Goal: Use online tool/utility: Utilize a website feature to perform a specific function

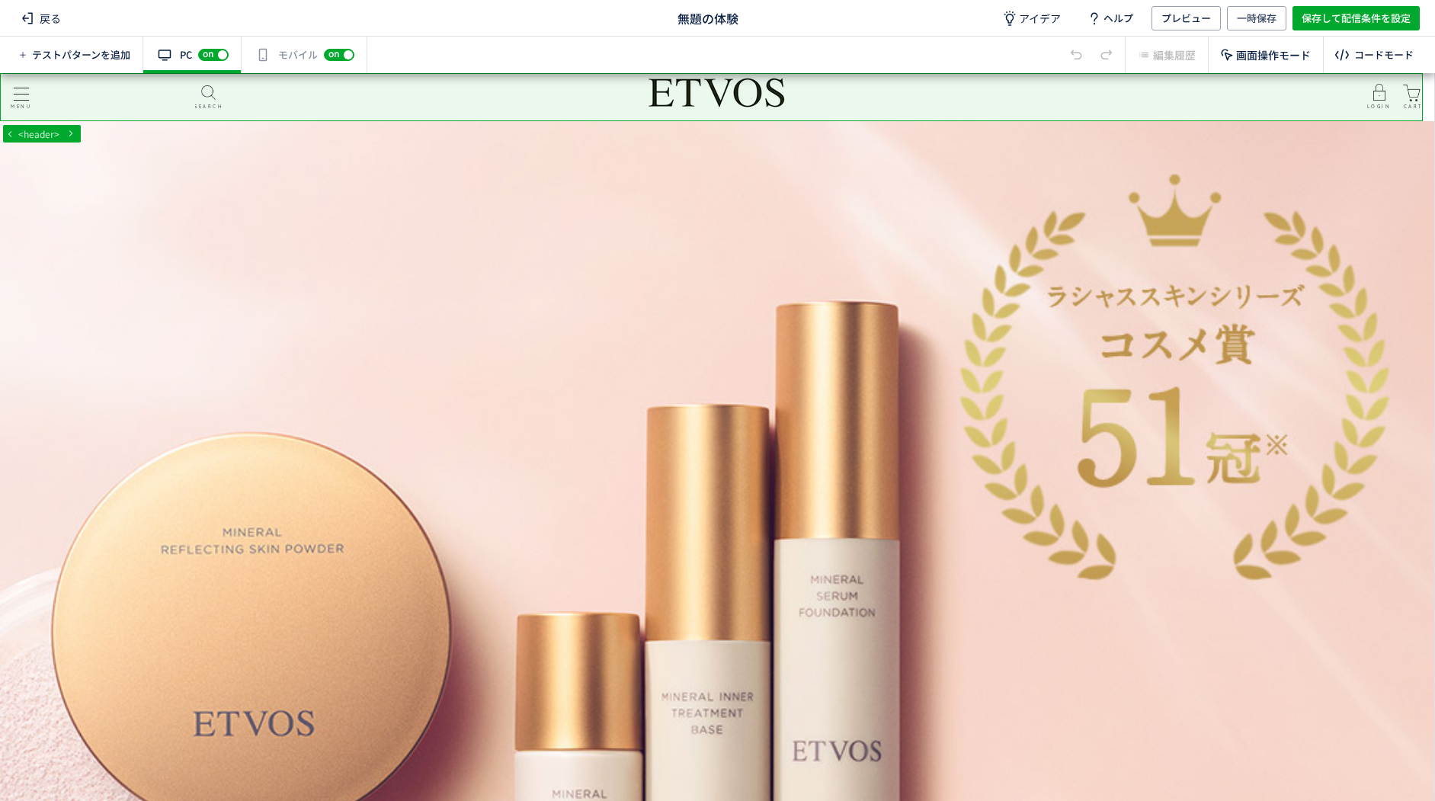
click at [283, 63] on div "有効な編集箇所が確認されません モバイル off on" at bounding box center [305, 55] width 126 height 37
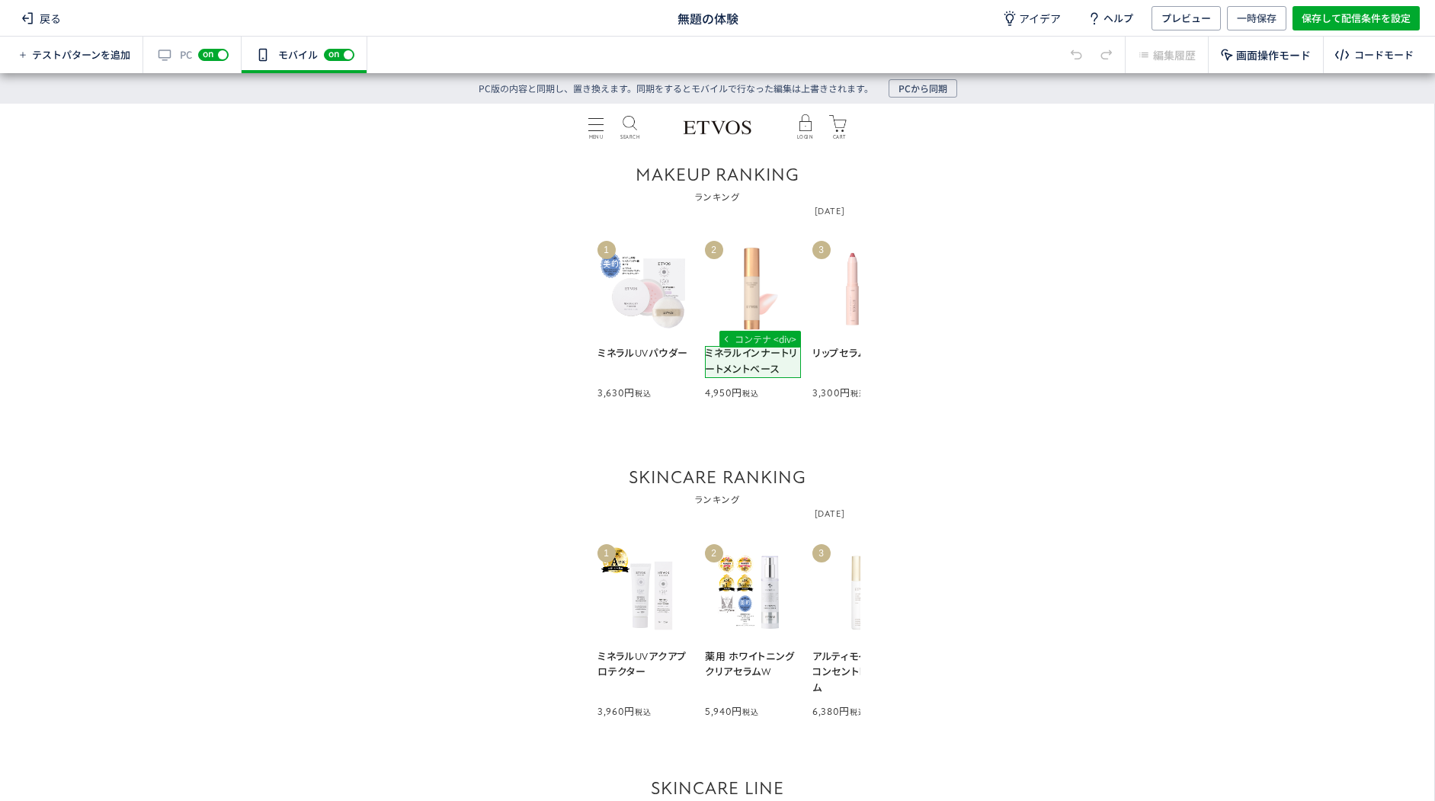
scroll to position [1448, 0]
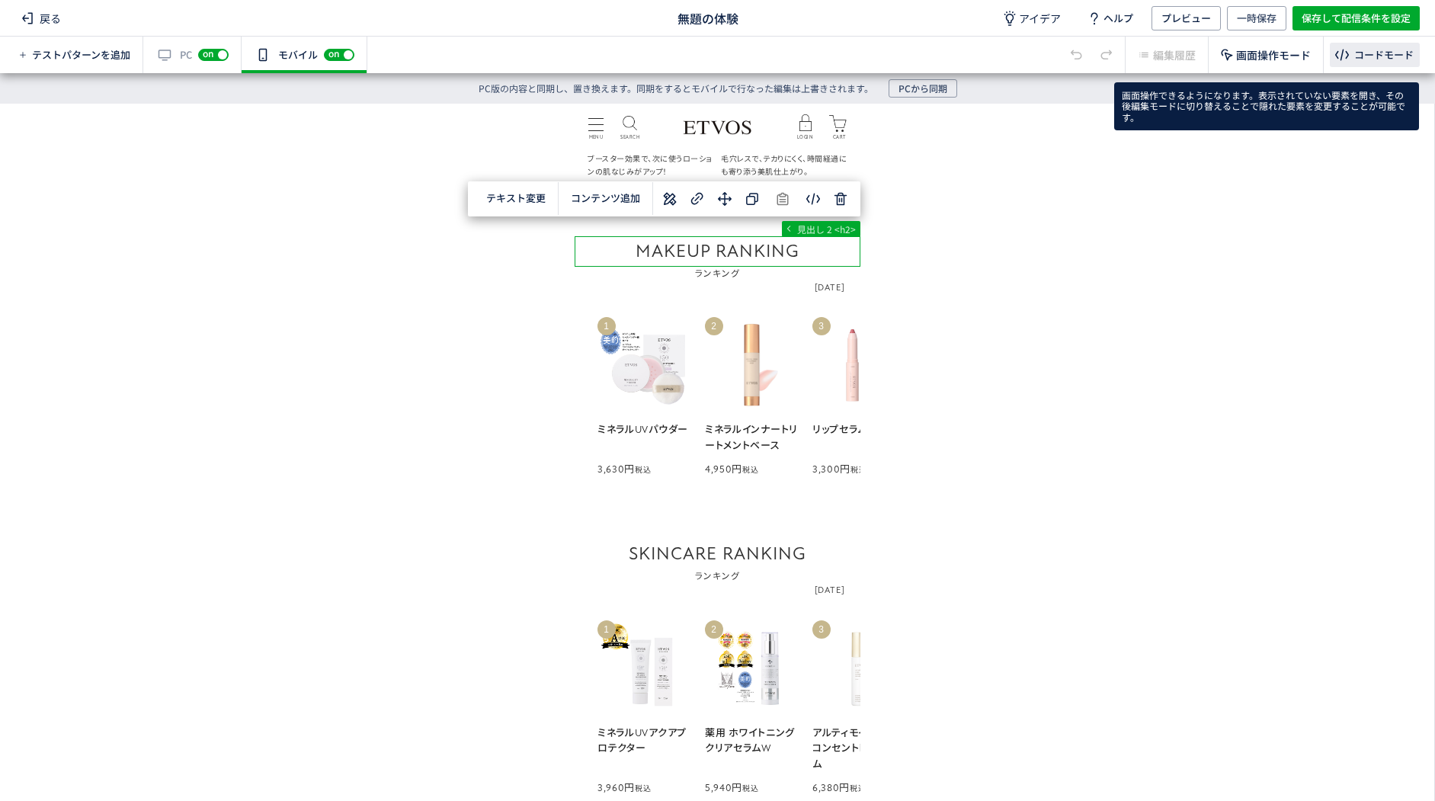
click at [1356, 54] on div "コードモード" at bounding box center [1383, 55] width 59 height 14
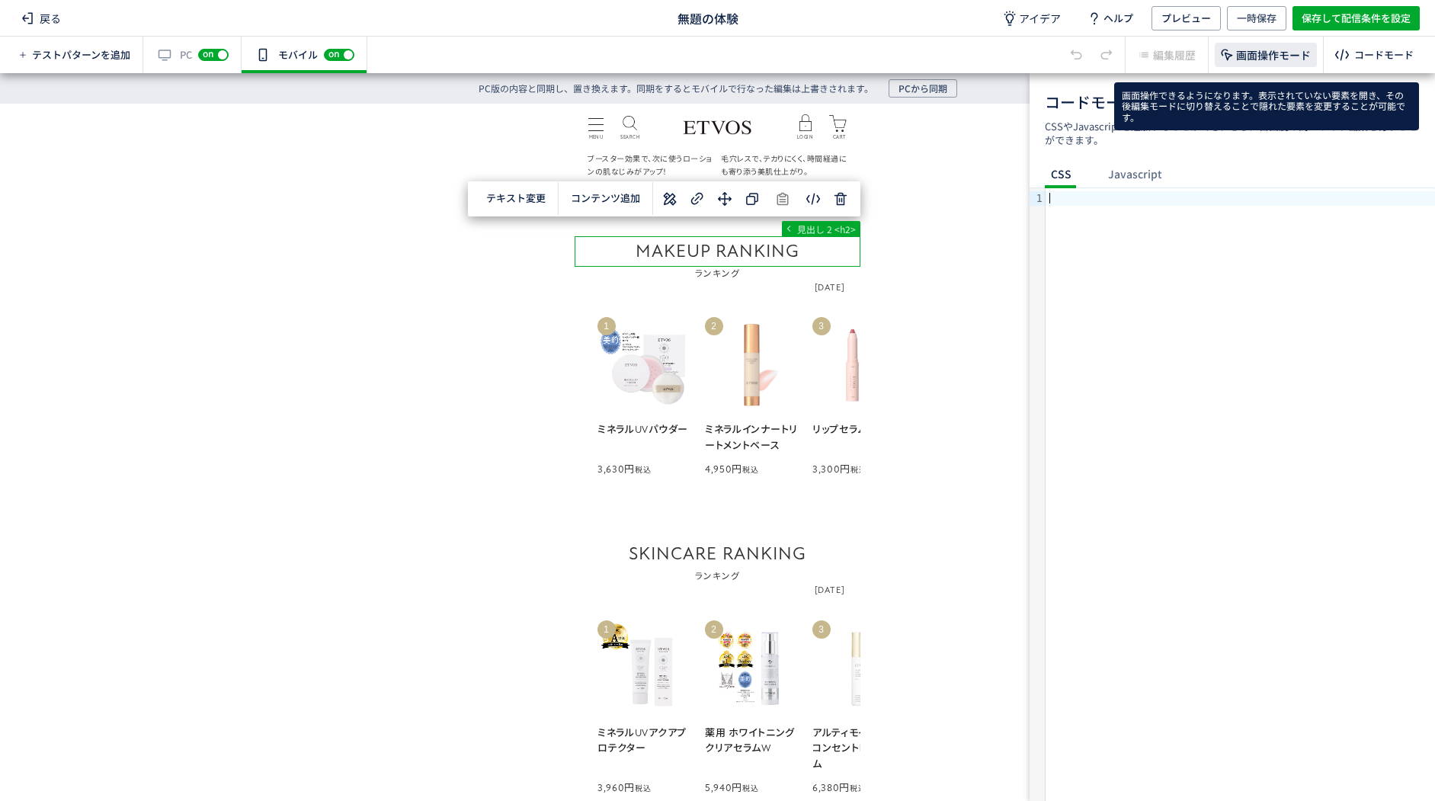
click at [1247, 63] on div "画面操作モード" at bounding box center [1265, 55] width 102 height 24
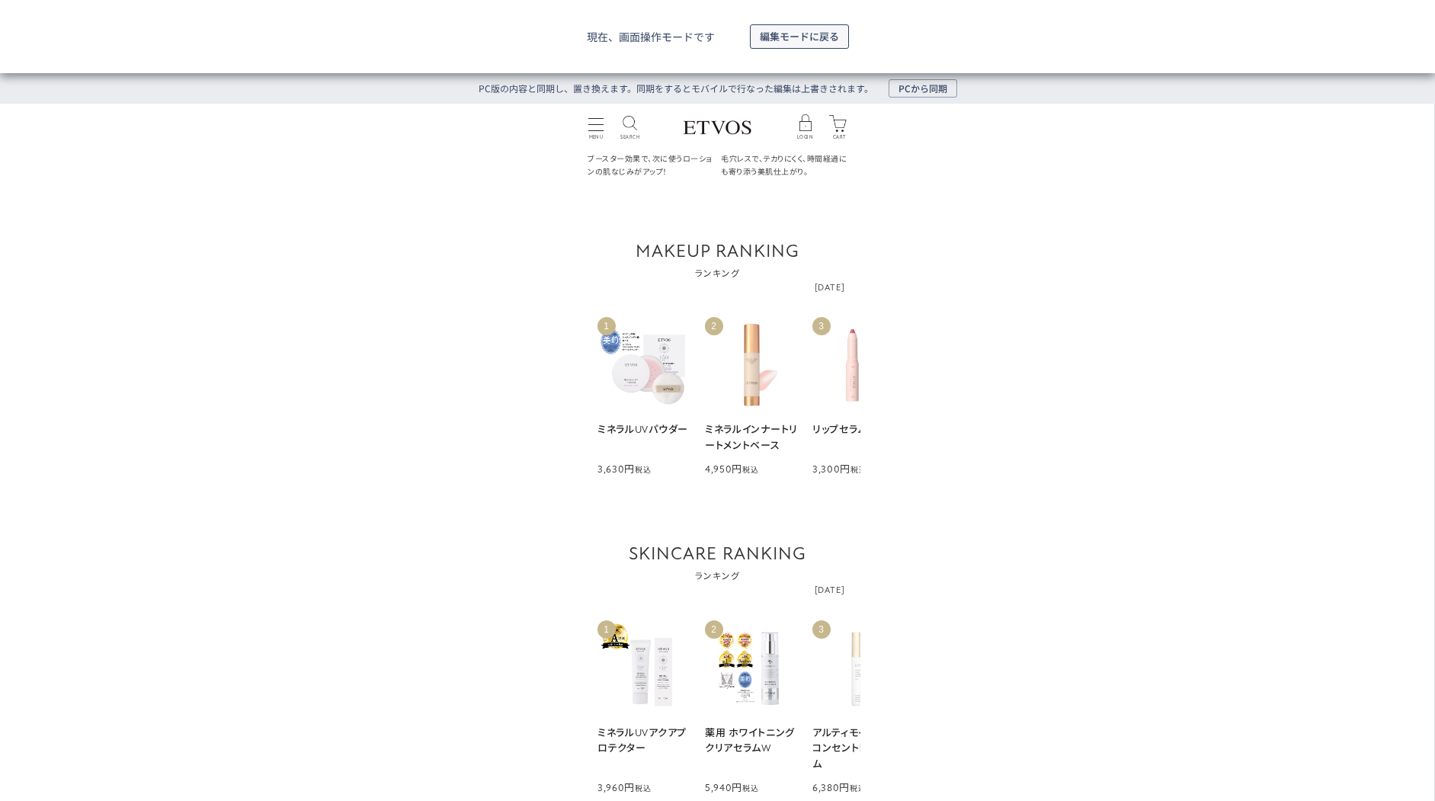
click at [819, 37] on span "編集モードに戻る" at bounding box center [799, 36] width 79 height 24
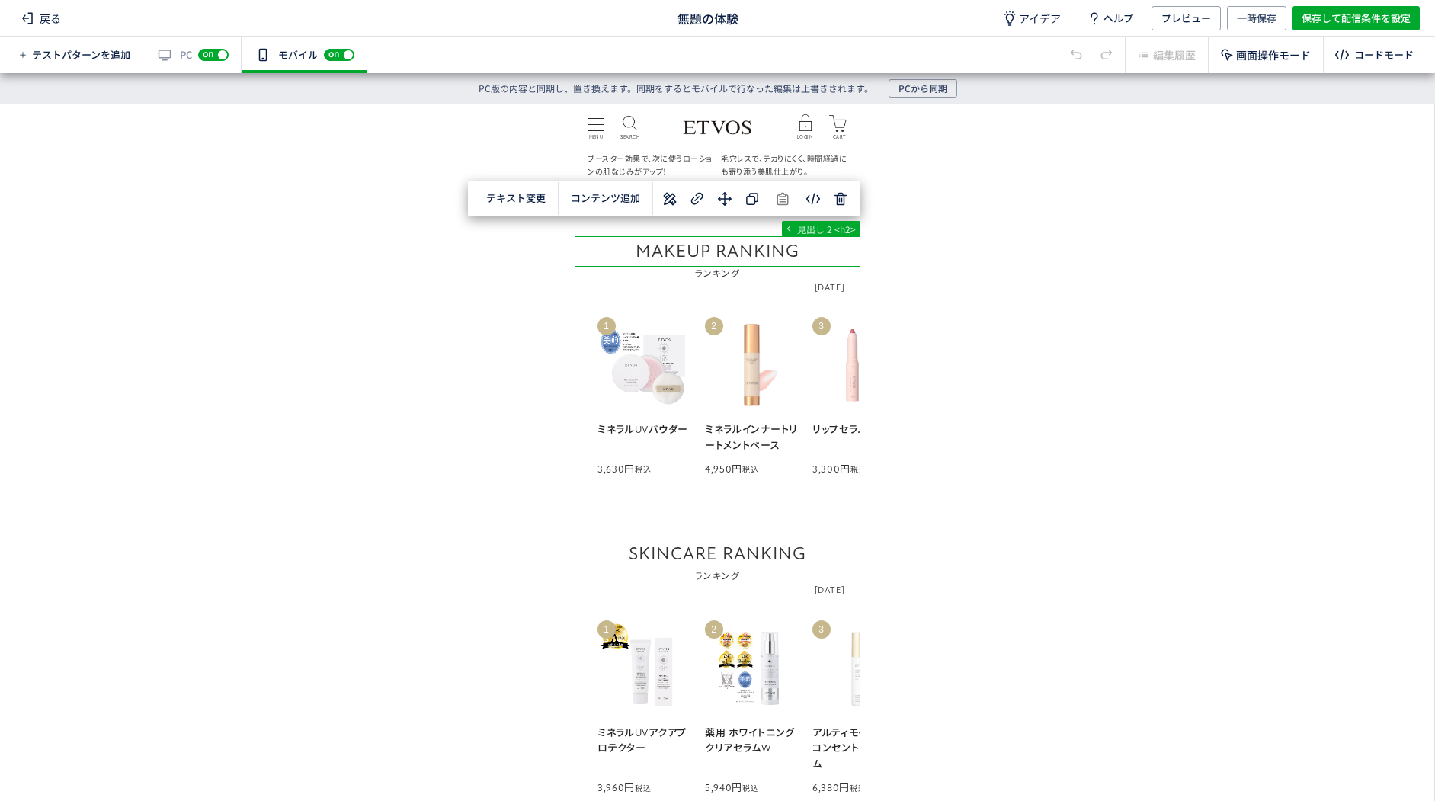
click at [734, 6] on div "戻る 無題の体験 アイデア ヘルプ プレビュー 一時保存 保存して配信条件を設定" at bounding box center [717, 18] width 1435 height 37
click at [728, 21] on span "無題の体験" at bounding box center [707, 18] width 61 height 18
click at [760, 23] on div "戻る 無題の体験 アイデア ヘルプ プレビュー 一時保存 保存して配信条件を設定" at bounding box center [717, 18] width 1435 height 37
click at [747, 17] on icon at bounding box center [750, 18] width 15 height 15
click at [728, 24] on span "無題の体験" at bounding box center [707, 18] width 61 height 18
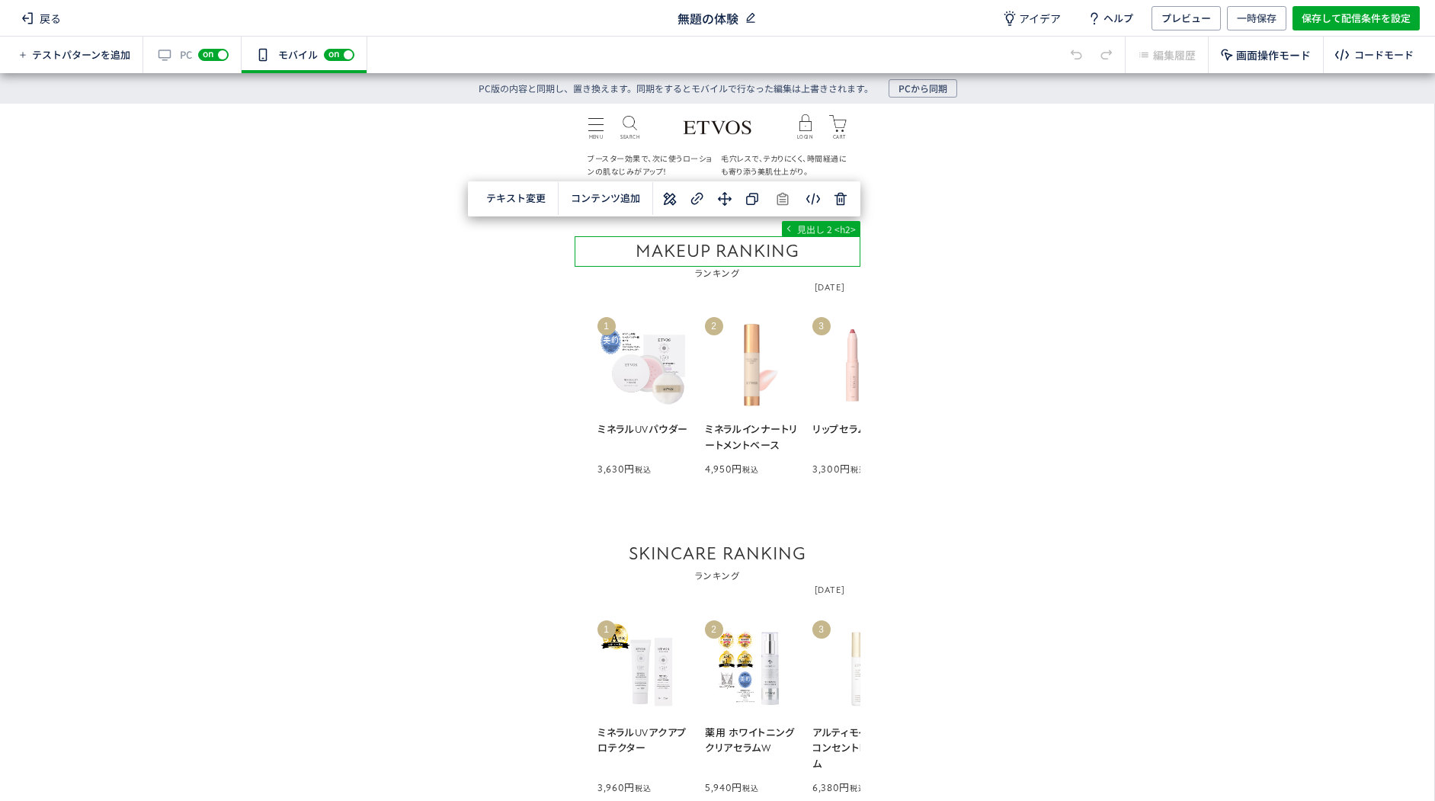
click at [754, 19] on icon at bounding box center [750, 18] width 15 height 15
type input "ランキング位置ABテスト"
click at [816, 20] on div "戻る ランキング位置ABテスト アイデア ヘルプ プレビュー 一時保存 保存して配信条件を設定" at bounding box center [717, 18] width 1435 height 37
click at [834, 50] on div "テストパターンを追加 有効な編集箇所が確認されません PC off on スマートフォンにも配信する場合、別途編集する必要があります。スイッチをオンにして編集…" at bounding box center [717, 55] width 1435 height 37
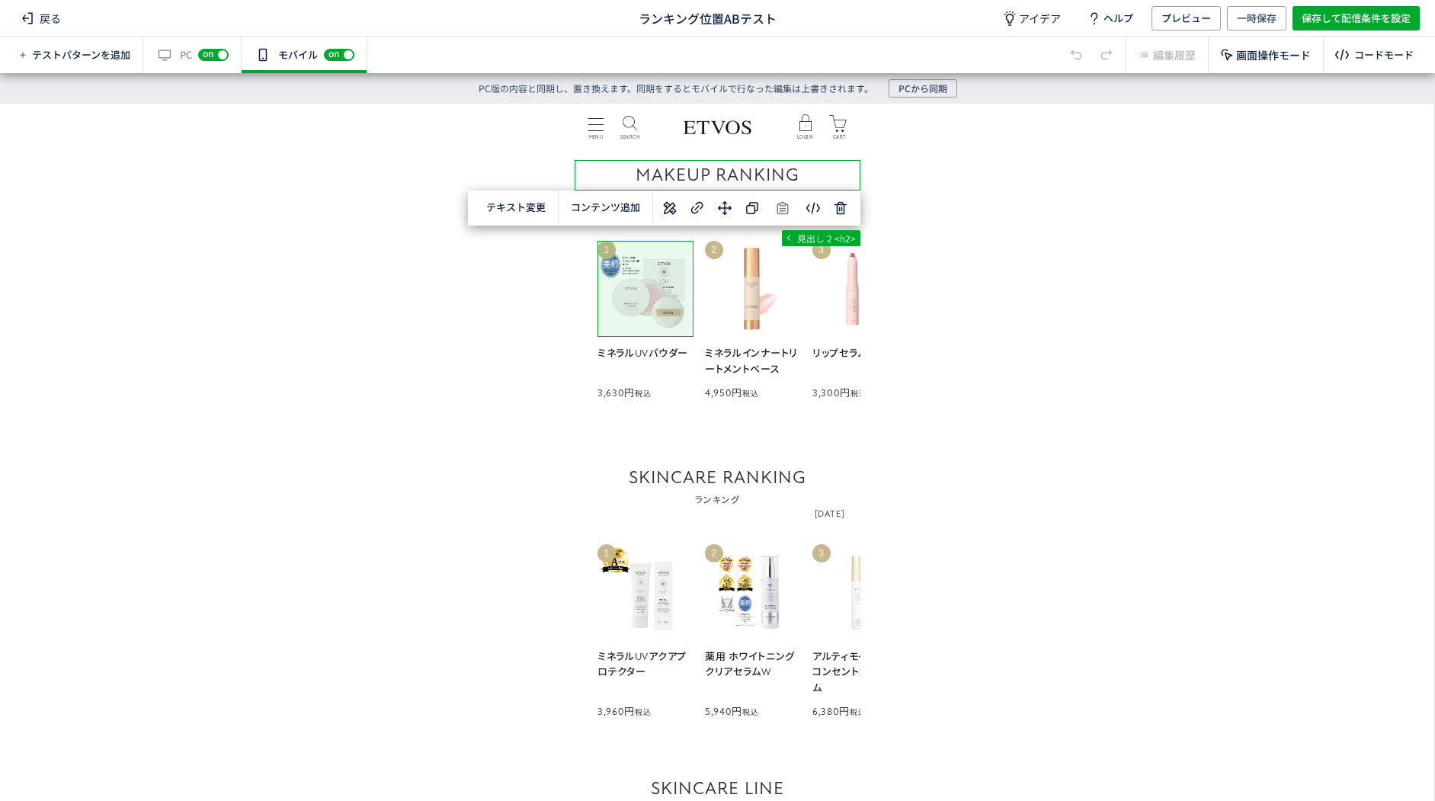
scroll to position [1524, 0]
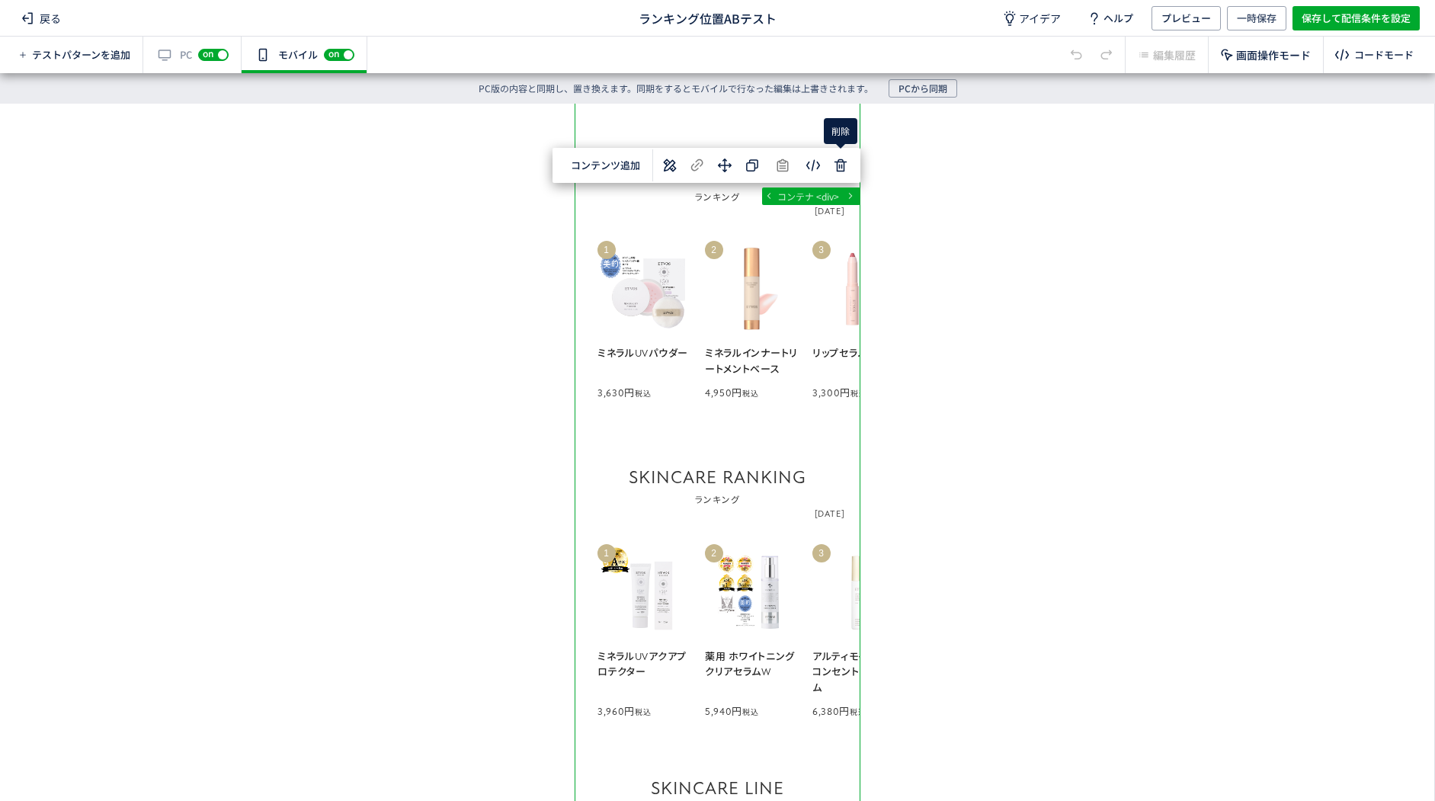
scroll to position [1448, 0]
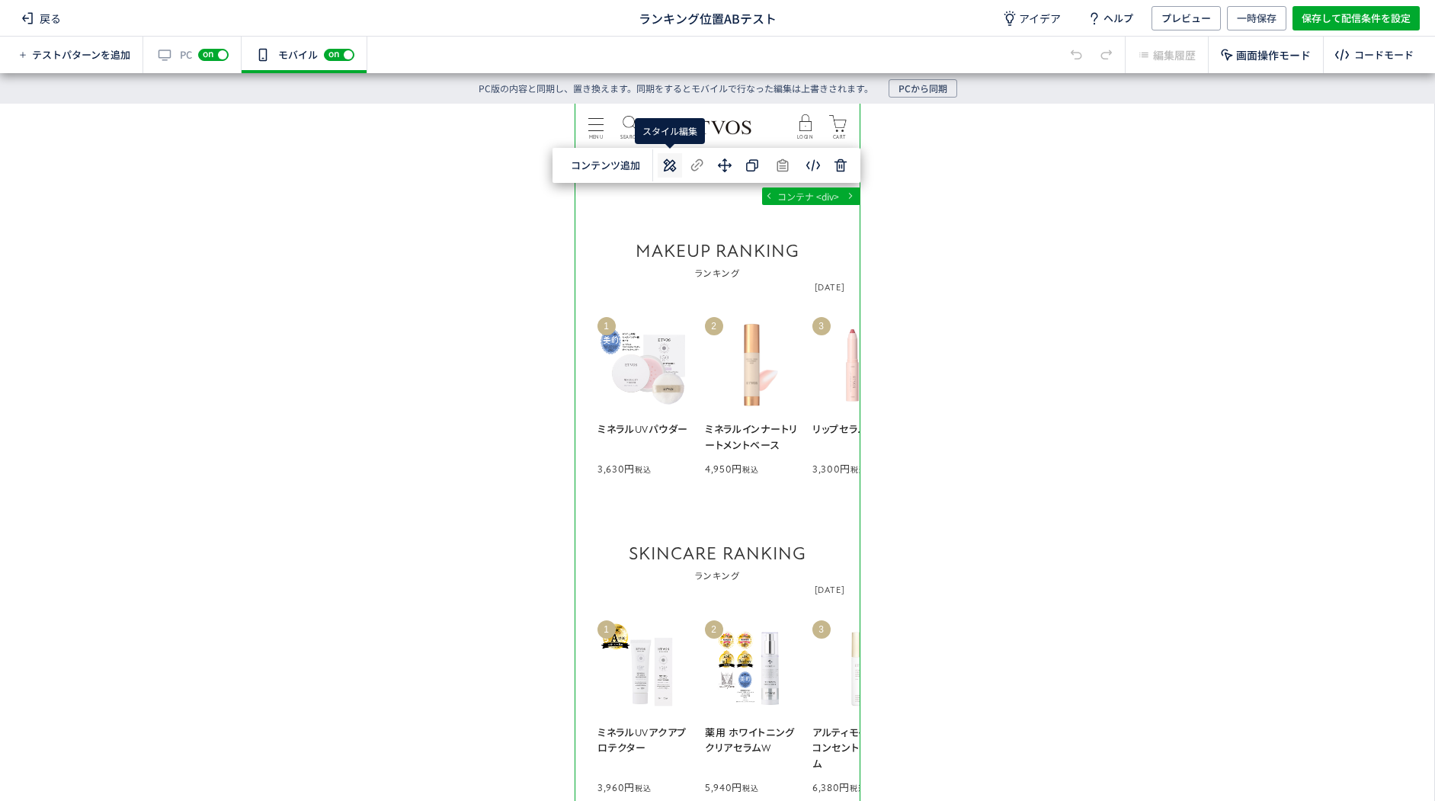
click at [668, 165] on use at bounding box center [669, 165] width 13 height 13
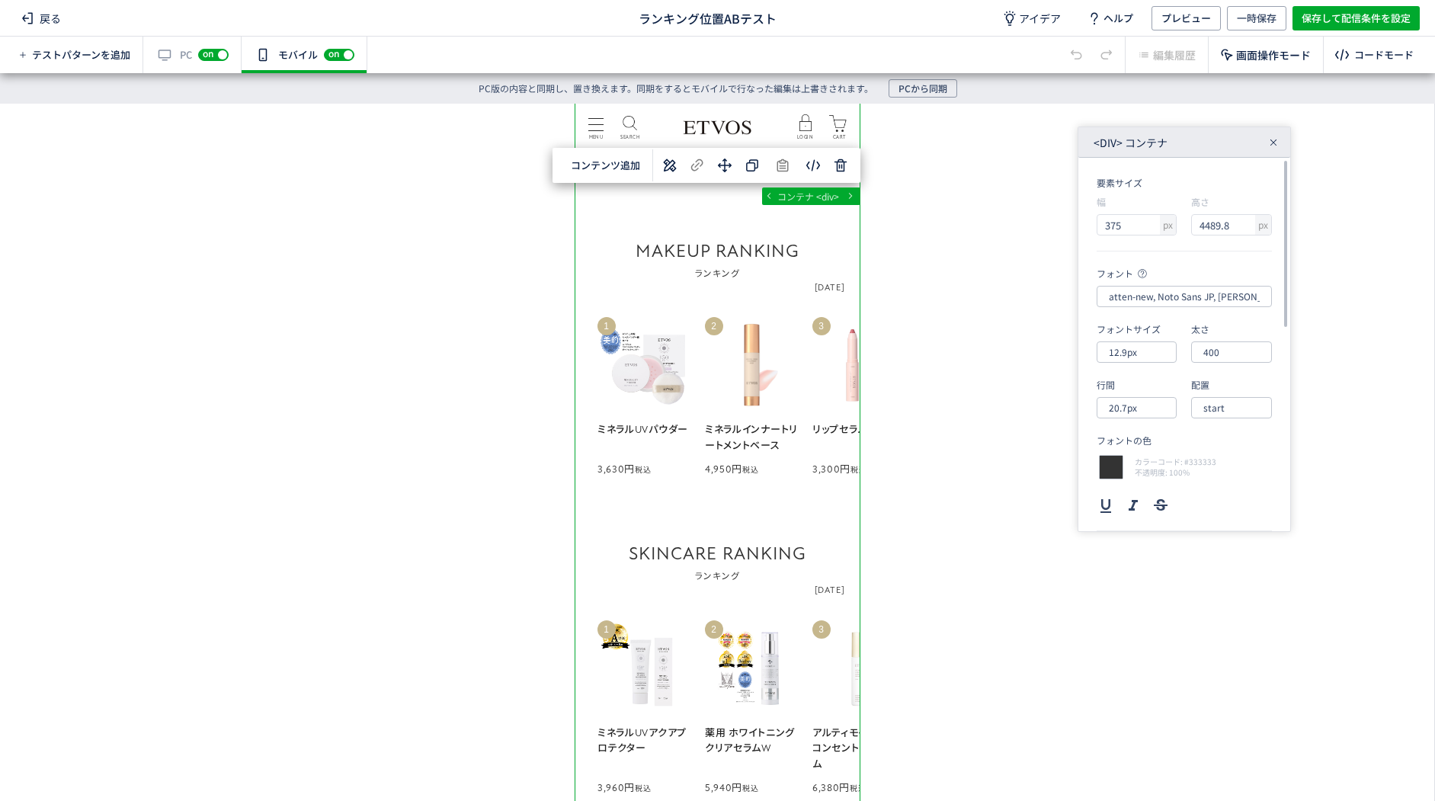
click at [1275, 139] on icon at bounding box center [1273, 142] width 9 height 9
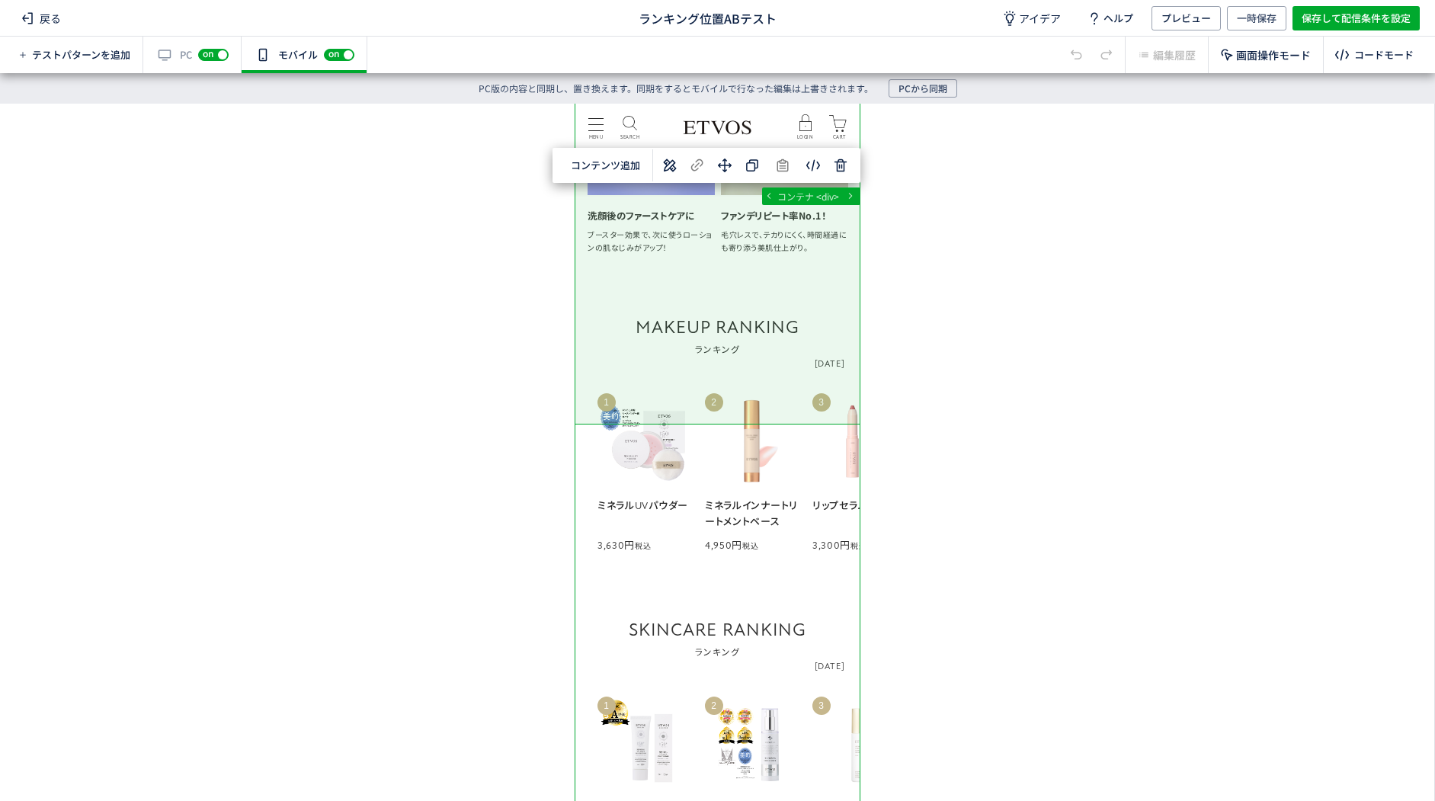
scroll to position [1371, 0]
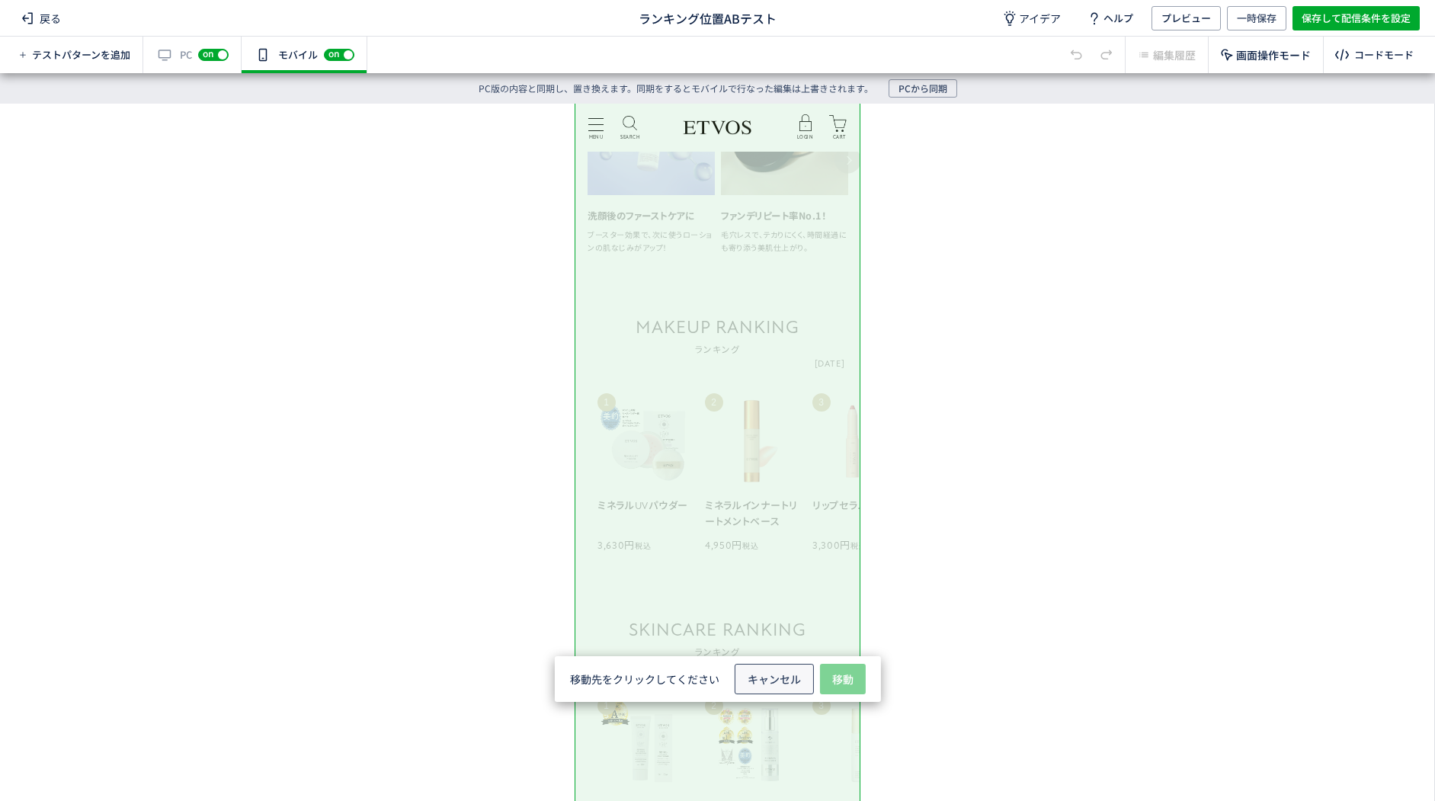
drag, startPoint x: 792, startPoint y: 677, endPoint x: 779, endPoint y: 645, distance: 33.8
click at [792, 677] on span "キャンセル" at bounding box center [773, 679] width 53 height 30
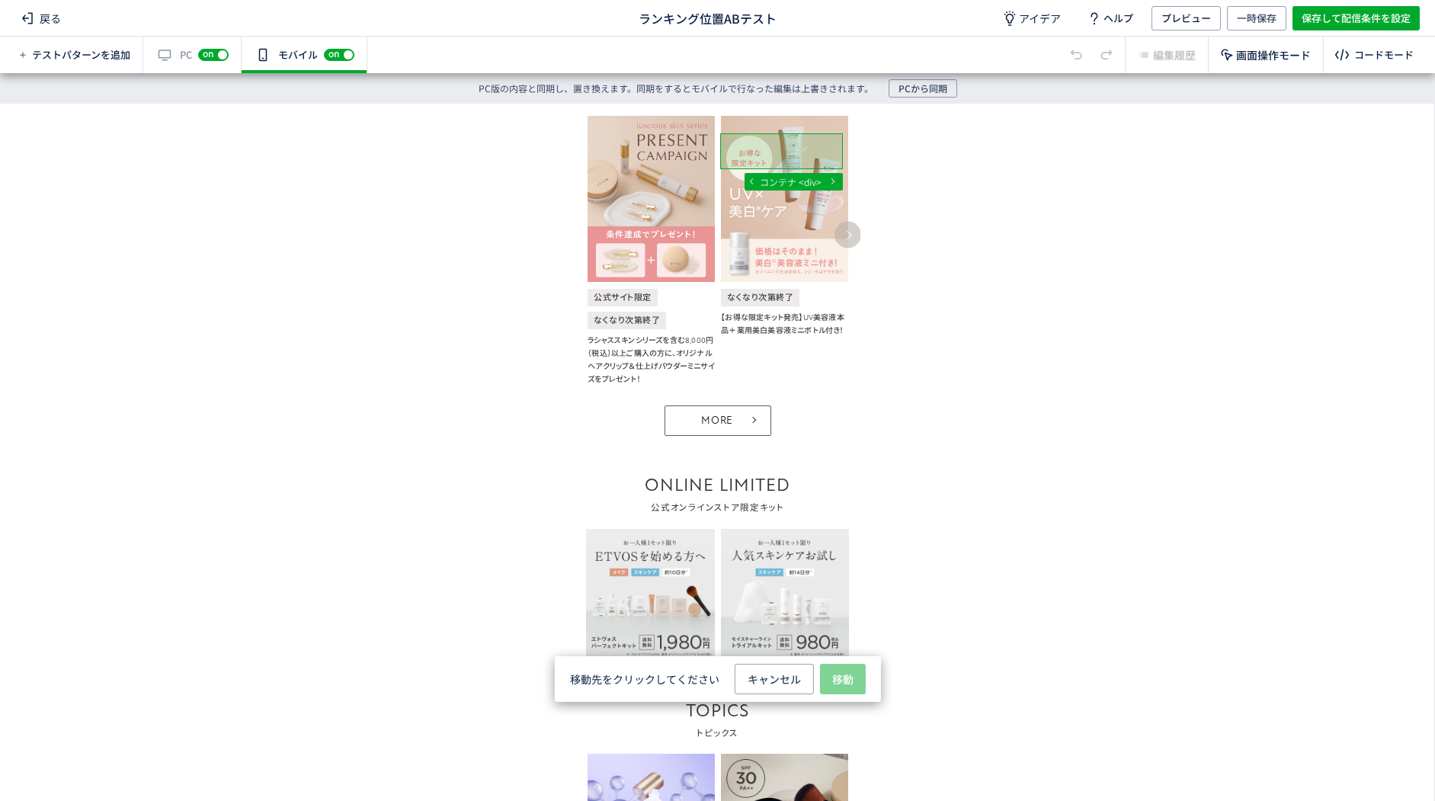
scroll to position [686, 0]
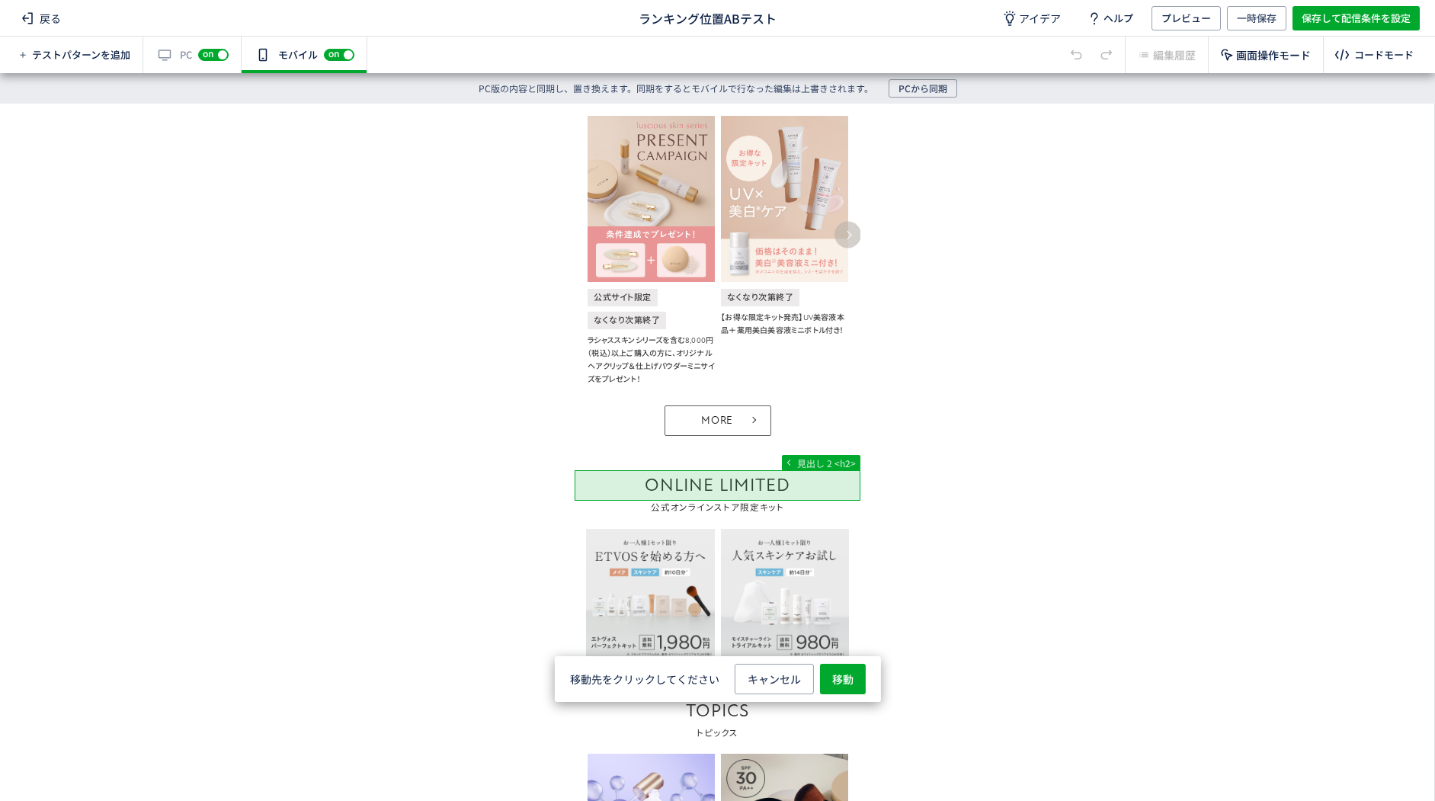
click at [844, 680] on span "移動" at bounding box center [842, 679] width 21 height 30
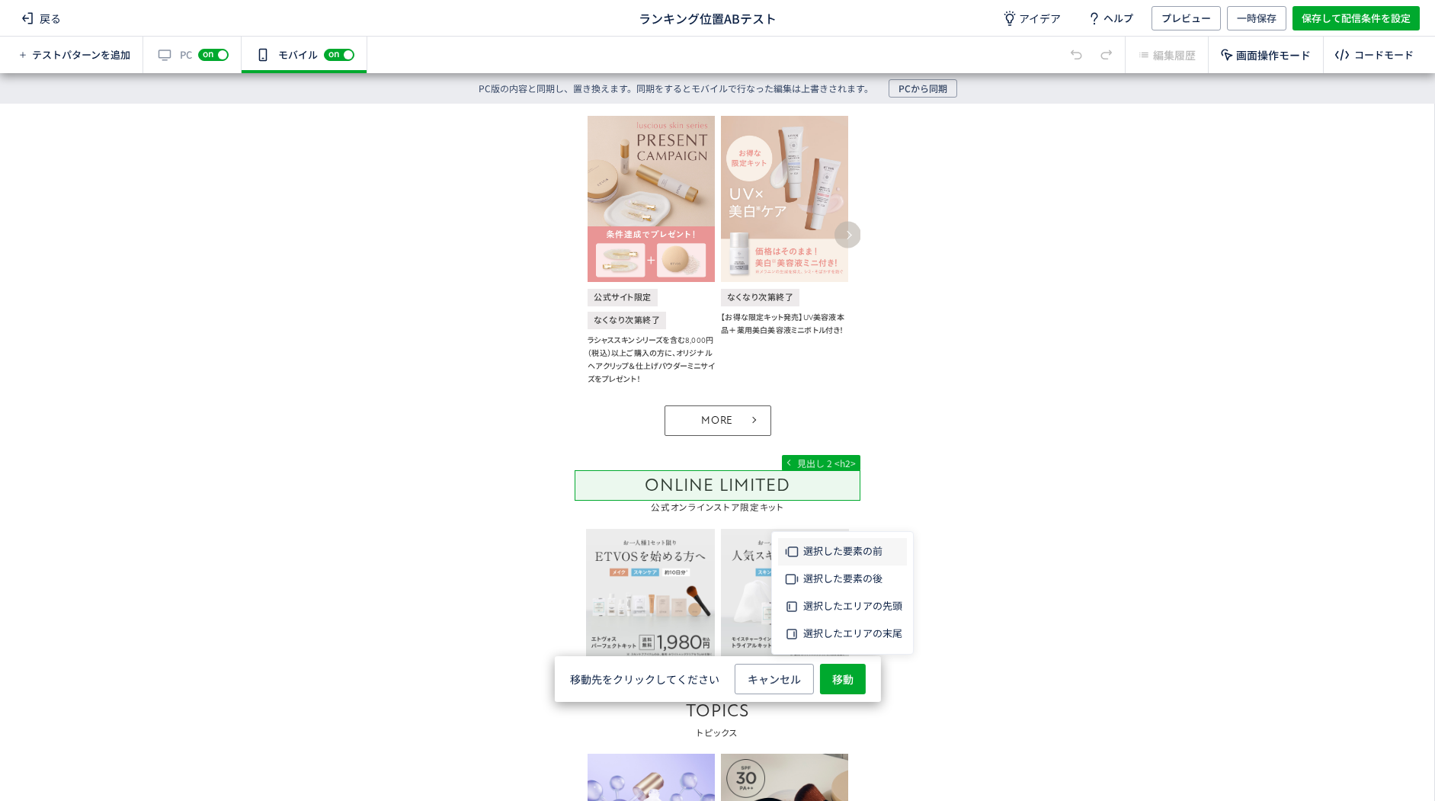
click at [868, 556] on span "選択した要素の前" at bounding box center [842, 550] width 79 height 14
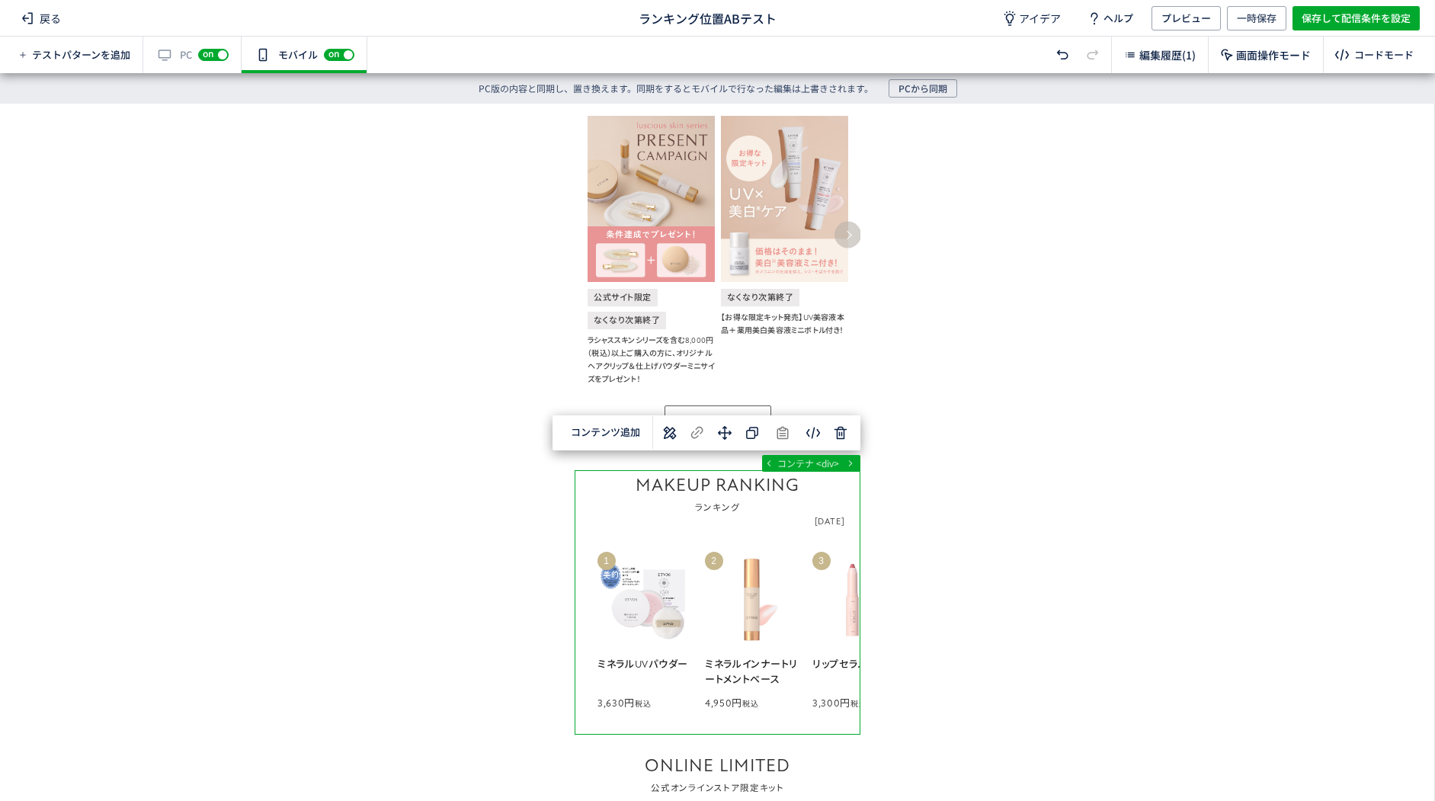
click at [927, 526] on div "... main div#block_of_top_body div div コンテナ <div> 選択した要素の前 選択した要素の後 選択した領域内の先頭 …" at bounding box center [717, 437] width 1434 height 667
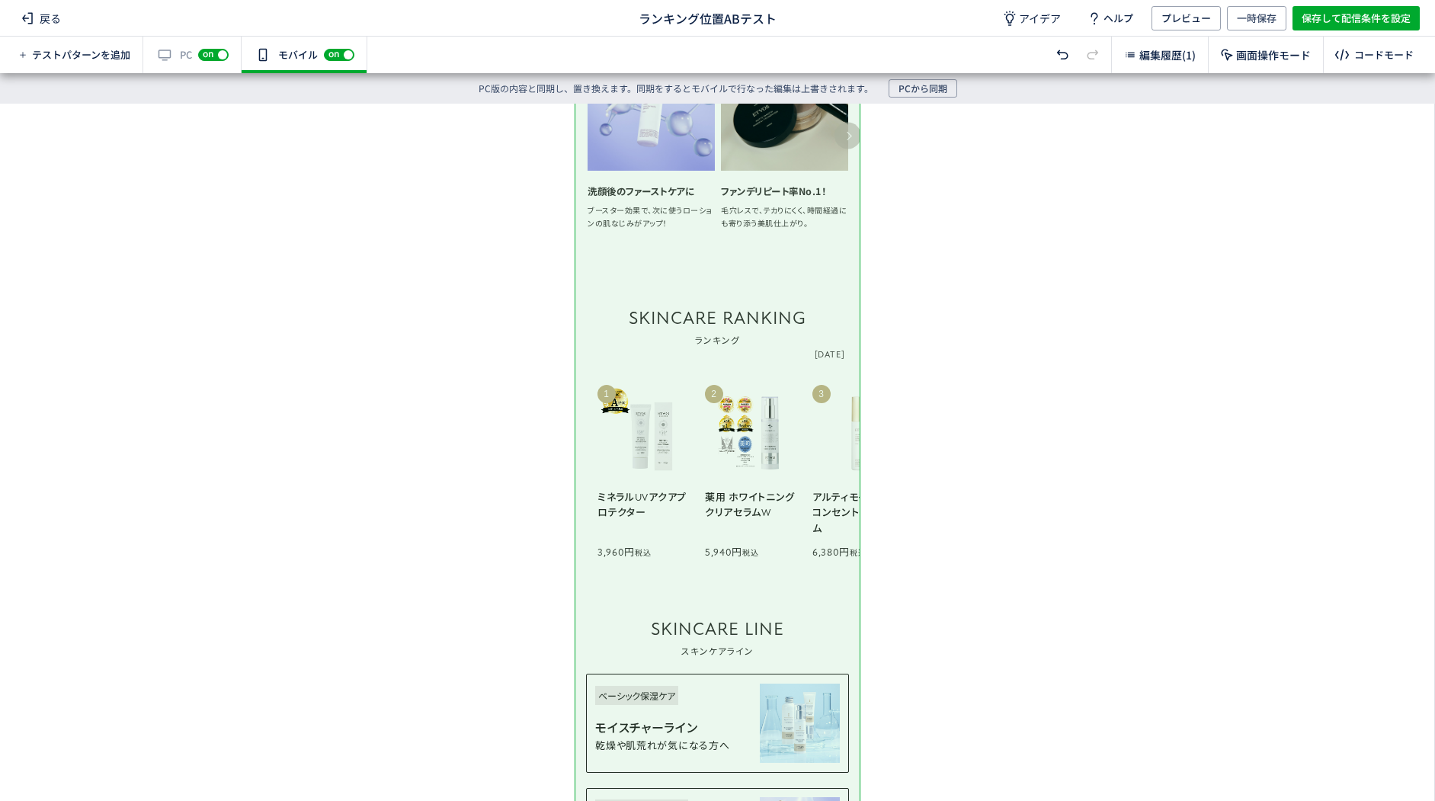
scroll to position [1752, 0]
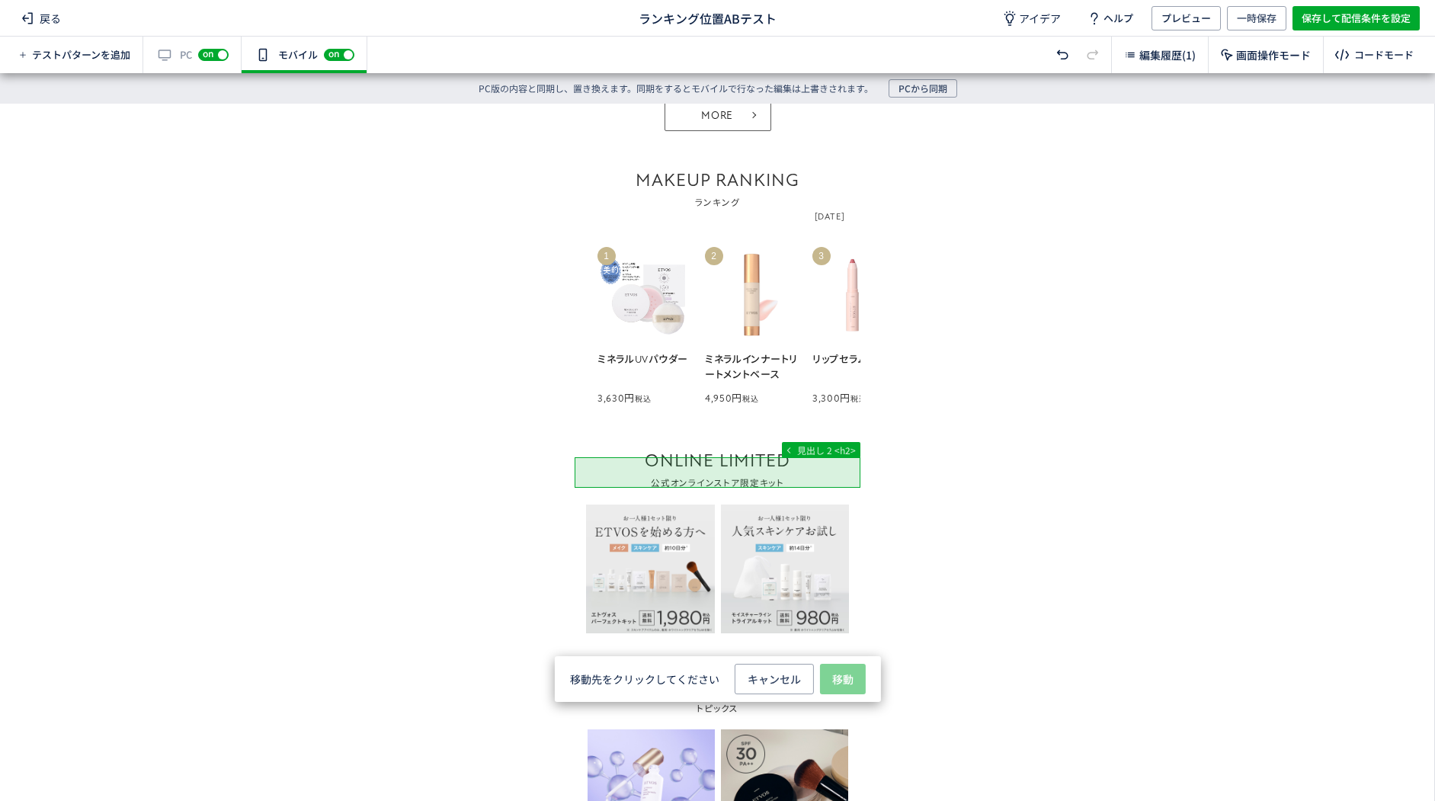
click at [839, 686] on span "移動" at bounding box center [842, 679] width 21 height 30
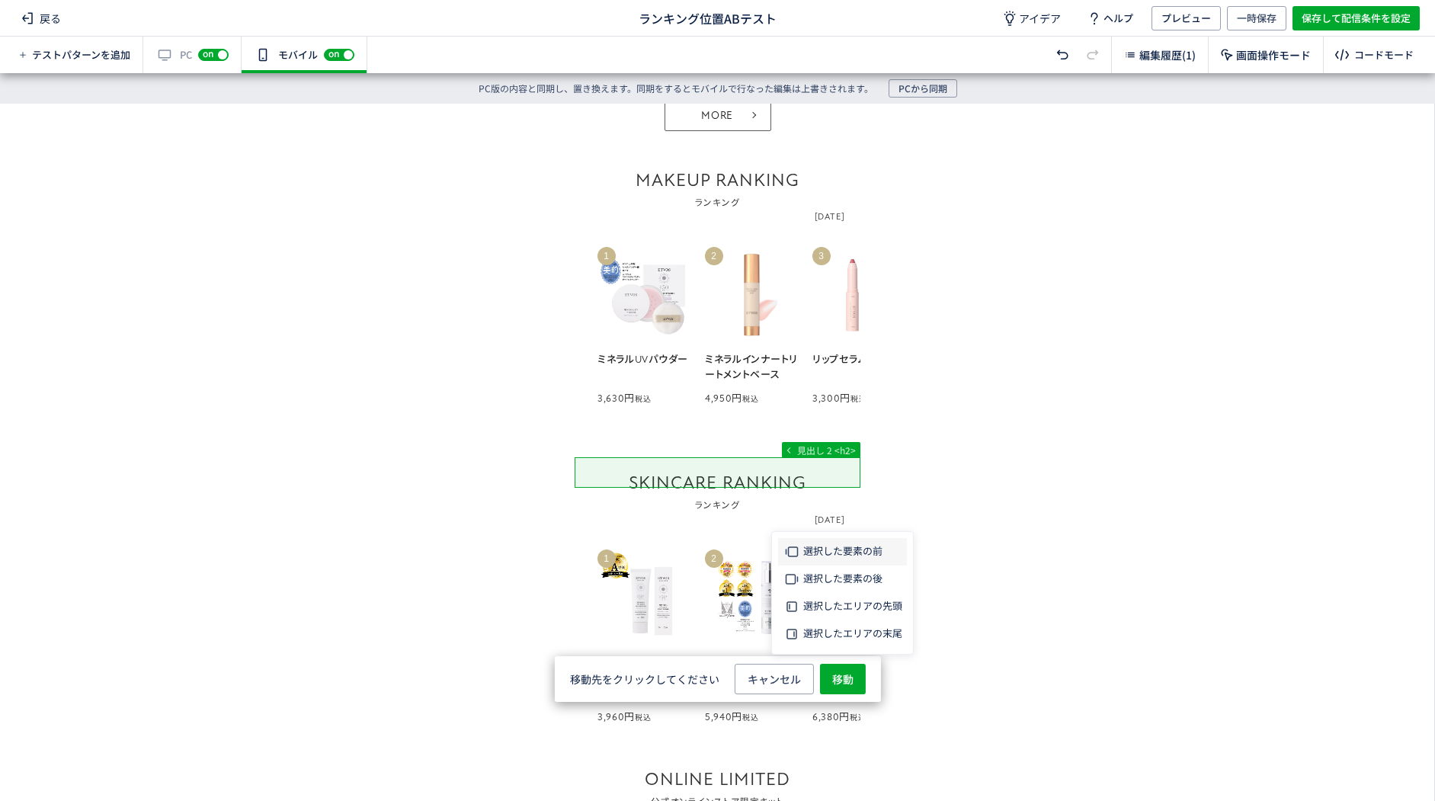
click at [846, 555] on span "選択した要素の前" at bounding box center [842, 550] width 79 height 14
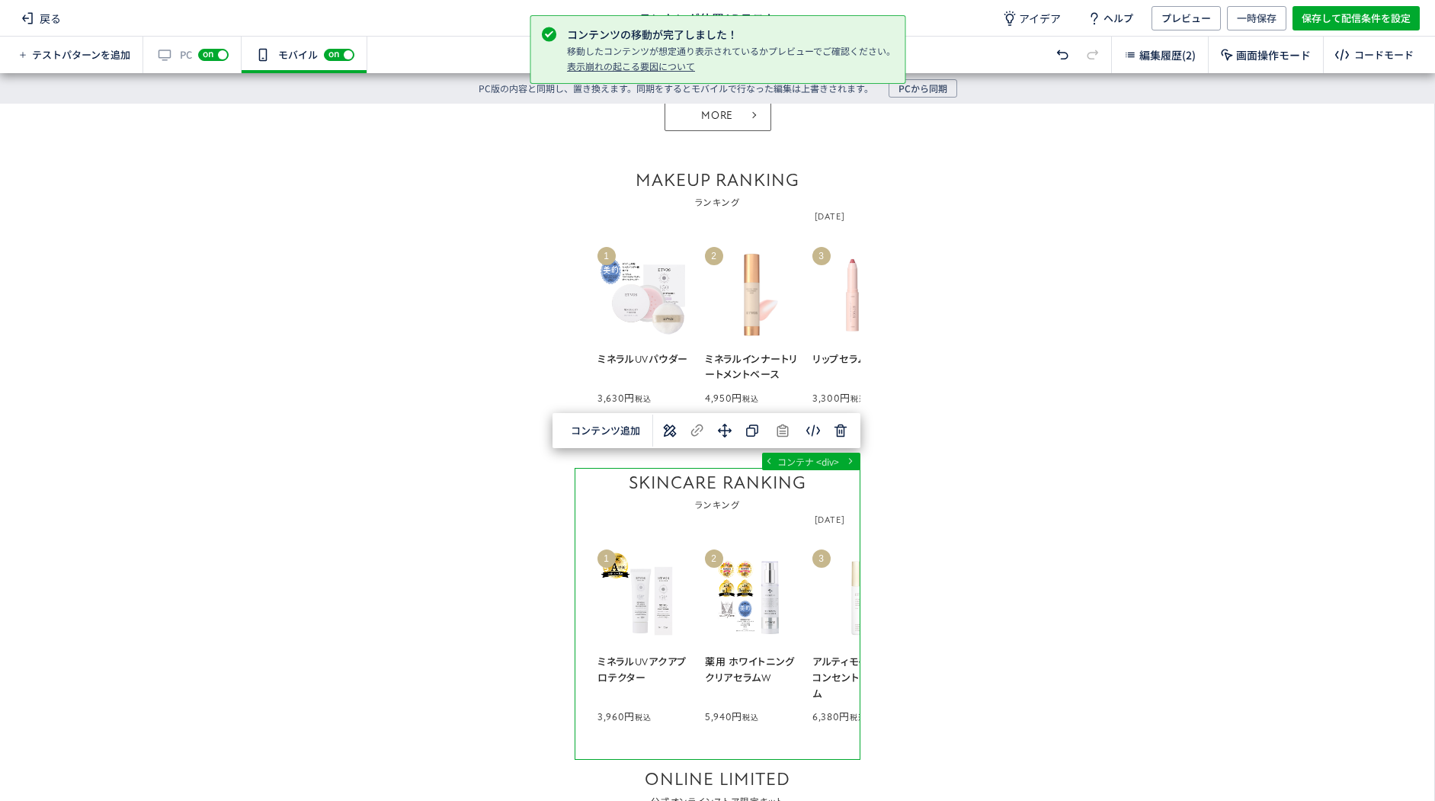
click at [907, 544] on div "... main div#block_of_top_body div div コンテナ <div> 選択した要素の前 選択した要素の後 選択した領域内の先頭 …" at bounding box center [717, 437] width 1434 height 667
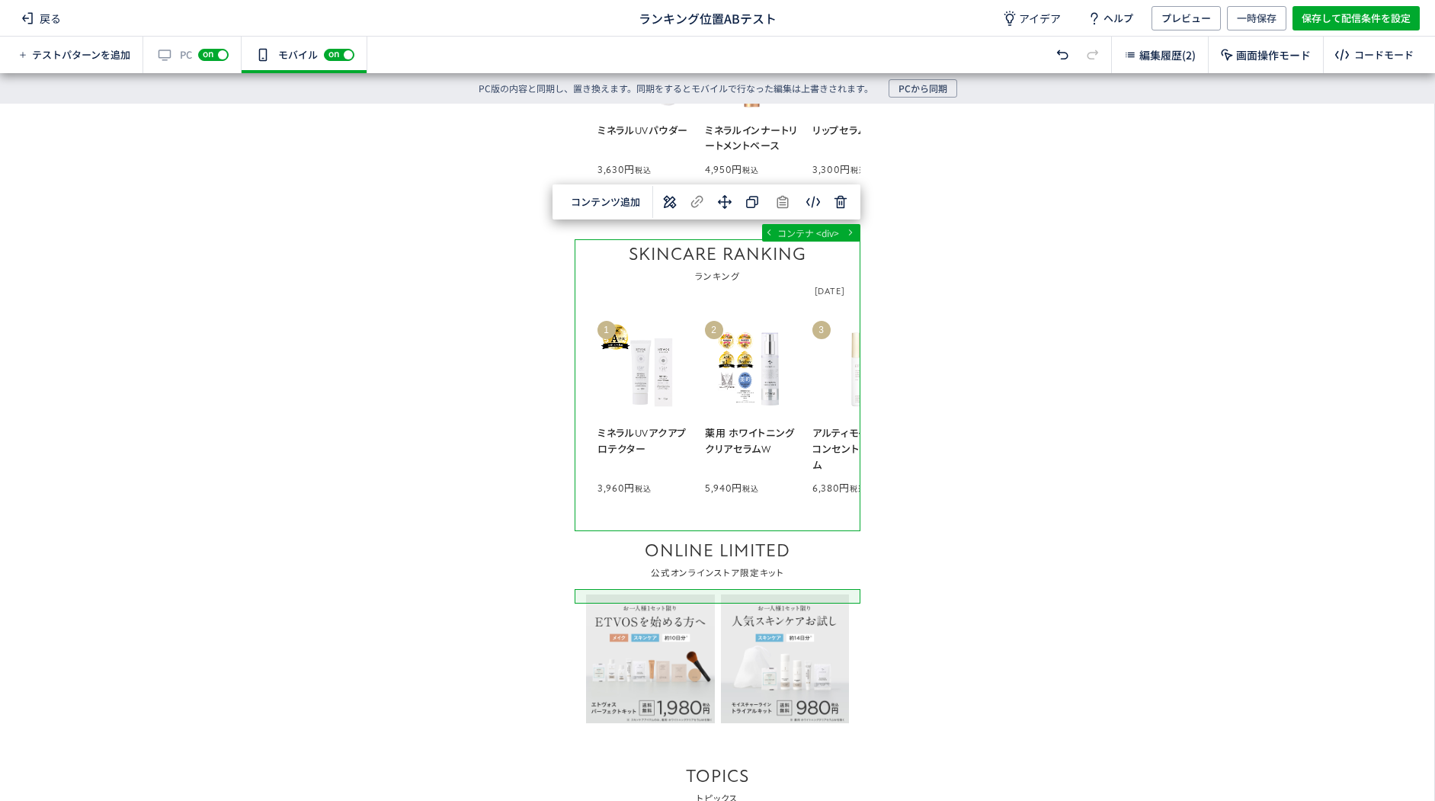
click at [1076, 583] on div "... main div#block_of_top_body div div コンテナ <div> 選択した要素の前 選択した要素の後 選択した領域内の先頭 …" at bounding box center [717, 437] width 1434 height 667
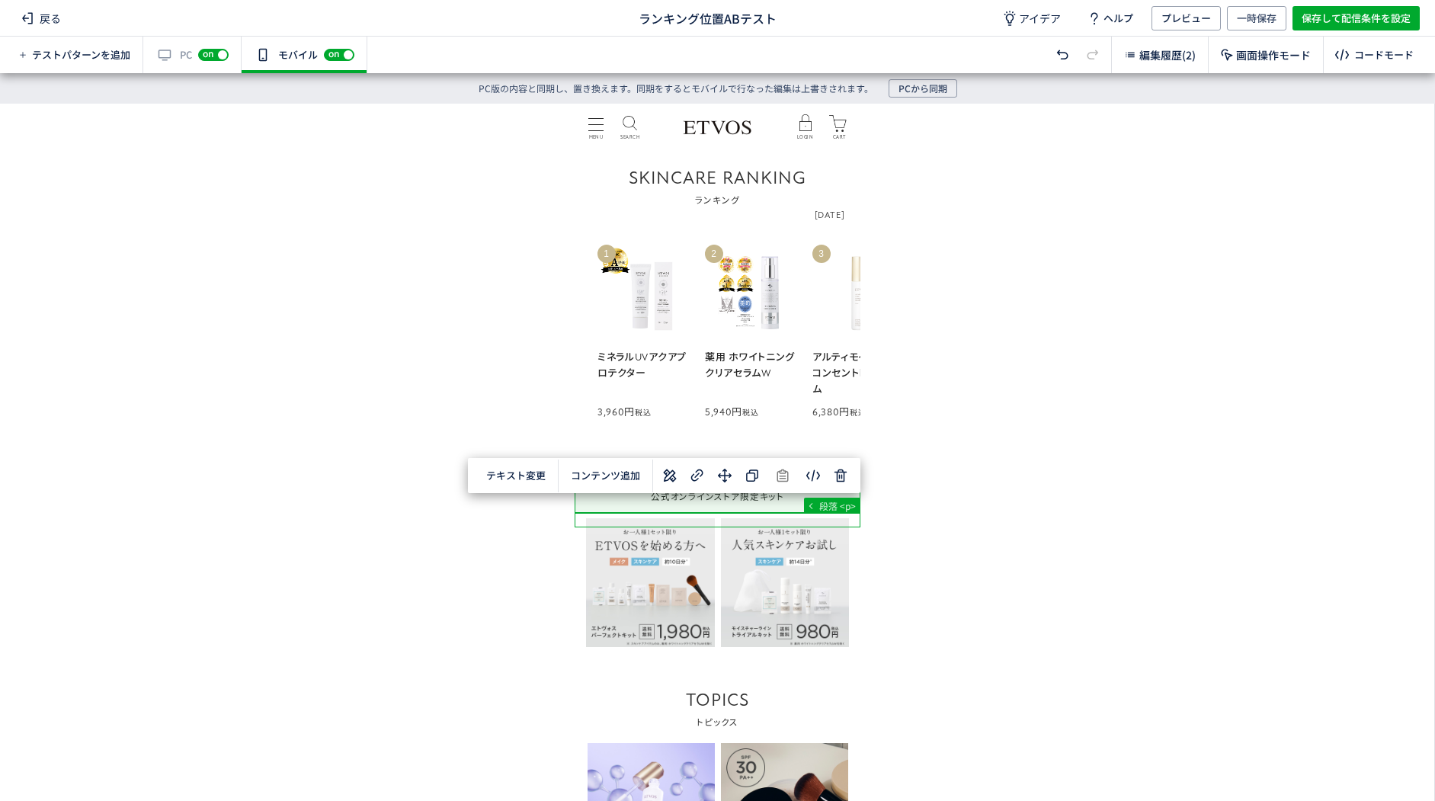
click at [926, 475] on div "... main div#block_of_top_body div div 段落 <p> テキスト変更 選択した要素の前 選択した要素の後 選択した領域内の…" at bounding box center [717, 437] width 1434 height 667
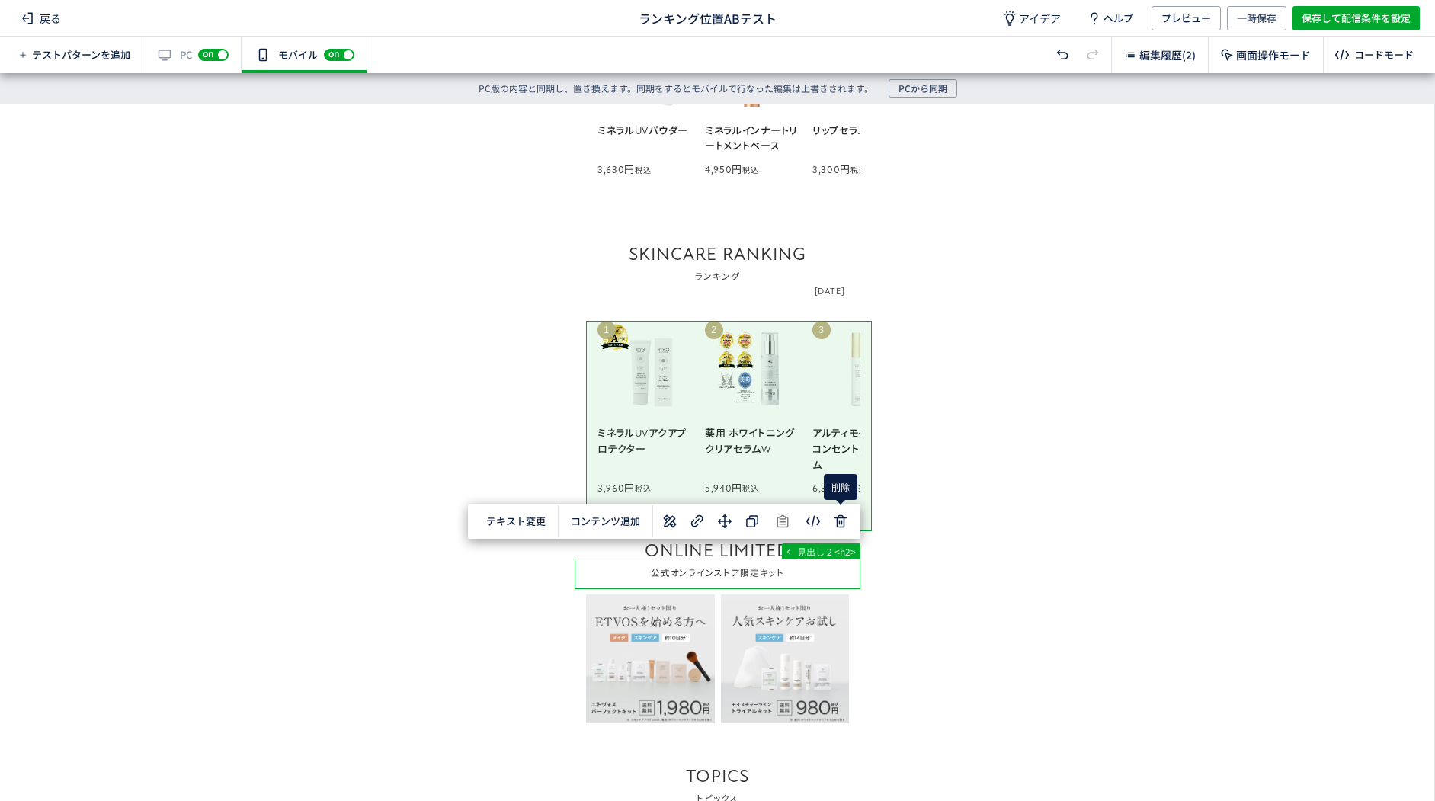
click at [926, 494] on div "... main div#block_of_top_body div div 見出し 2 <h2> テキスト変更 選択した要素の前 選択した要素の後 選択した…" at bounding box center [717, 437] width 1434 height 667
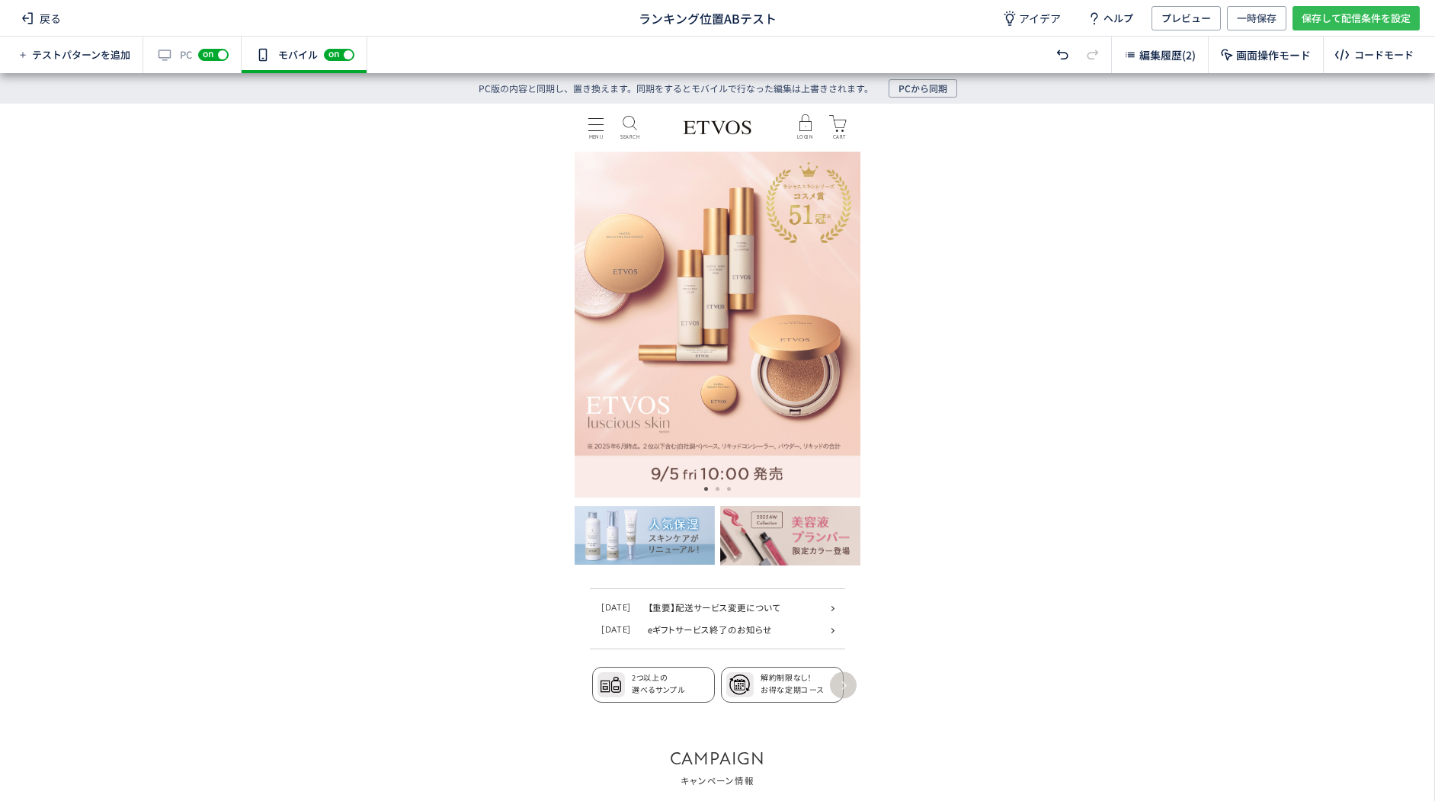
click at [1342, 19] on span "保存して配信条件を設定" at bounding box center [1355, 18] width 109 height 24
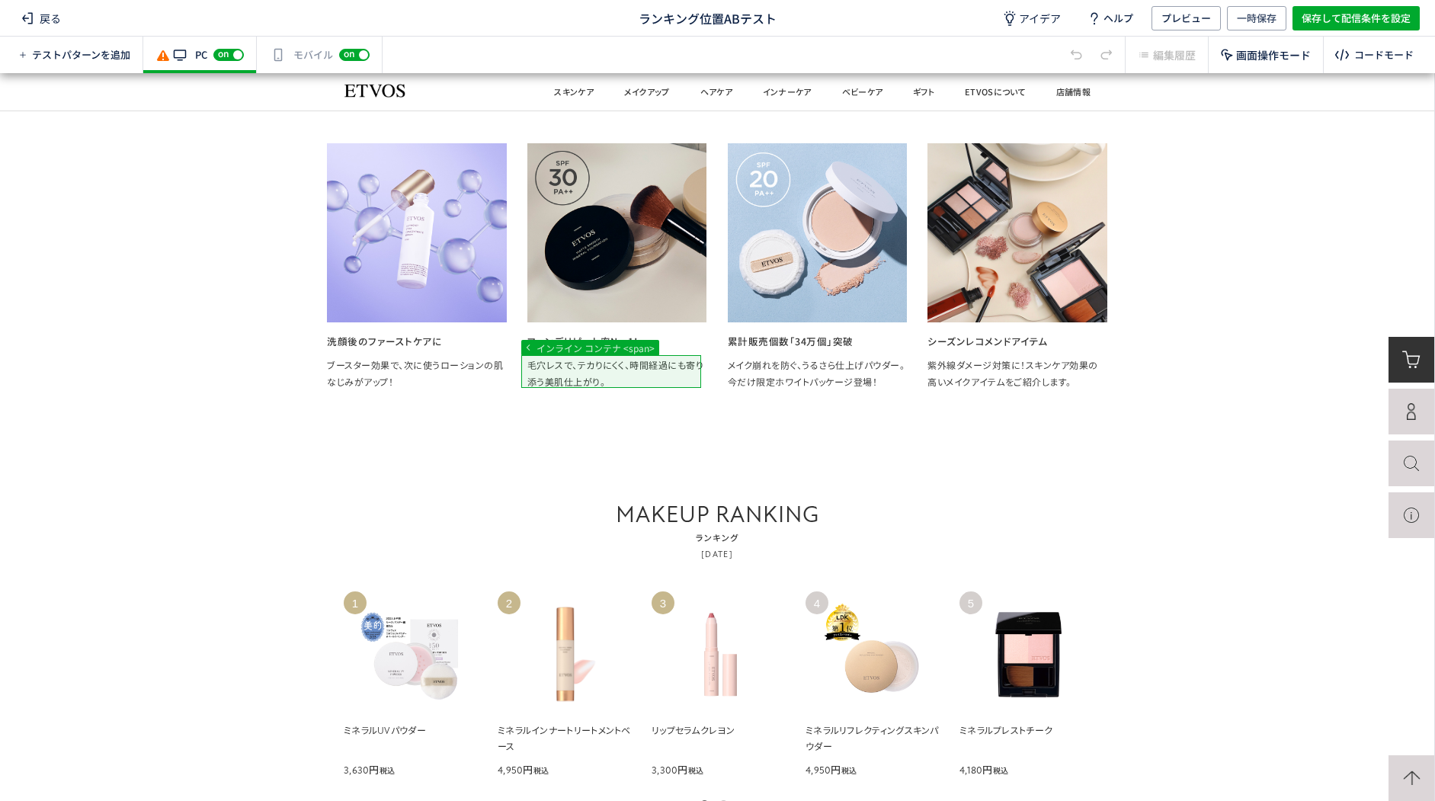
scroll to position [2362, 0]
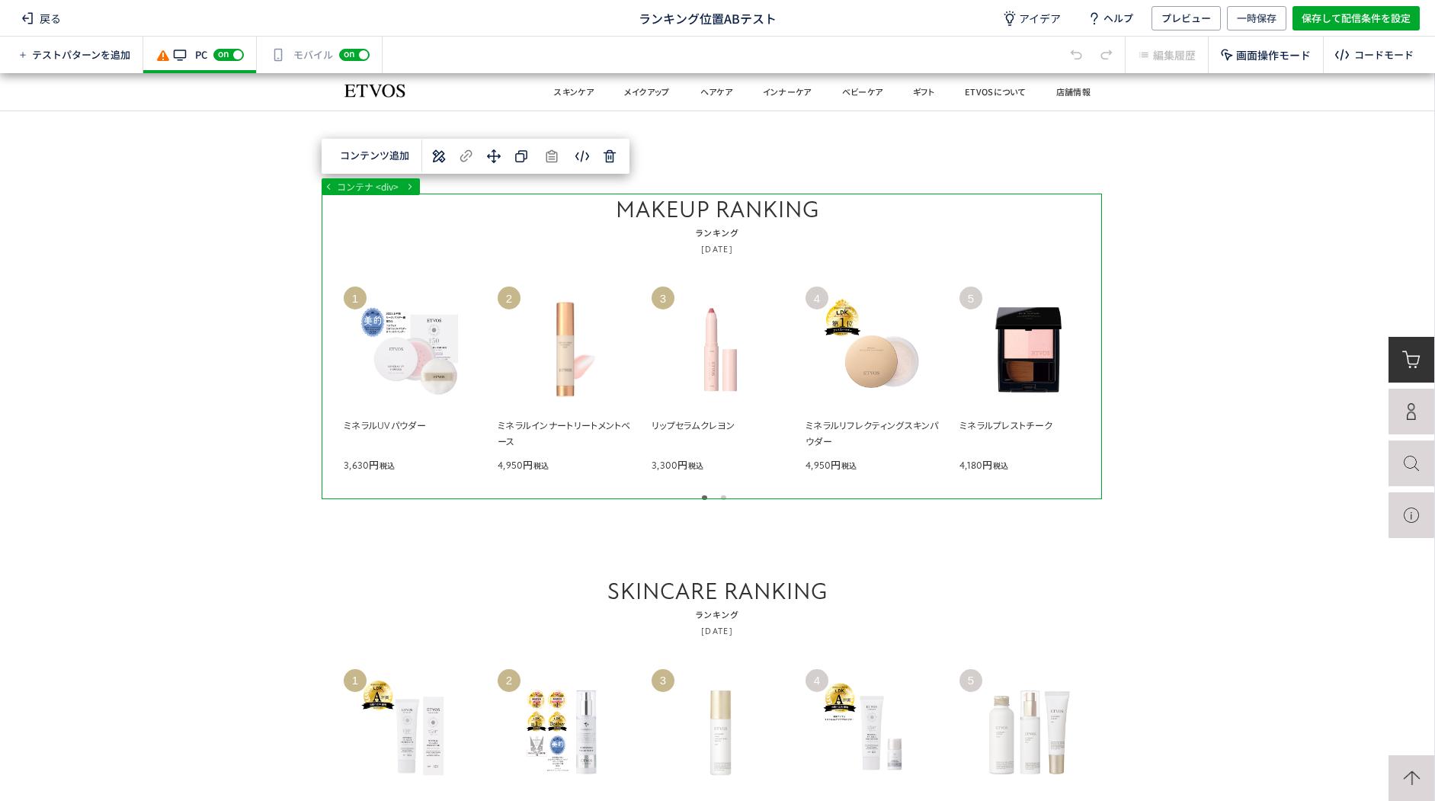
click at [505, 160] on div "選択した要素の前 選択した要素の後 選択した領域内の先頭 選択した領域内の末尾 コンテンツ追加" at bounding box center [476, 156] width 308 height 35
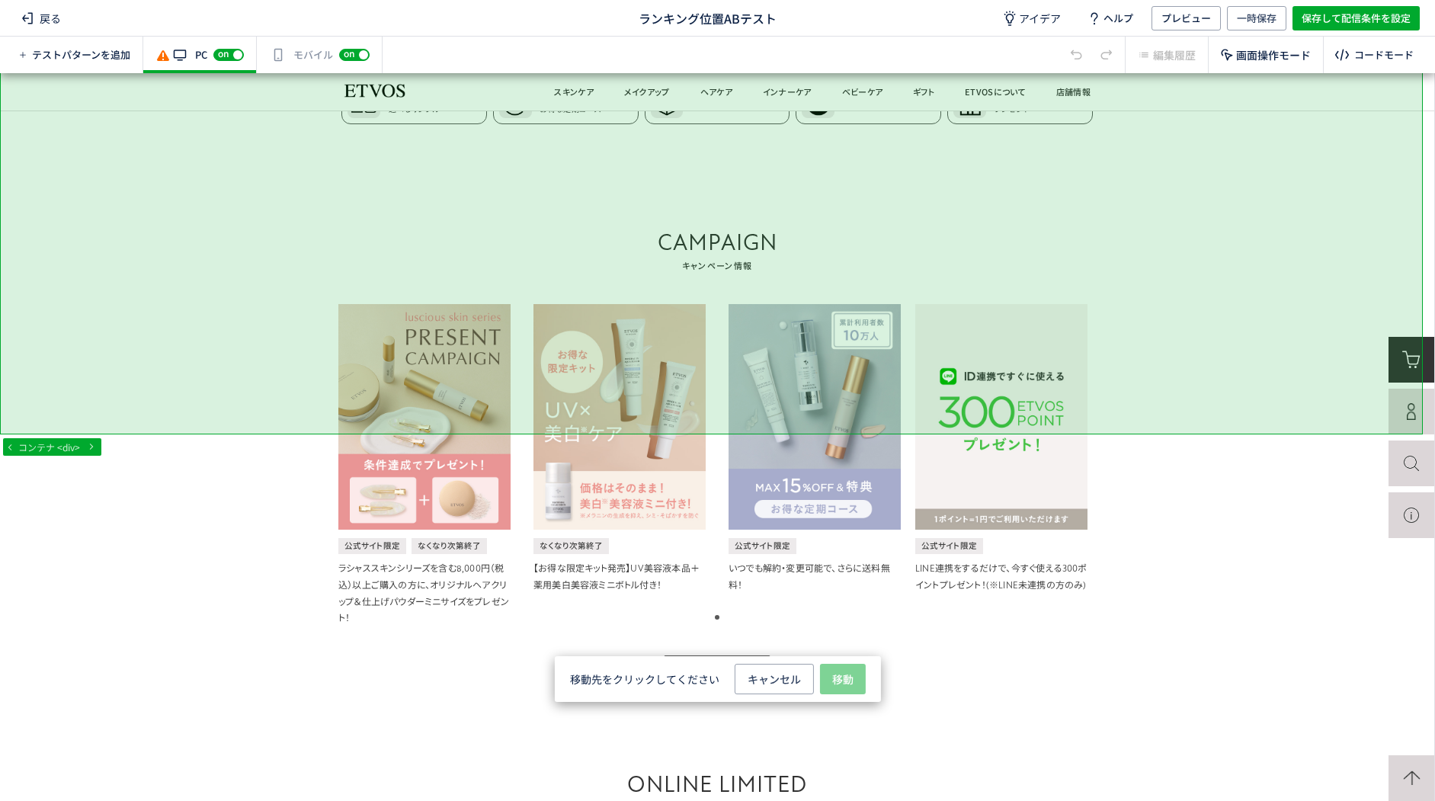
scroll to position [990, 0]
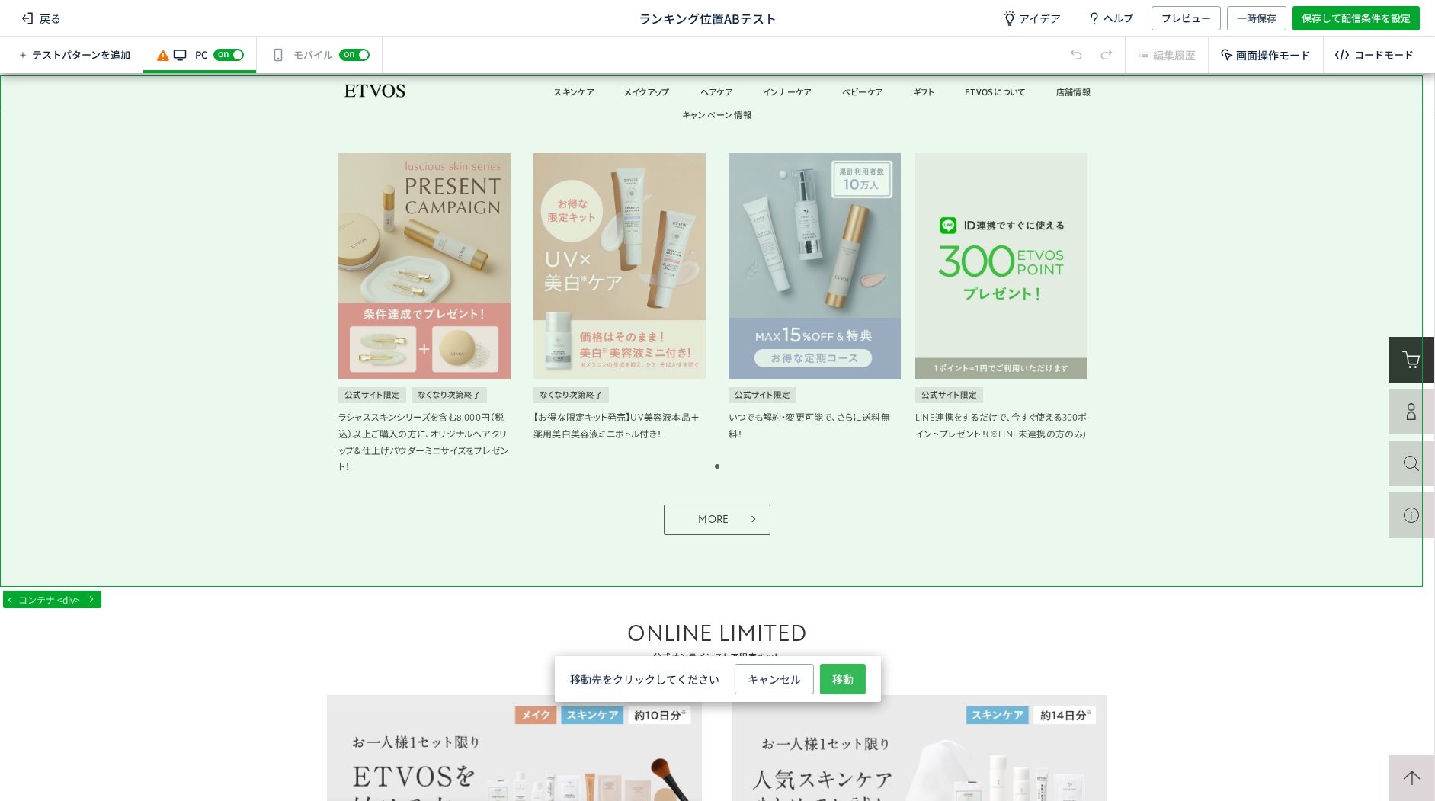
click at [847, 680] on span "移動" at bounding box center [842, 679] width 21 height 30
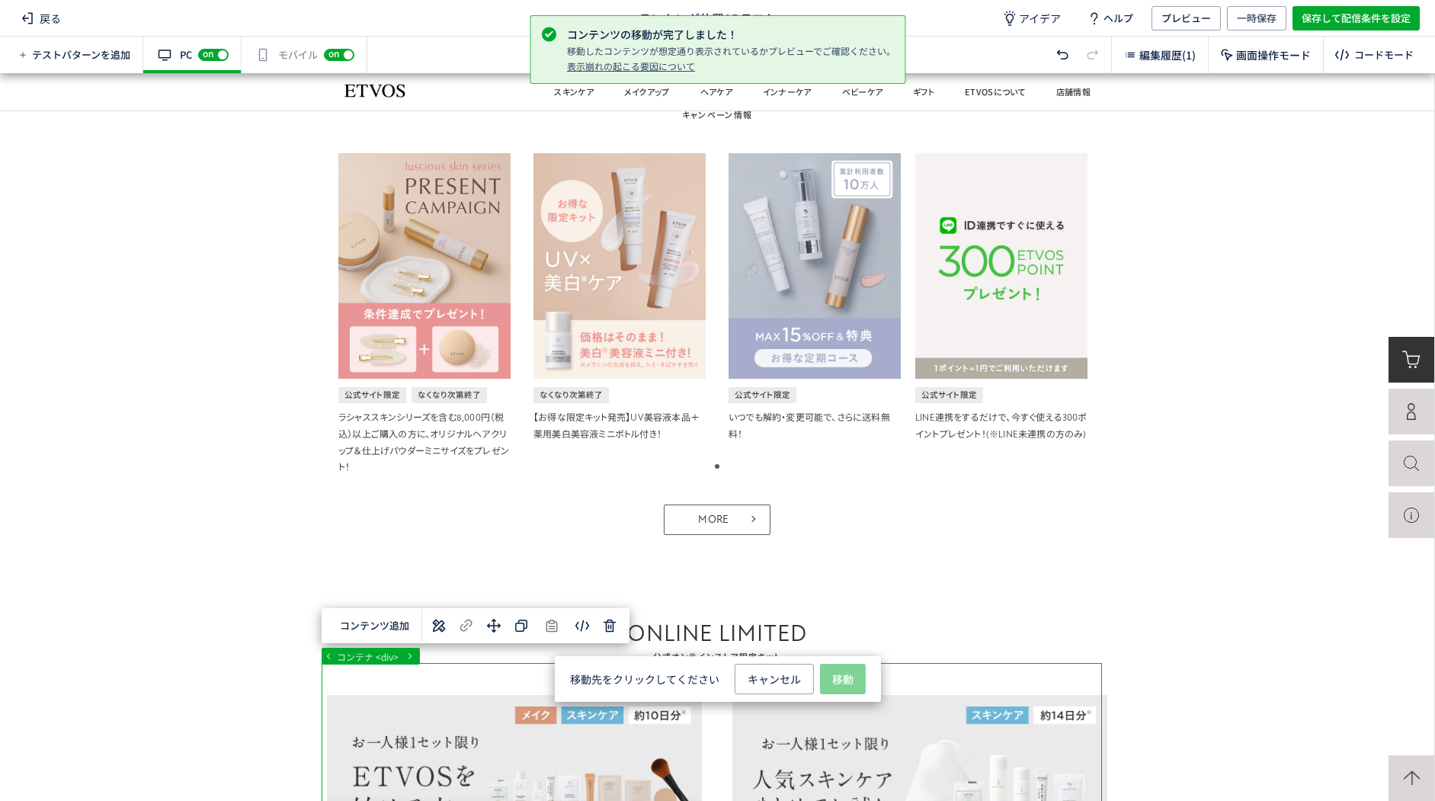
click at [842, 568] on p "選択した要素の後" at bounding box center [842, 578] width 129 height 27
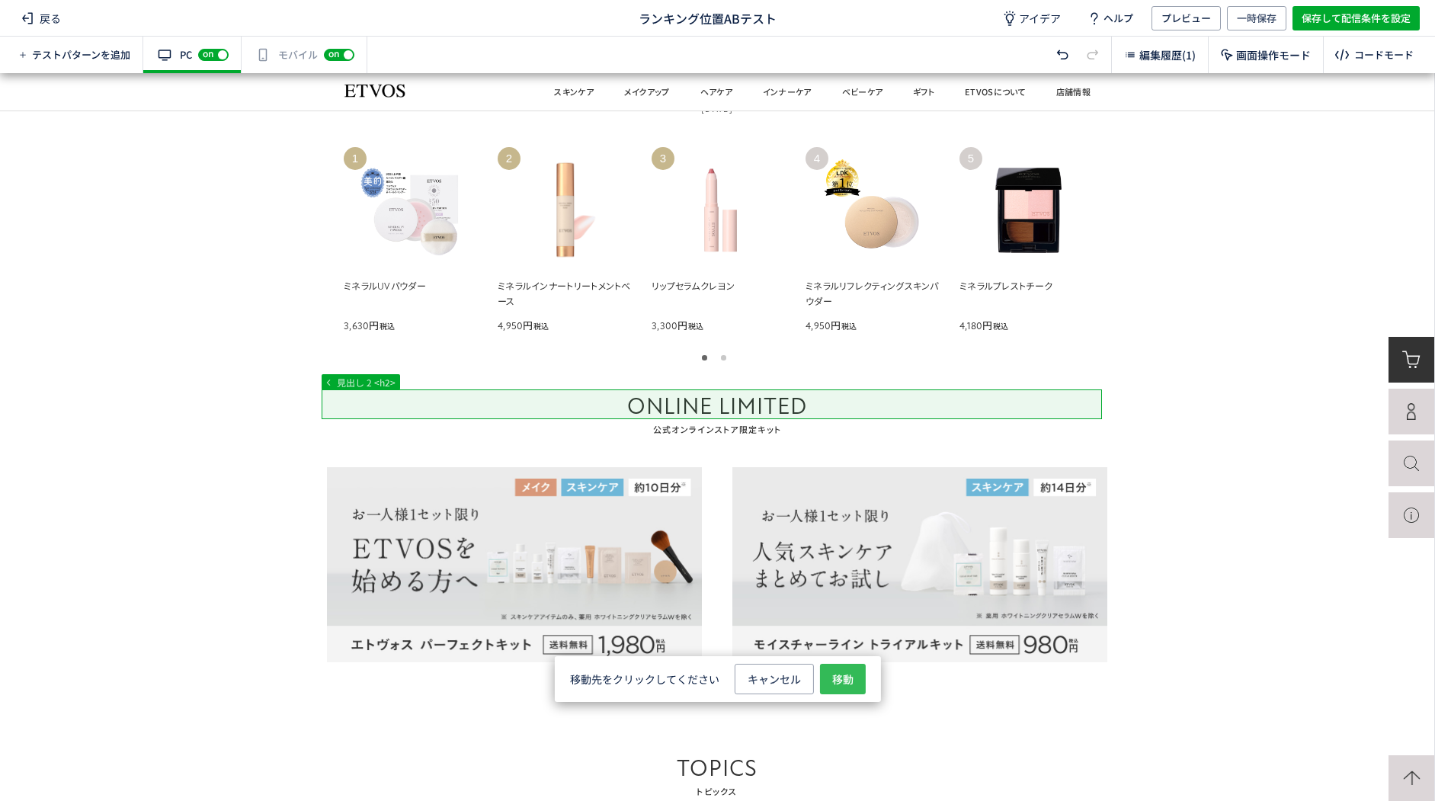
click at [850, 679] on span "移動" at bounding box center [842, 679] width 21 height 30
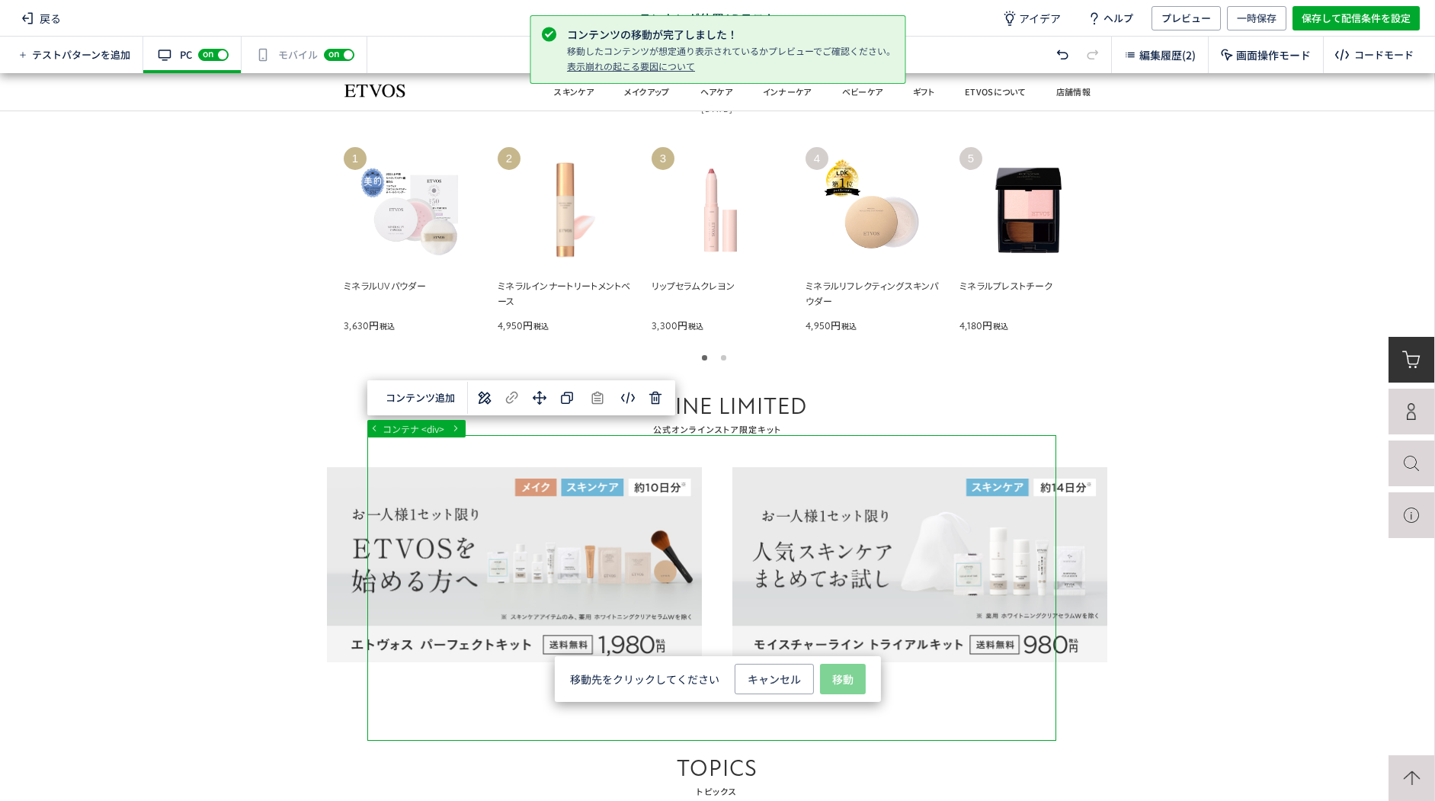
click at [846, 554] on span "選択した要素の前" at bounding box center [842, 550] width 79 height 14
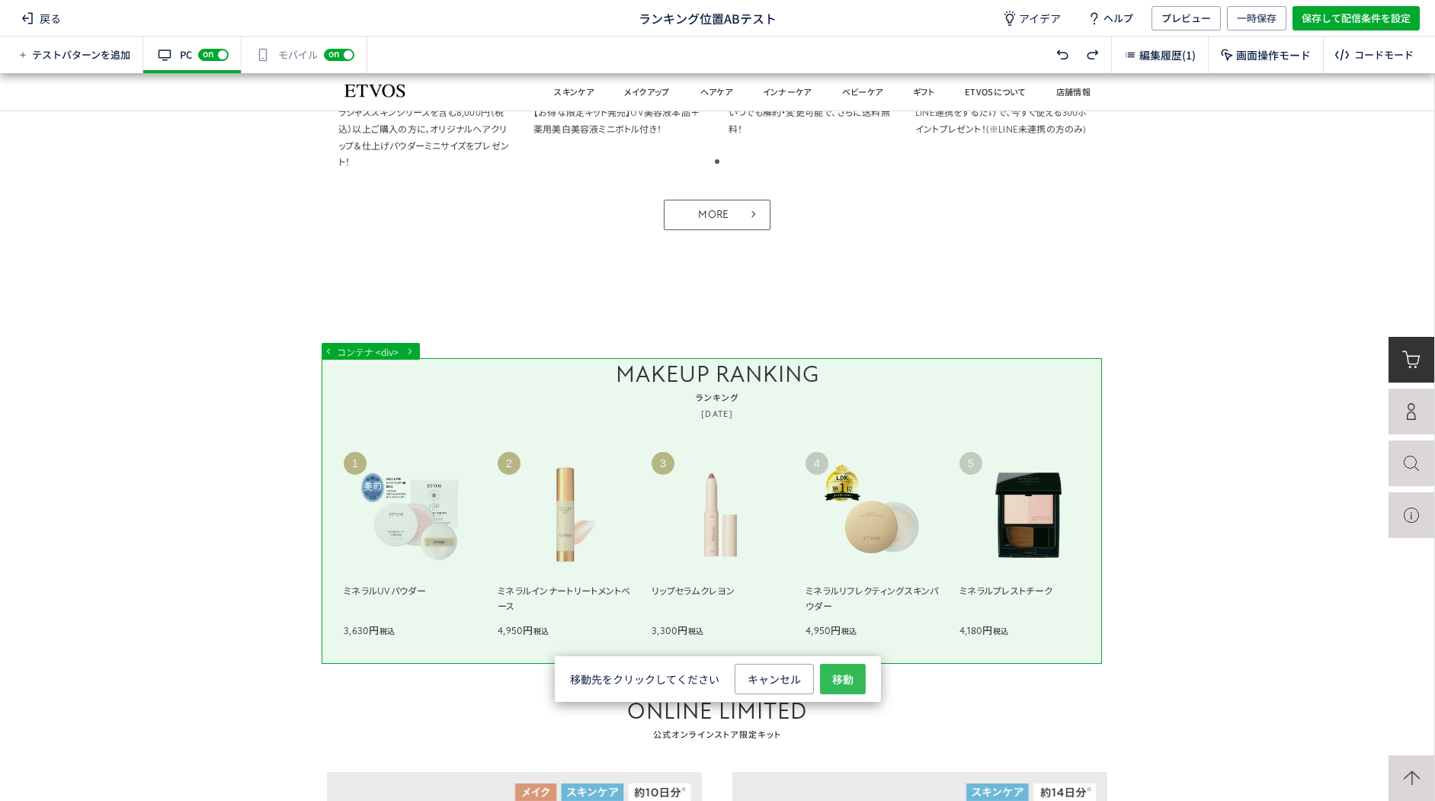
click at [834, 680] on span "移動" at bounding box center [842, 679] width 21 height 30
click at [854, 581] on span "選択した要素の後" at bounding box center [842, 578] width 79 height 14
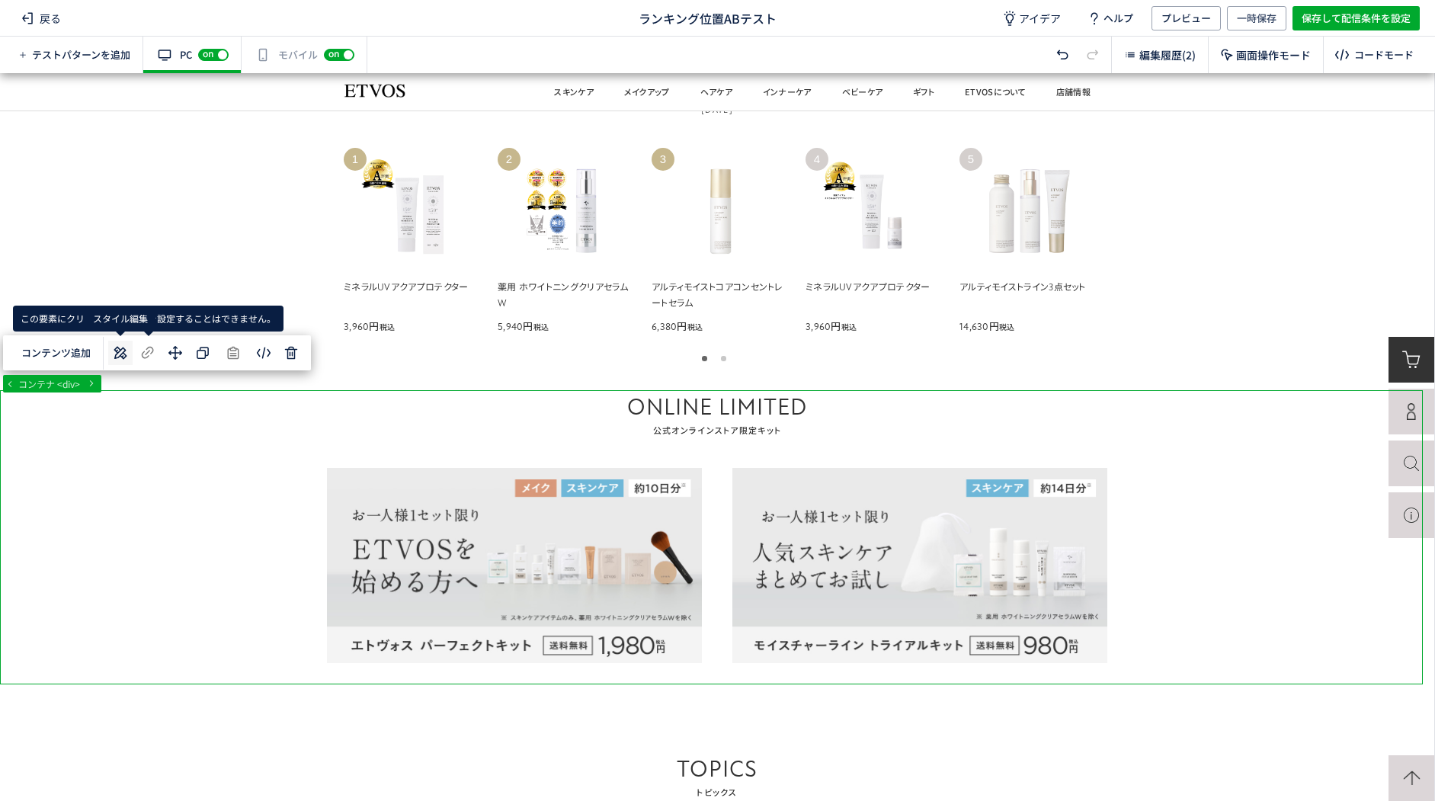
click at [129, 354] on icon at bounding box center [120, 353] width 18 height 18
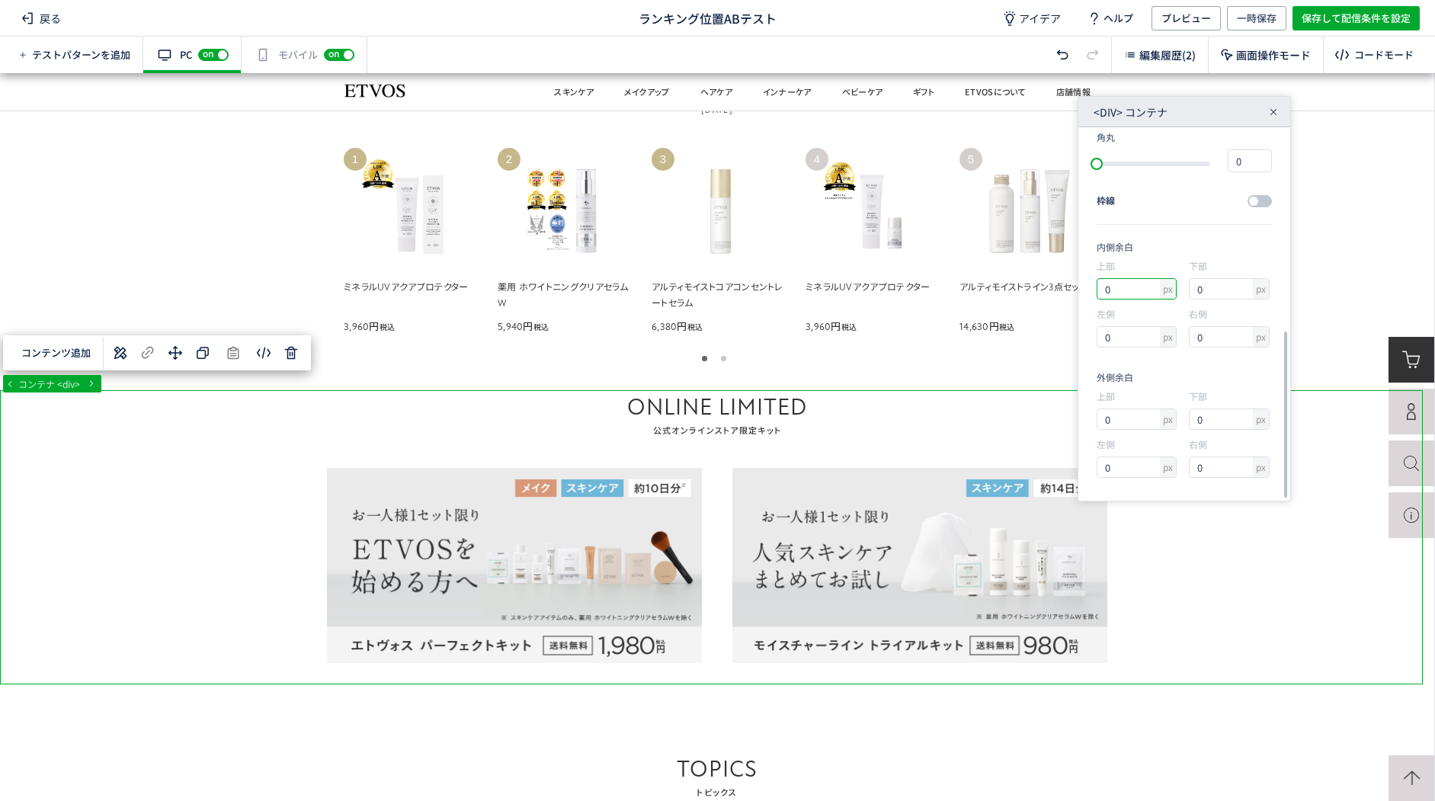
drag, startPoint x: 1131, startPoint y: 286, endPoint x: 1077, endPoint y: 283, distance: 54.9
click at [1077, 283] on div "<div> コンテナ 要素サイズ 幅 px 1867 高さ px 385.5 フォント atten-new, Noto Sans JP, Avenir, Se…" at bounding box center [1183, 298] width 213 height 405
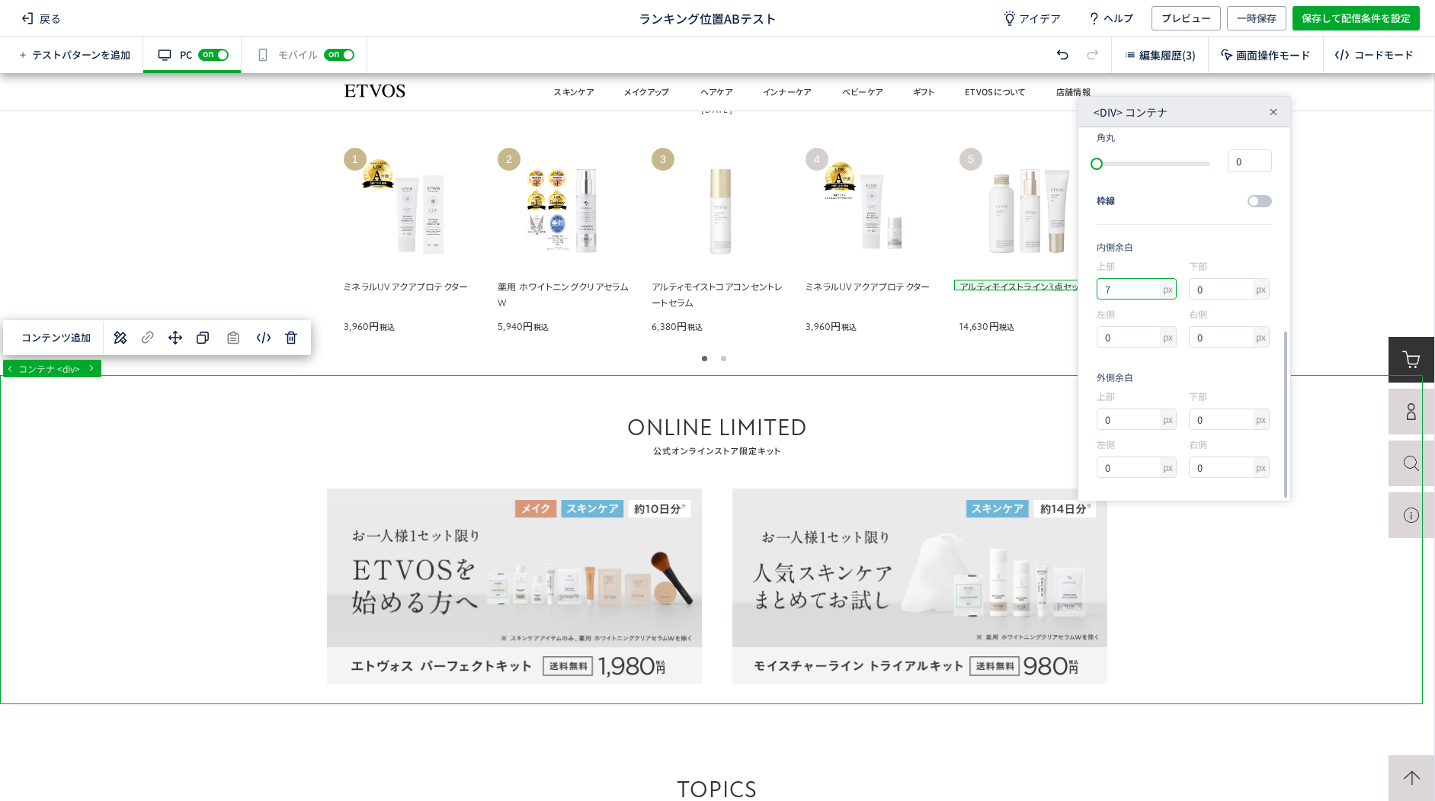
type input "8"
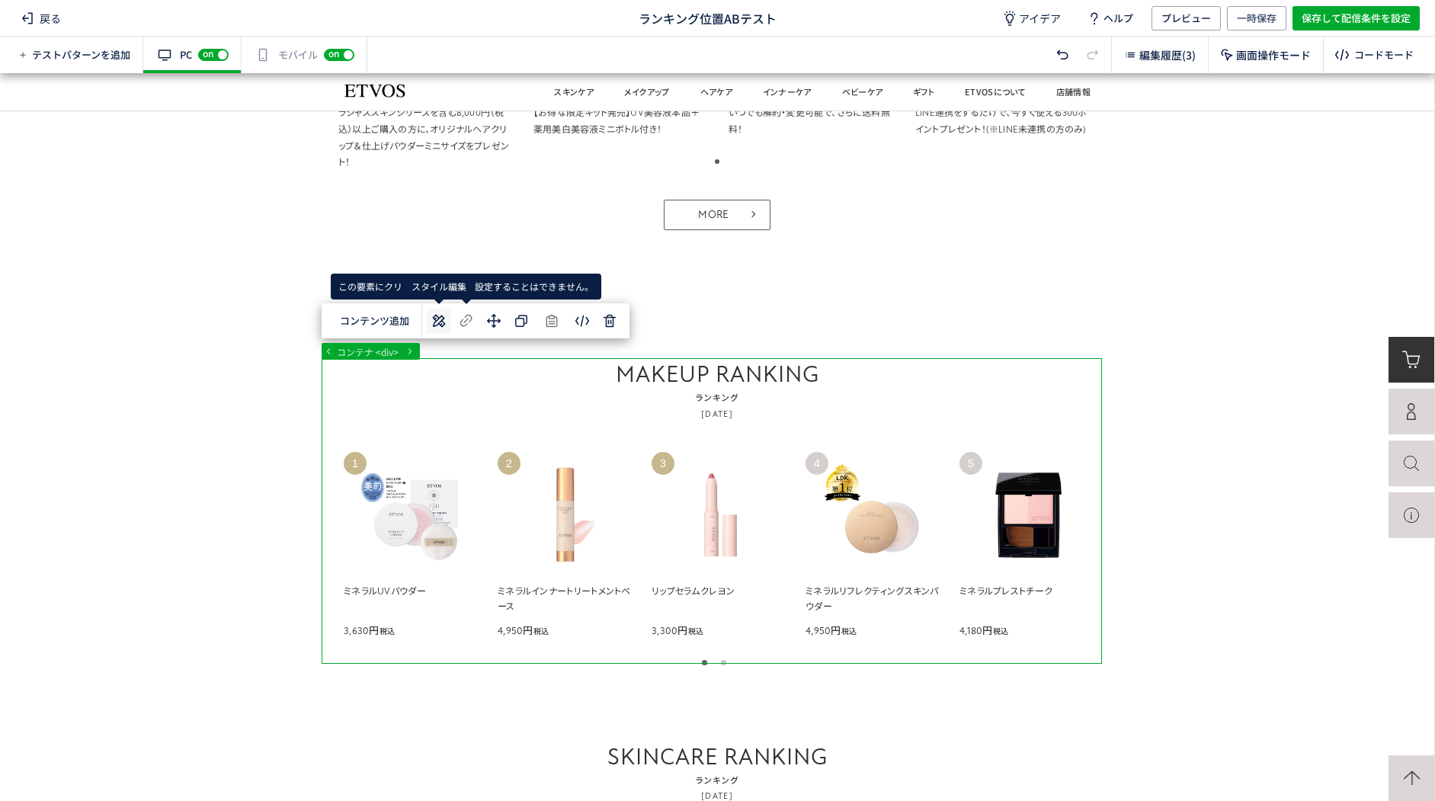
click at [440, 327] on icon at bounding box center [439, 321] width 18 height 18
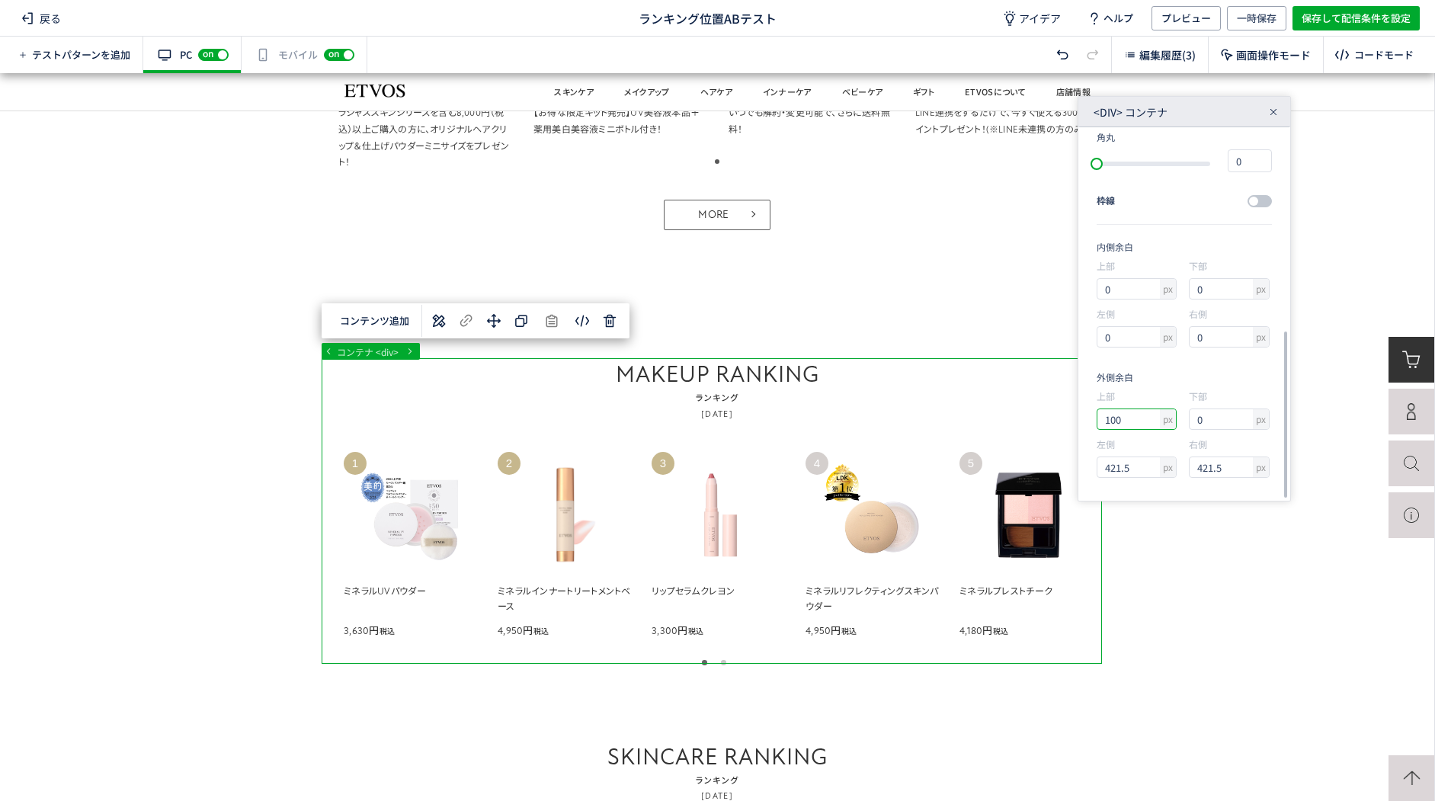
drag, startPoint x: 1129, startPoint y: 418, endPoint x: 1090, endPoint y: 418, distance: 39.6
click at [1090, 418] on div "要素サイズ 幅 px 1024 高さ px 401.1 フォント atten-new, Noto Sans JP, Avenir, Segoe UI, 游ゴシ…" at bounding box center [1184, 313] width 212 height 373
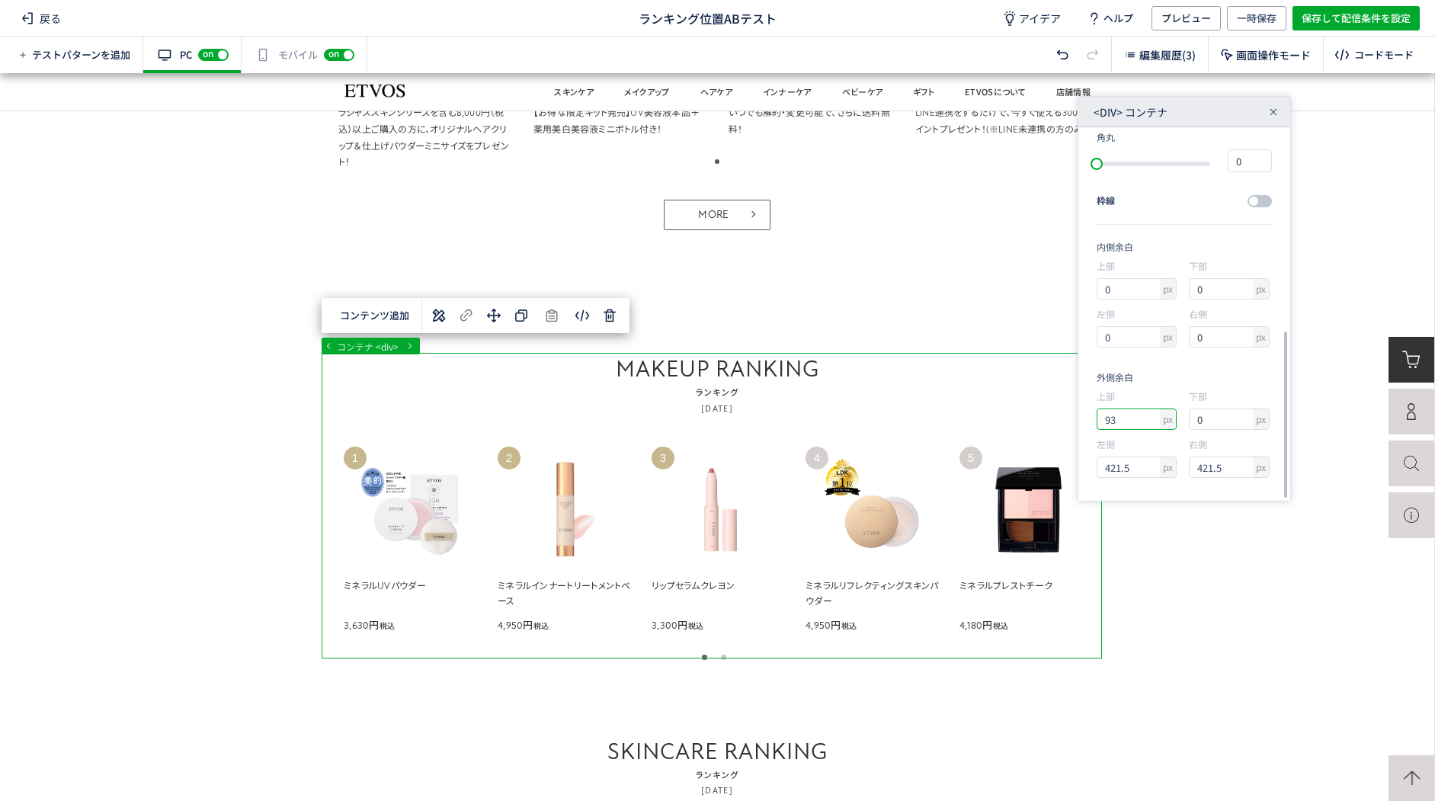
type input "9"
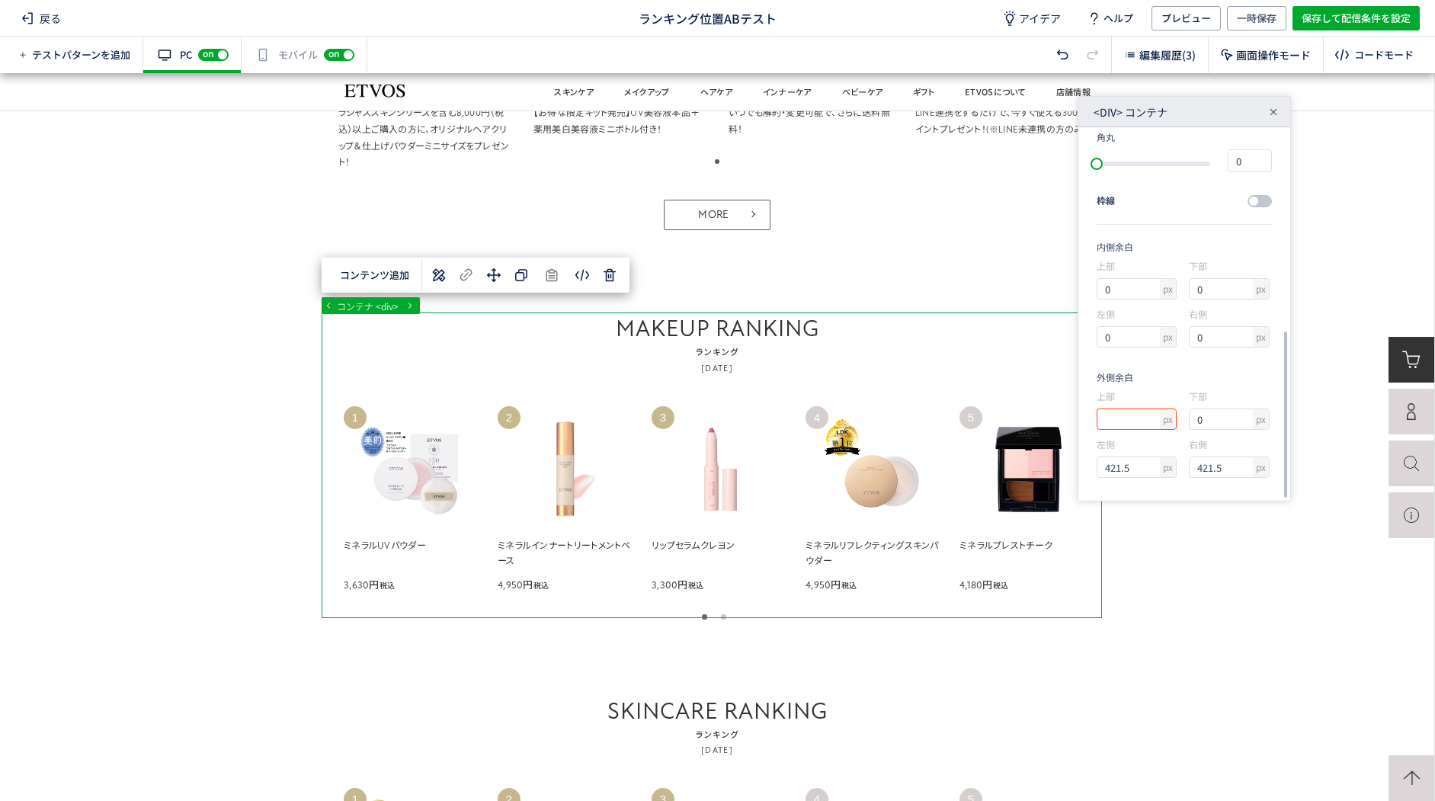
type input "０"
type input "0"
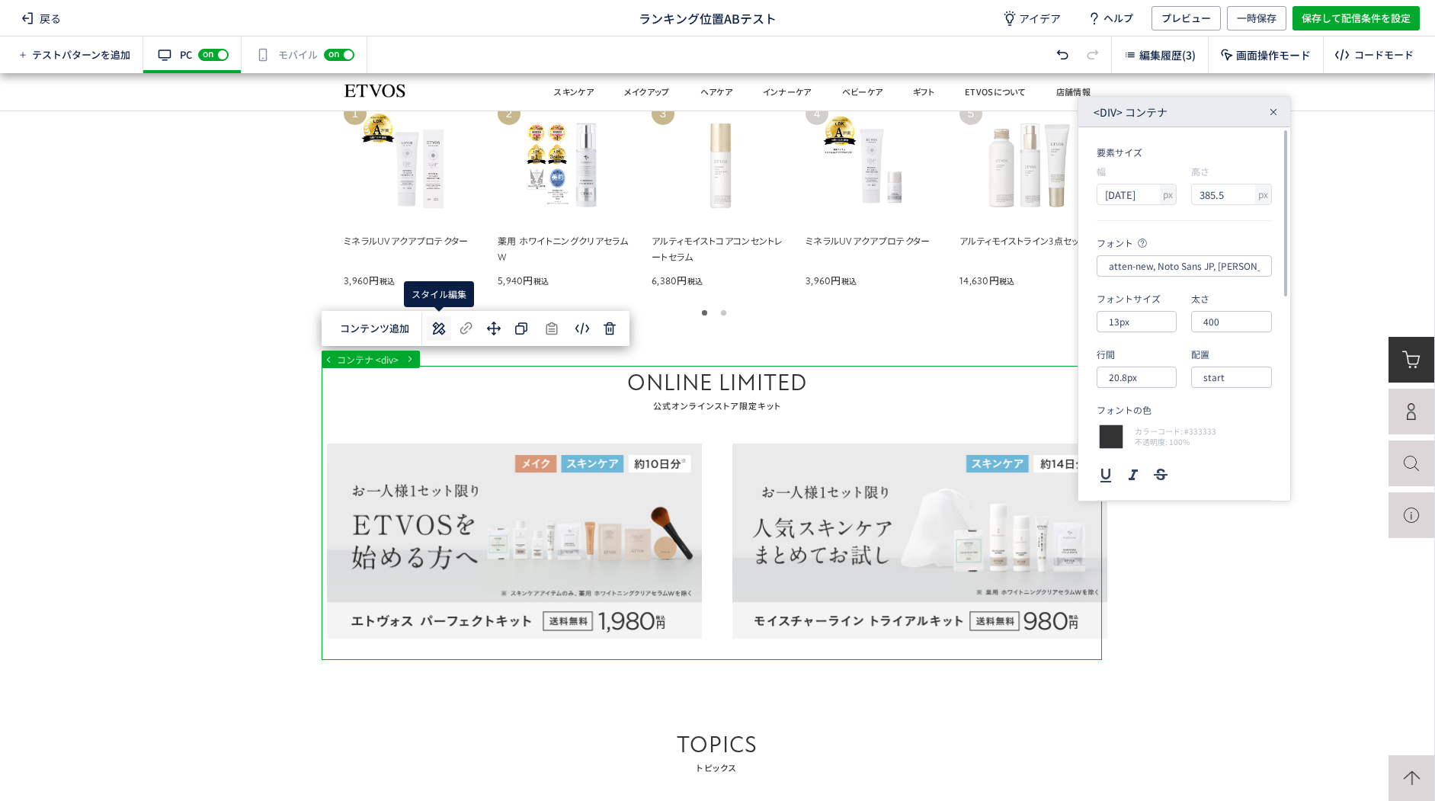
click at [442, 329] on use at bounding box center [438, 328] width 13 height 13
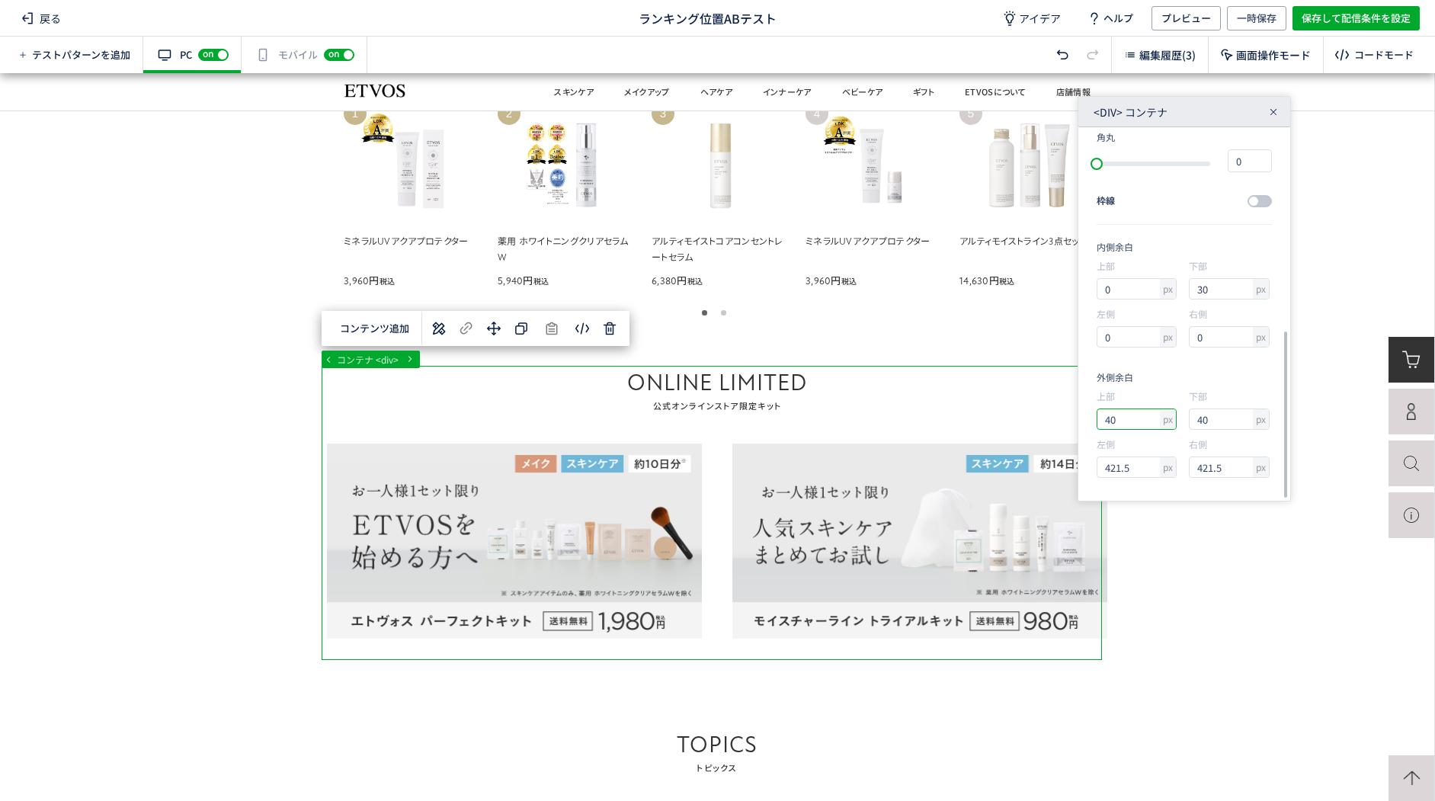
drag, startPoint x: 1129, startPoint y: 417, endPoint x: 1080, endPoint y: 417, distance: 48.8
click at [1082, 419] on div "要素サイズ 幅 px 1024 高さ px 385.5 フォント atten-new, Noto Sans JP, Avenir, Segoe UI, 游ゴシ…" at bounding box center [1184, 313] width 212 height 373
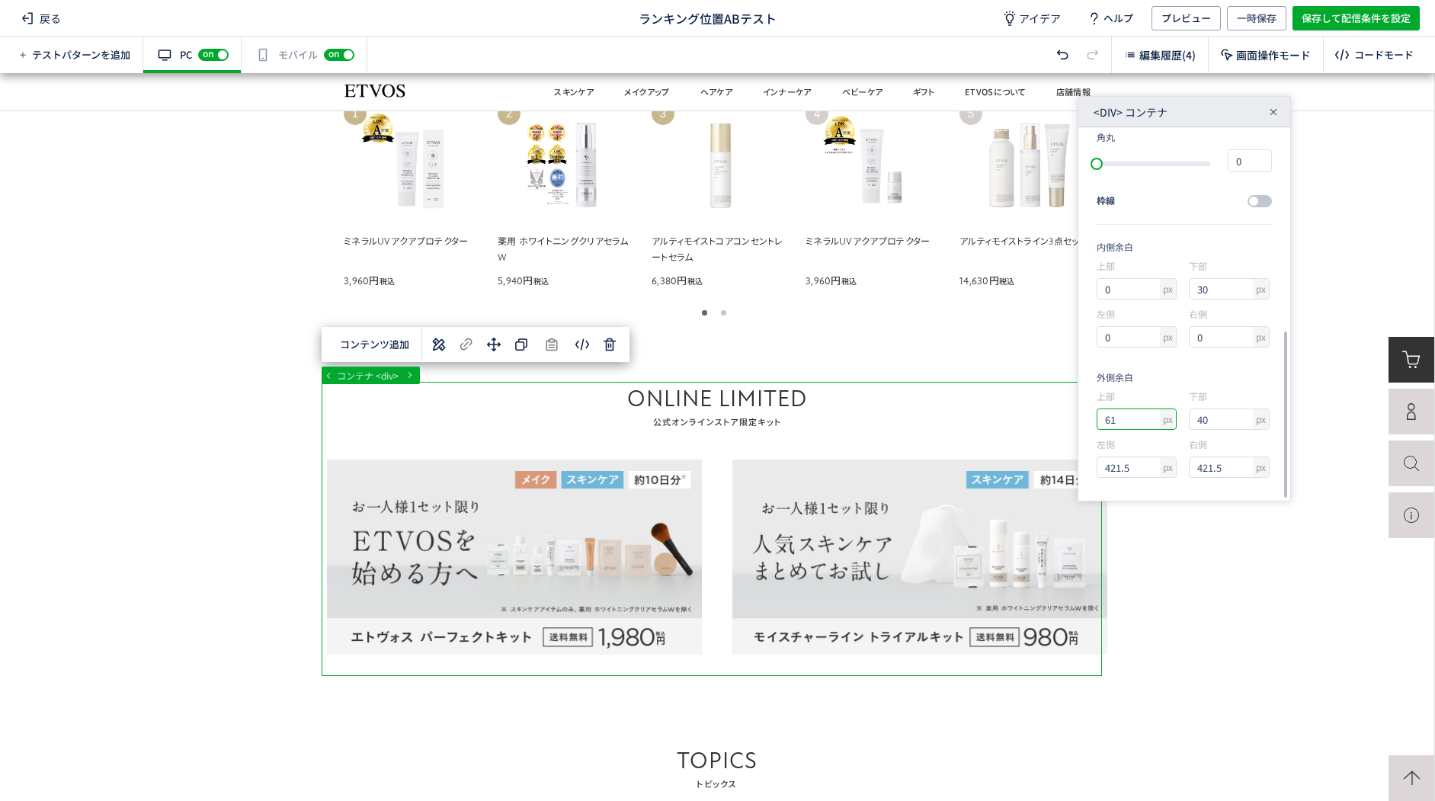
type input "60"
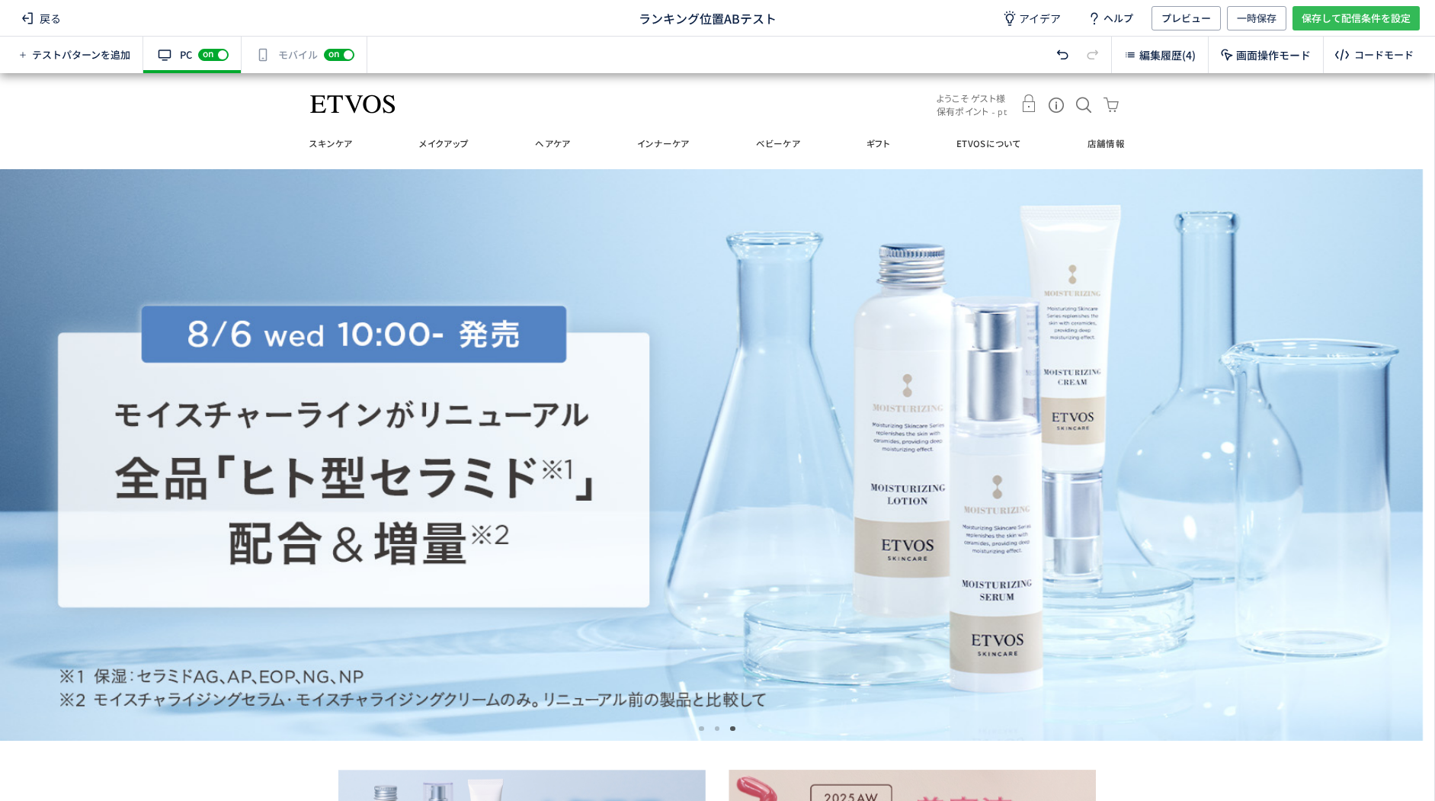
click at [1328, 20] on span "保存して配信条件を設定" at bounding box center [1355, 18] width 109 height 24
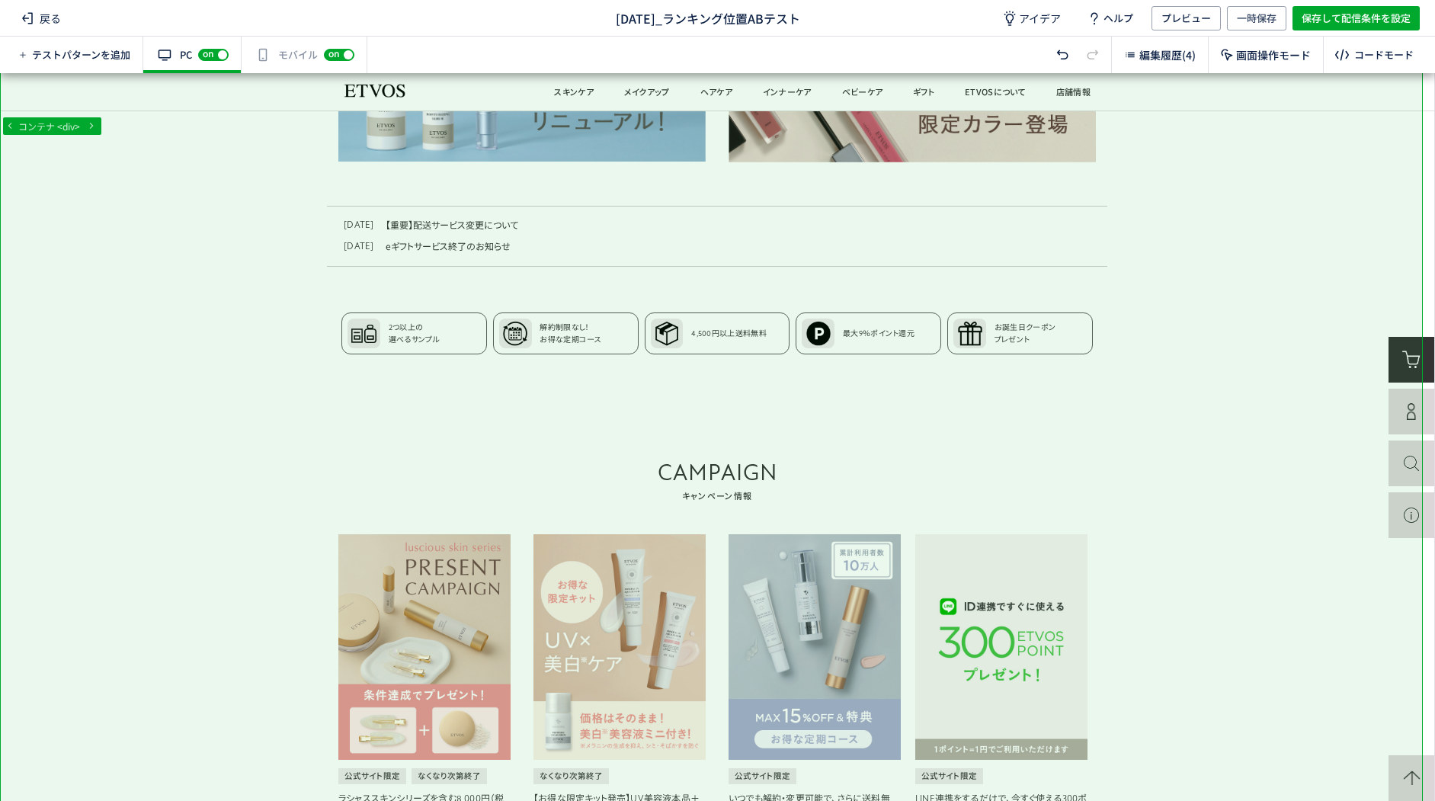
scroll to position [762, 0]
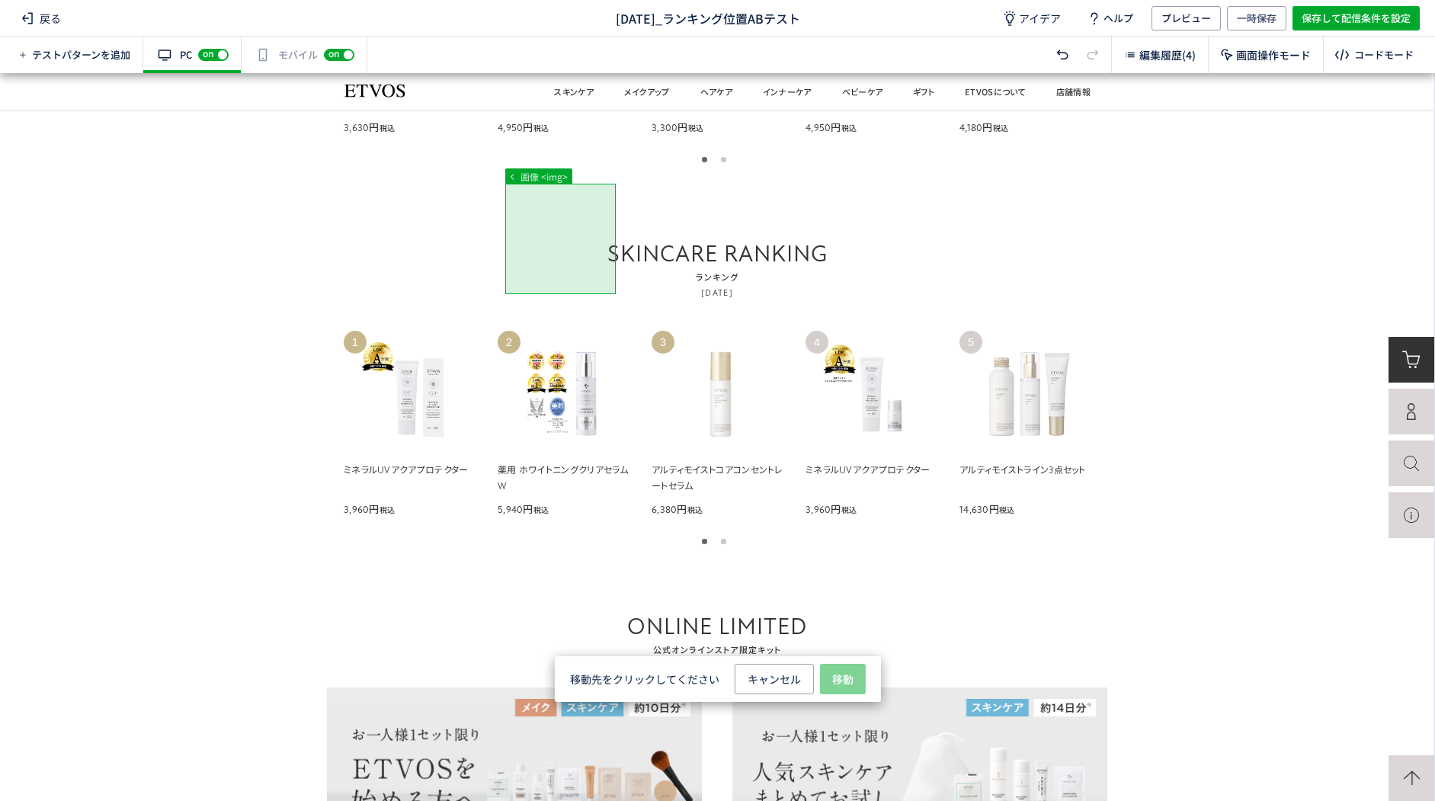
scroll to position [2057, 0]
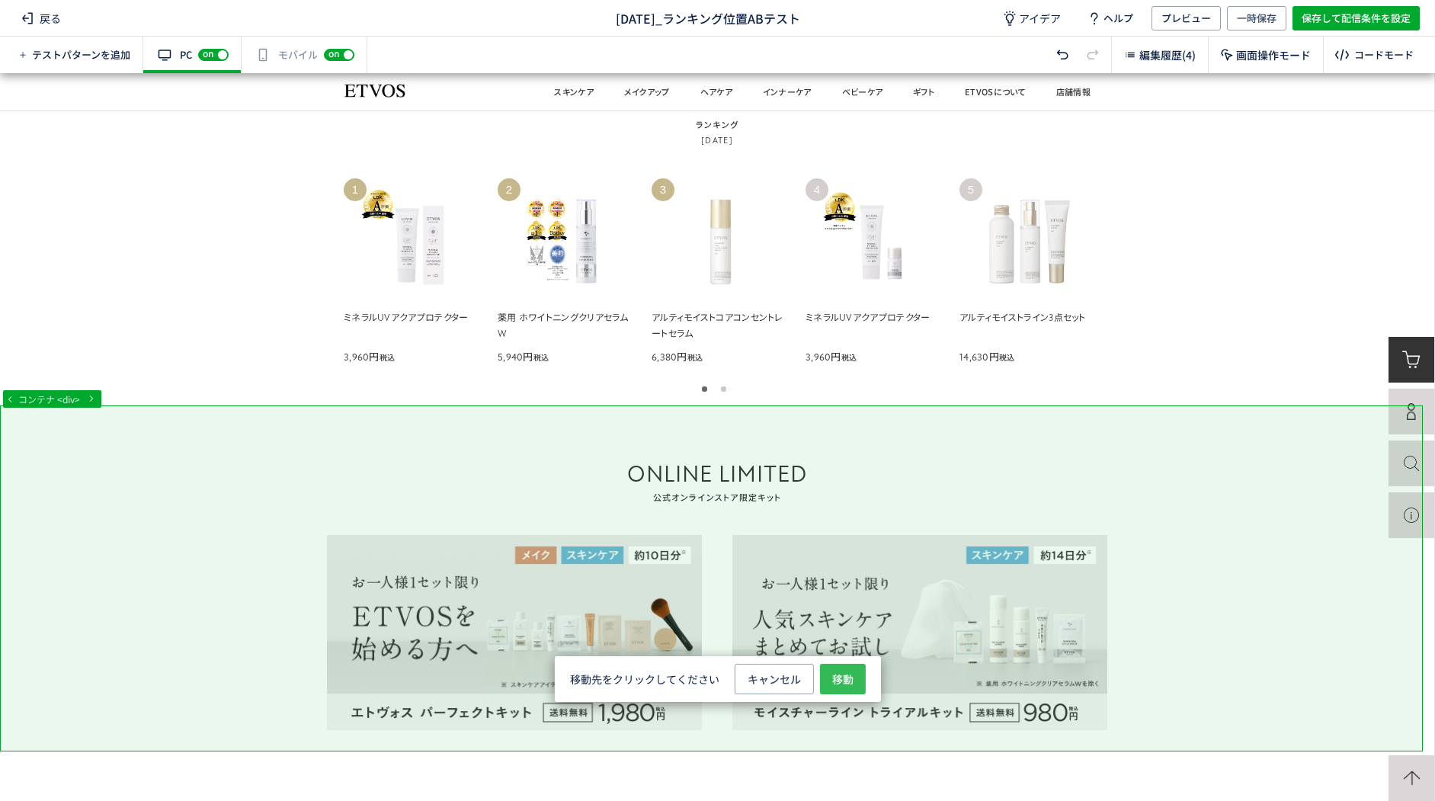
click at [837, 675] on span "移動" at bounding box center [842, 679] width 21 height 30
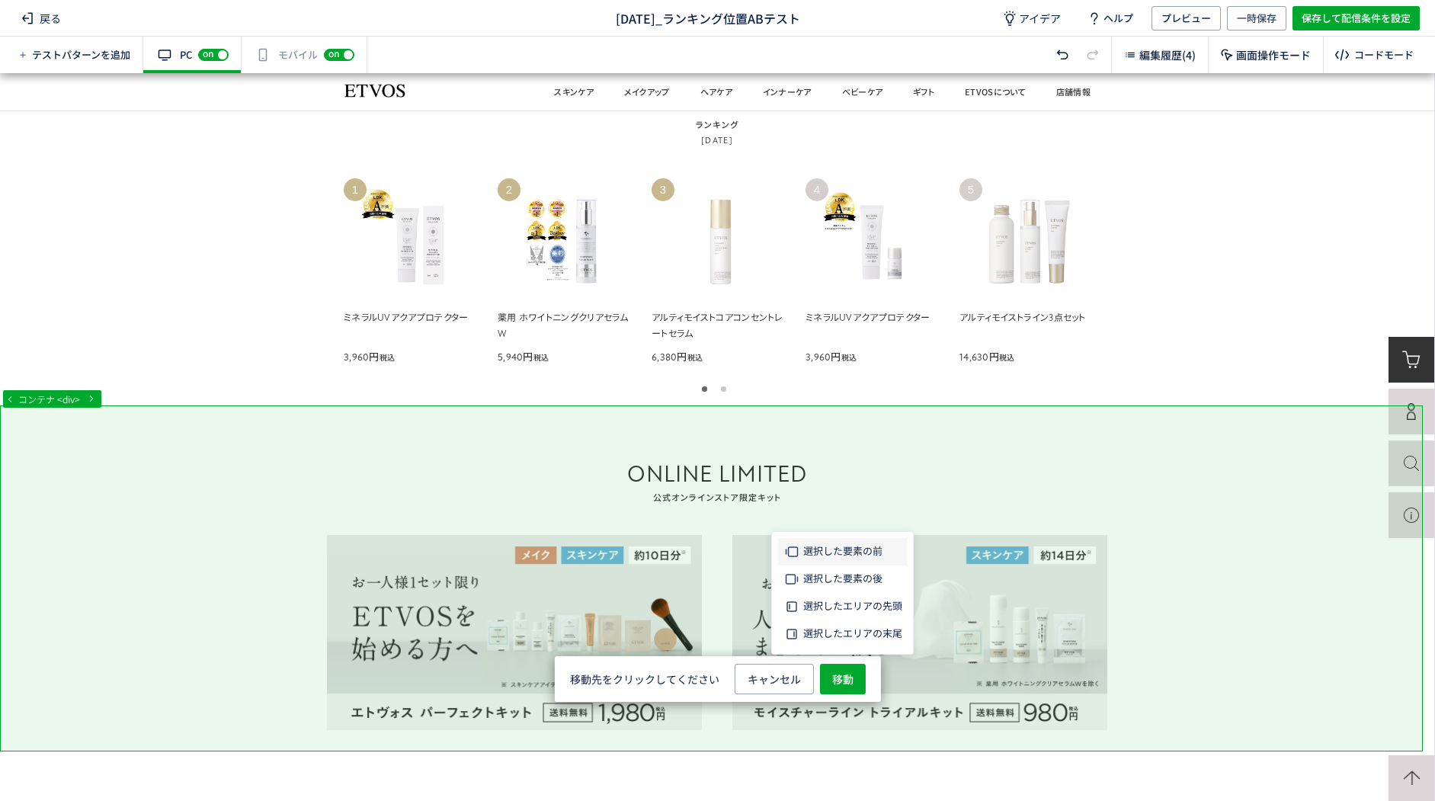
click at [843, 546] on span "選択した要素の前" at bounding box center [842, 550] width 79 height 14
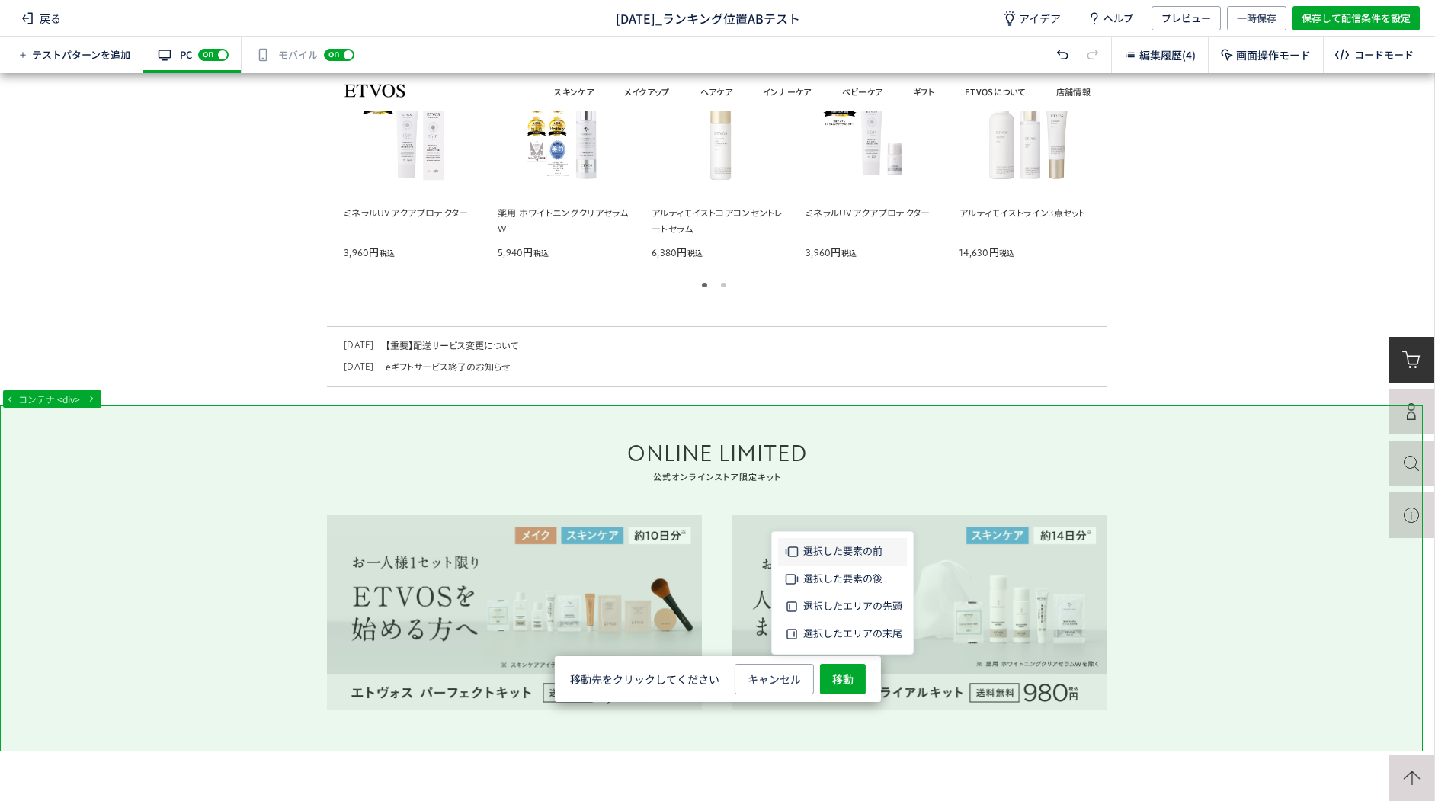
scroll to position [1954, 0]
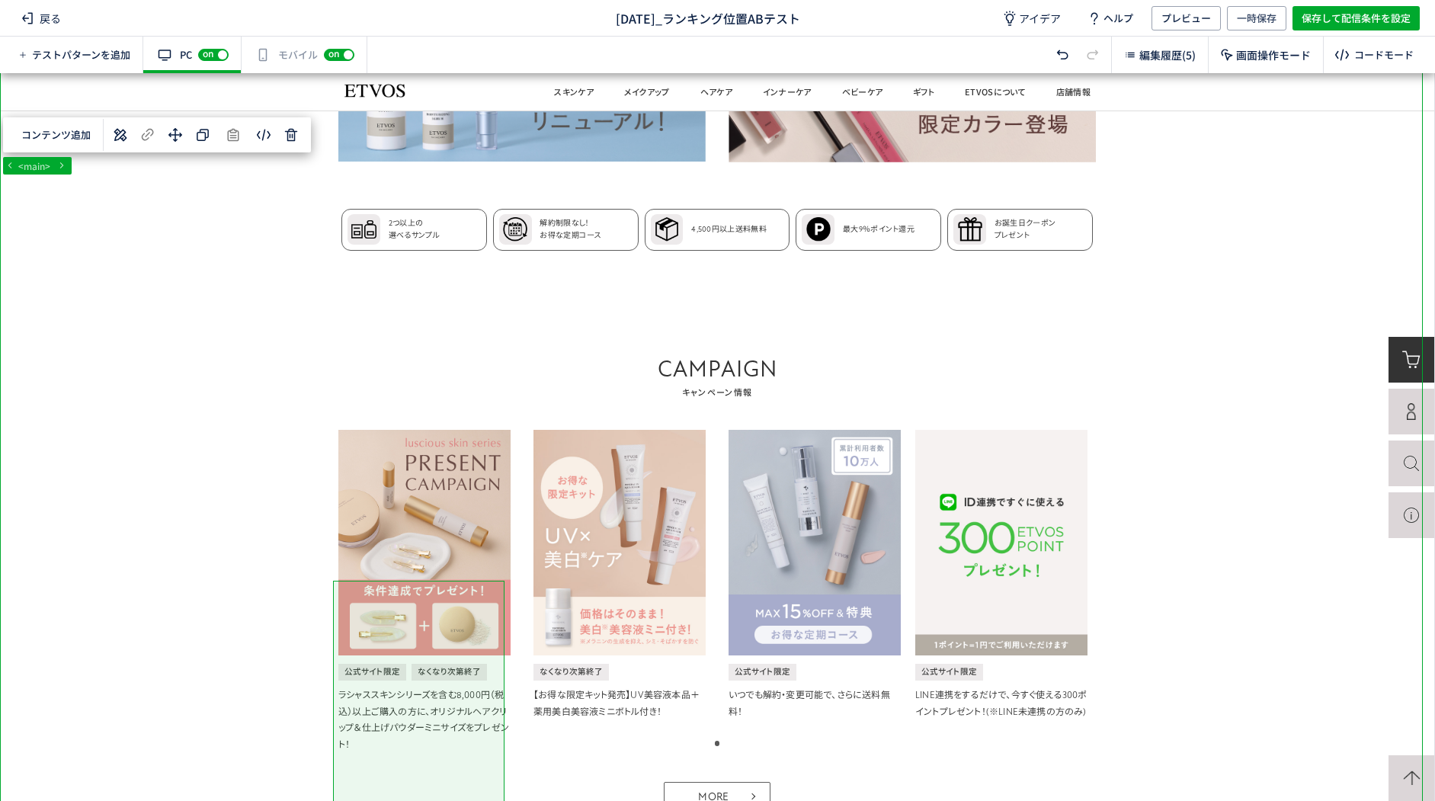
scroll to position [533, 0]
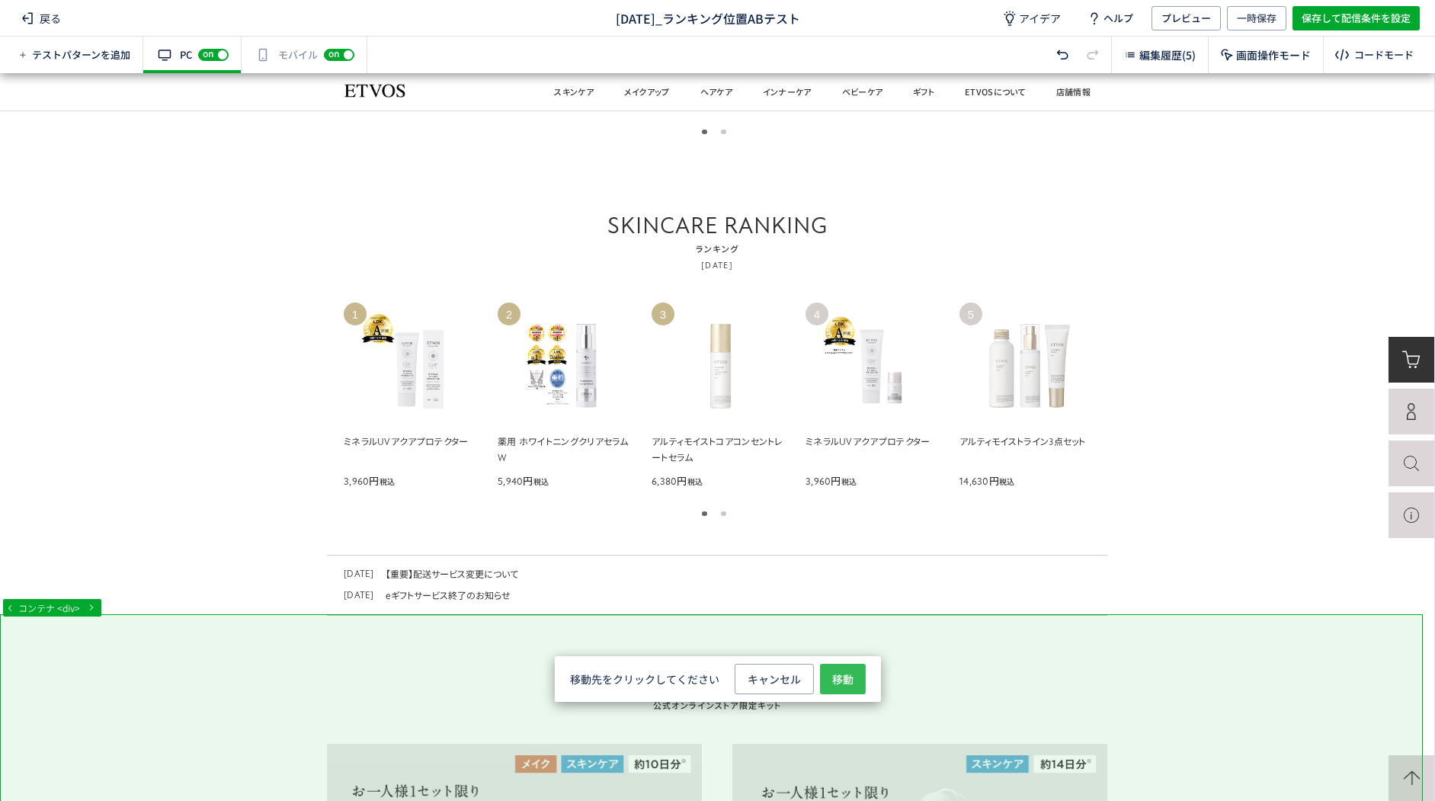
click at [840, 682] on span "移動" at bounding box center [842, 679] width 21 height 30
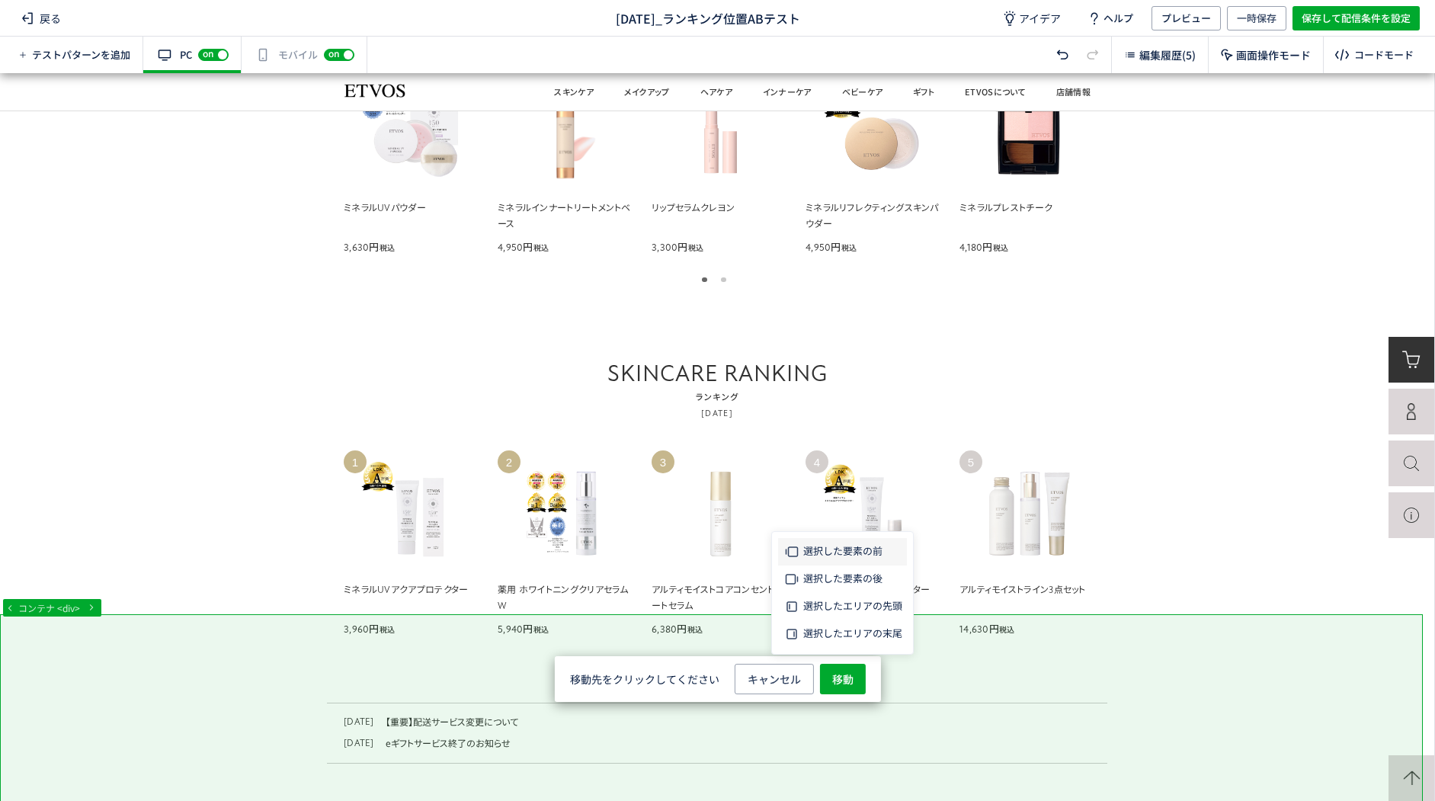
click at [869, 555] on span "選択した要素の前" at bounding box center [842, 550] width 79 height 14
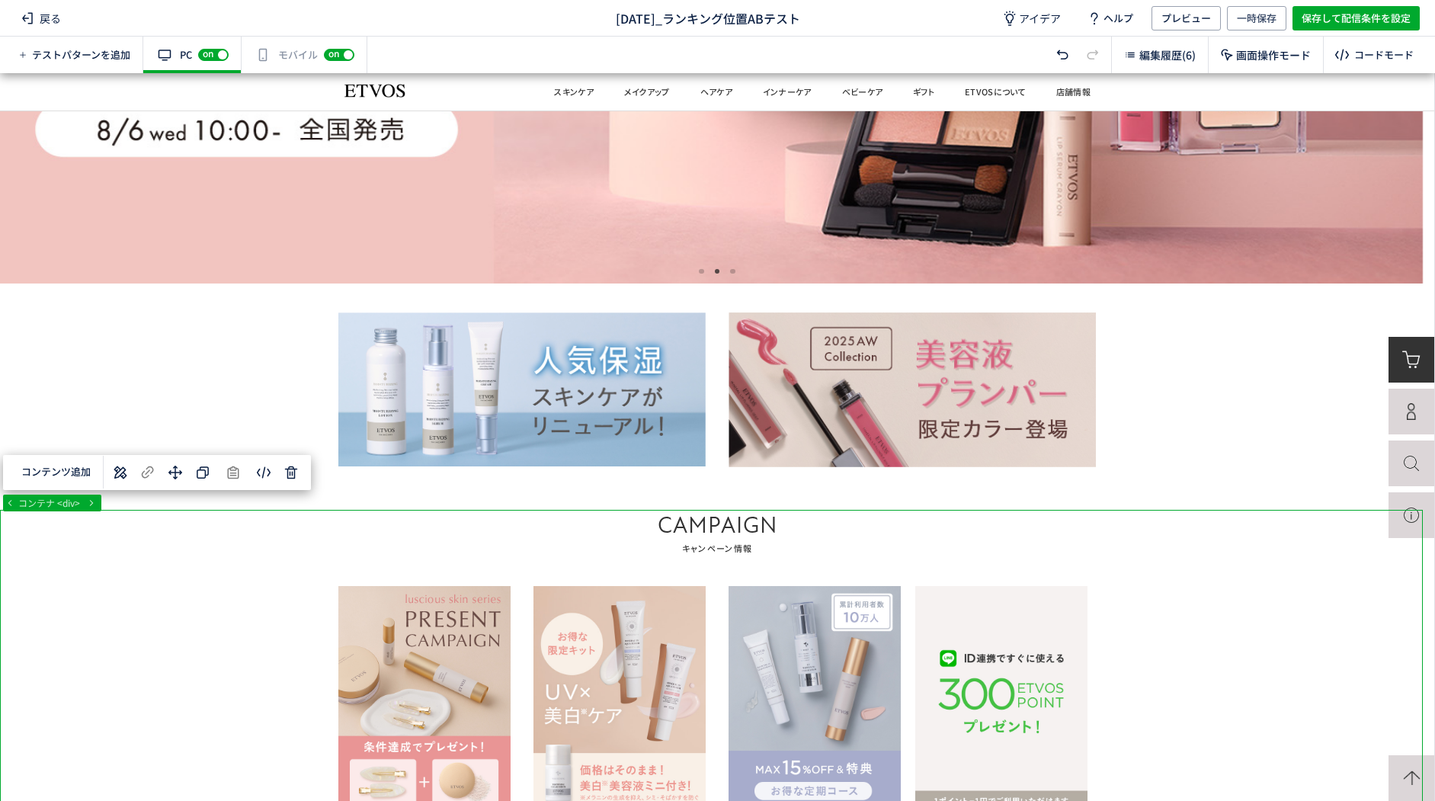
click at [270, 469] on body "戻る 2025_ランキング位置ABテスト アイデア ヘルプ プレビュー 一時保存 保存して配信条件を設定 テストパターンを追加 有効な編集箇所が確認されません…" at bounding box center [717, 400] width 1435 height 801
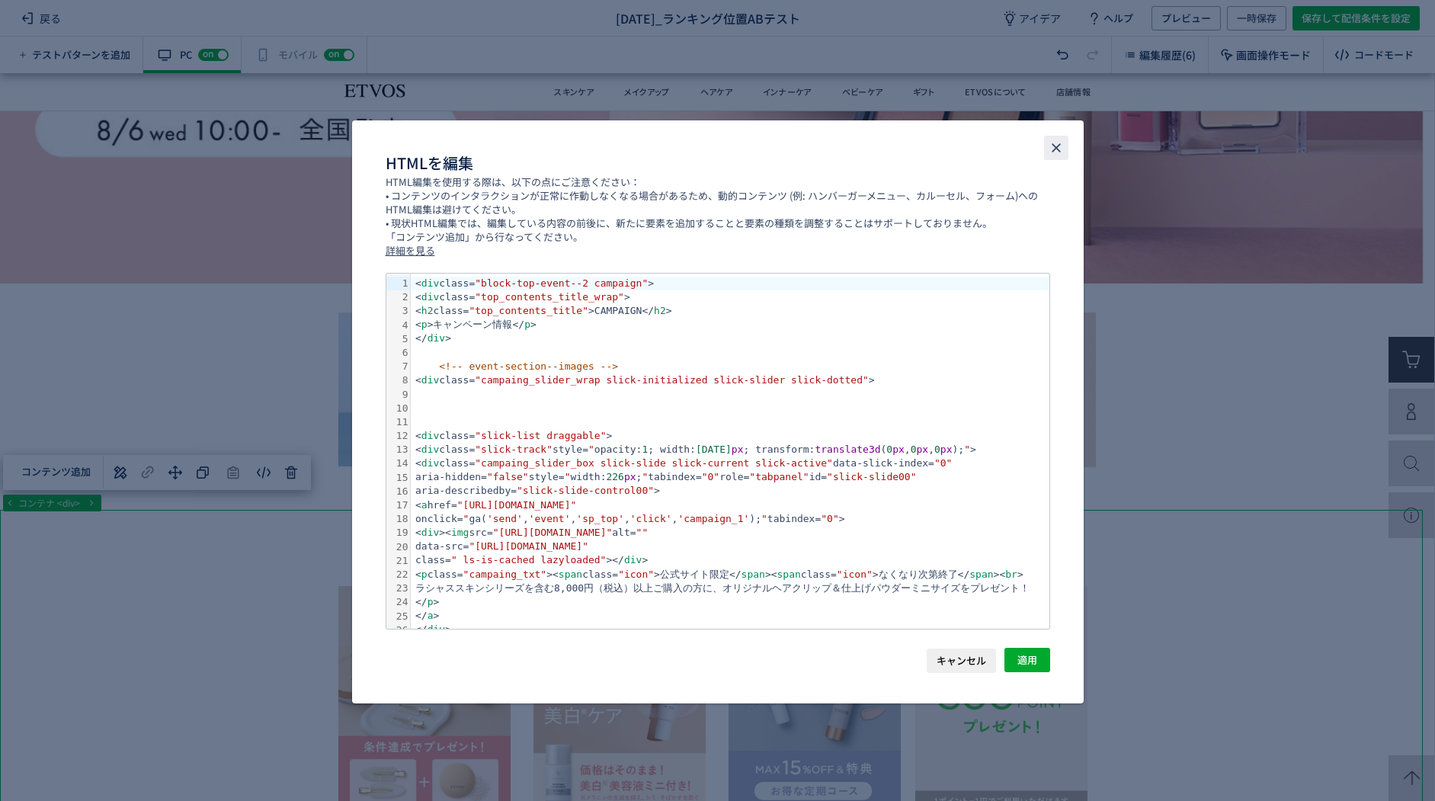
drag, startPoint x: 1061, startPoint y: 151, endPoint x: 1052, endPoint y: 151, distance: 8.4
click at [1057, 151] on icon "close" at bounding box center [1055, 147] width 15 height 15
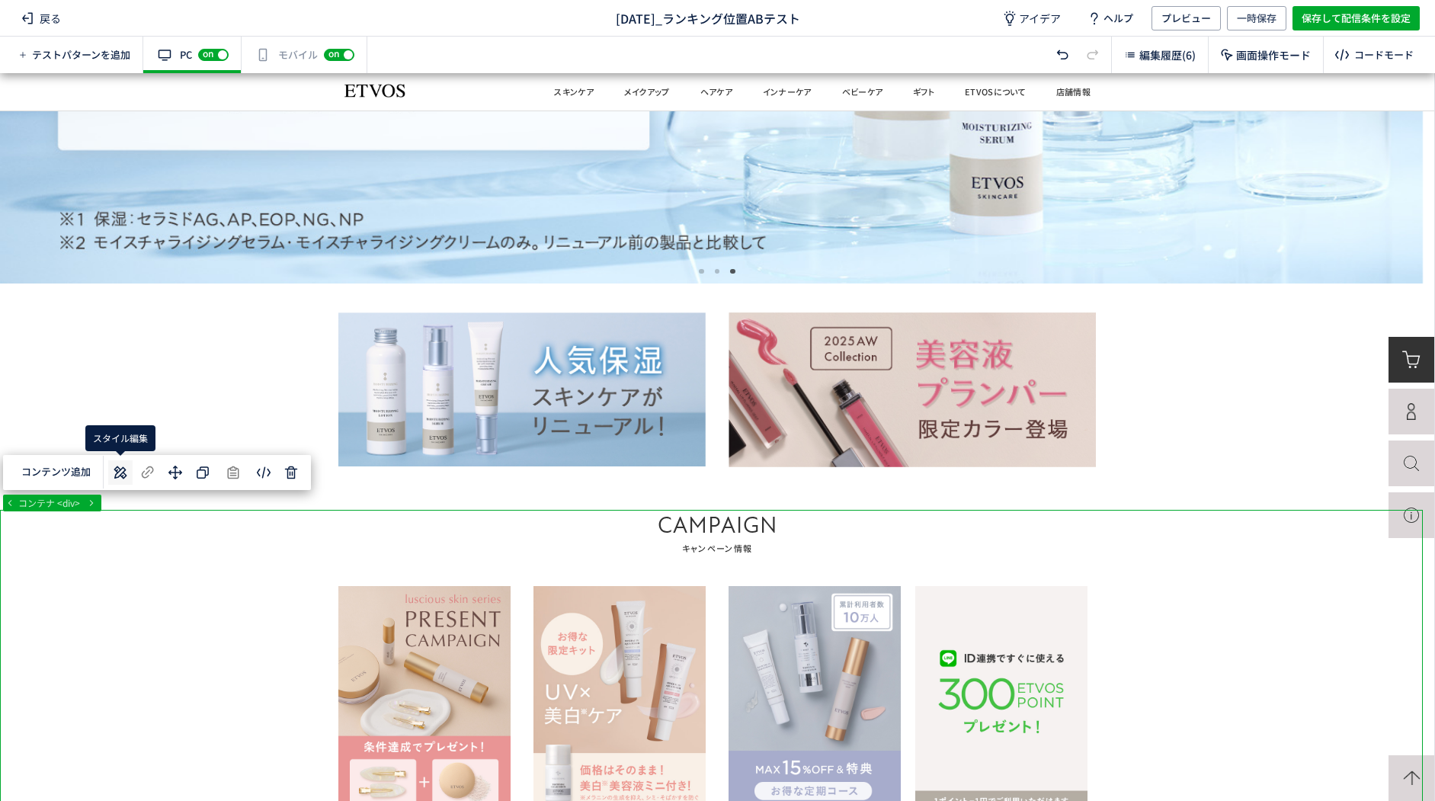
click at [128, 473] on icon at bounding box center [120, 472] width 18 height 18
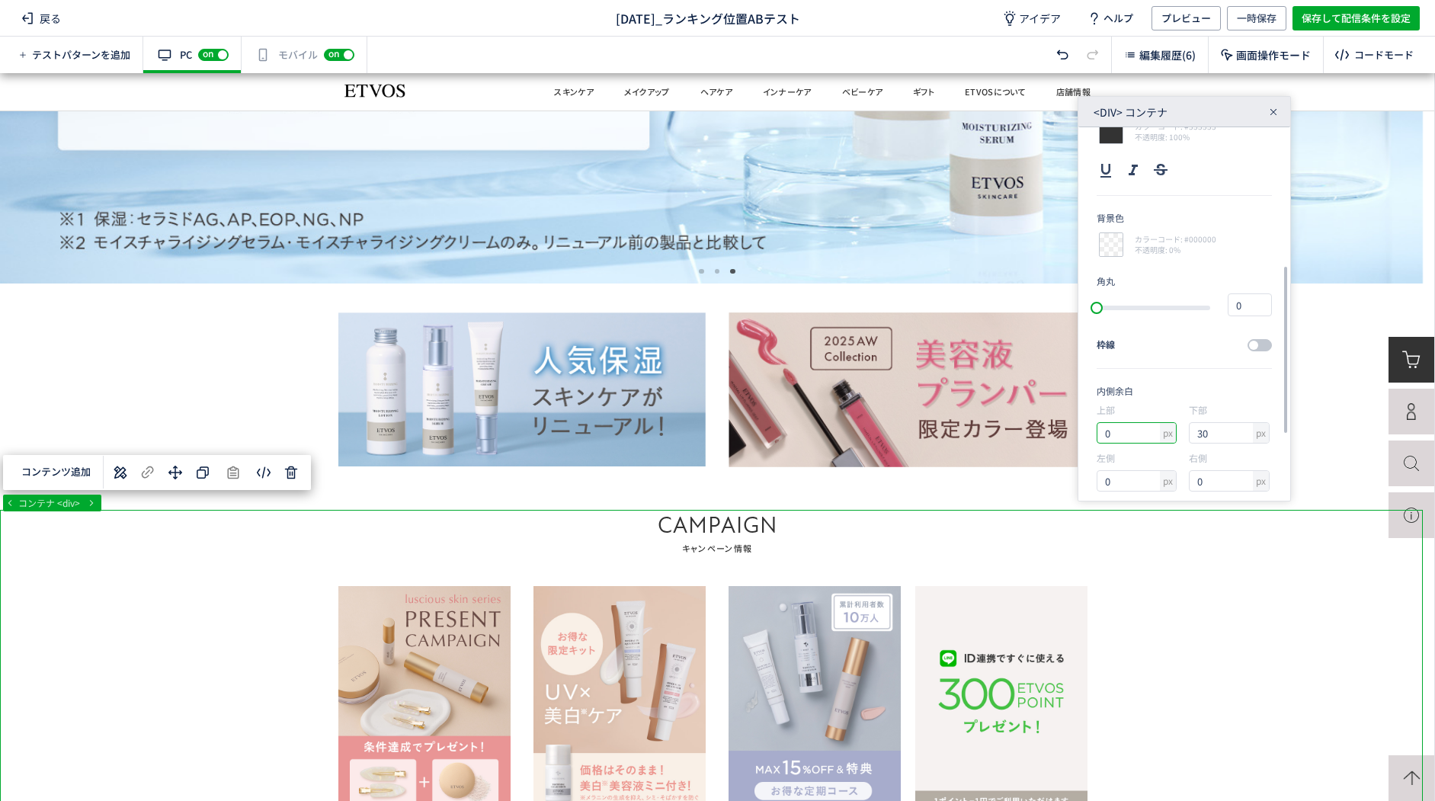
drag, startPoint x: 1117, startPoint y: 431, endPoint x: 1087, endPoint y: 430, distance: 29.7
click at [1088, 430] on div "要素サイズ 幅 px 1867 高さ px 671.1 フォント atten-new, Noto Sans JP, Avenir, Segoe UI, 游ゴシ…" at bounding box center [1184, 313] width 212 height 373
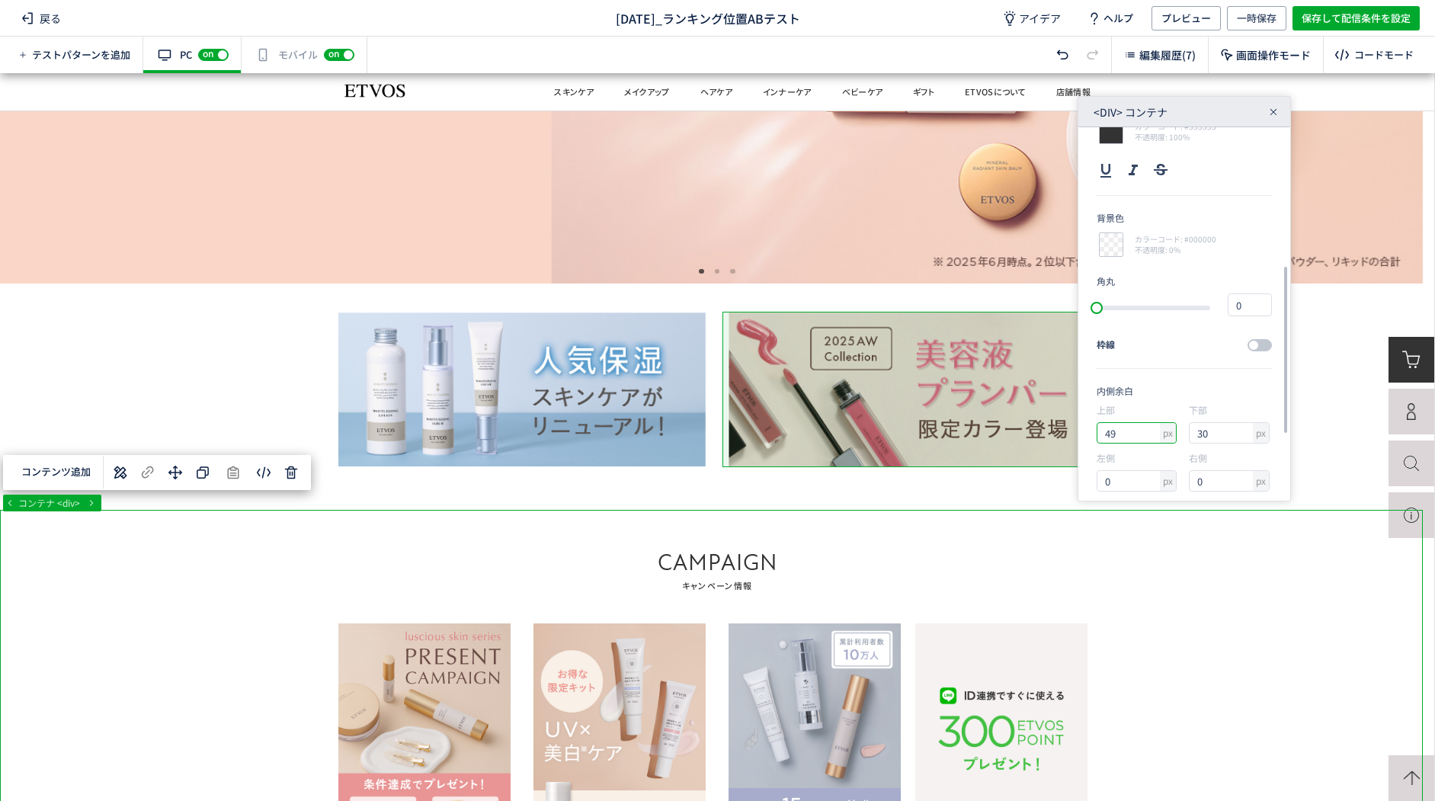
type input "50"
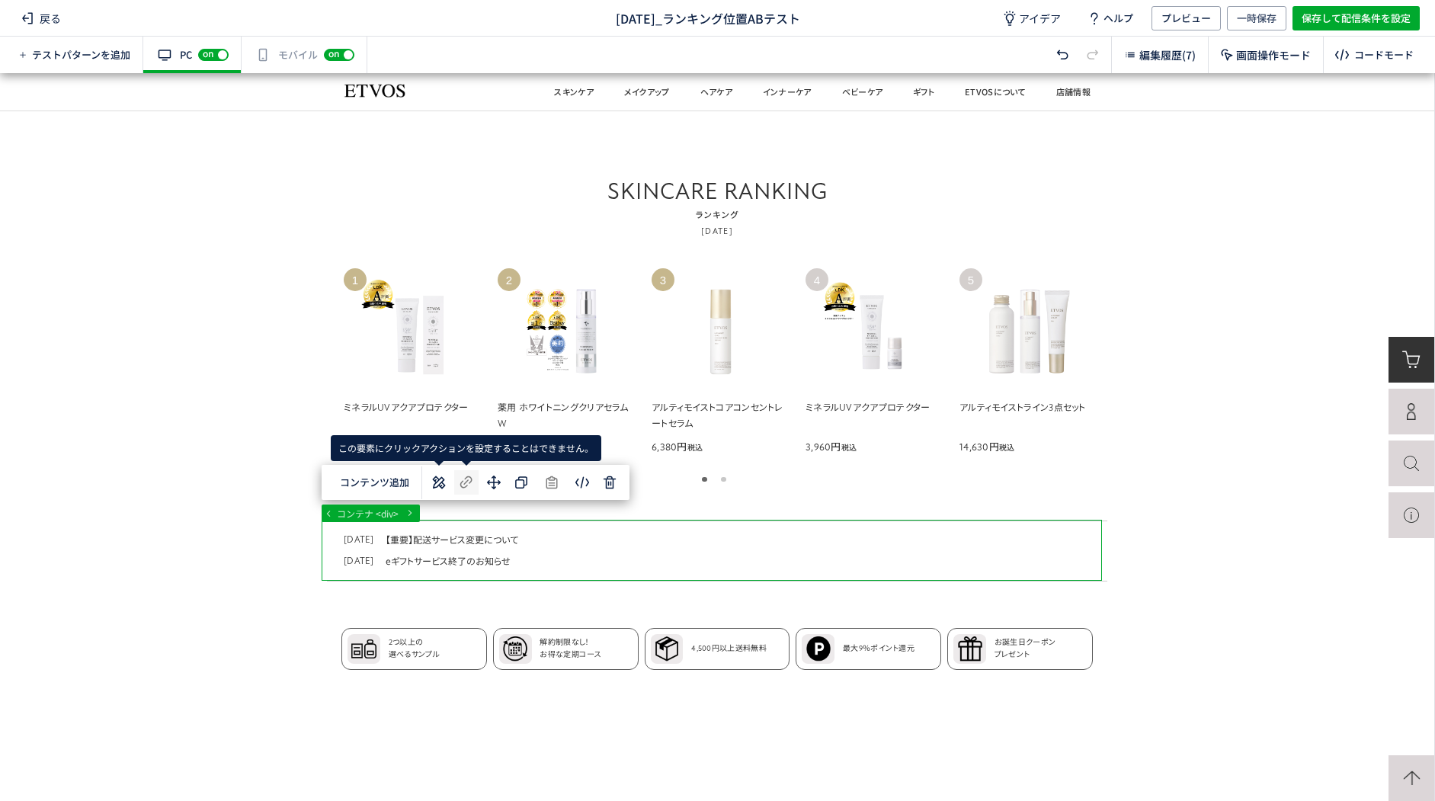
drag, startPoint x: 441, startPoint y: 481, endPoint x: 453, endPoint y: 481, distance: 12.2
click at [440, 481] on icon at bounding box center [439, 482] width 18 height 18
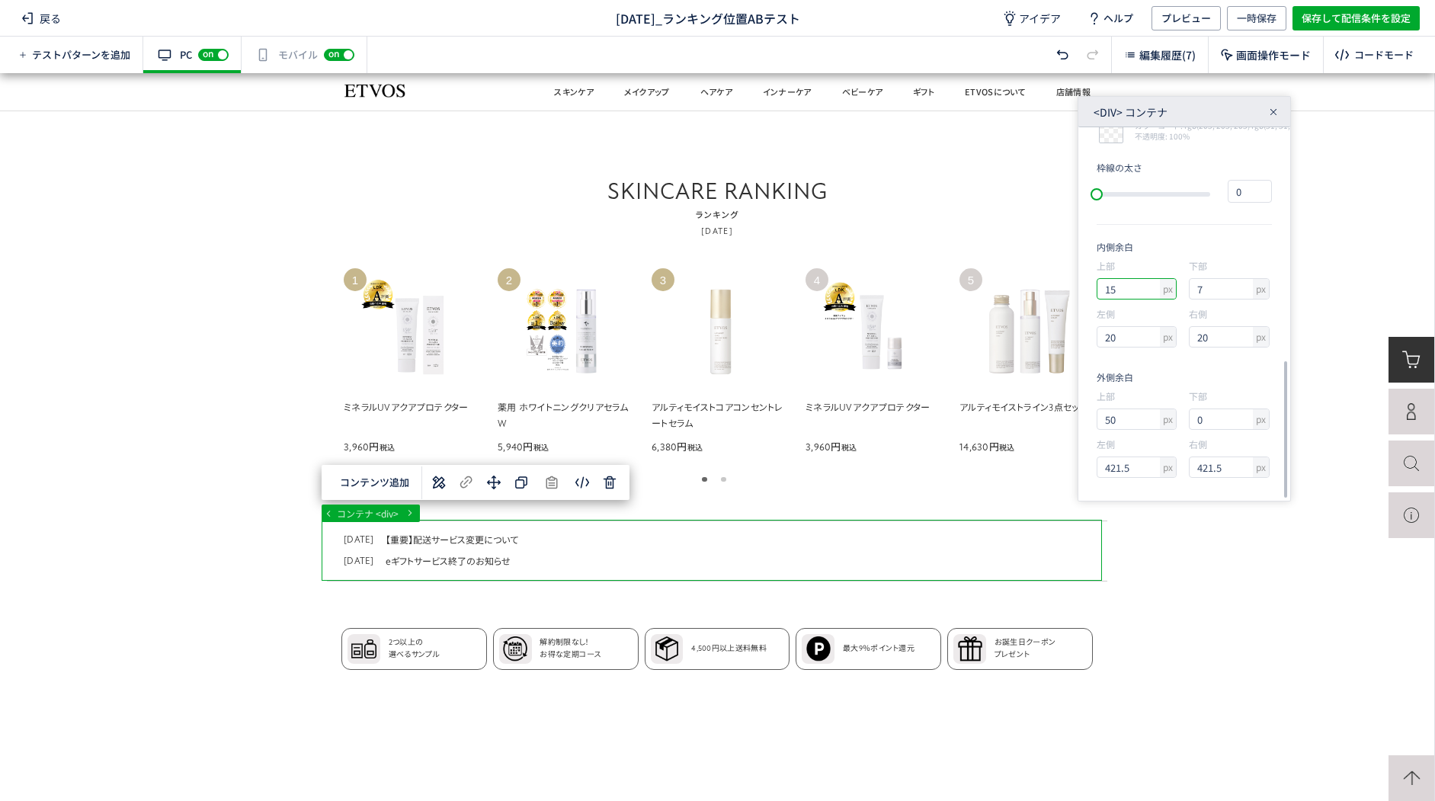
drag, startPoint x: 1125, startPoint y: 281, endPoint x: 1082, endPoint y: 281, distance: 42.7
click at [1082, 281] on div "要素サイズ 幅 px 1024 高さ px 80 フォント atten-new, Noto Sans JP, Avenir, Segoe UI, 游ゴシック …" at bounding box center [1184, 313] width 212 height 373
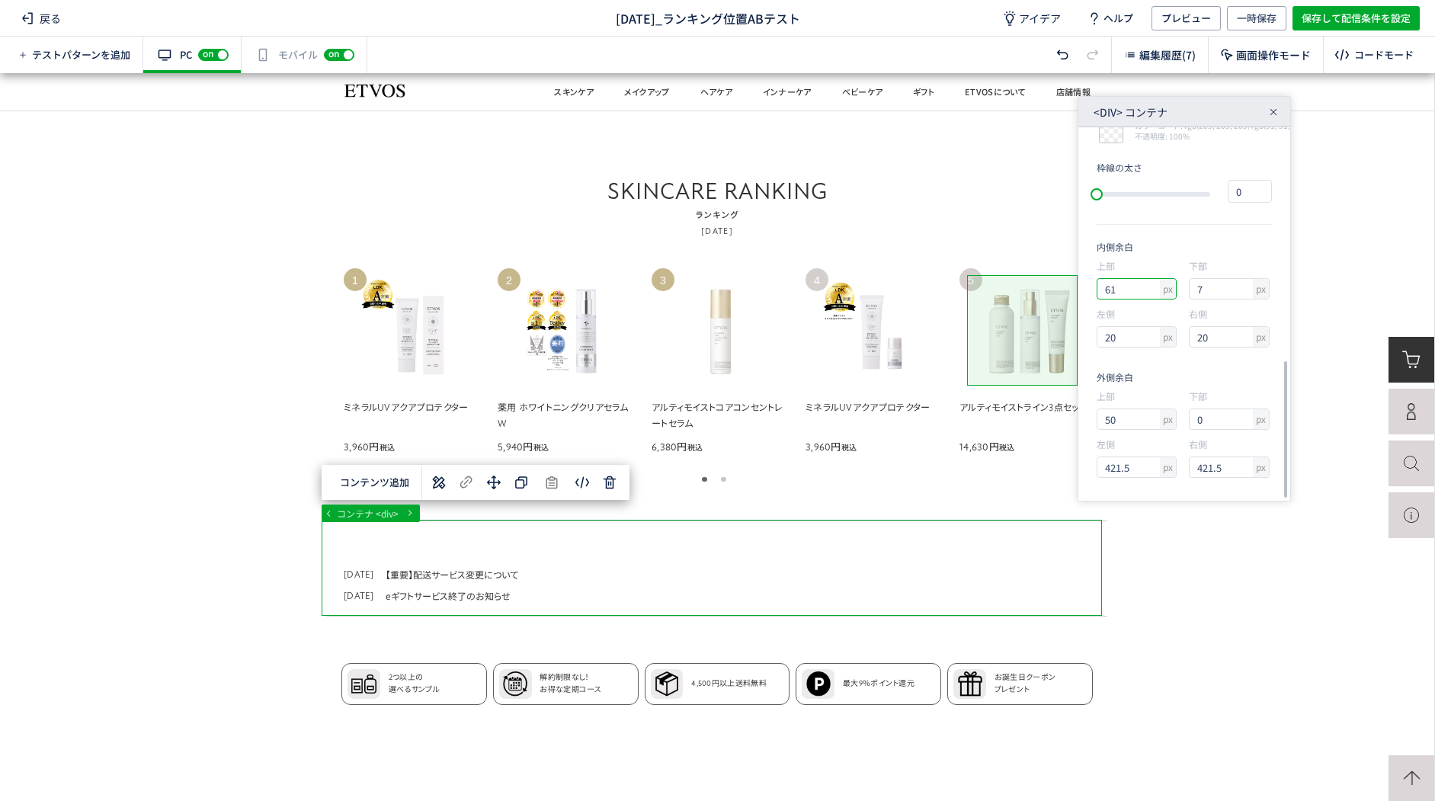
type input "60"
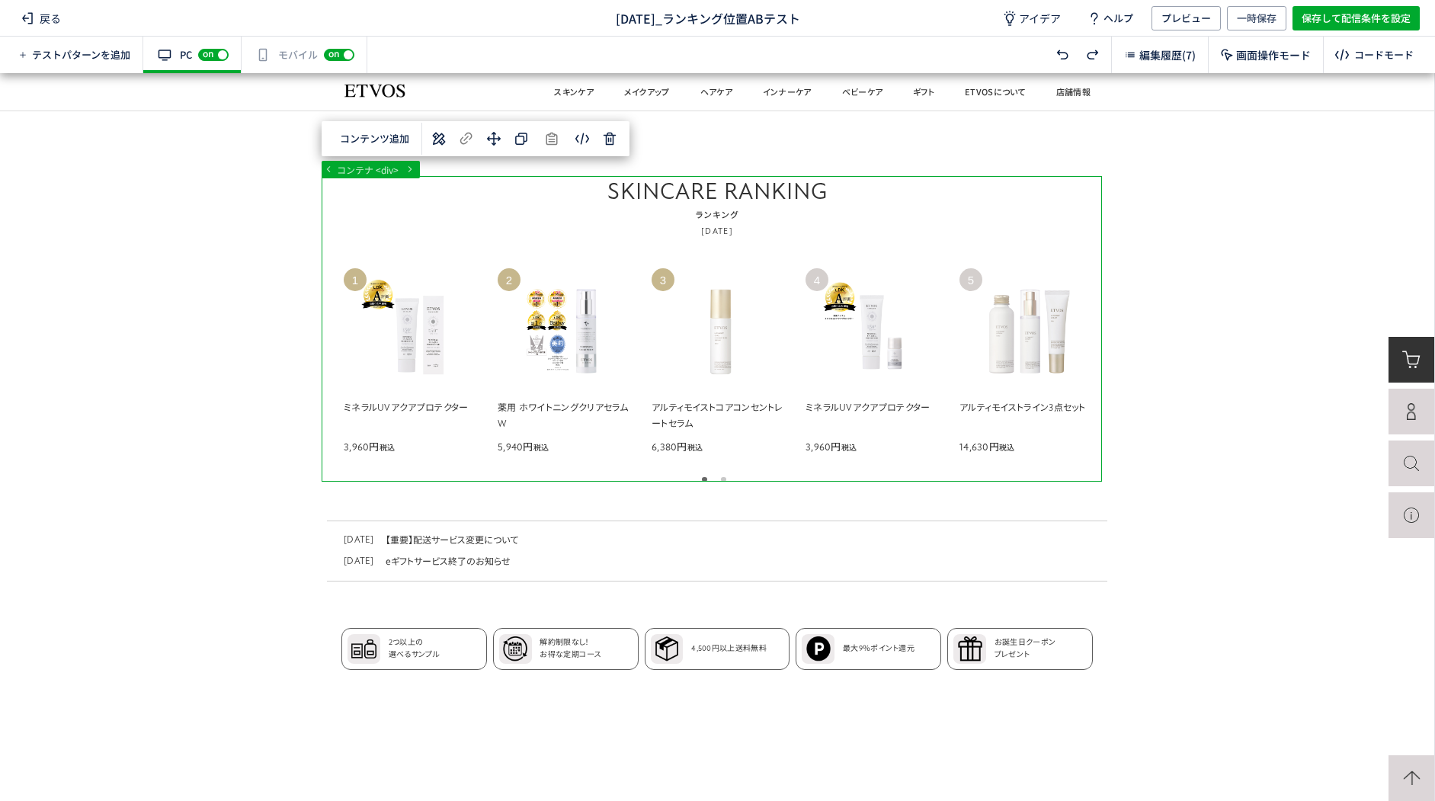
click at [437, 138] on use at bounding box center [438, 139] width 13 height 13
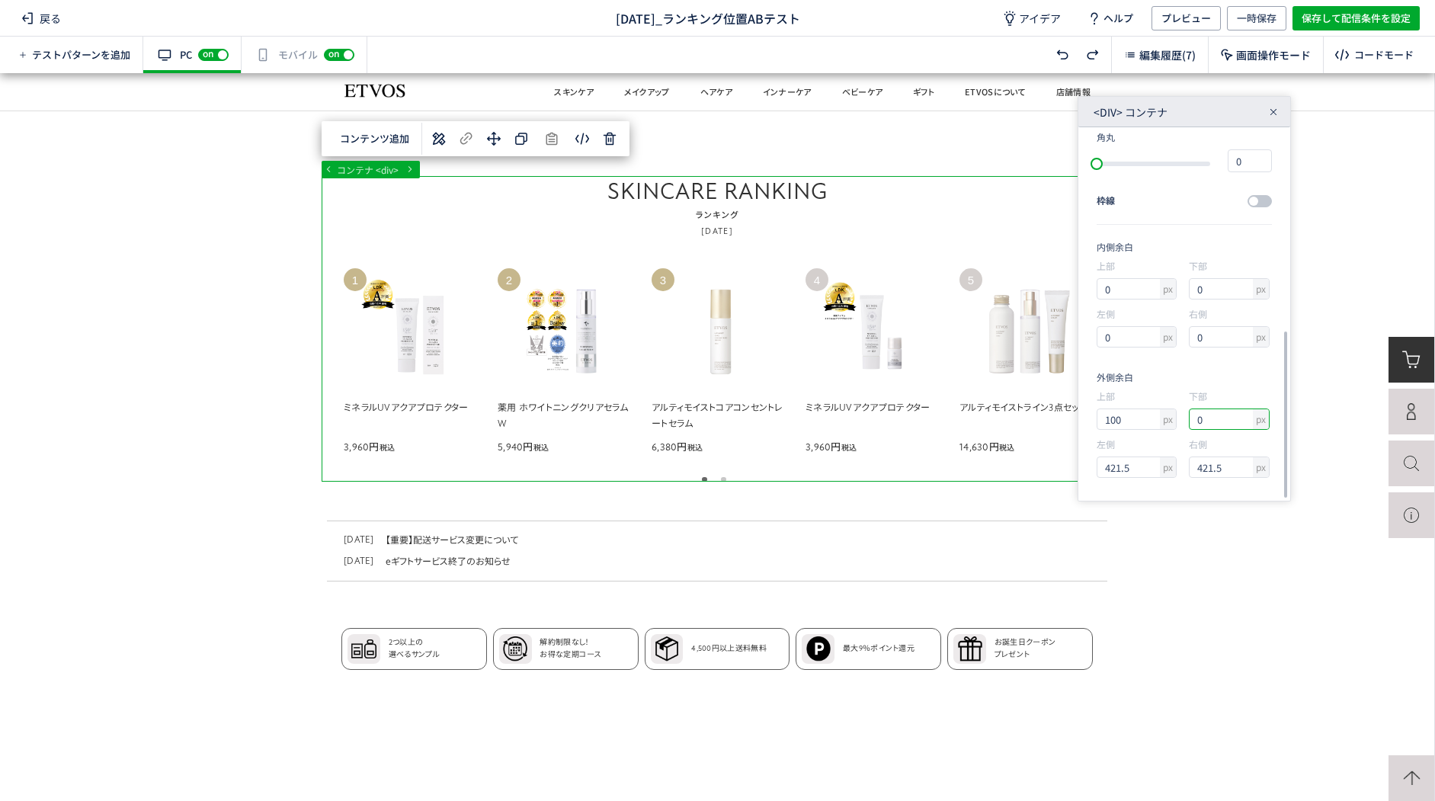
drag, startPoint x: 1207, startPoint y: 418, endPoint x: 1181, endPoint y: 414, distance: 26.3
click at [1181, 414] on div "上部 px 100 下部 px 0 左側 px 421.5 右側 px 421.5" at bounding box center [1183, 437] width 175 height 96
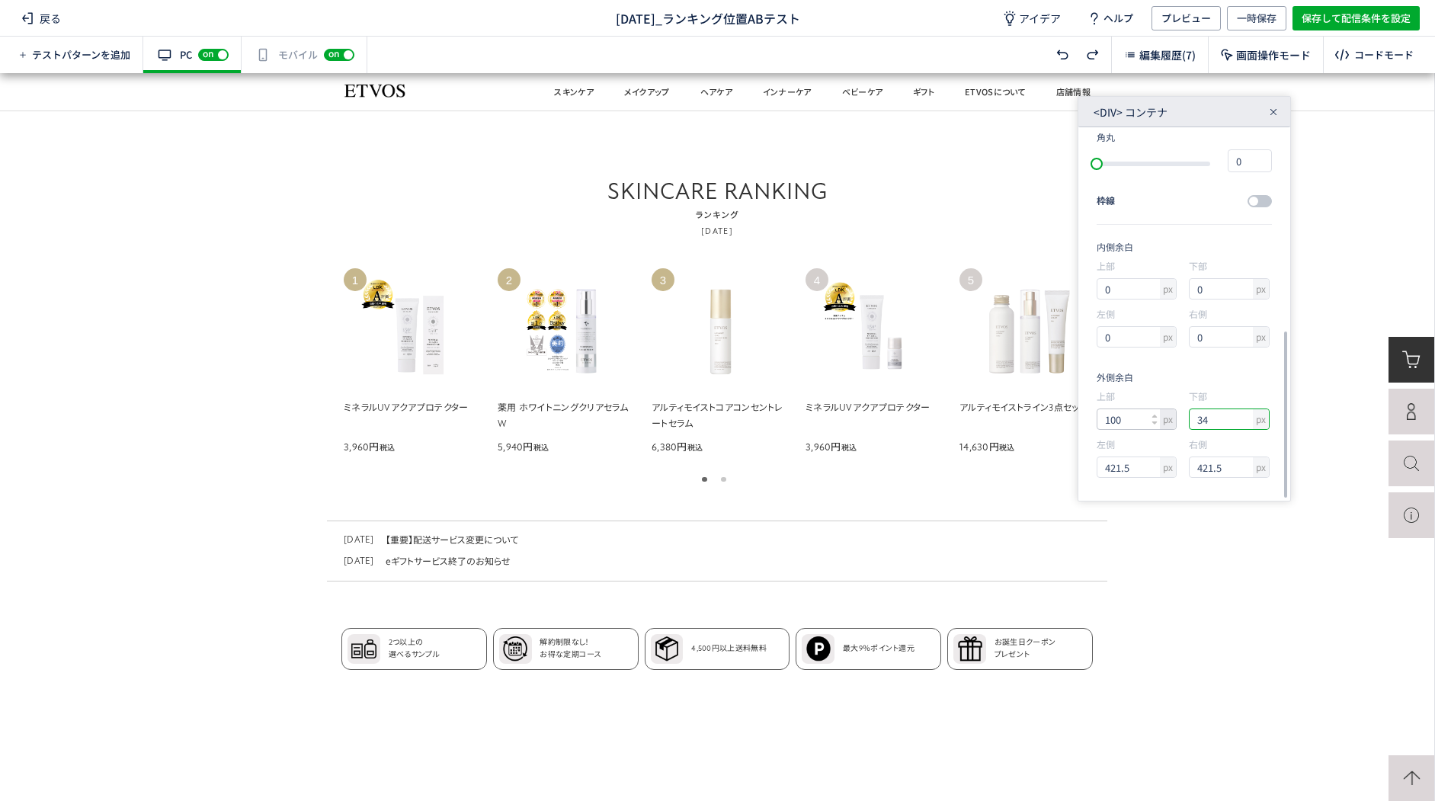
drag, startPoint x: 1216, startPoint y: 417, endPoint x: 1173, endPoint y: 417, distance: 42.7
click at [1173, 417] on div "上部 px 100 下部 px 34 左側 px 421.5 右側 px 421.5" at bounding box center [1183, 437] width 175 height 96
type input "0"
click at [1259, 398] on div "下部" at bounding box center [1229, 395] width 80 height 13
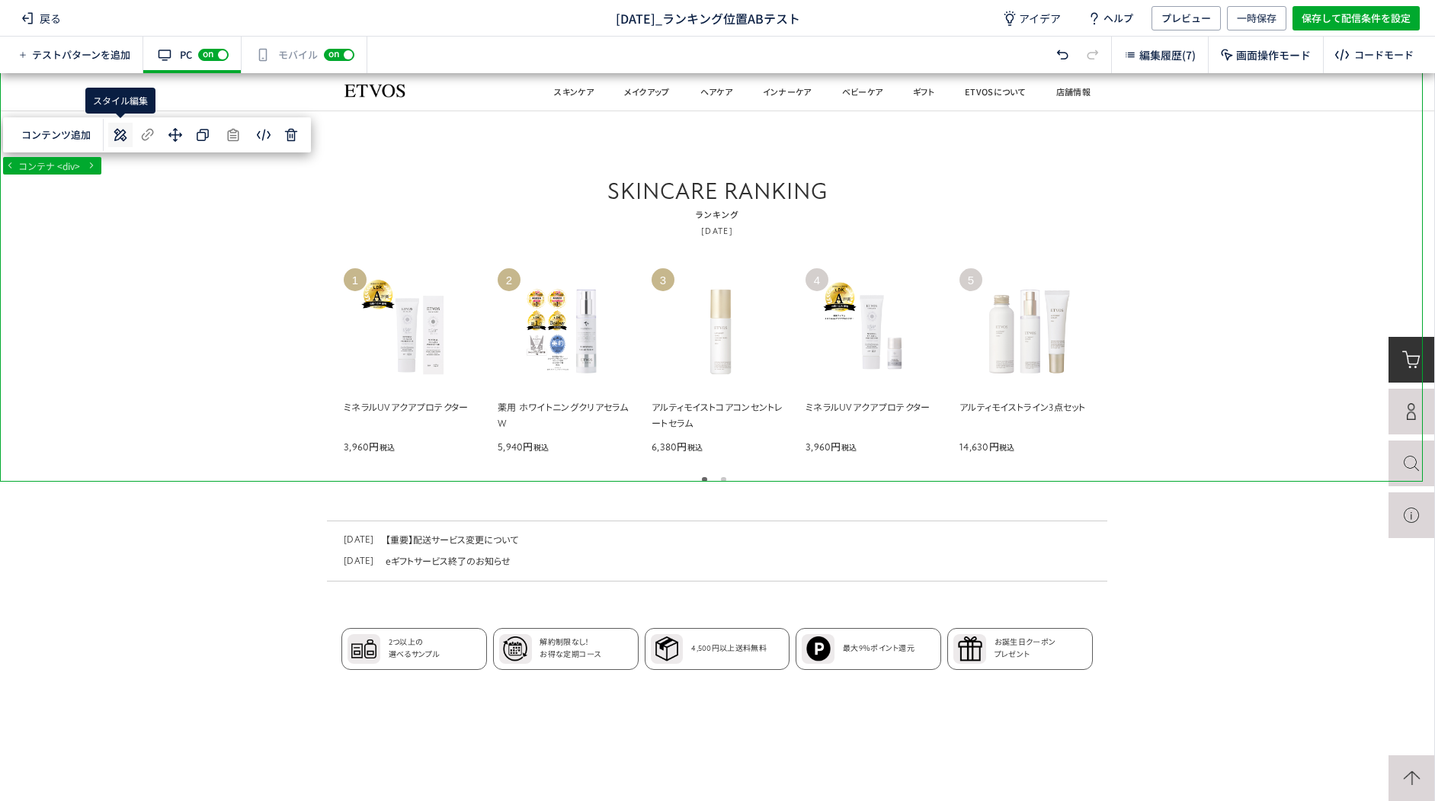
click at [130, 132] on button at bounding box center [120, 135] width 24 height 24
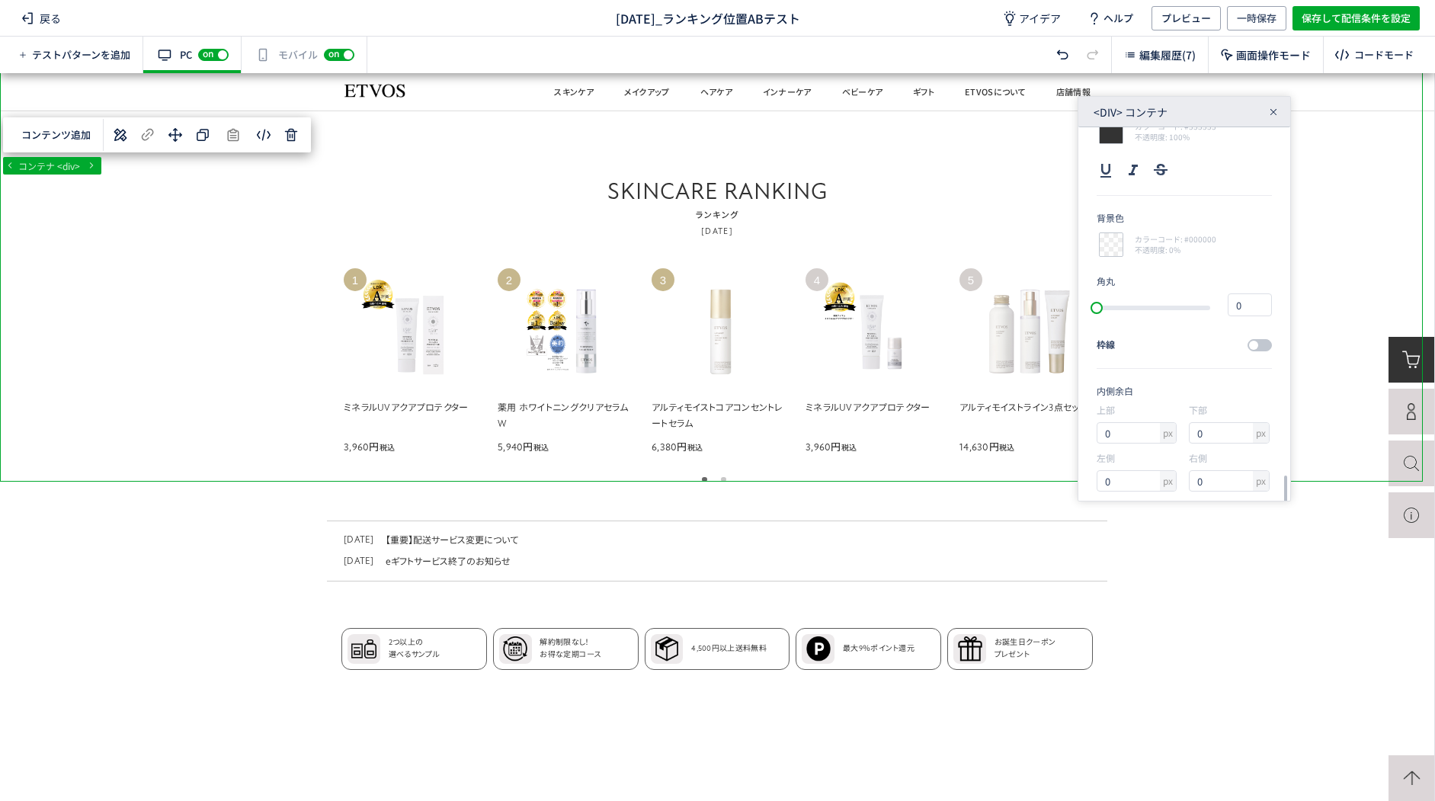
scroll to position [449, 0]
drag, startPoint x: 1215, startPoint y: 421, endPoint x: 1181, endPoint y: 407, distance: 36.9
click at [1184, 413] on div "上部 px 0 下部 px 0 左側 px 0 右側 px 0" at bounding box center [1183, 437] width 175 height 96
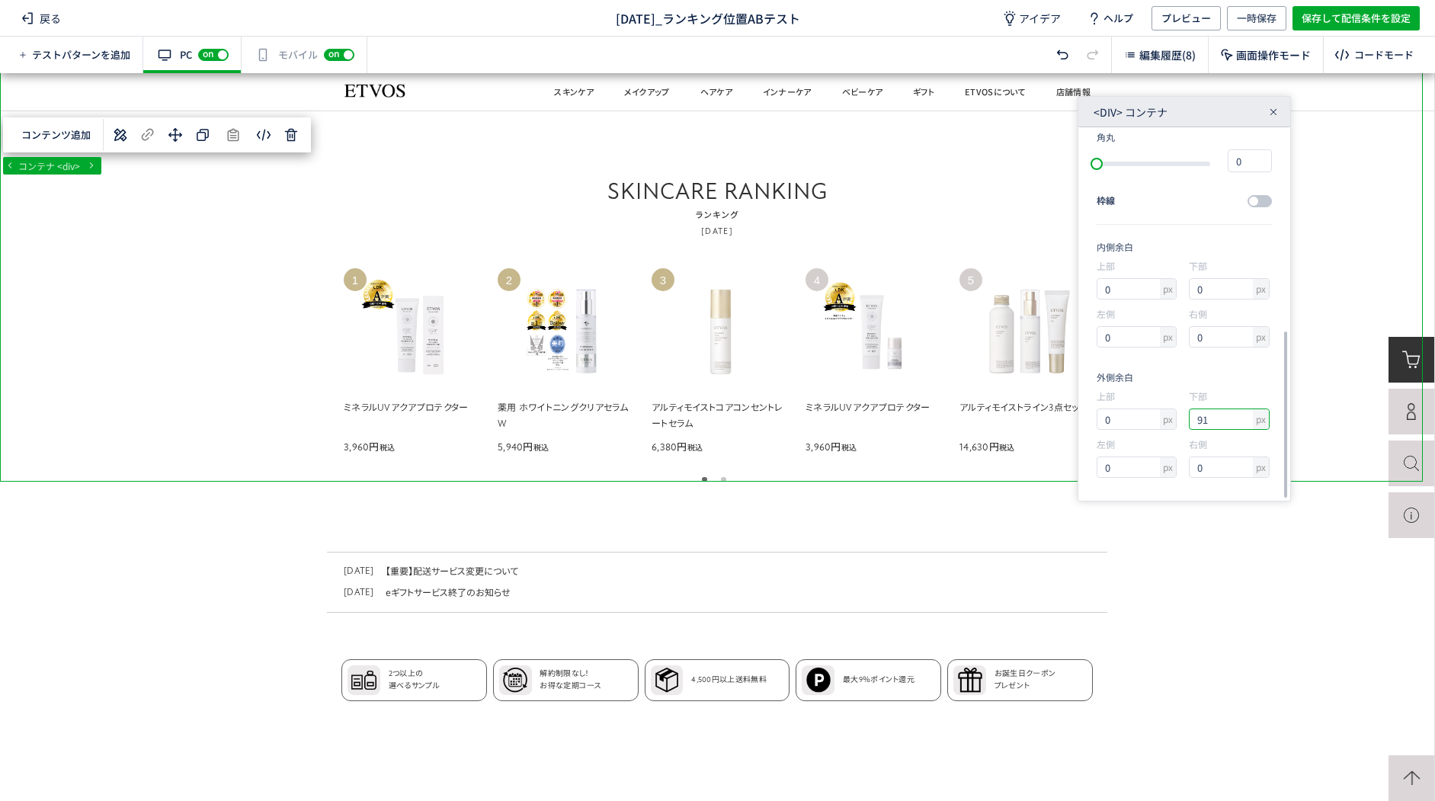
type input "90"
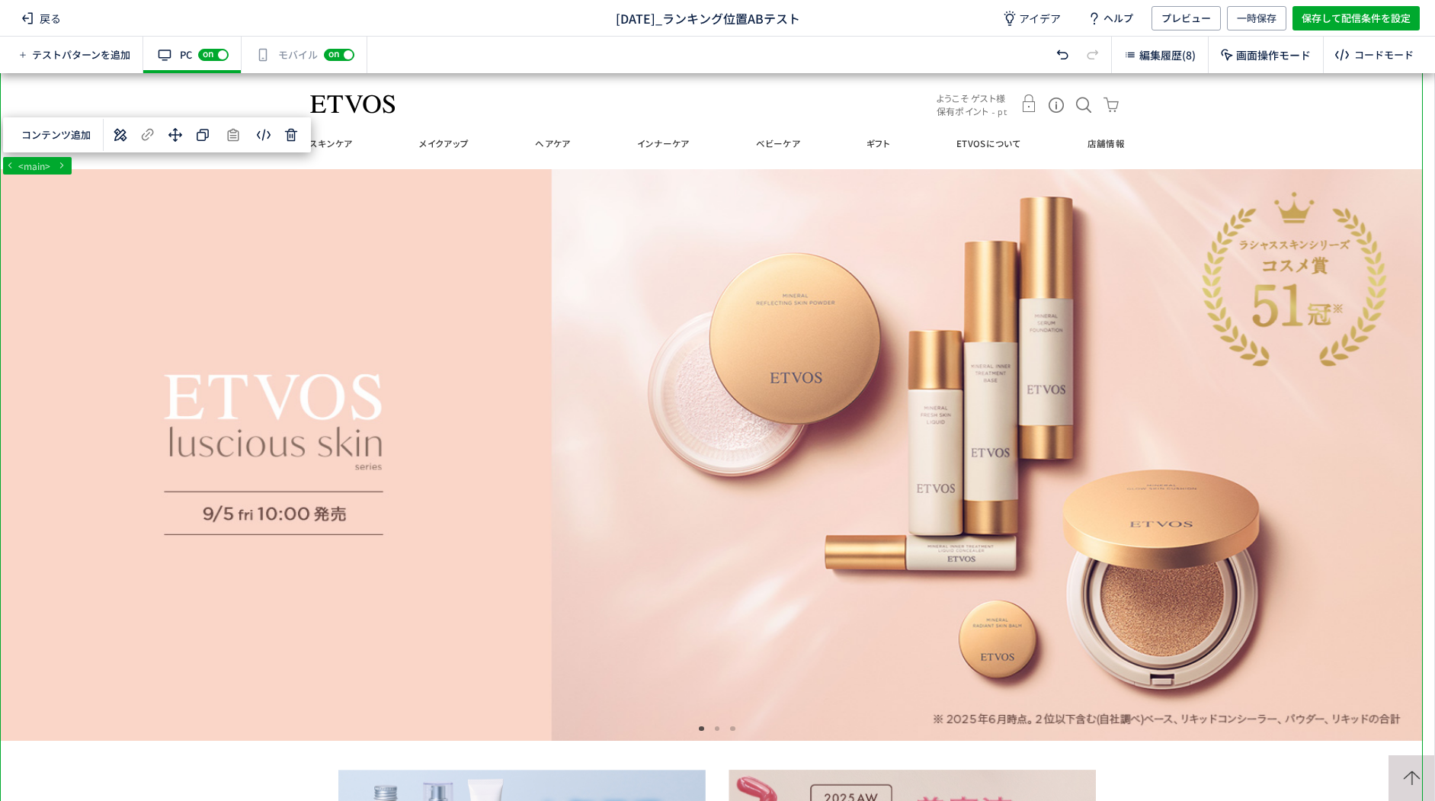
scroll to position [0, 0]
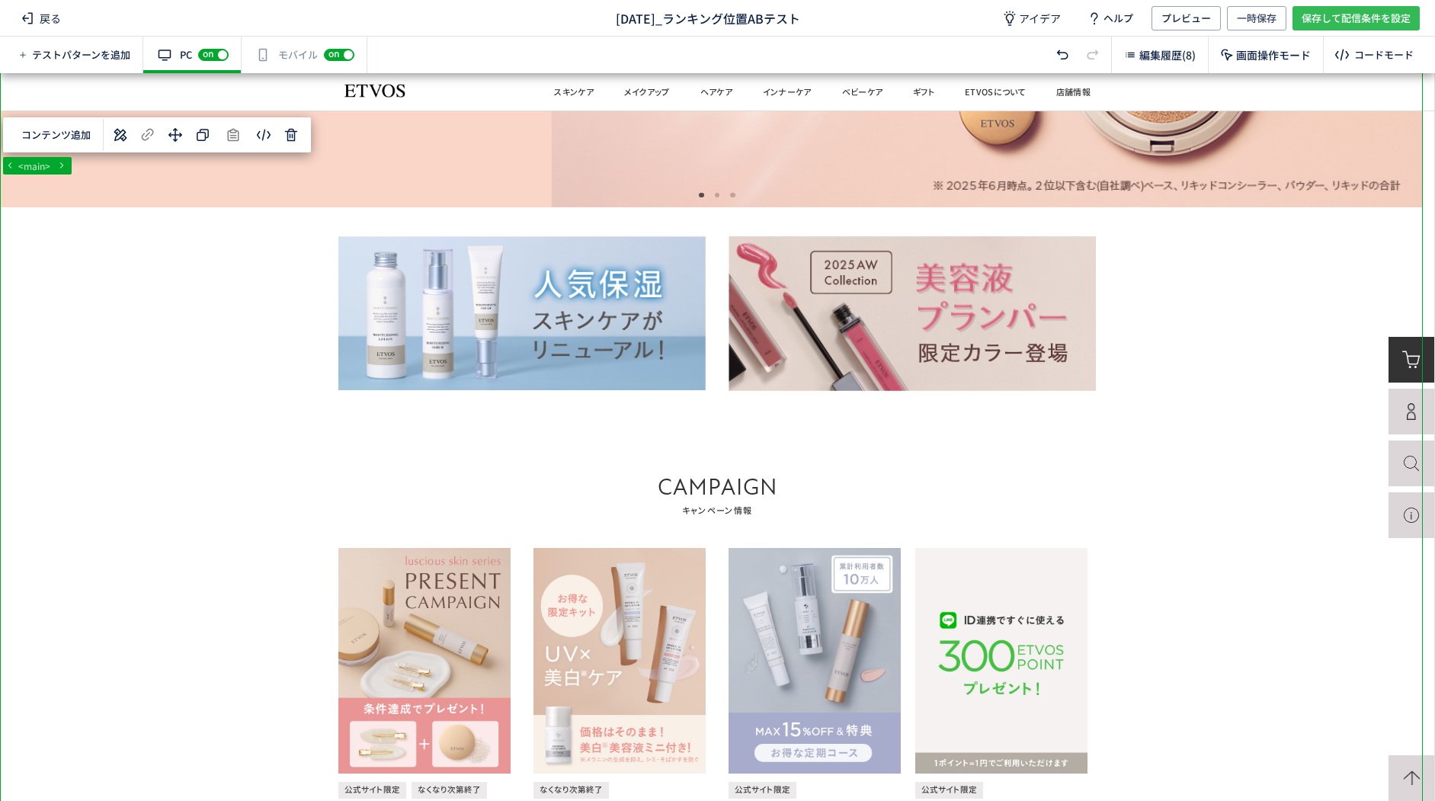
click at [1312, 19] on span "保存して配信条件を設定" at bounding box center [1355, 18] width 109 height 24
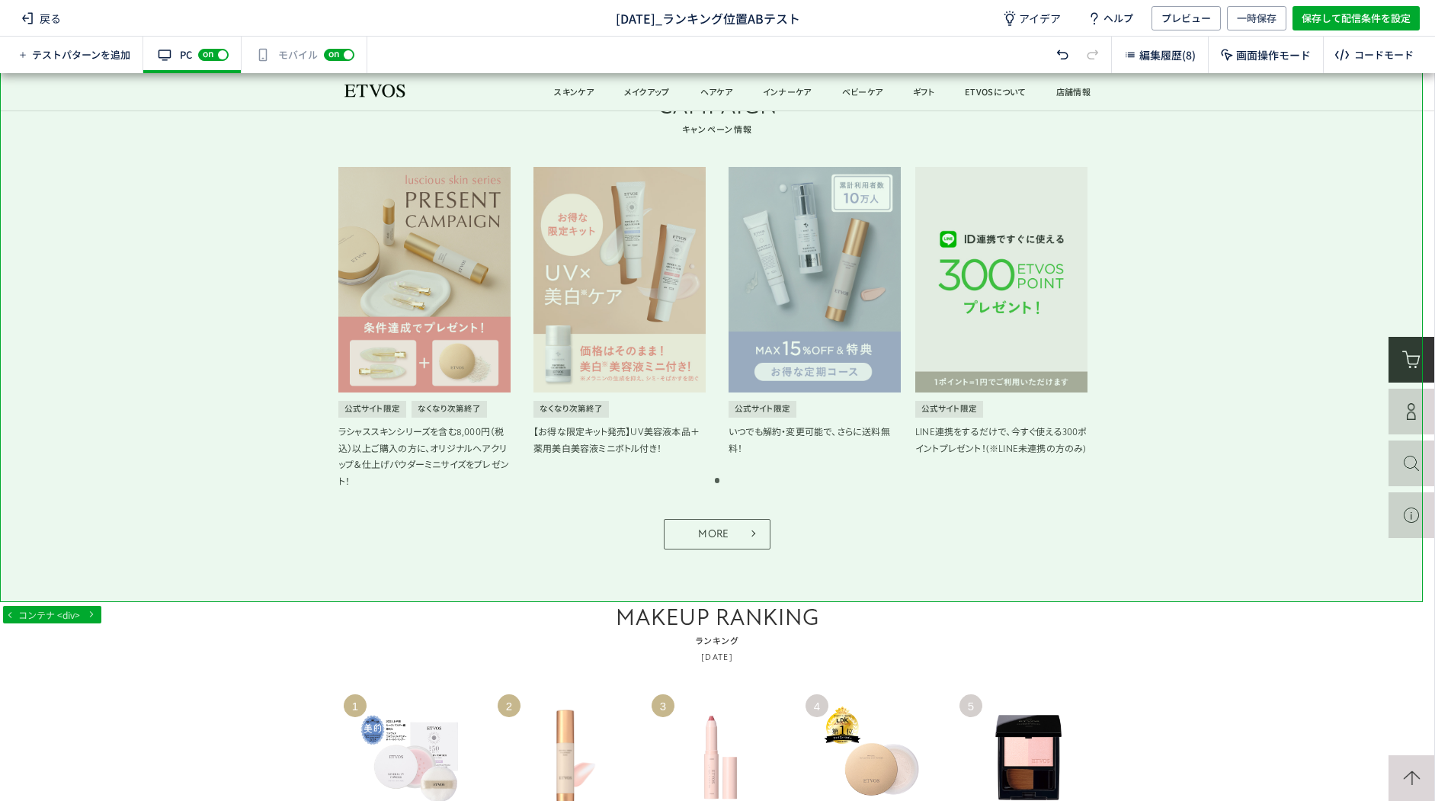
scroll to position [610, 0]
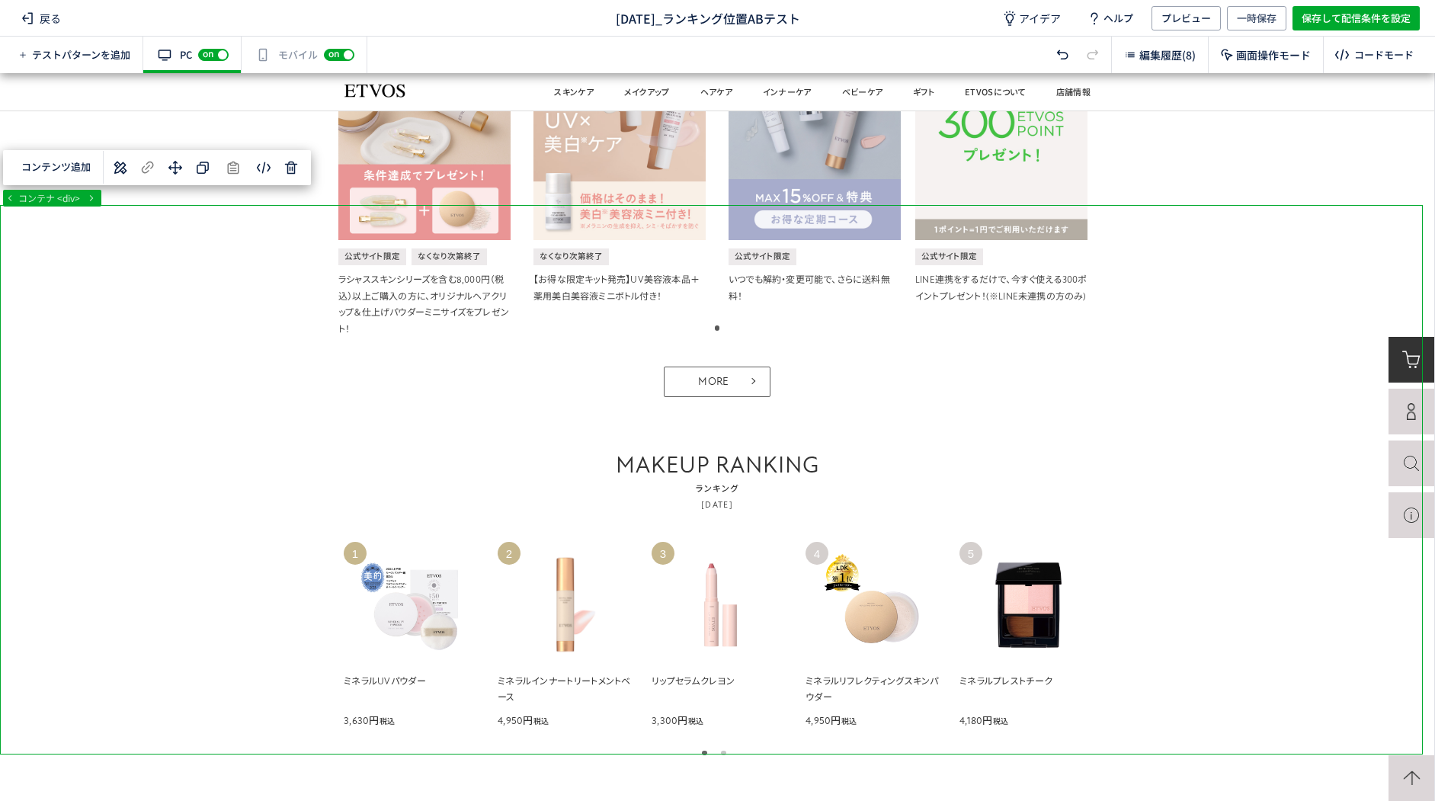
scroll to position [1067, 0]
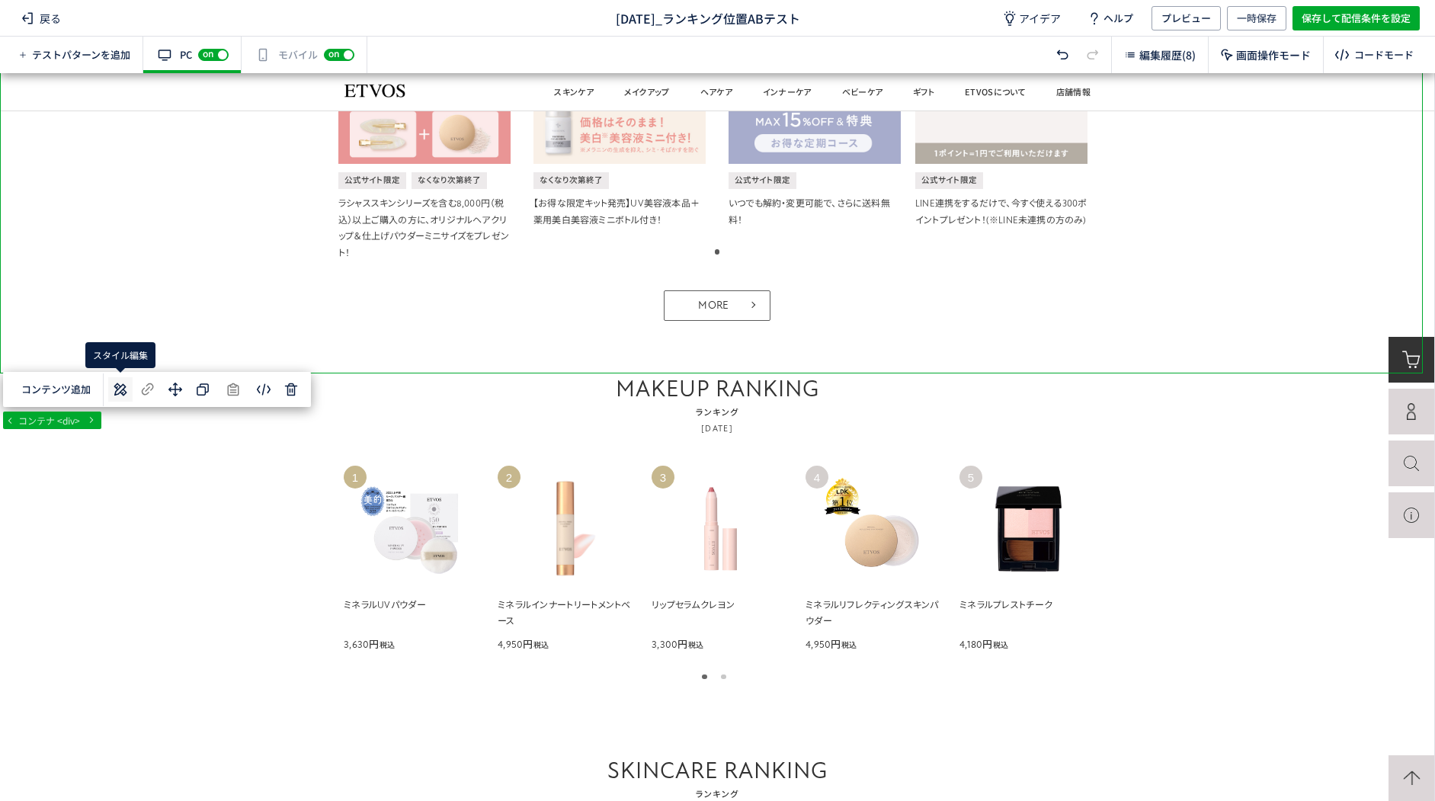
click at [126, 390] on icon at bounding box center [120, 389] width 18 height 18
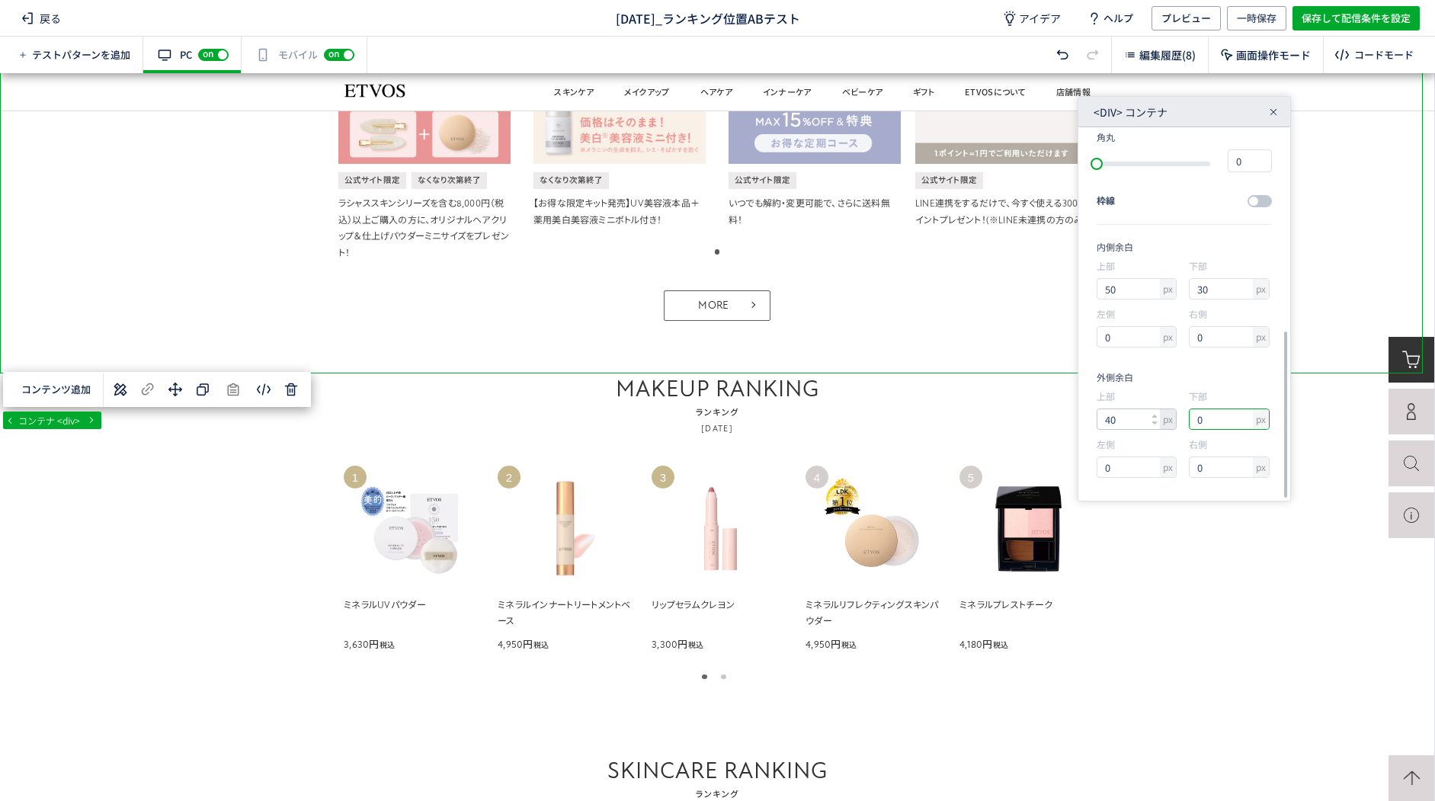
drag, startPoint x: 1207, startPoint y: 424, endPoint x: 1162, endPoint y: 422, distance: 45.0
click at [1177, 421] on div "上部 px 40 下部 px 0 左側 px 0 右側 px 0" at bounding box center [1183, 437] width 175 height 96
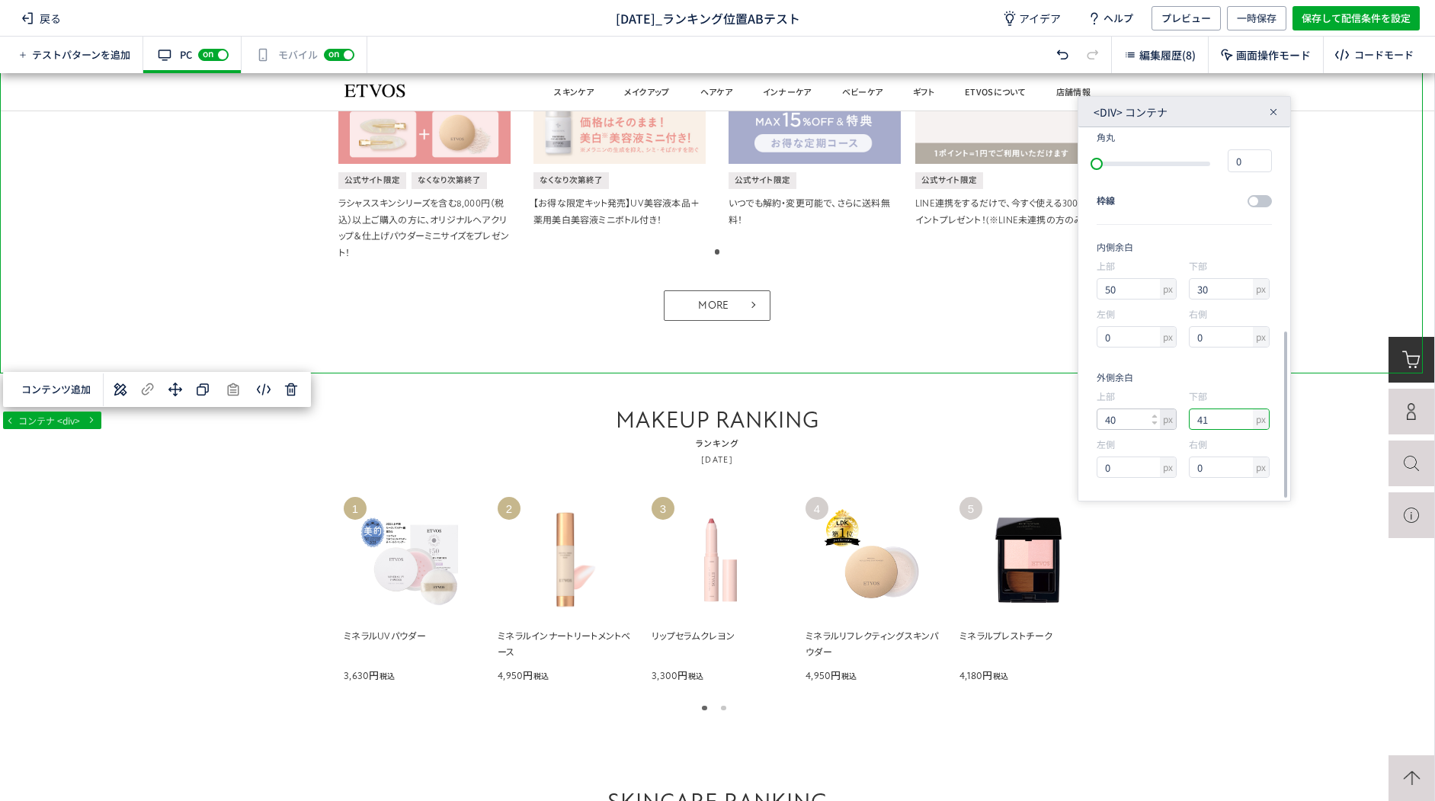
type input "40"
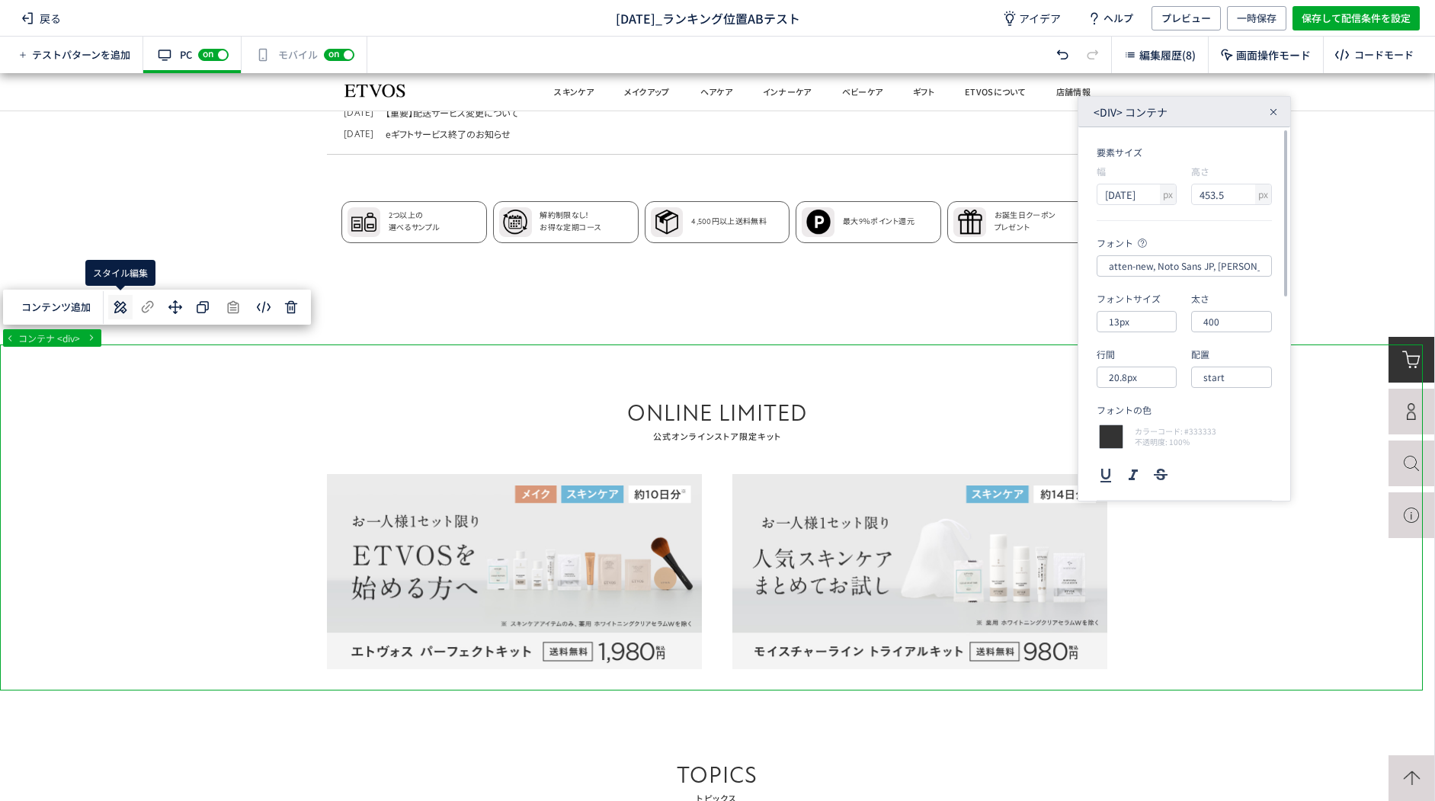
click at [125, 309] on icon at bounding box center [120, 307] width 18 height 18
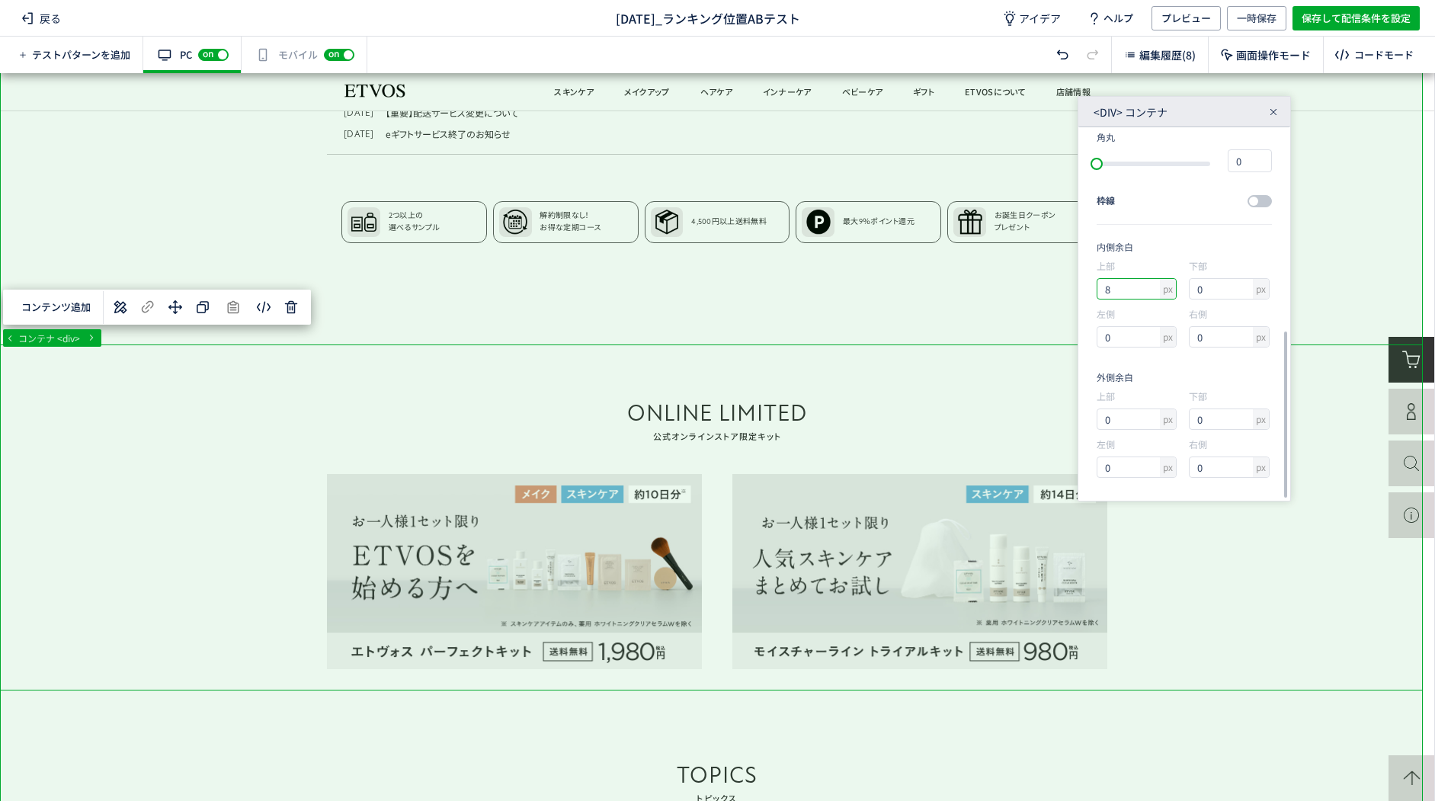
drag, startPoint x: 1120, startPoint y: 284, endPoint x: 1037, endPoint y: 291, distance: 83.3
click at [1051, 277] on div "... div div div main コンテナ <div> 選択した要素の前 選択した要素の後 選択した領域内の先頭 選択した領域内の末尾 コンテンツ追加…" at bounding box center [717, 437] width 1434 height 728
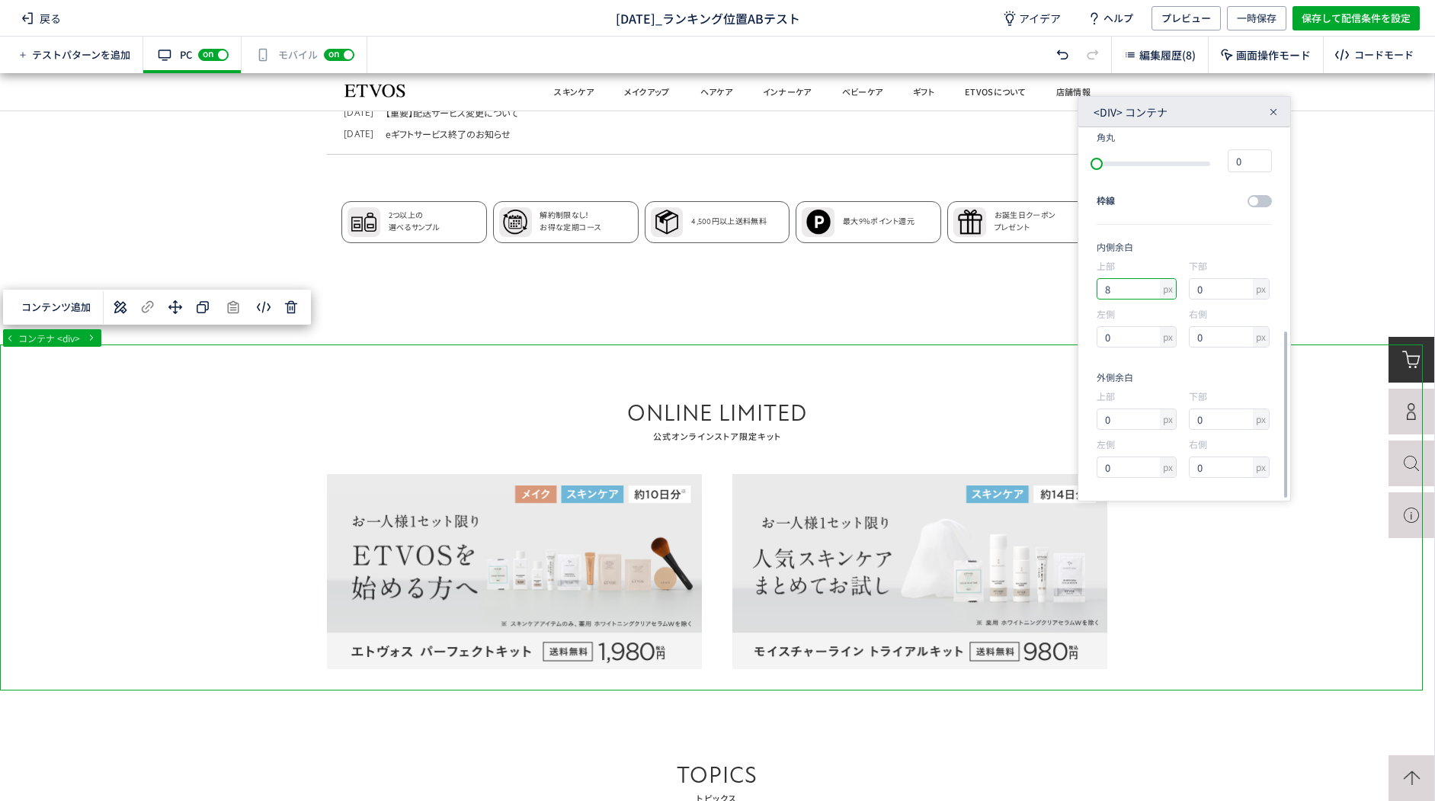
drag, startPoint x: 1099, startPoint y: 290, endPoint x: 1080, endPoint y: 291, distance: 18.3
click at [1080, 291] on div "要素サイズ 幅 px 1867 高さ px 453.5 フォント atten-new, Noto Sans JP, Avenir, Segoe UI, 游ゴシ…" at bounding box center [1184, 313] width 212 height 373
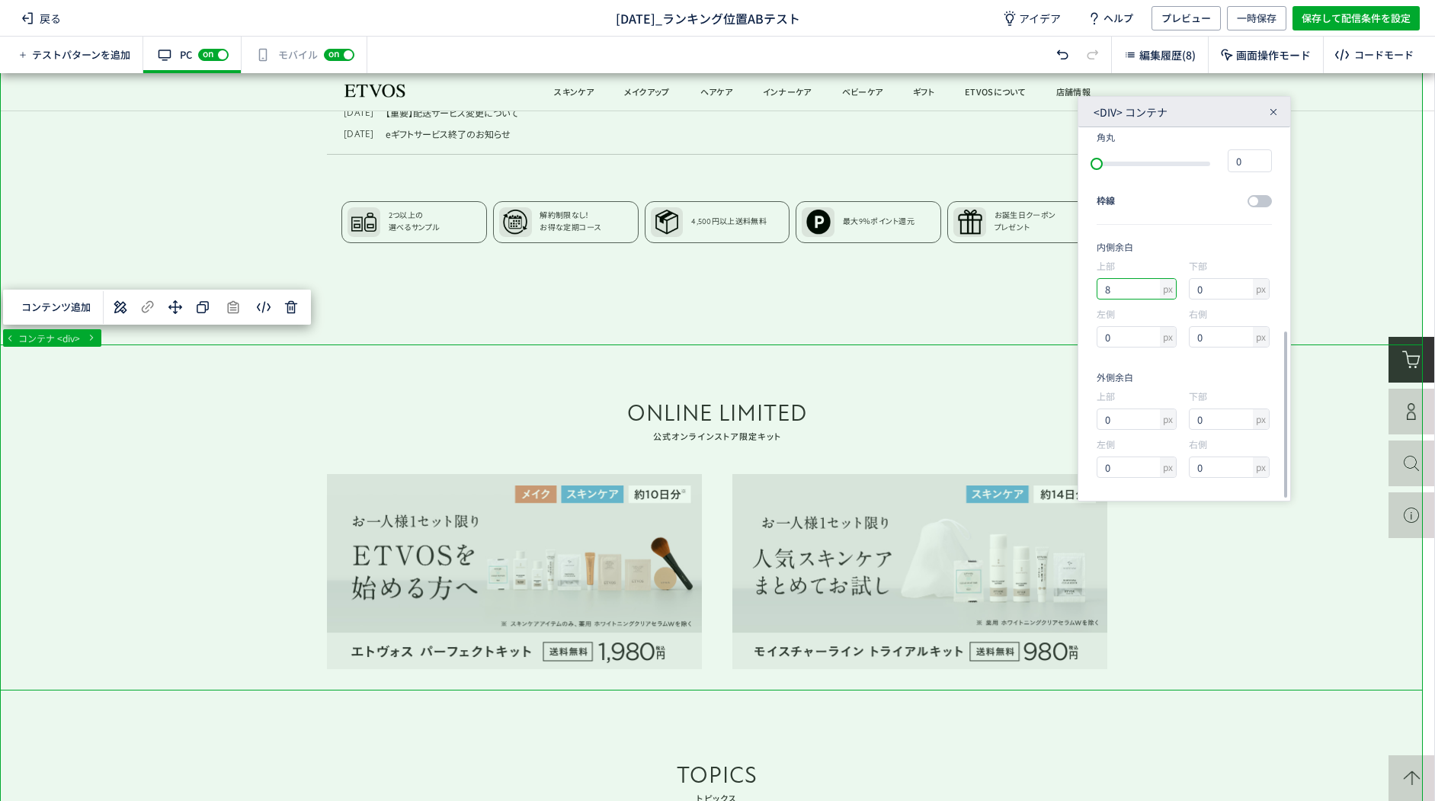
type input "０"
type input "0"
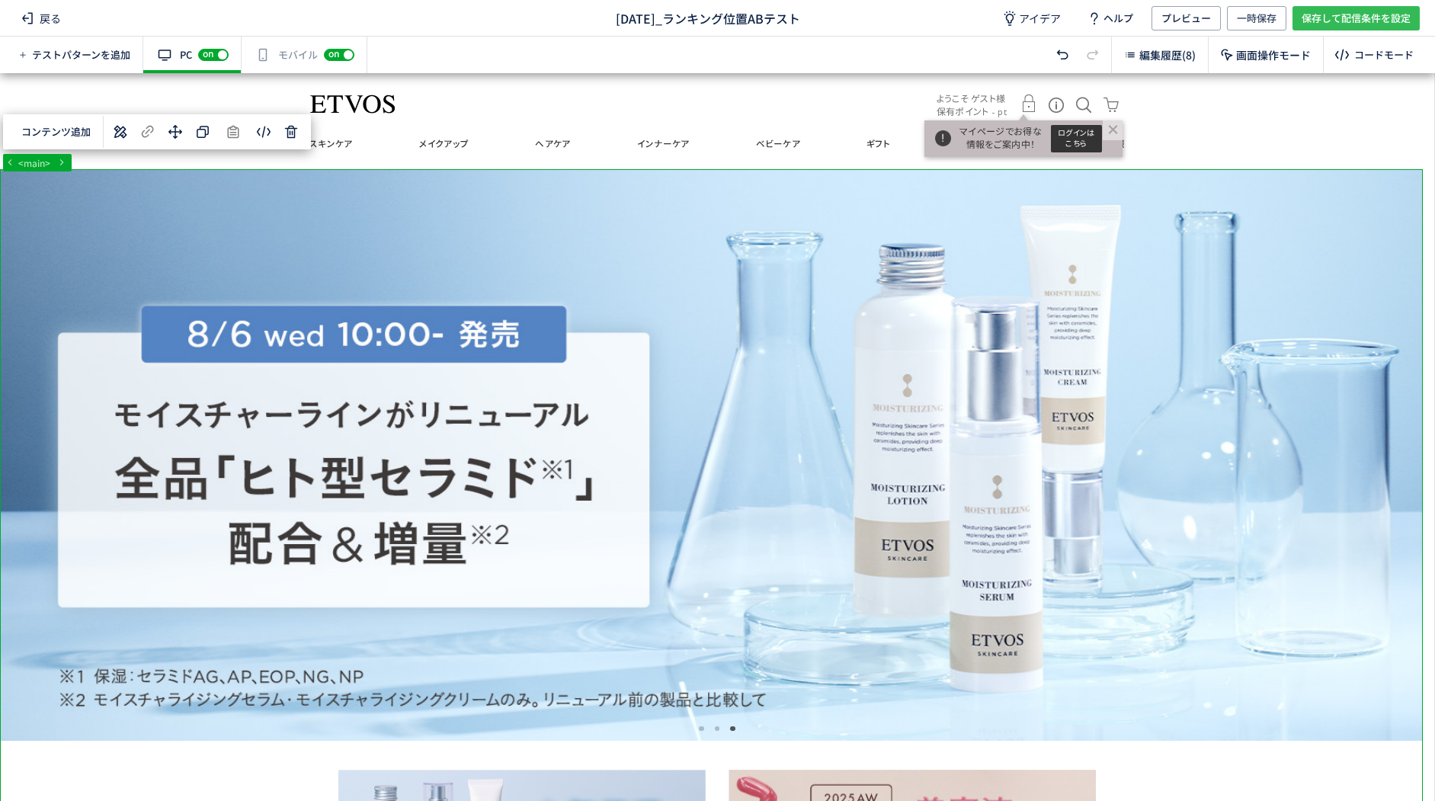
click at [1317, 19] on span "保存して配信条件を設定" at bounding box center [1355, 18] width 109 height 24
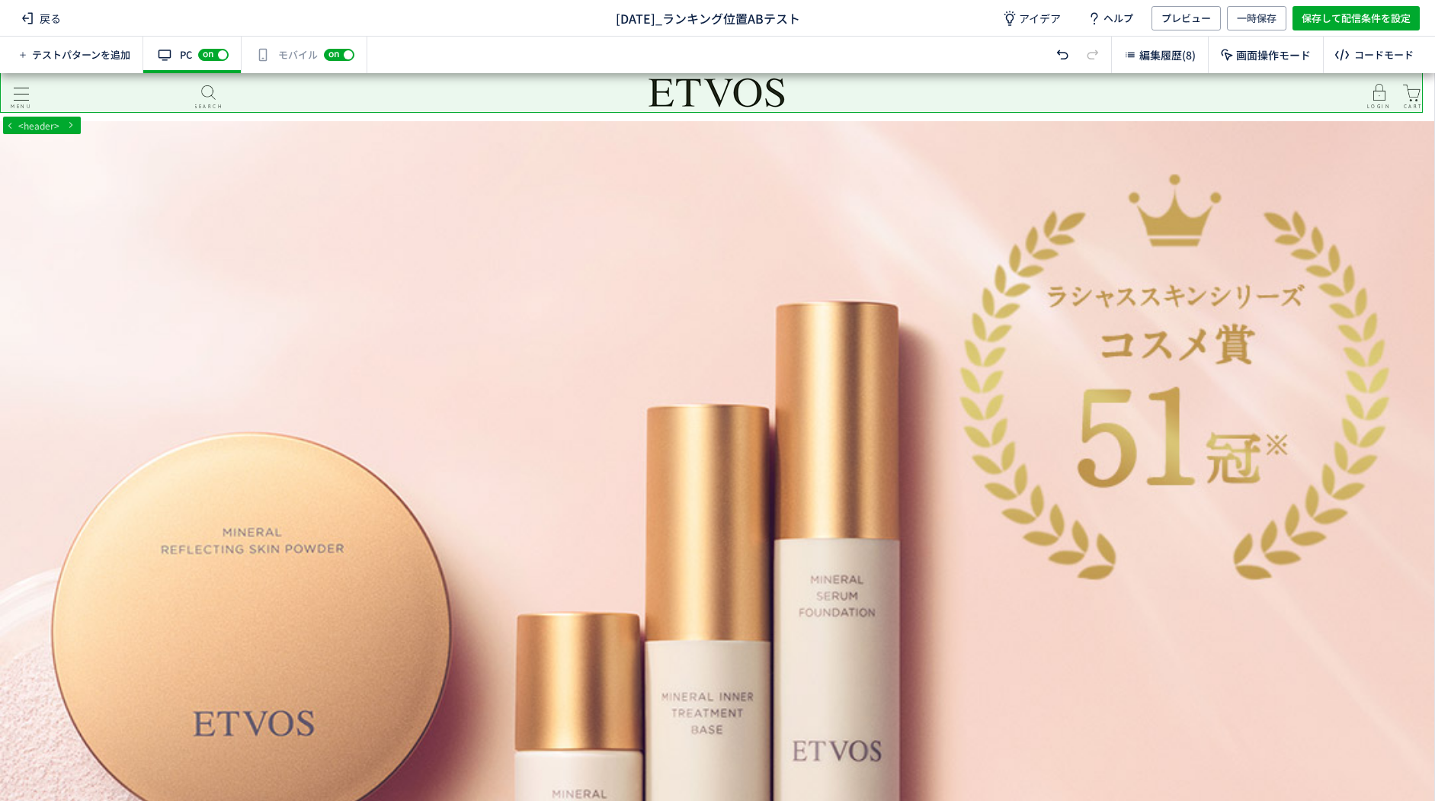
scroll to position [229, 0]
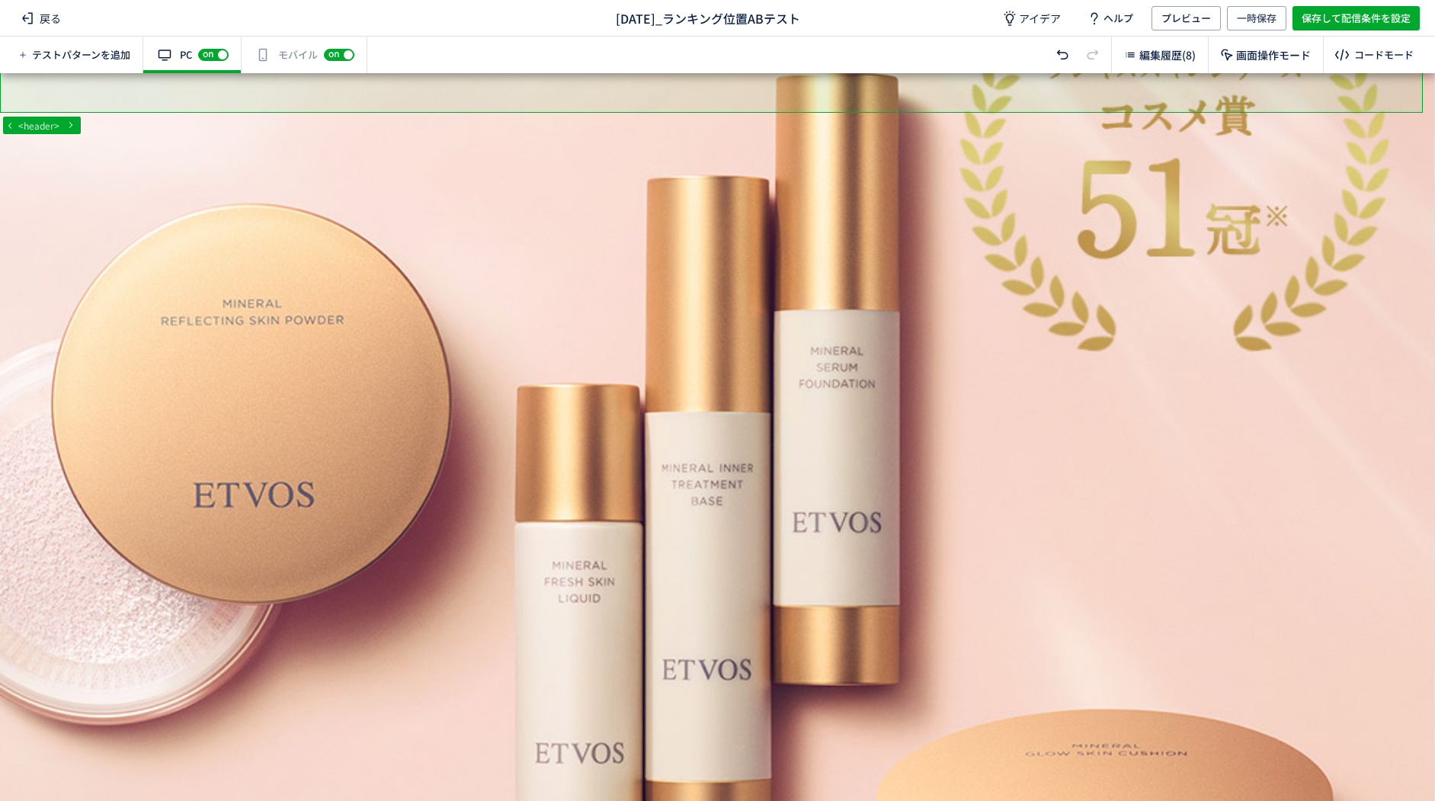
click at [272, 46] on div "有効な編集箇所が確認されません モバイル off on" at bounding box center [305, 55] width 126 height 37
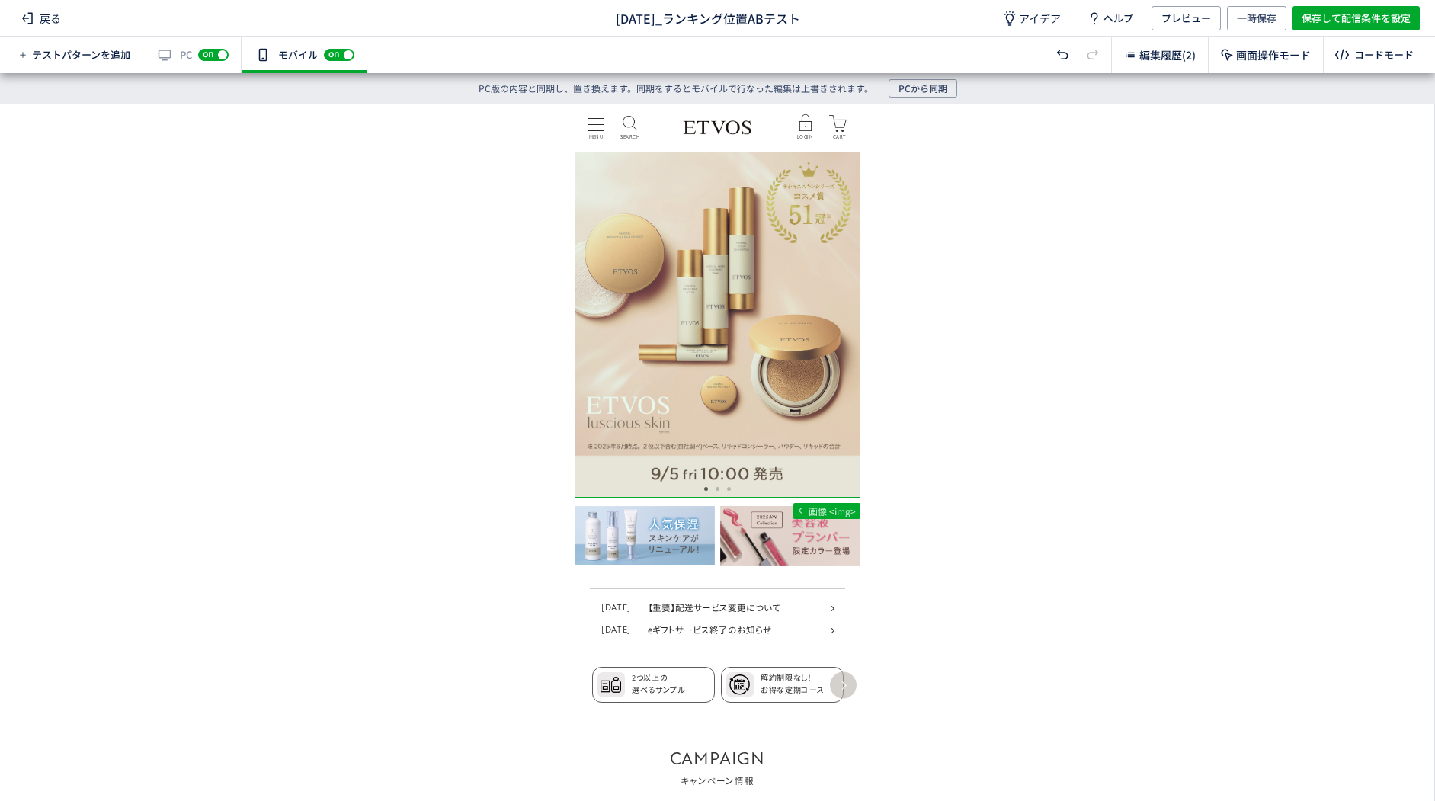
scroll to position [152, 0]
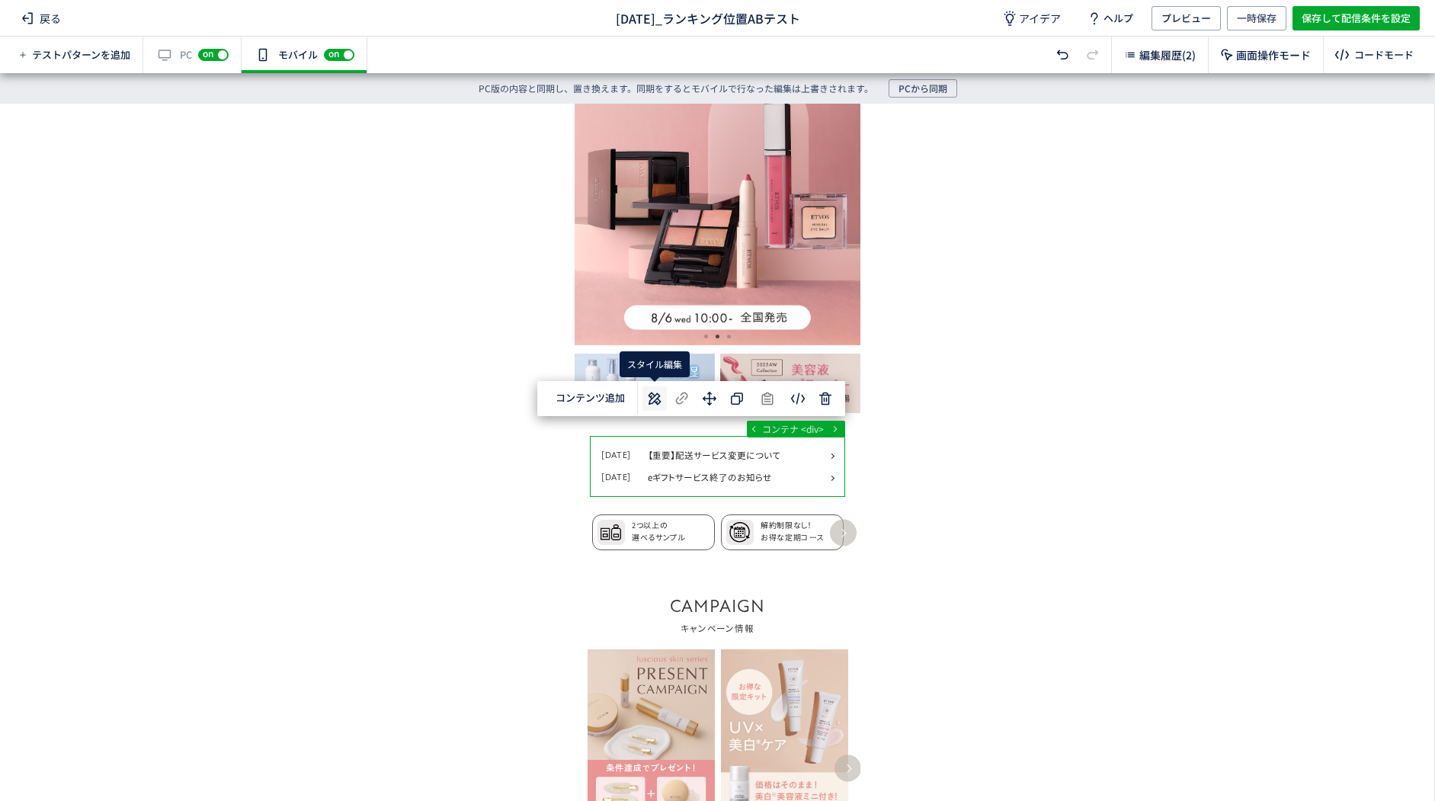
click at [654, 402] on use at bounding box center [654, 398] width 13 height 13
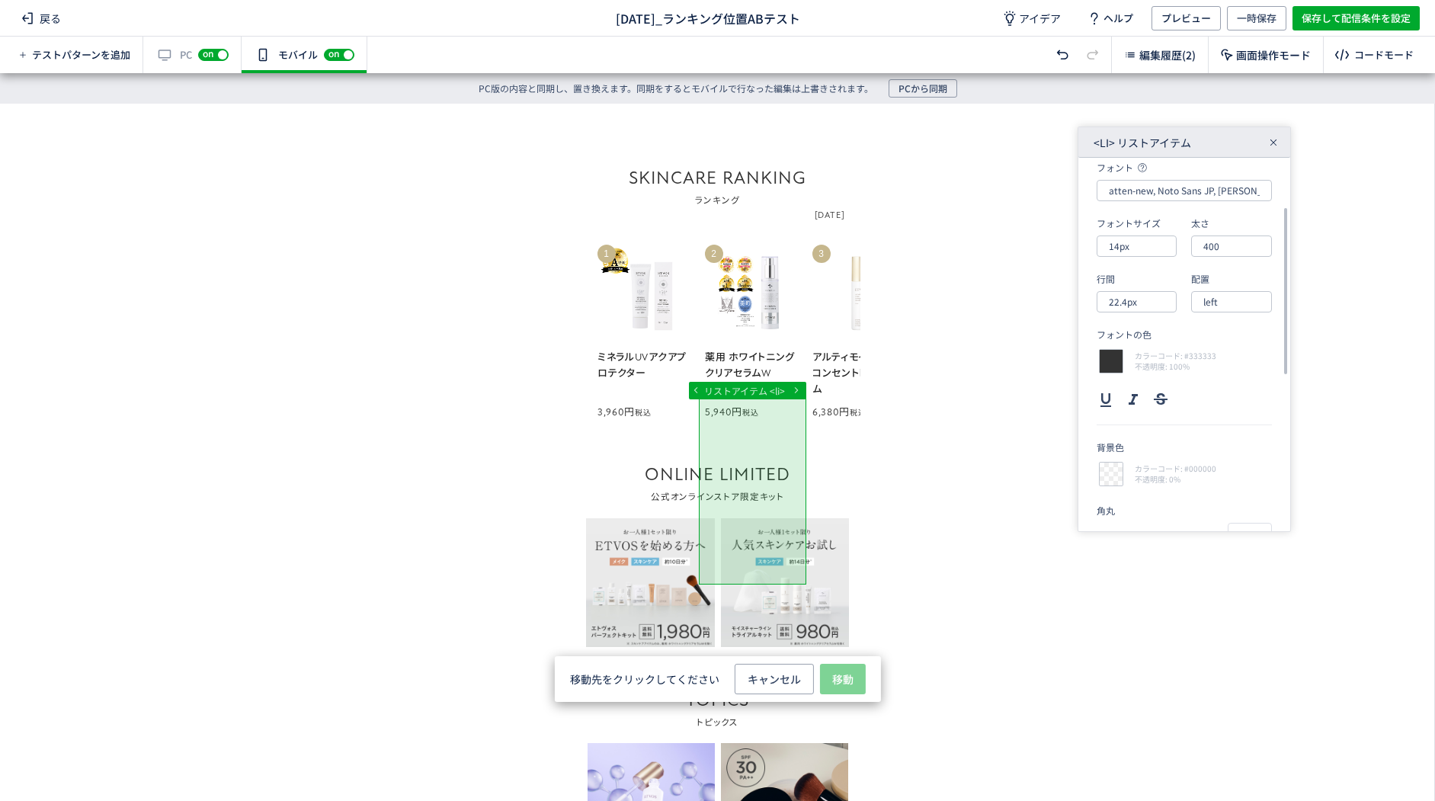
scroll to position [1295, 0]
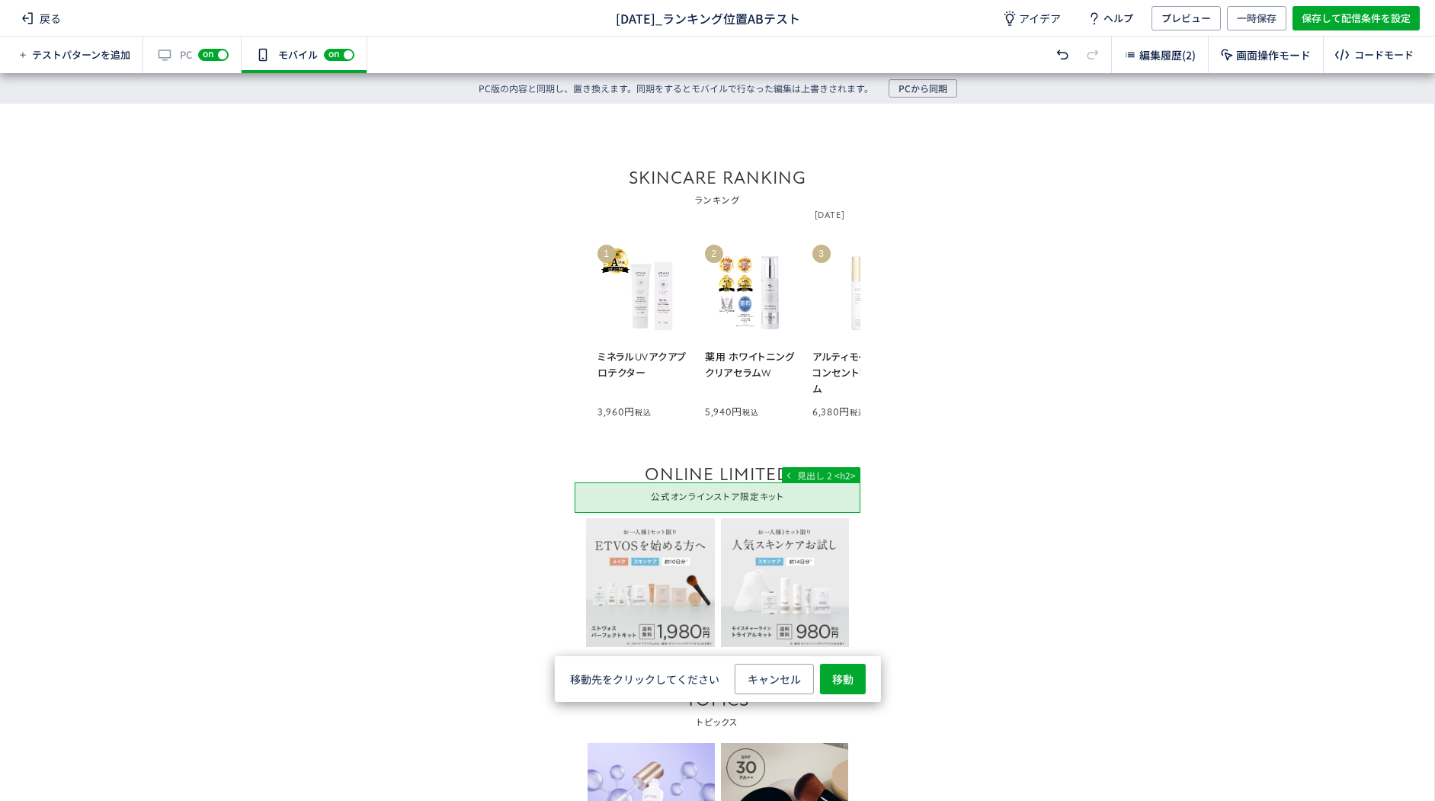
click at [842, 676] on span "移動" at bounding box center [842, 679] width 21 height 30
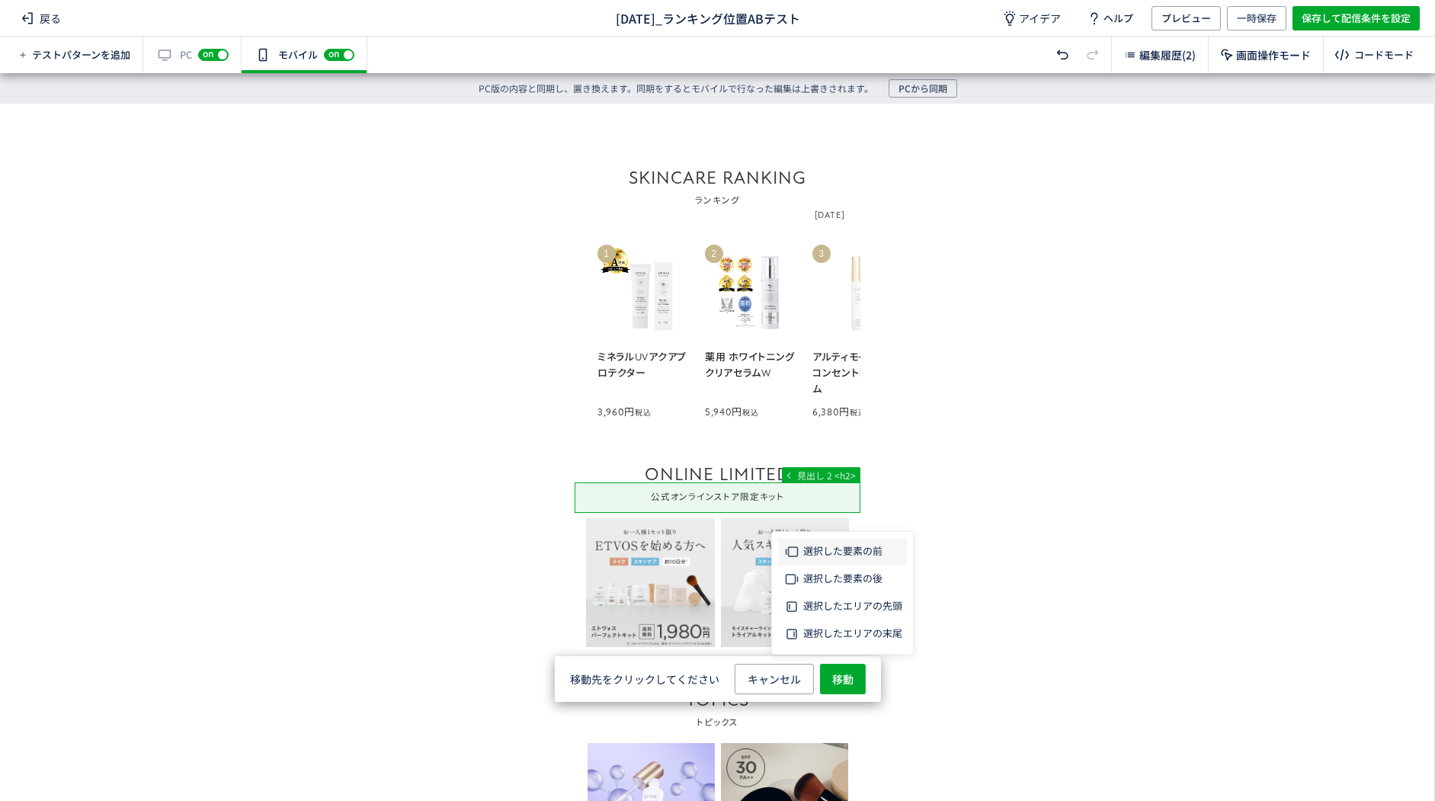
click at [861, 556] on span "選択した要素の前" at bounding box center [842, 550] width 79 height 14
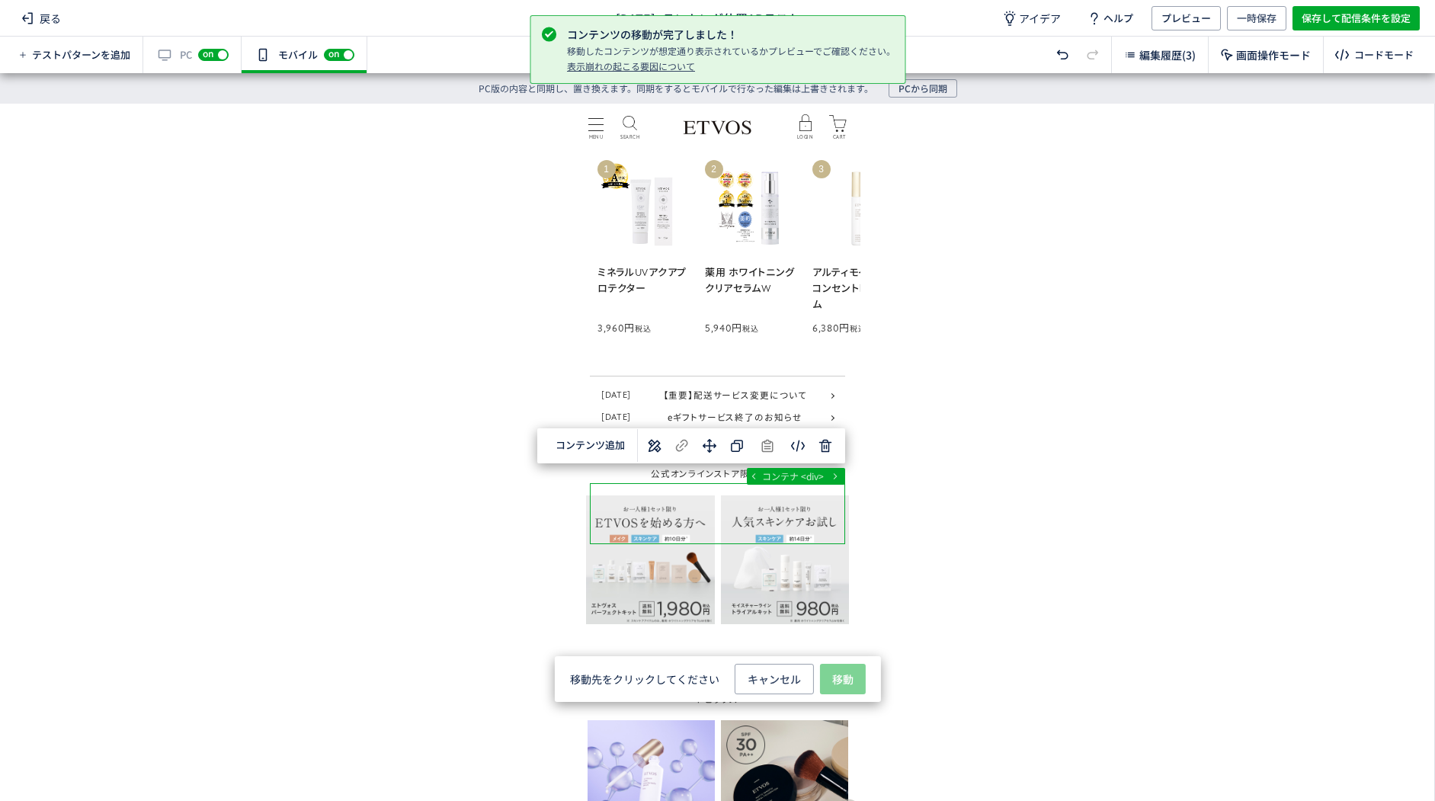
scroll to position [1211, 0]
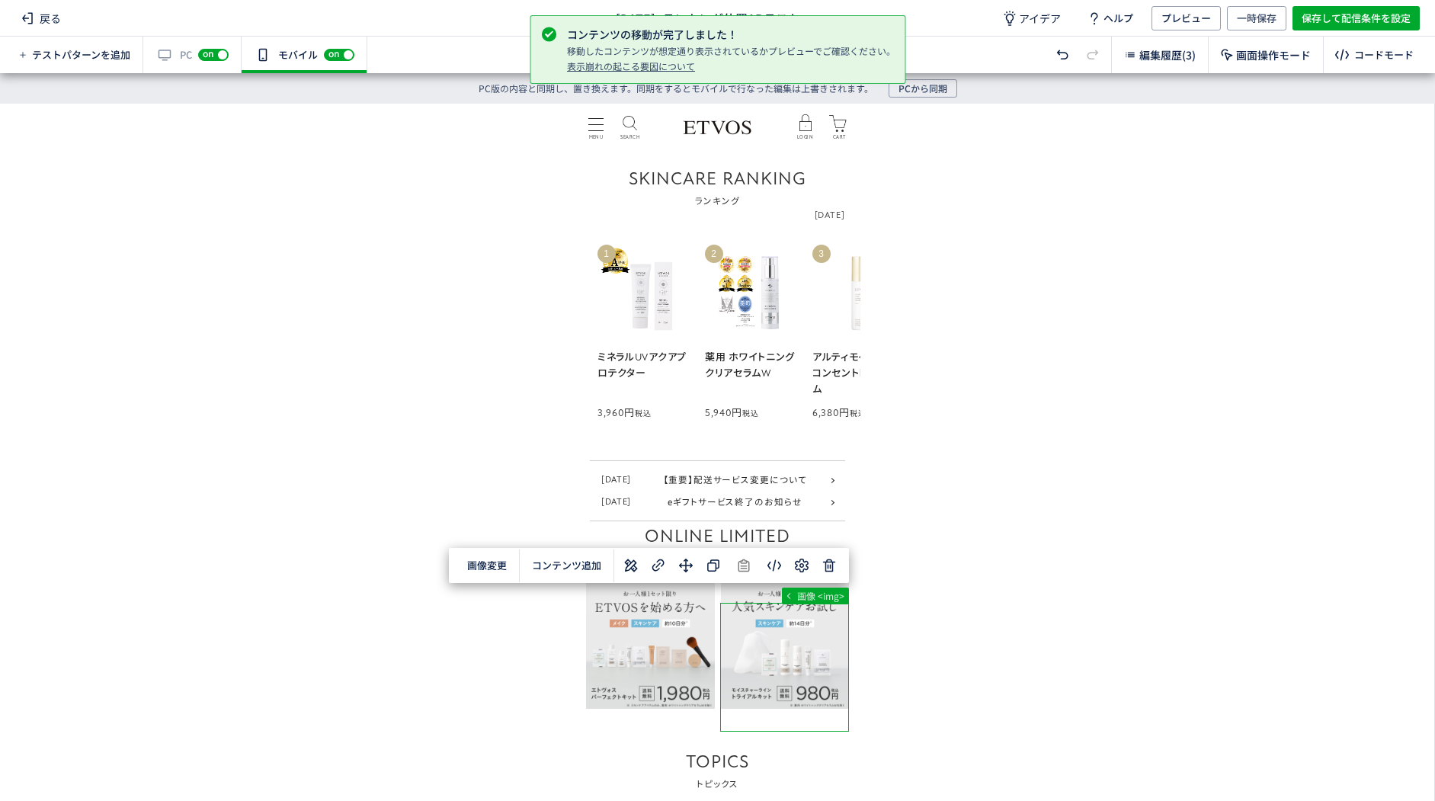
click at [958, 630] on div "... div div a figure 画像 <img> 画像変更 選択した要素の前 選択した要素の後 コンテンツ追加 単色 カラーコード R 0 G 0 …" at bounding box center [717, 437] width 1434 height 667
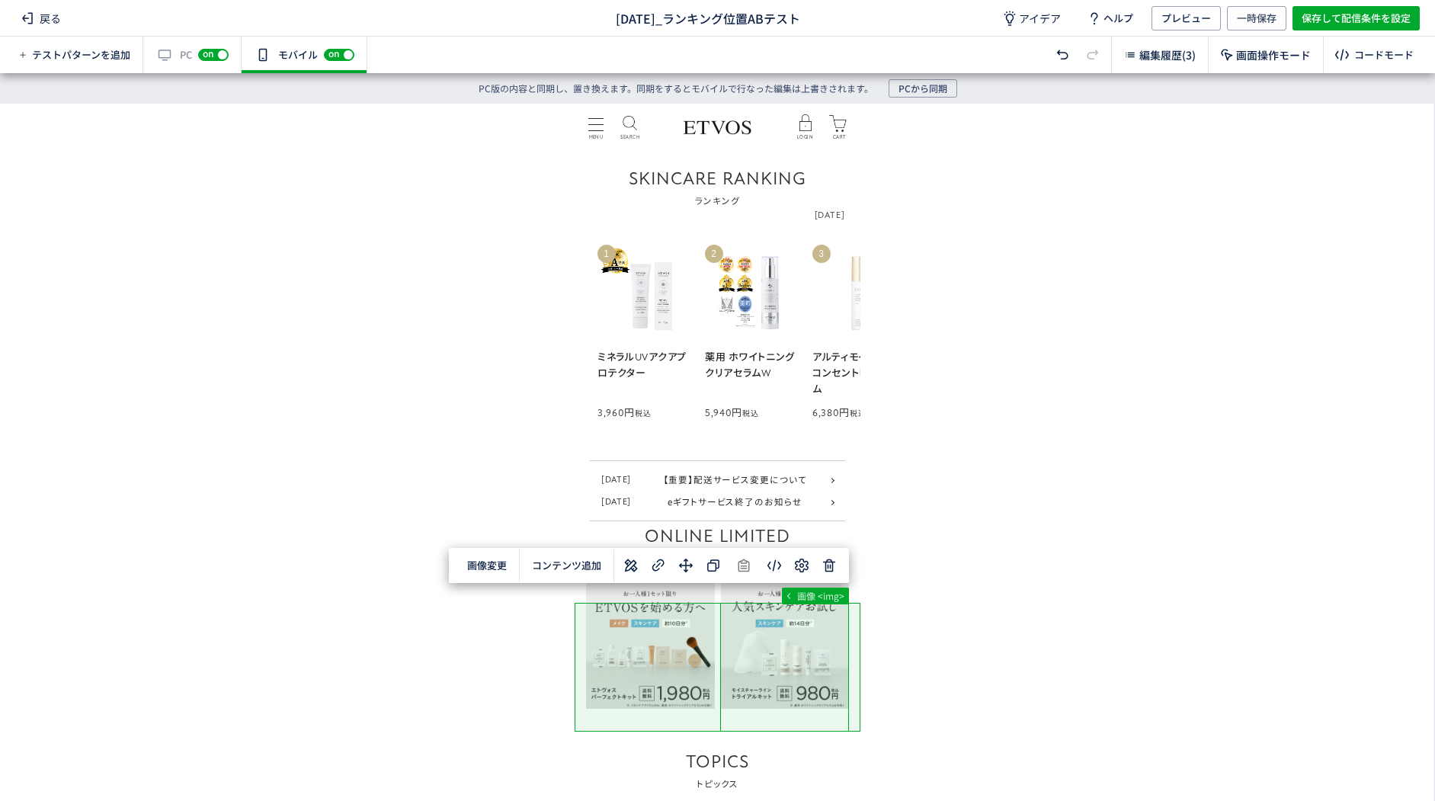
click at [510, 623] on div "... div div a figure 画像 <img> 画像変更 選択した要素の前 選択した要素の後 コンテンツ追加 単色 カラーコード R 0 G 0 …" at bounding box center [717, 437] width 1434 height 667
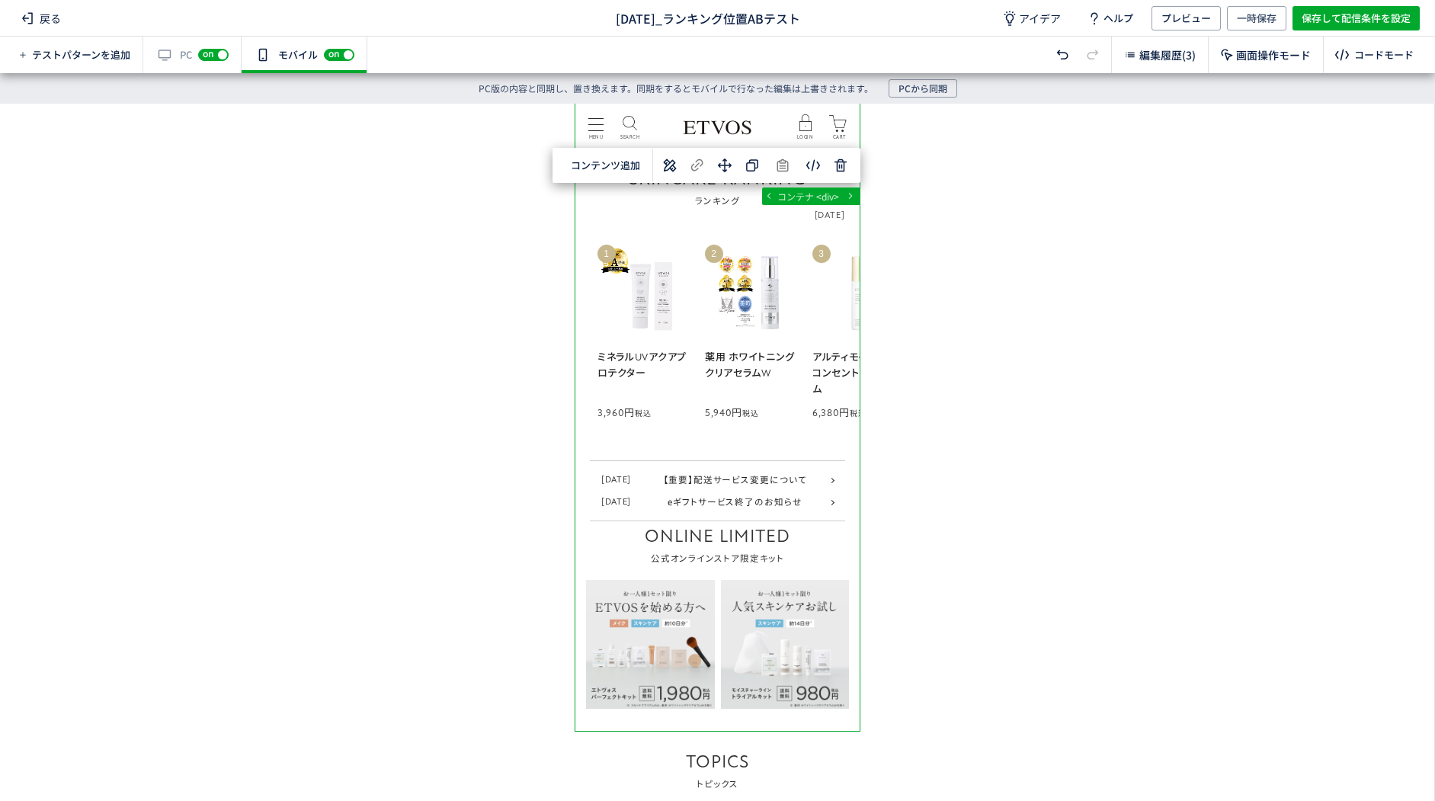
click at [539, 568] on div "body div main div#block_of_top_body コンテナ <div> 選択した要素の前 選択した要素の後 選択した領域内の先頭 選択し…" at bounding box center [717, 437] width 1434 height 667
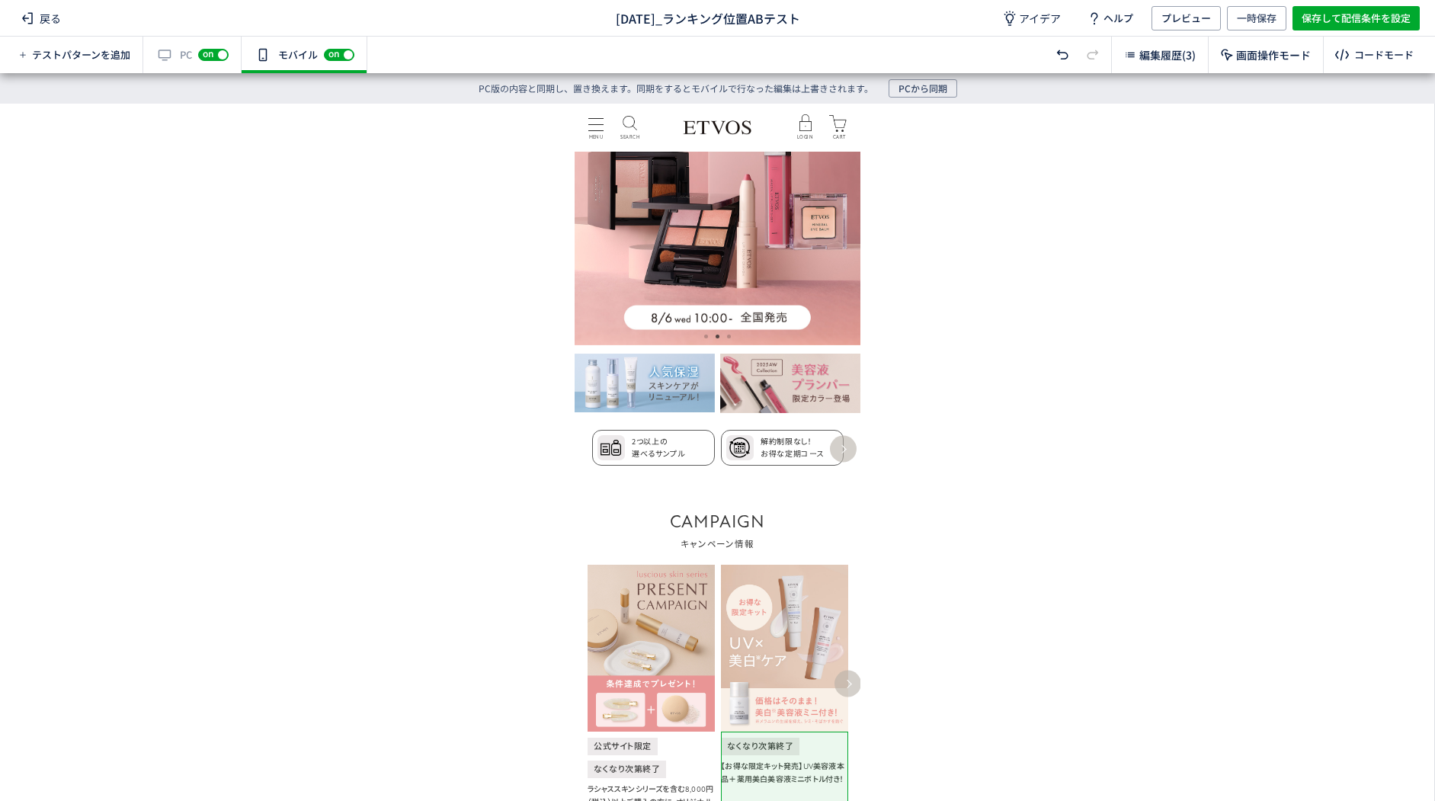
scroll to position [0, 0]
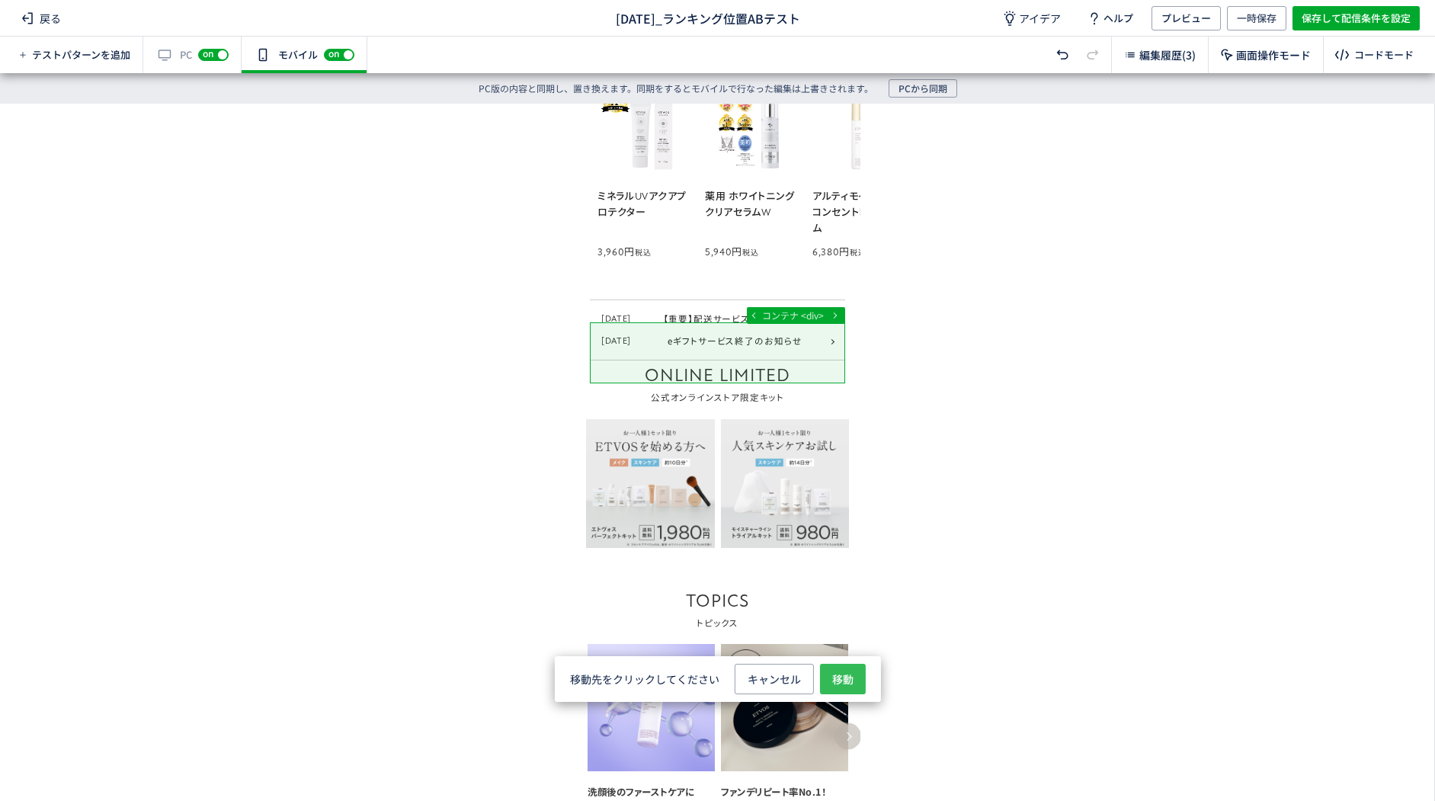
click at [851, 677] on span "移動" at bounding box center [842, 679] width 21 height 30
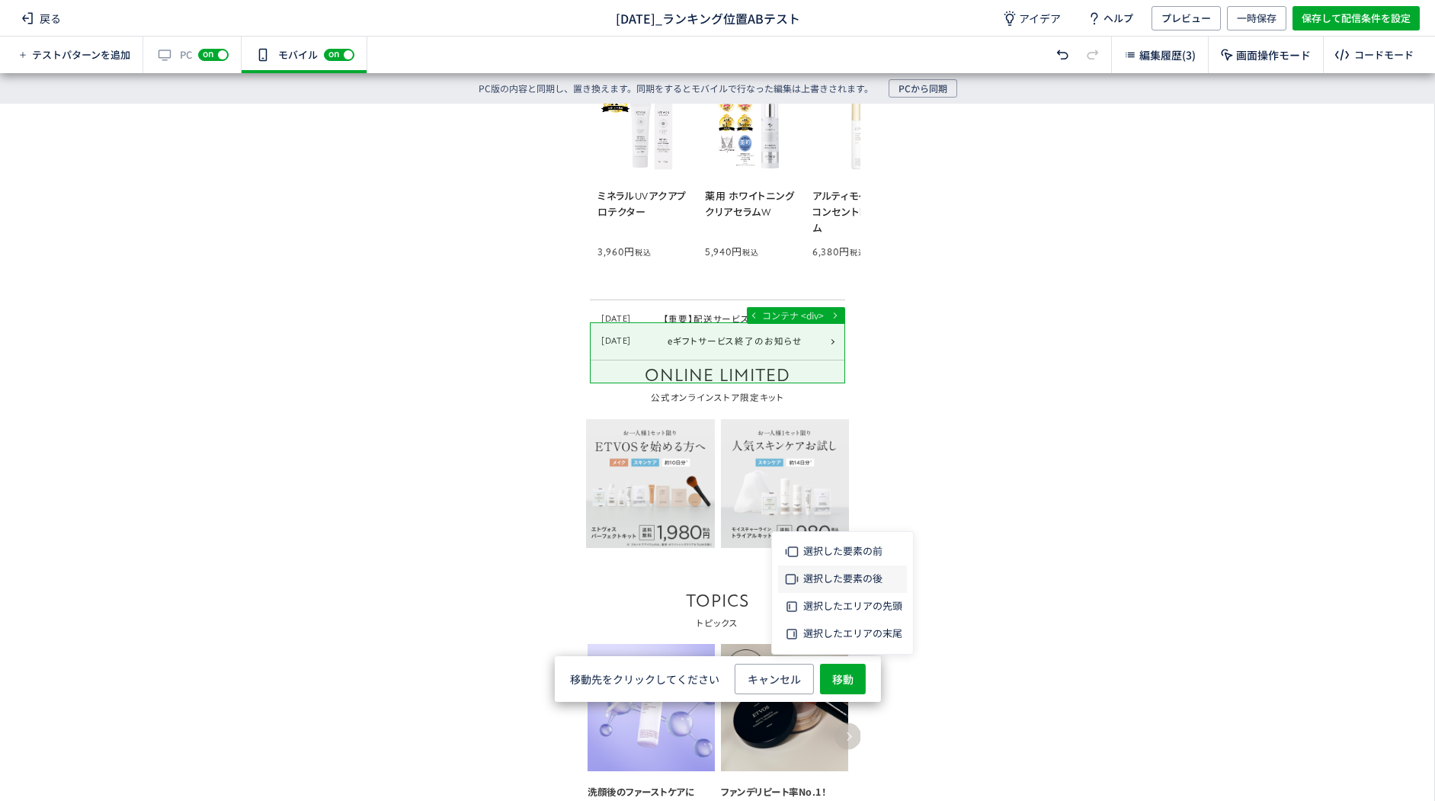
click at [837, 573] on span "選択した要素の後" at bounding box center [842, 578] width 79 height 14
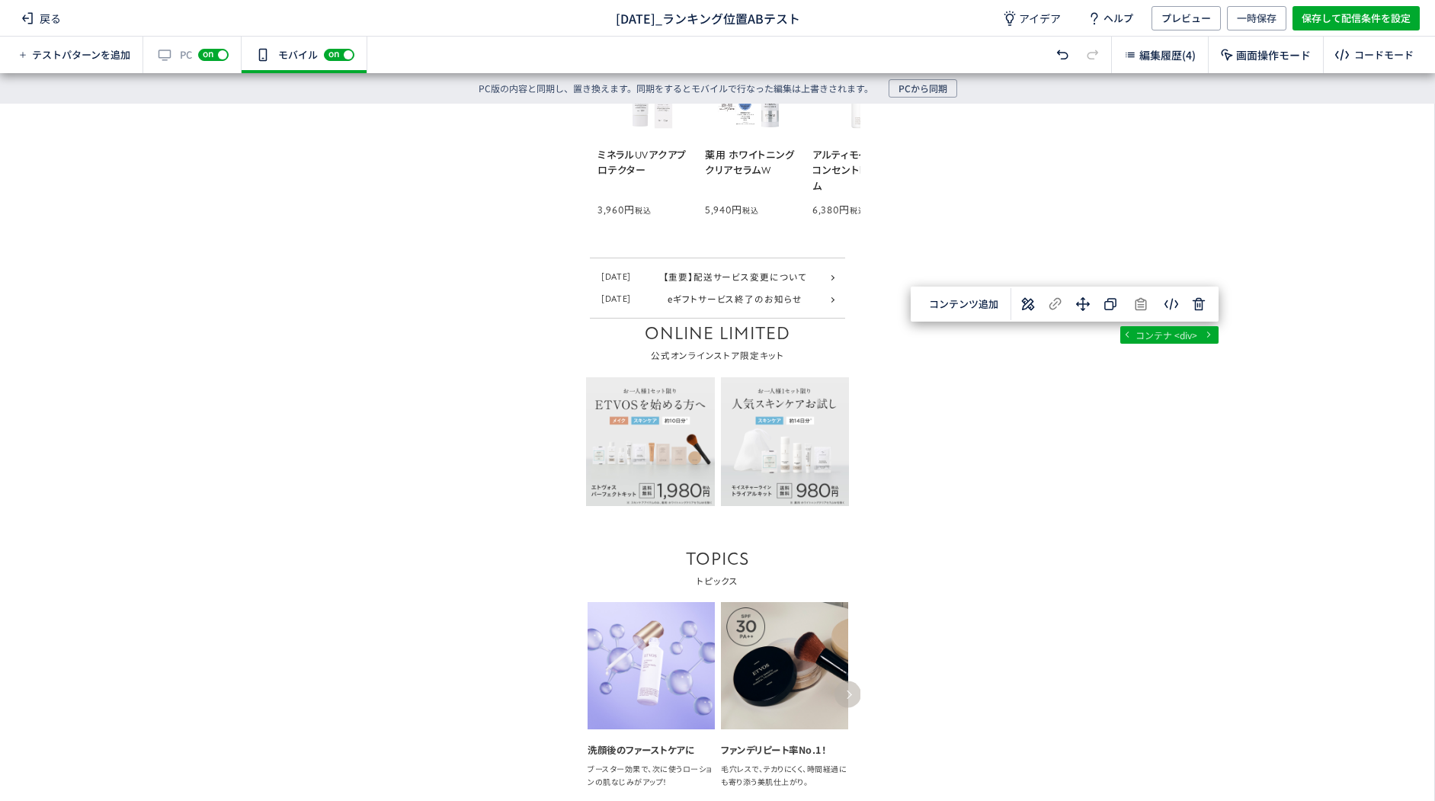
click at [1171, 74] on div "PC版の内容と同期し、置き換えます。同期をするとモバイルで行なった編集は上書きされます。 PCから同期" at bounding box center [717, 88] width 1435 height 30
click at [1170, 68] on div "編集履歴(4)" at bounding box center [1160, 55] width 97 height 37
click at [1170, 54] on span "編集履歴(4)" at bounding box center [1167, 54] width 56 height 15
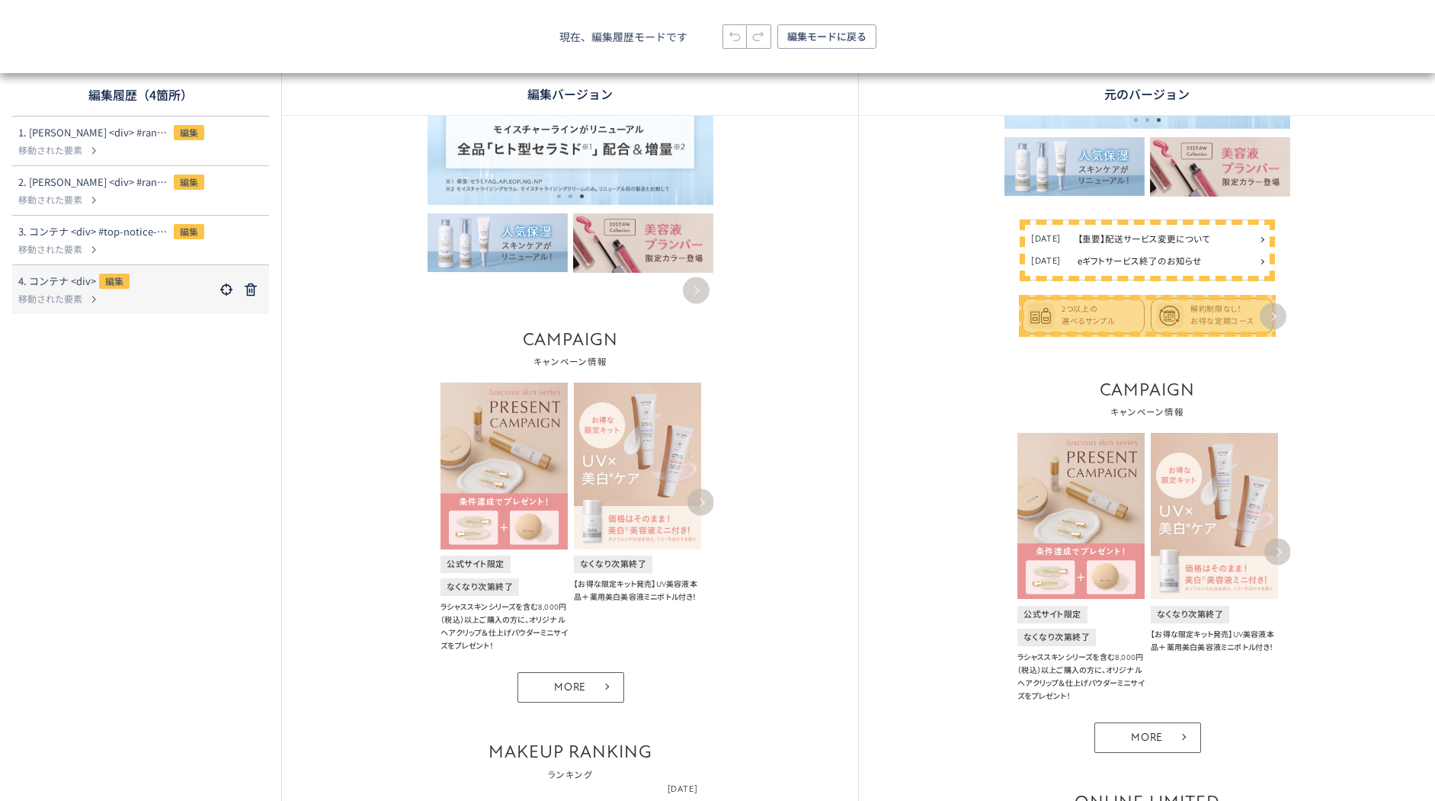
click at [36, 288] on span "4. コンテナ <div>" at bounding box center [57, 281] width 78 height 15
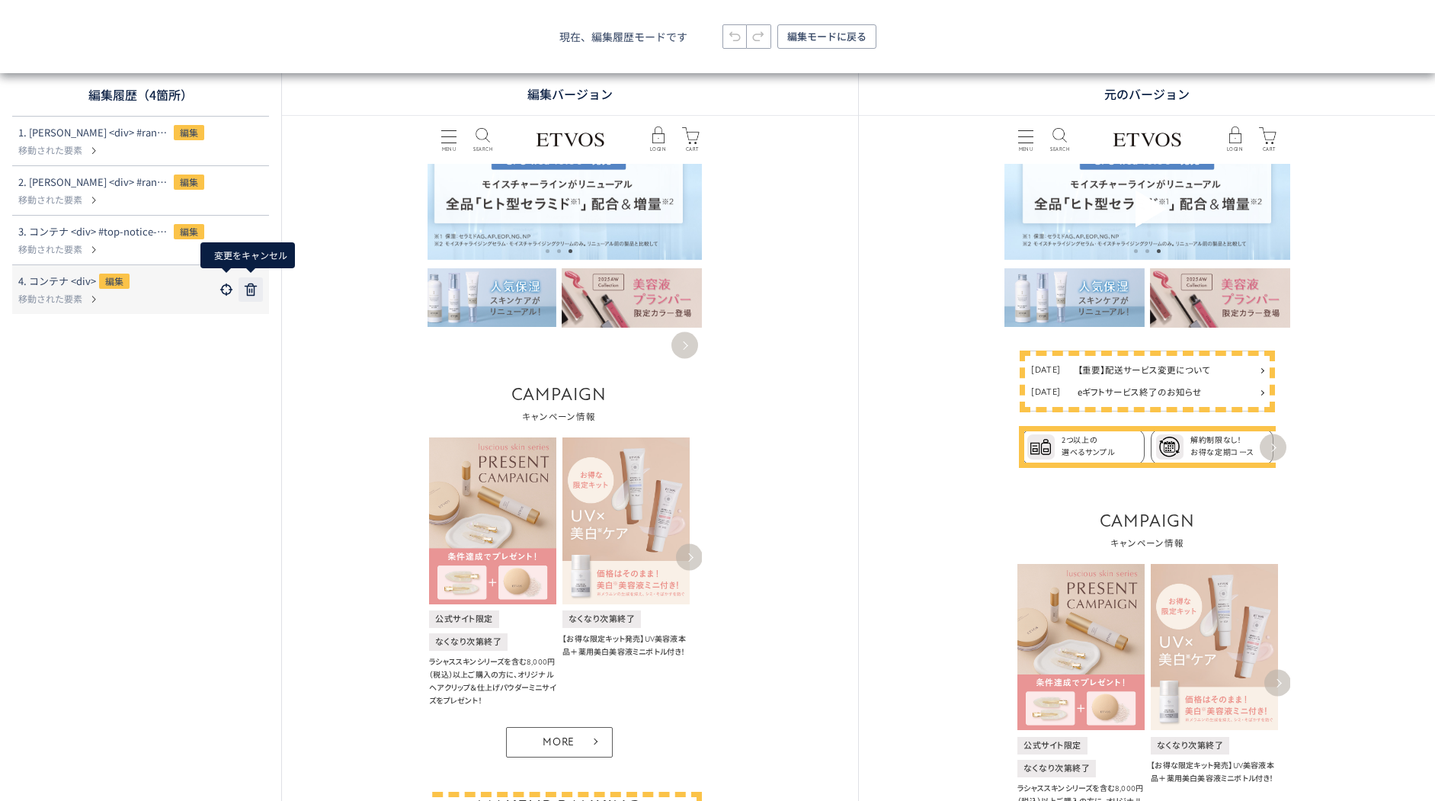
click at [249, 290] on use at bounding box center [251, 289] width 12 height 12
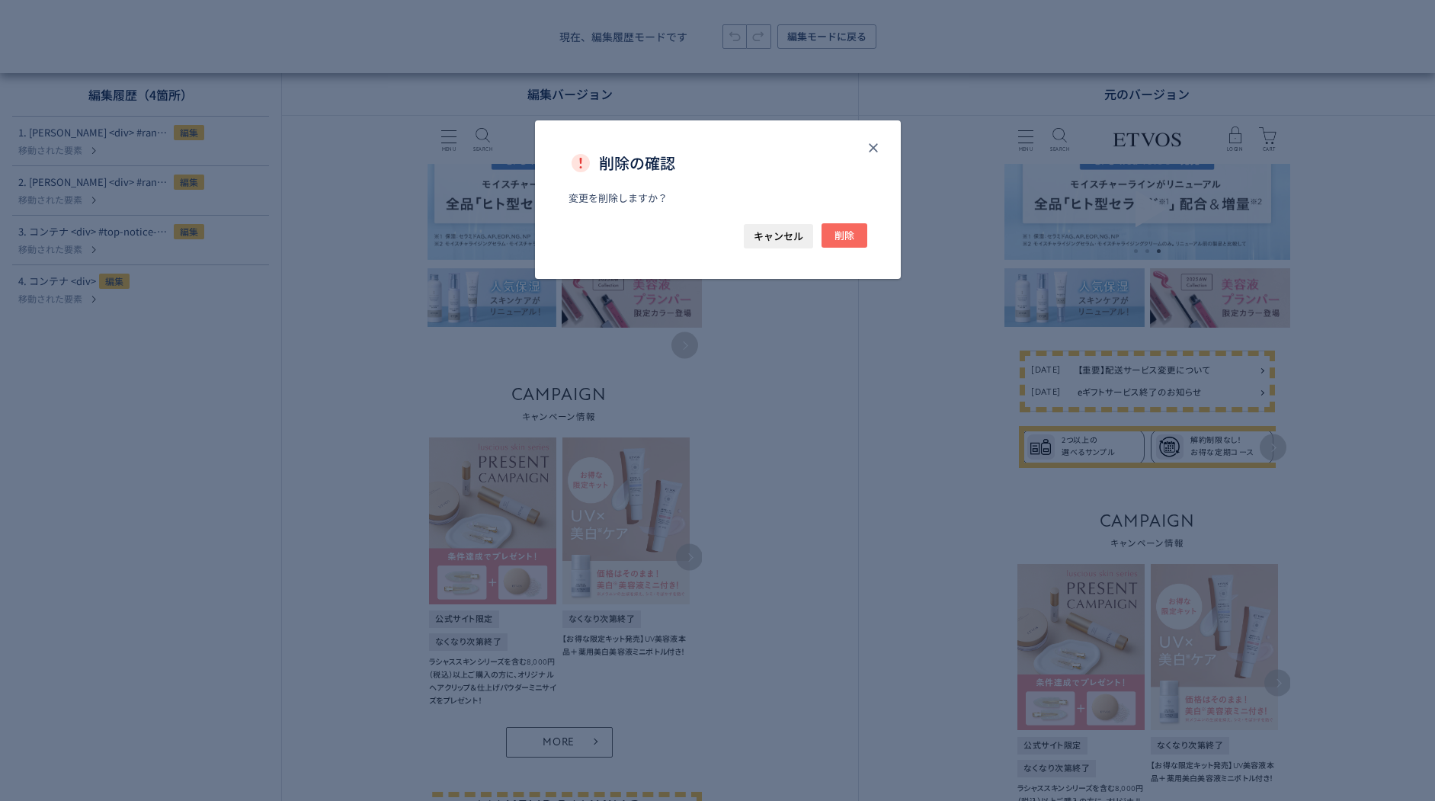
click at [853, 236] on span "削除" at bounding box center [844, 235] width 20 height 24
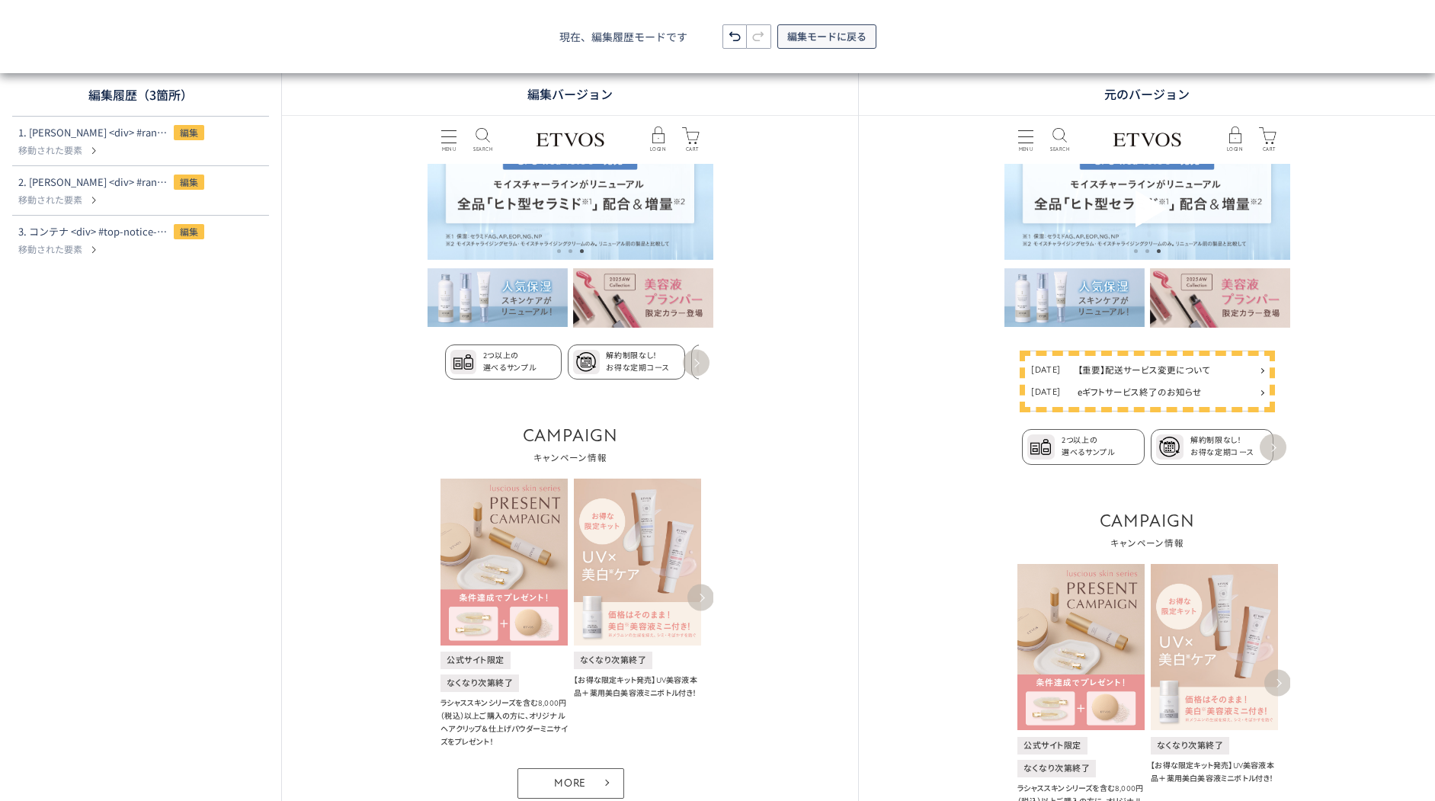
click at [832, 42] on span "編集モードに戻る" at bounding box center [826, 36] width 79 height 24
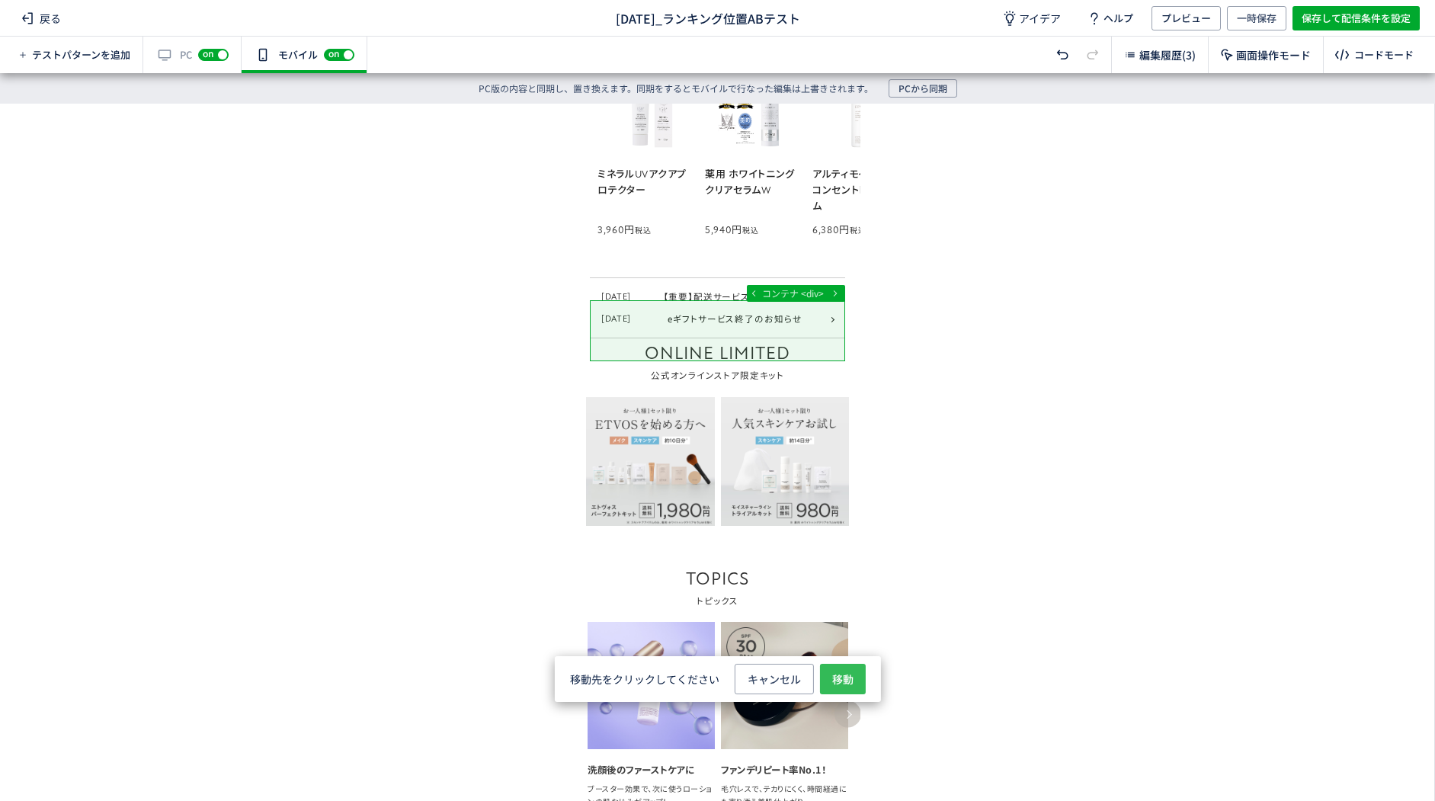
click at [827, 670] on button "移動" at bounding box center [843, 679] width 46 height 30
click at [836, 578] on span "選択した要素の後" at bounding box center [842, 578] width 79 height 14
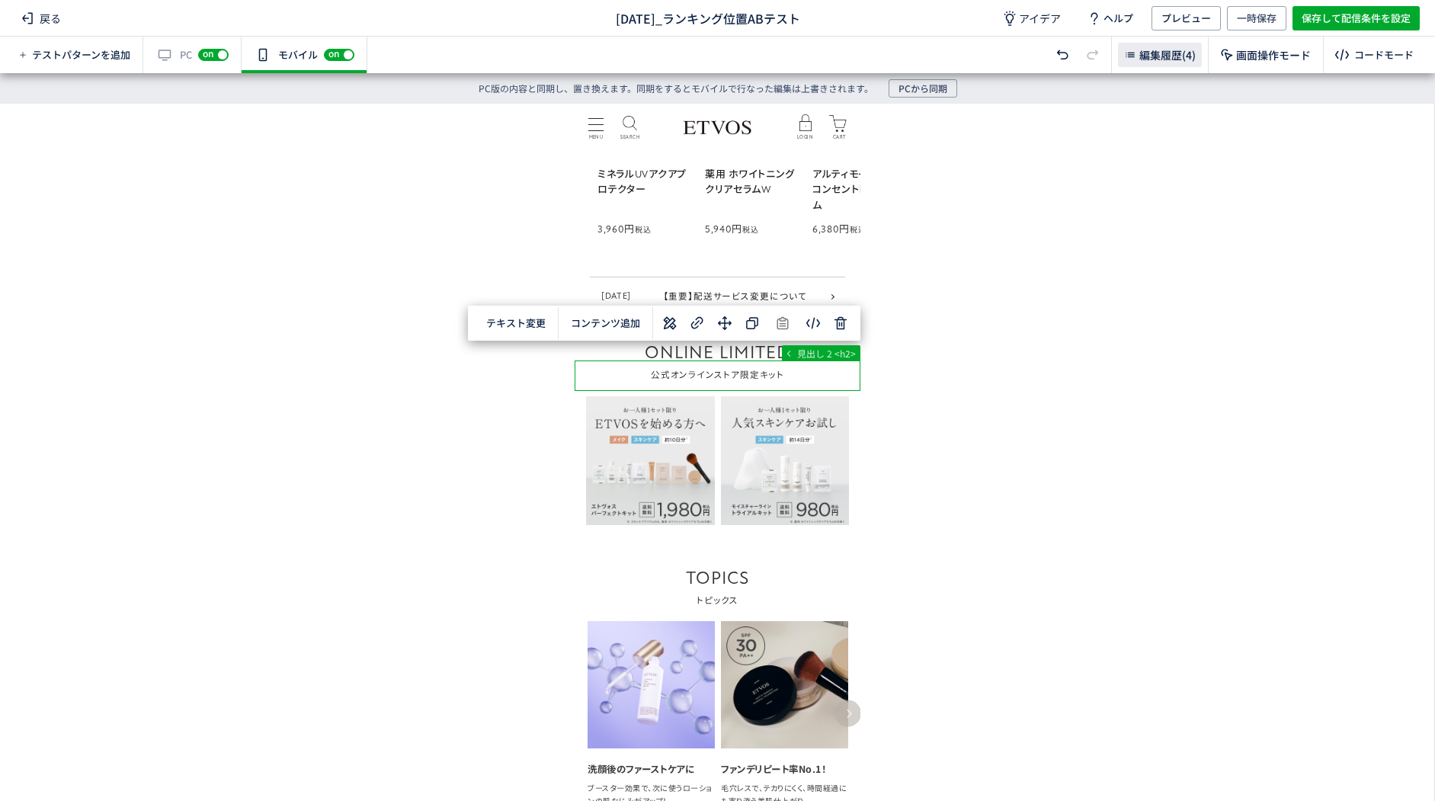
click at [1174, 59] on span "編集履歴(4)" at bounding box center [1167, 54] width 56 height 15
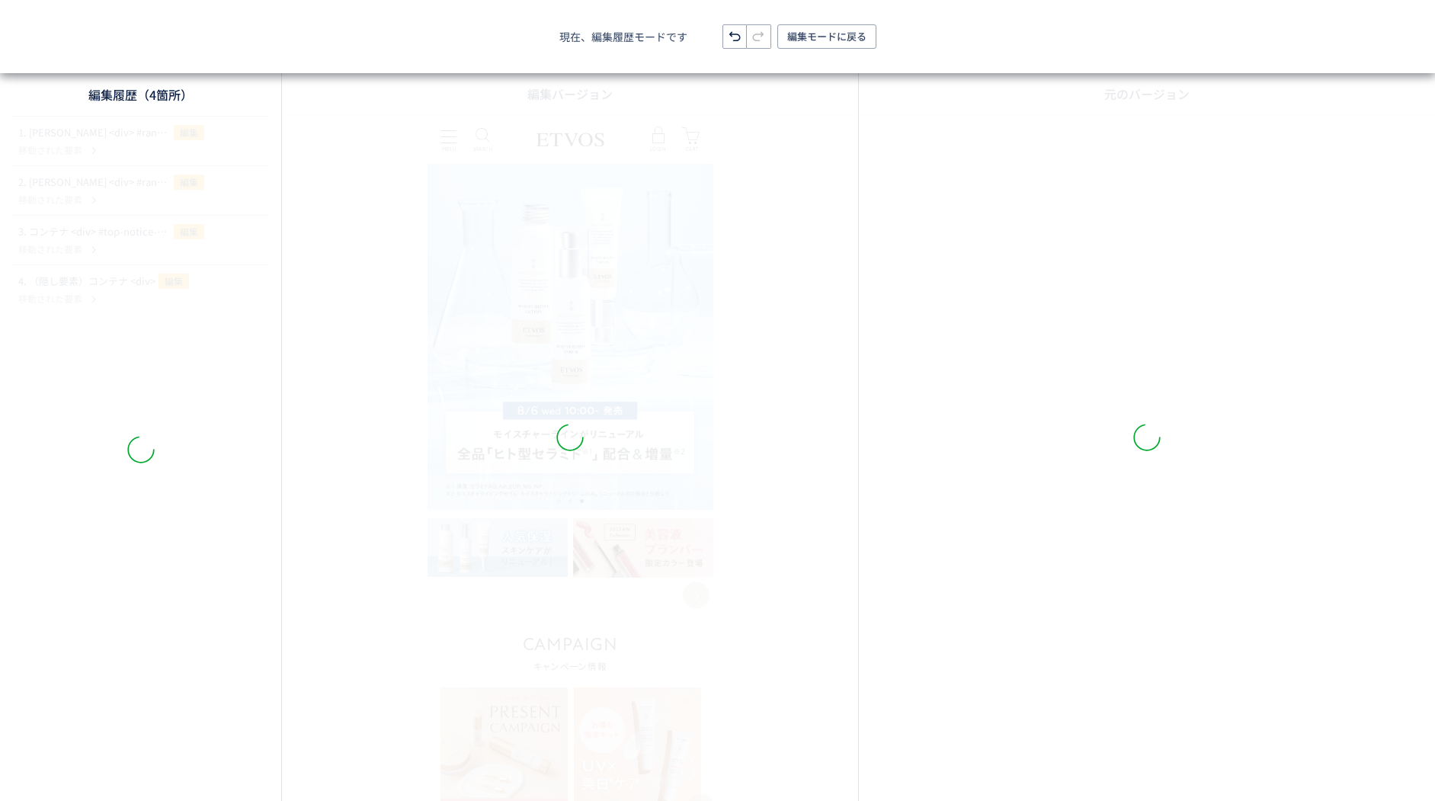
click at [192, 307] on div at bounding box center [140, 449] width 281 height 667
click at [202, 293] on div at bounding box center [140, 449] width 281 height 667
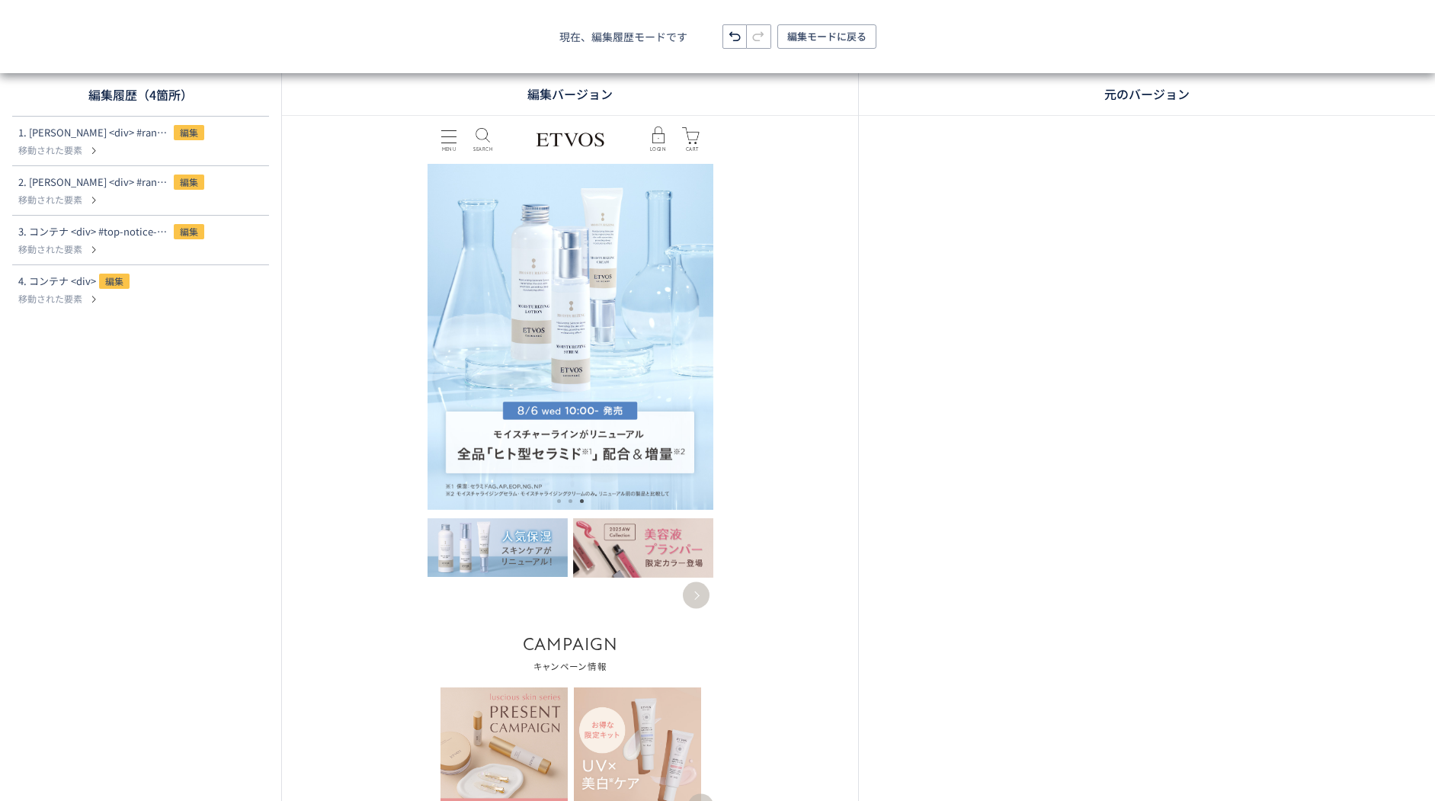
click at [203, 292] on div "1. コンテナ <div> #rank_make_et 編集 移動された要素 2. コンテナ <div> #rank_skc_et 編集 移動された要素 3.…" at bounding box center [140, 449] width 281 height 667
click at [139, 280] on div "4. コンテナ <div> 編集" at bounding box center [116, 283] width 196 height 18
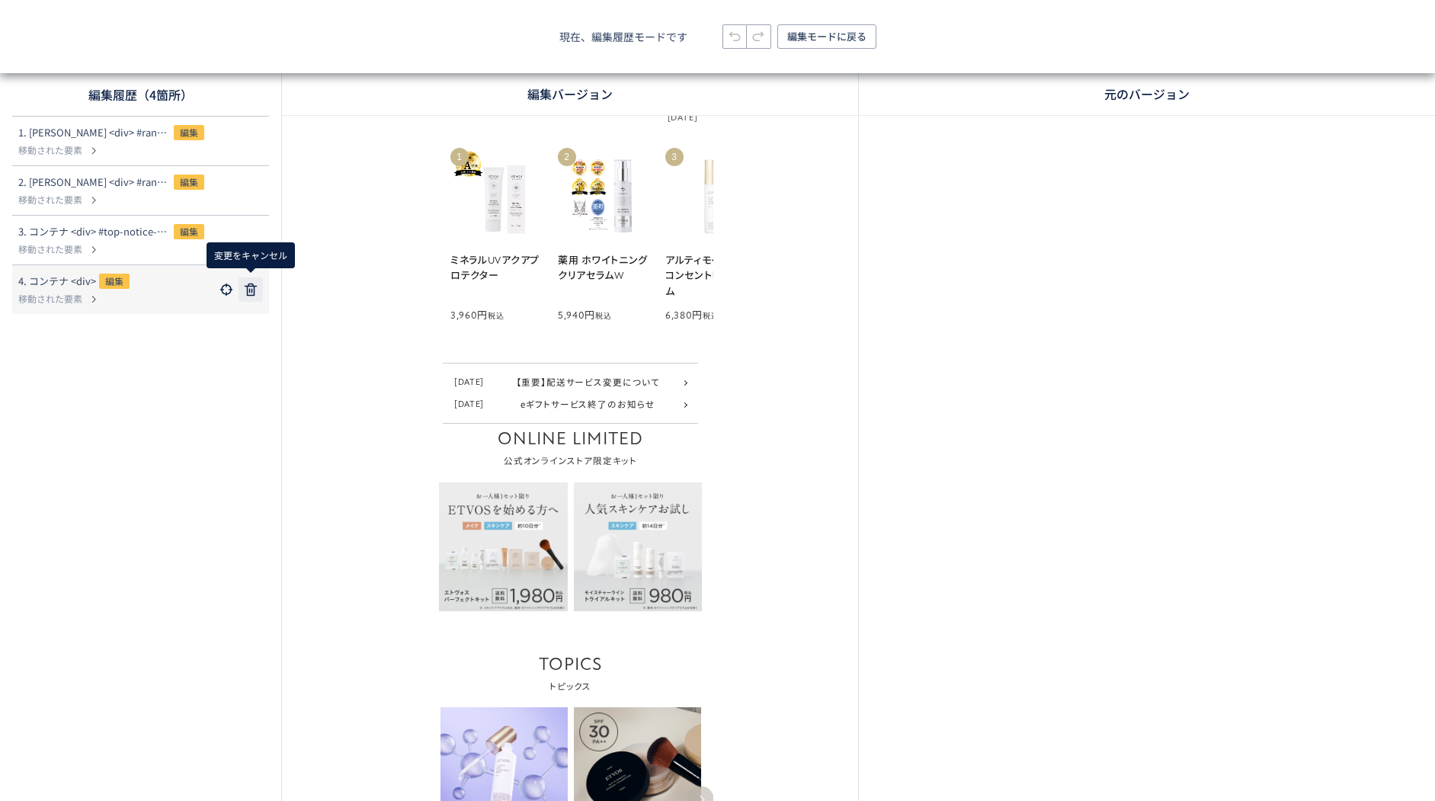
click at [254, 290] on use at bounding box center [251, 289] width 12 height 12
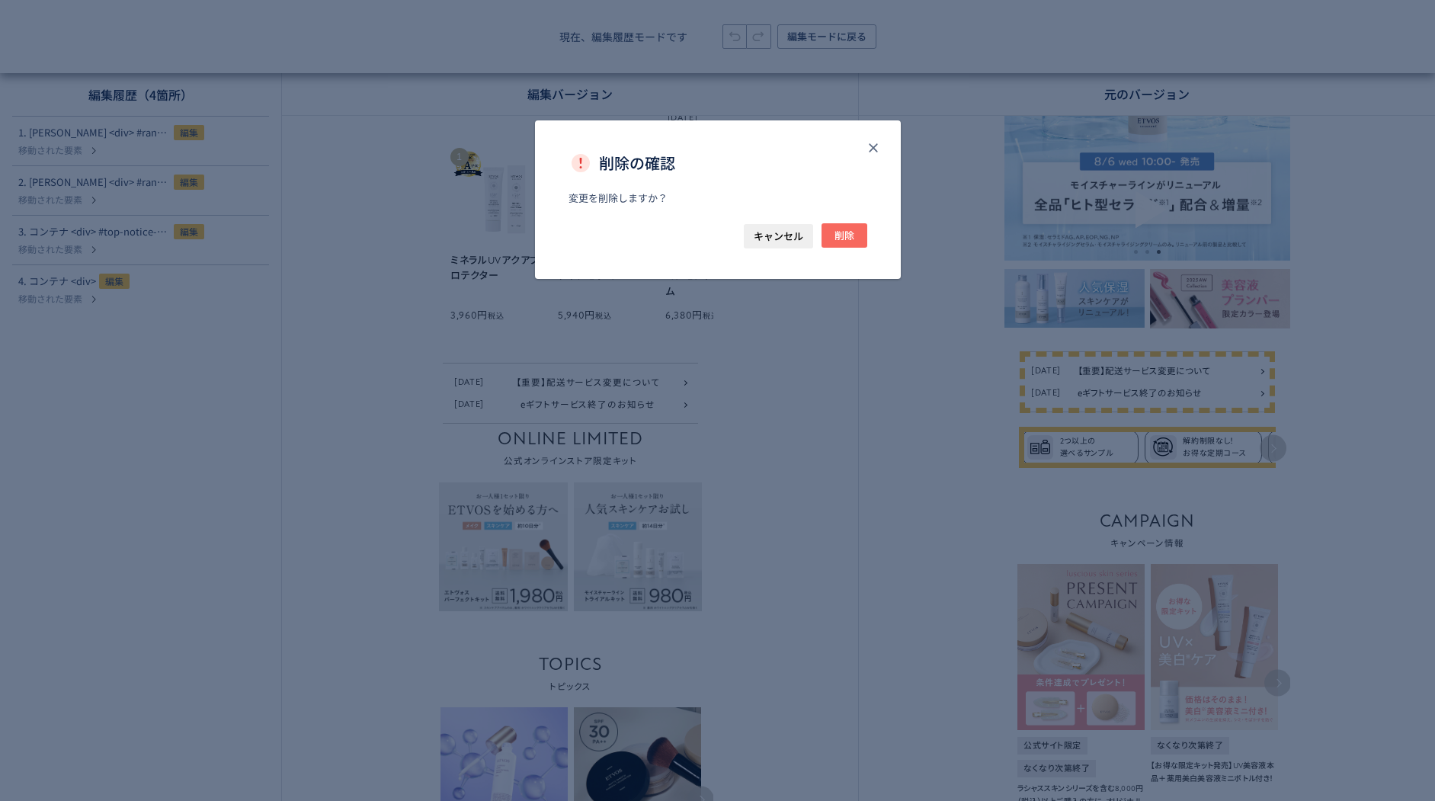
click at [859, 226] on button "削除" at bounding box center [844, 235] width 46 height 24
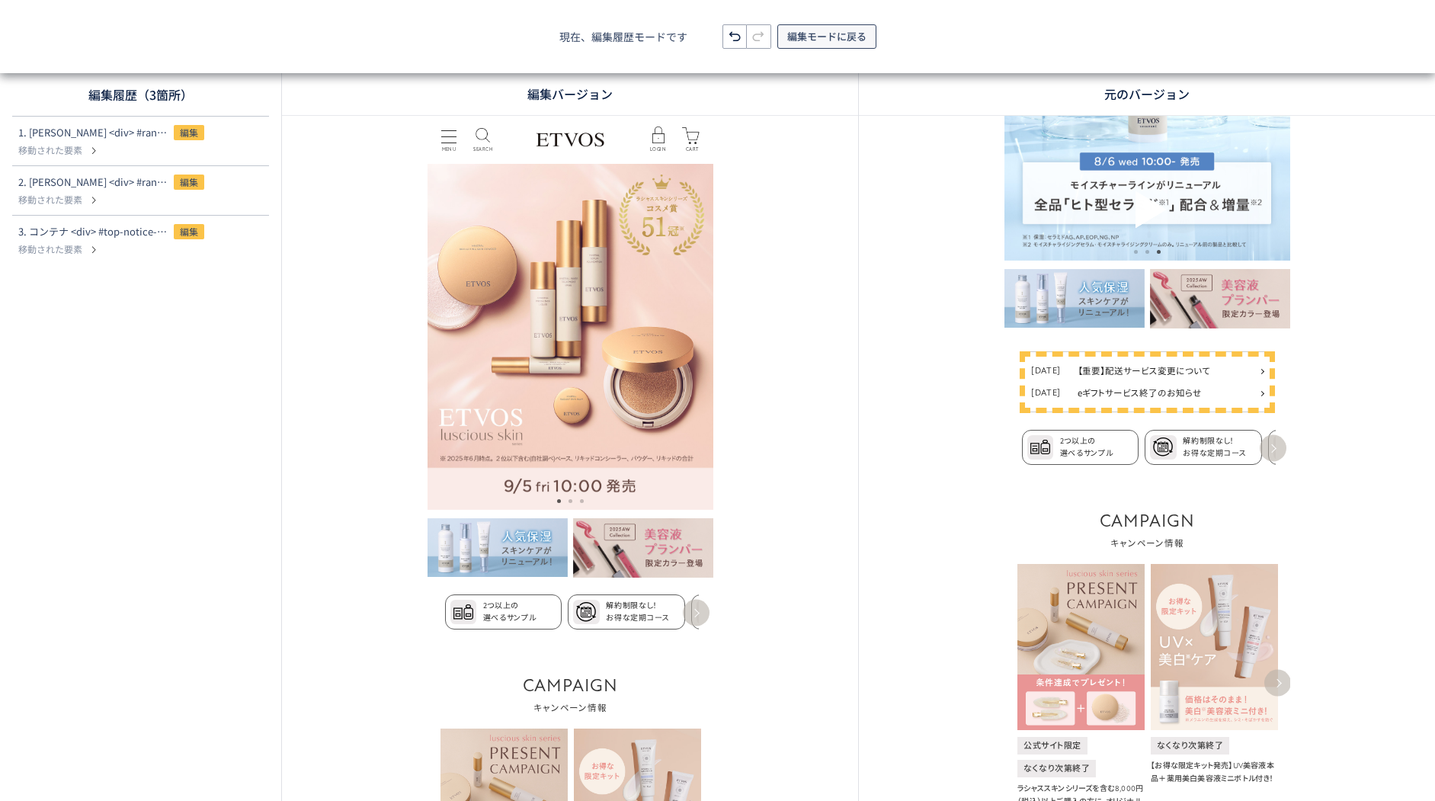
click at [848, 37] on span "編集モードに戻る" at bounding box center [826, 36] width 79 height 24
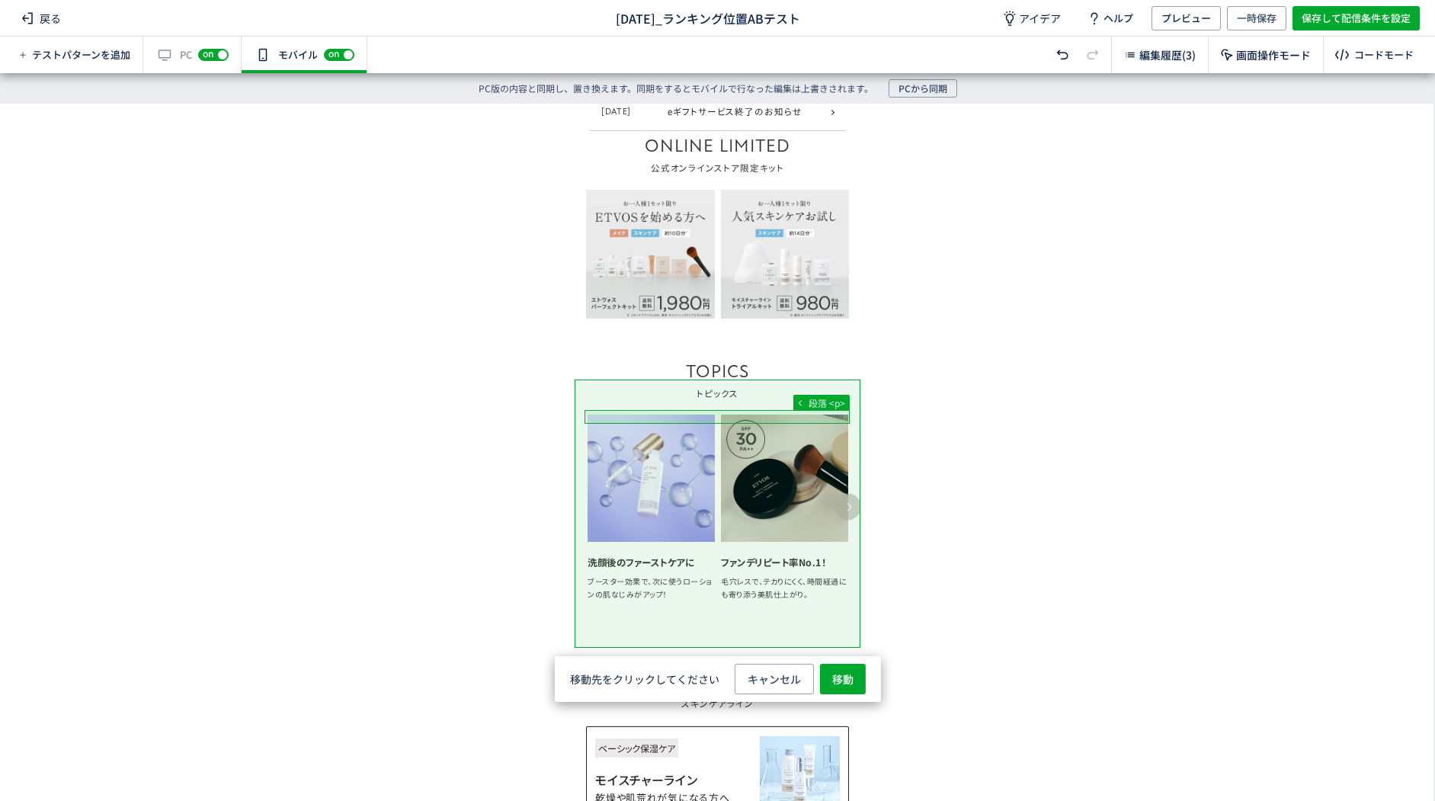
click at [836, 671] on span "移動" at bounding box center [842, 679] width 21 height 30
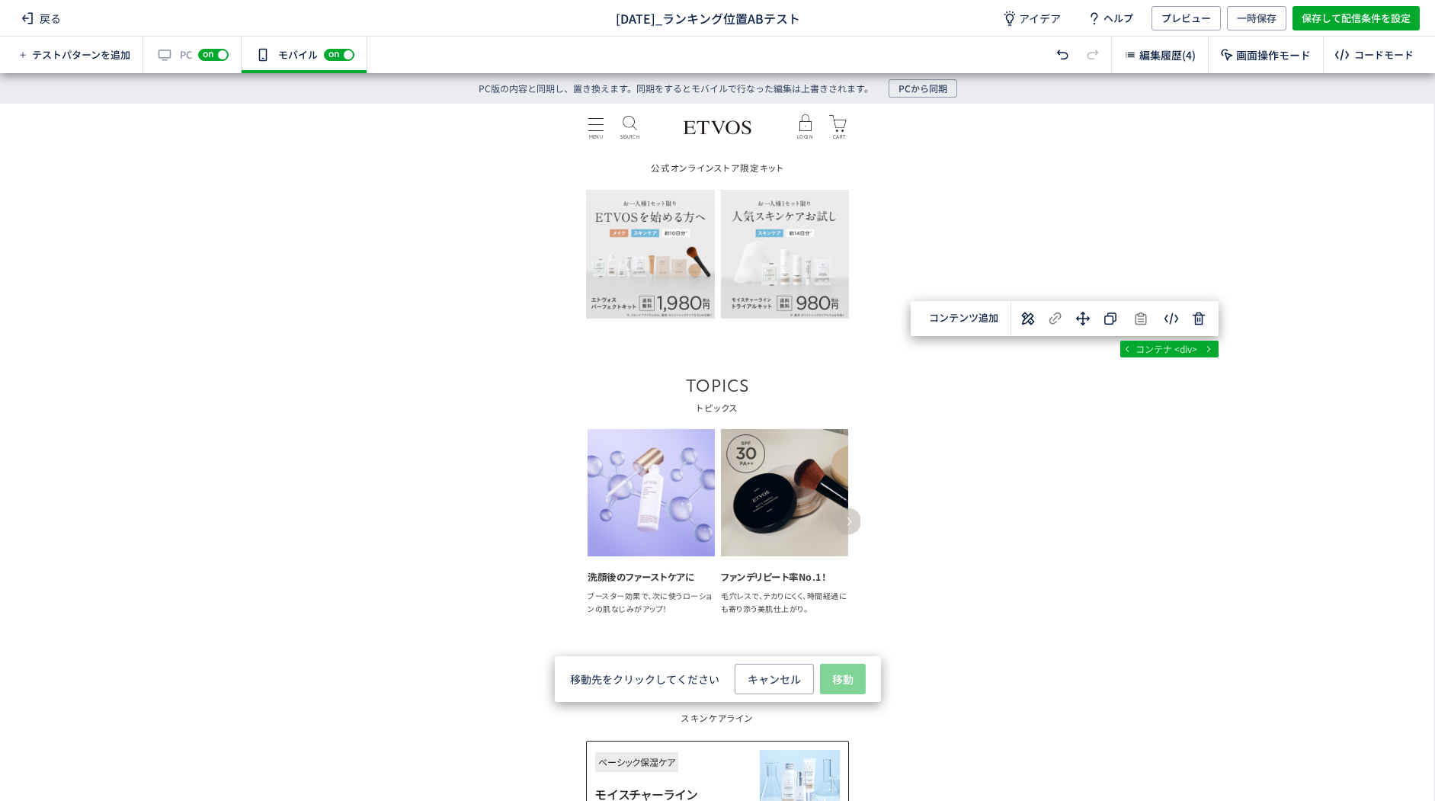
click at [873, 556] on span "選択した要素の前" at bounding box center [842, 550] width 79 height 14
click at [1163, 59] on span "編集履歴(4)" at bounding box center [1167, 54] width 56 height 15
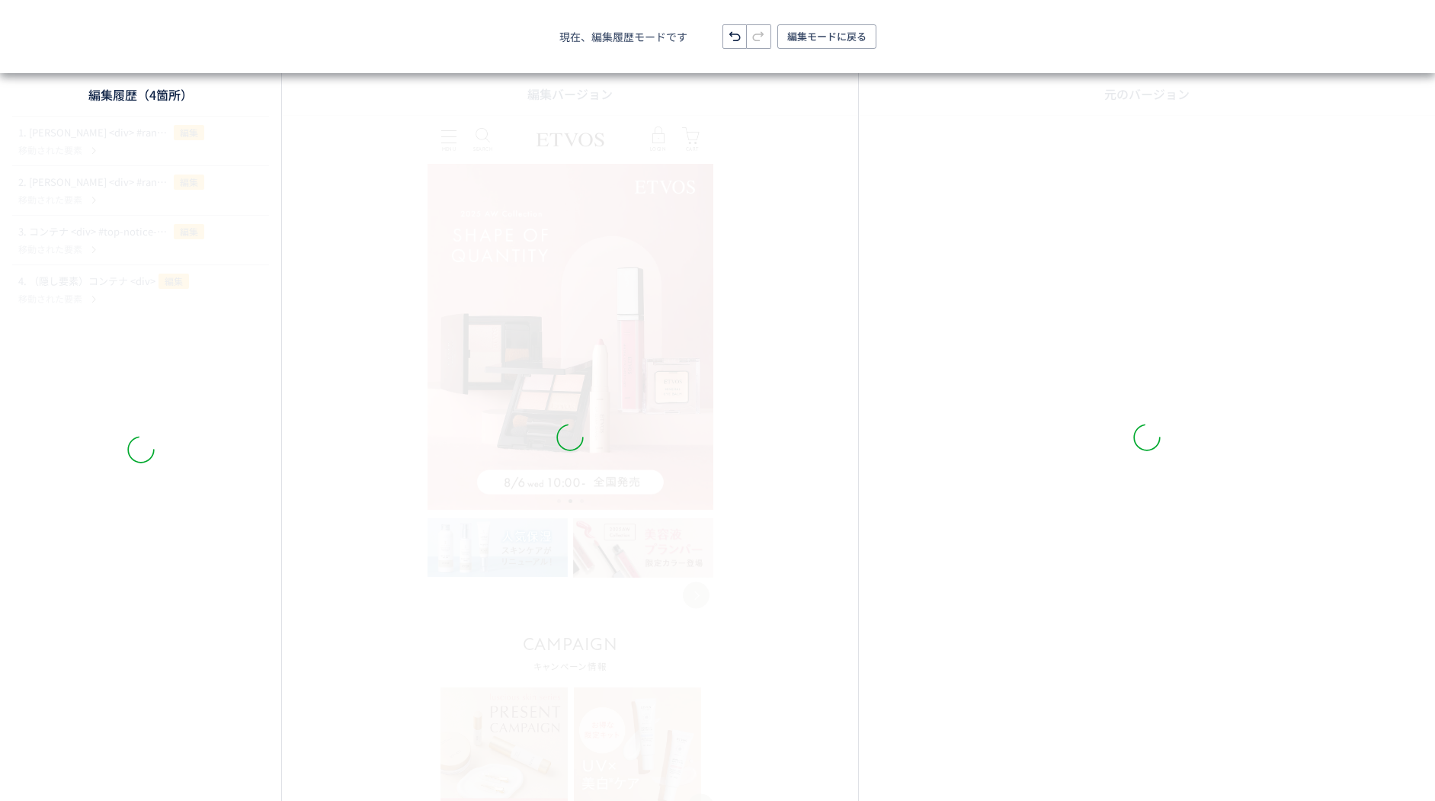
click at [217, 296] on div at bounding box center [140, 449] width 281 height 667
click at [184, 289] on div at bounding box center [140, 449] width 281 height 667
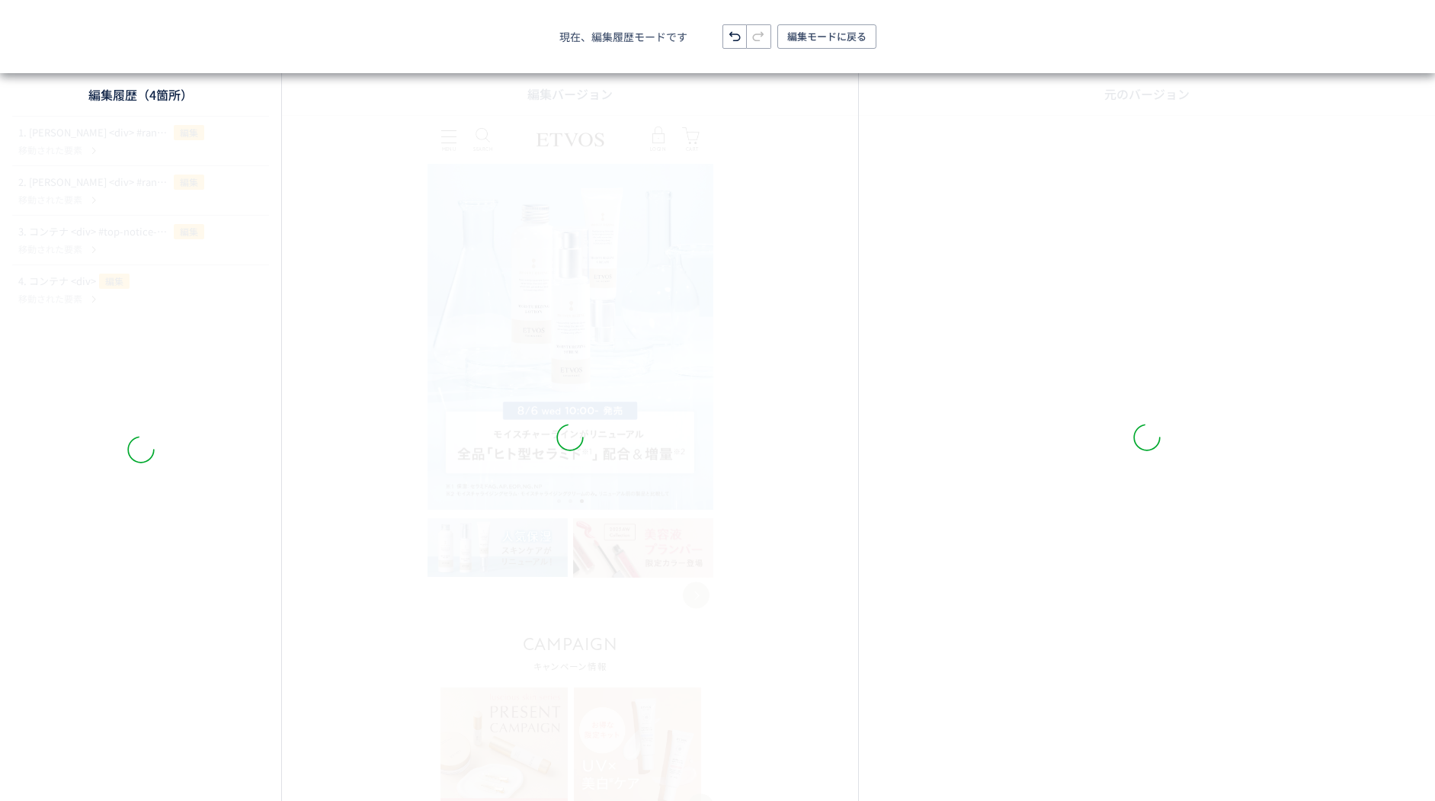
click at [181, 288] on div at bounding box center [140, 449] width 281 height 667
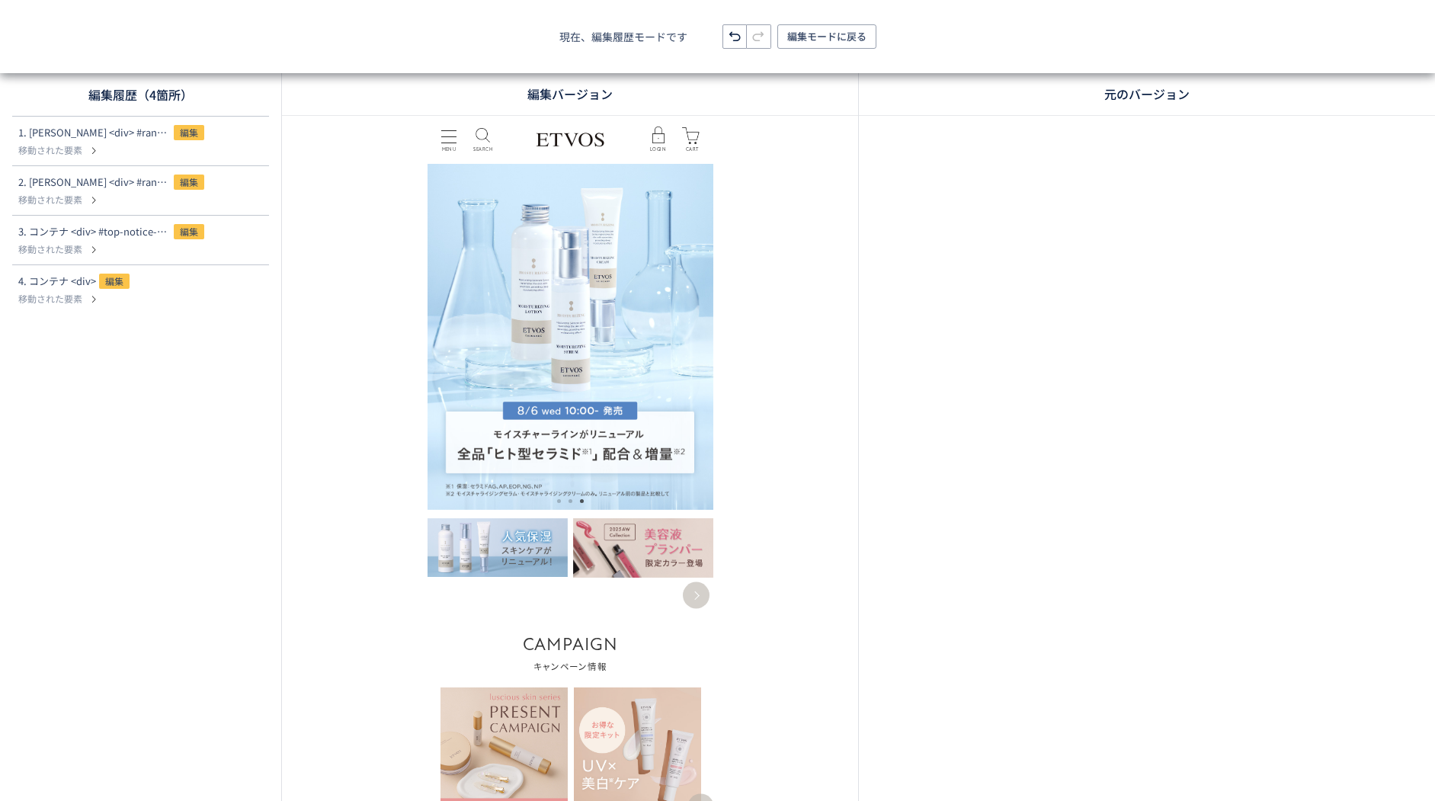
click at [178, 292] on div at bounding box center [140, 449] width 281 height 667
click at [189, 293] on p "移動された要素" at bounding box center [116, 299] width 196 height 14
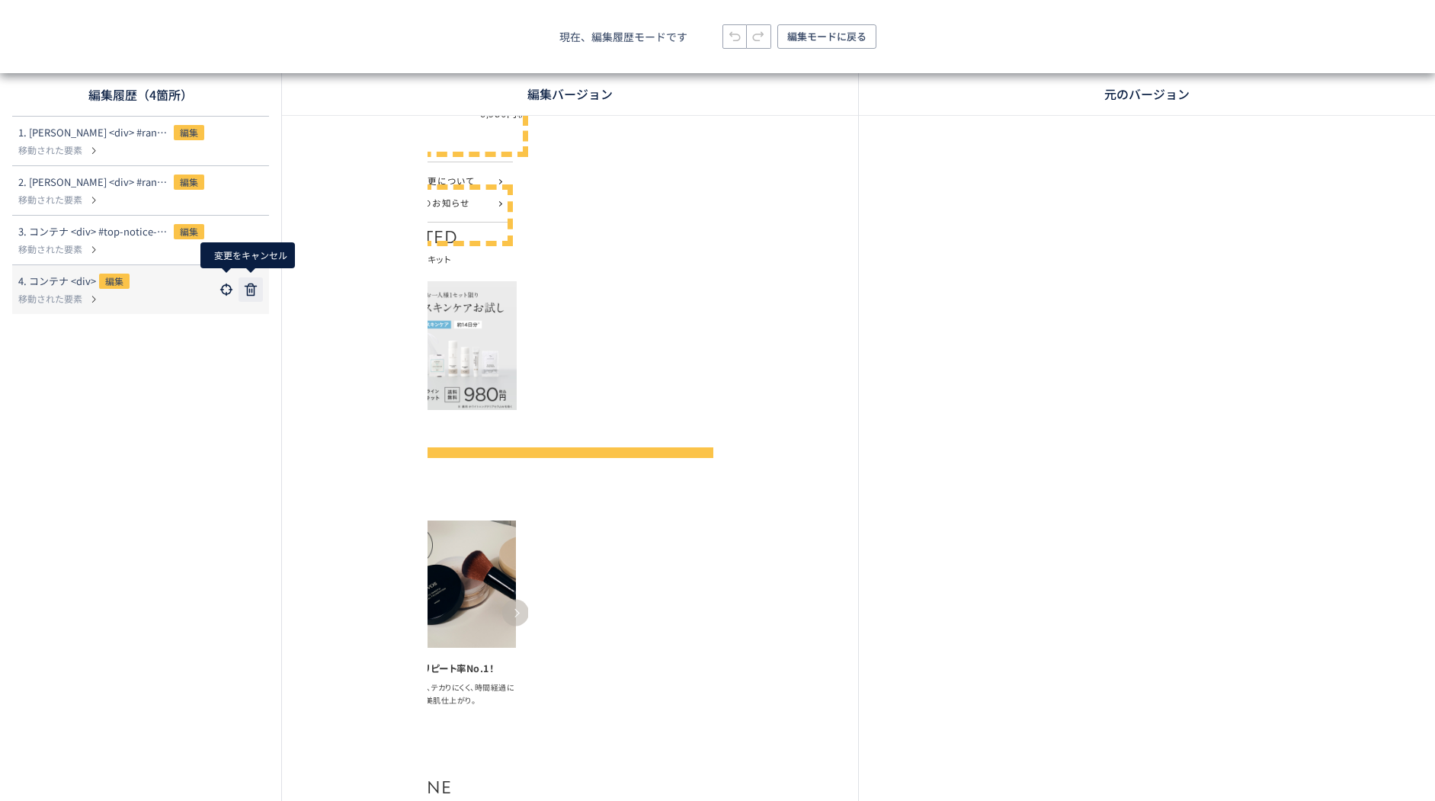
click at [243, 284] on icon at bounding box center [251, 289] width 18 height 18
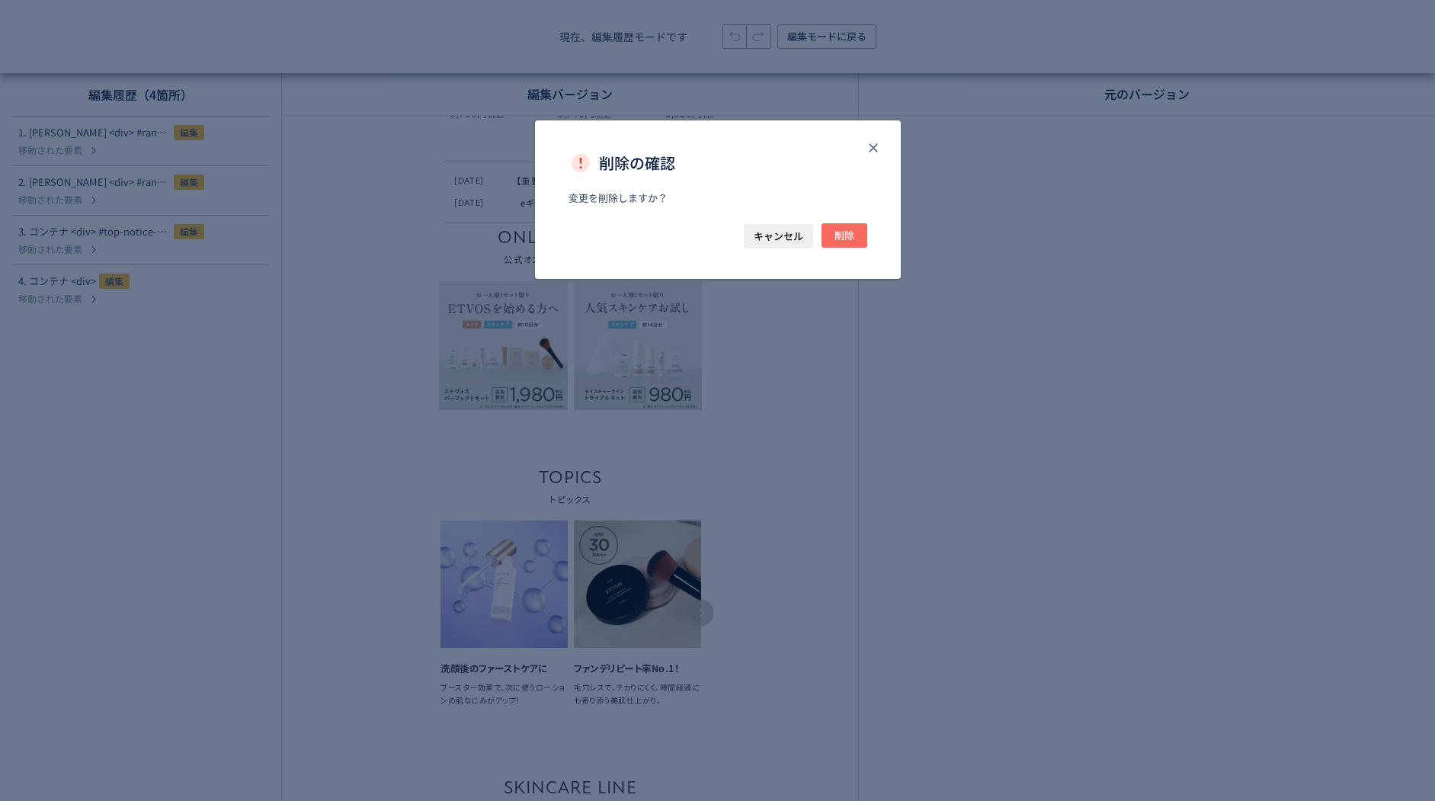
click at [827, 235] on button "削除" at bounding box center [844, 235] width 46 height 24
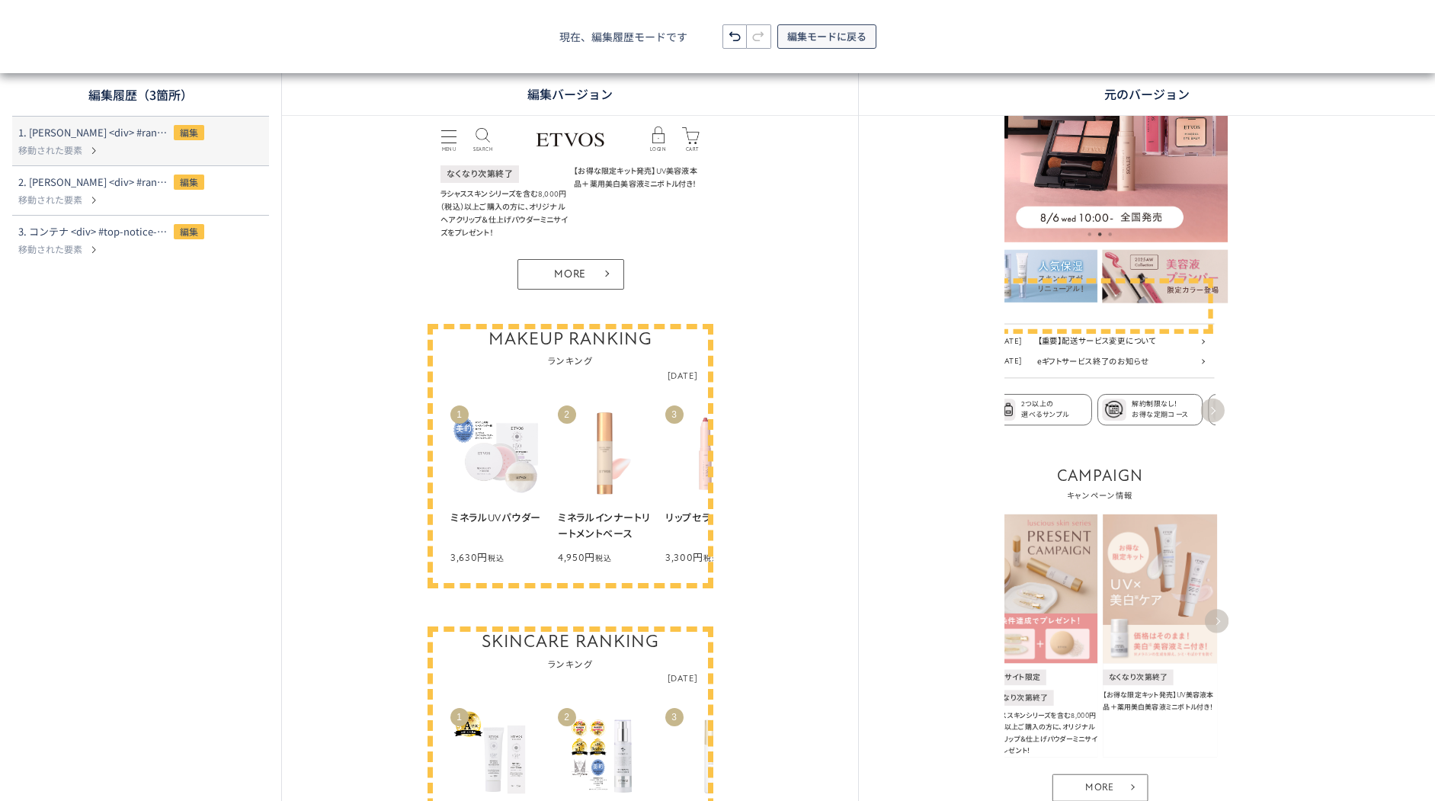
click at [836, 46] on span "編集モードに戻る" at bounding box center [826, 36] width 79 height 24
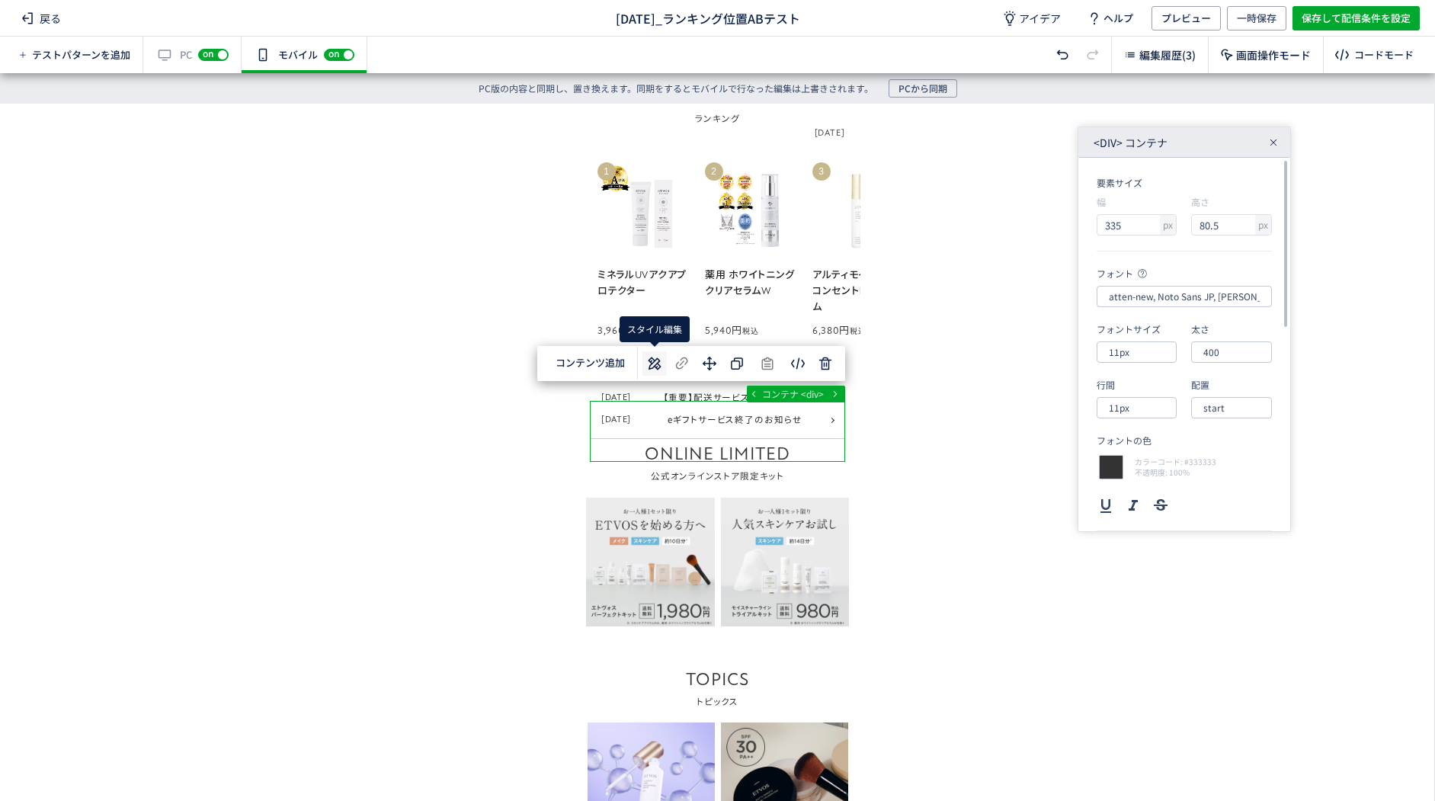
click at [655, 360] on icon at bounding box center [654, 363] width 18 height 18
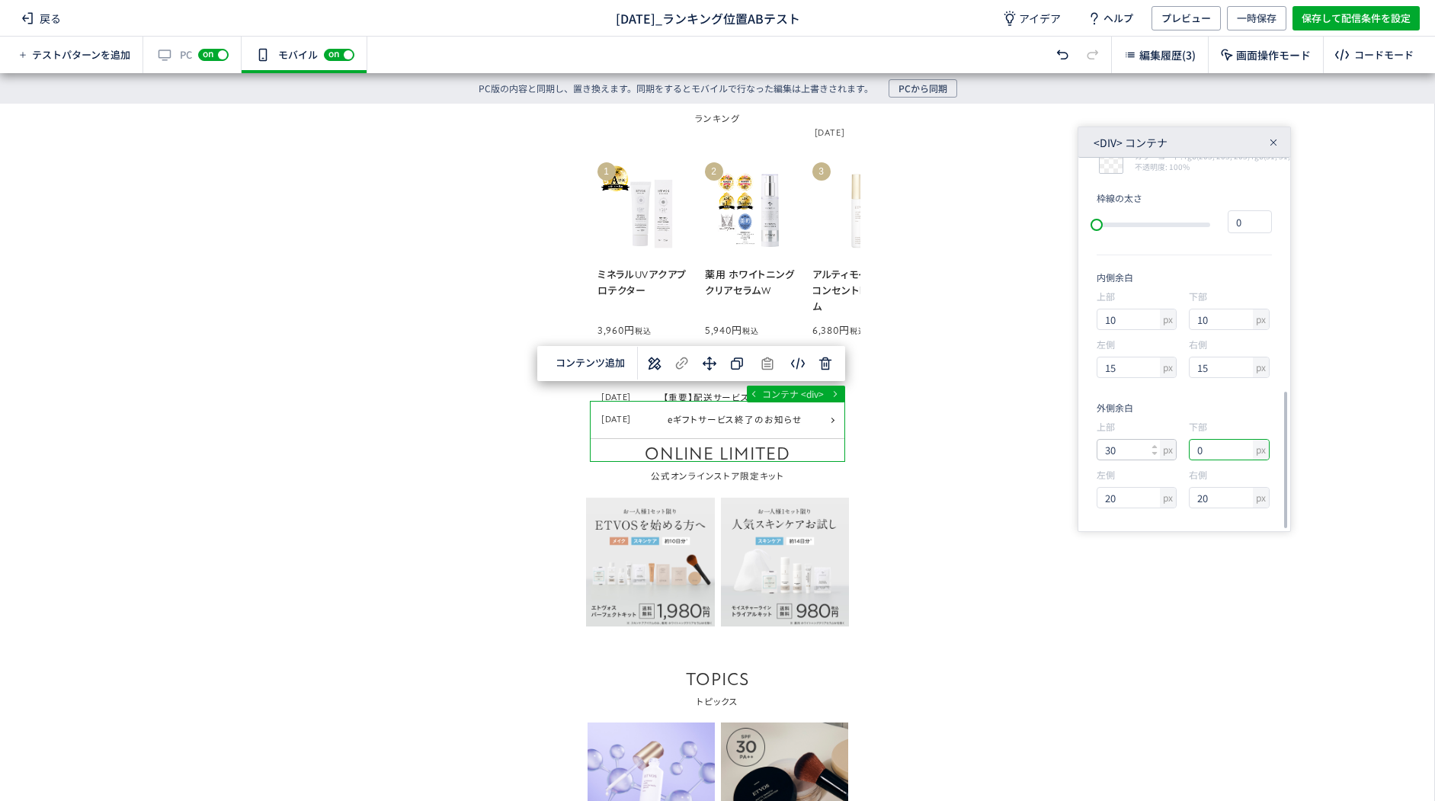
drag, startPoint x: 1216, startPoint y: 452, endPoint x: 1156, endPoint y: 441, distance: 61.1
click at [1160, 443] on div "上部 px 30 下部 px 0 左側 px 20 右側 px 20" at bounding box center [1183, 468] width 175 height 96
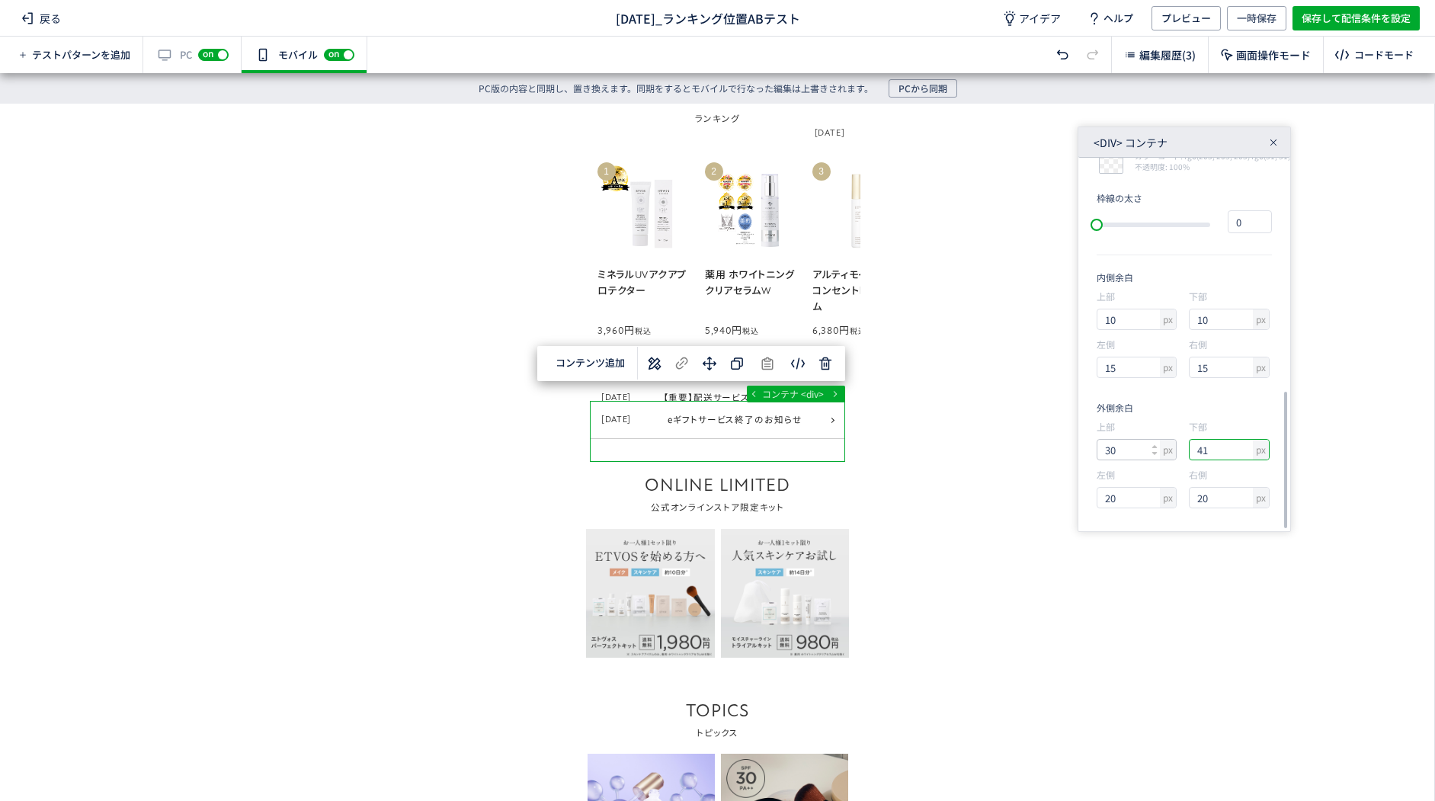
type input "40"
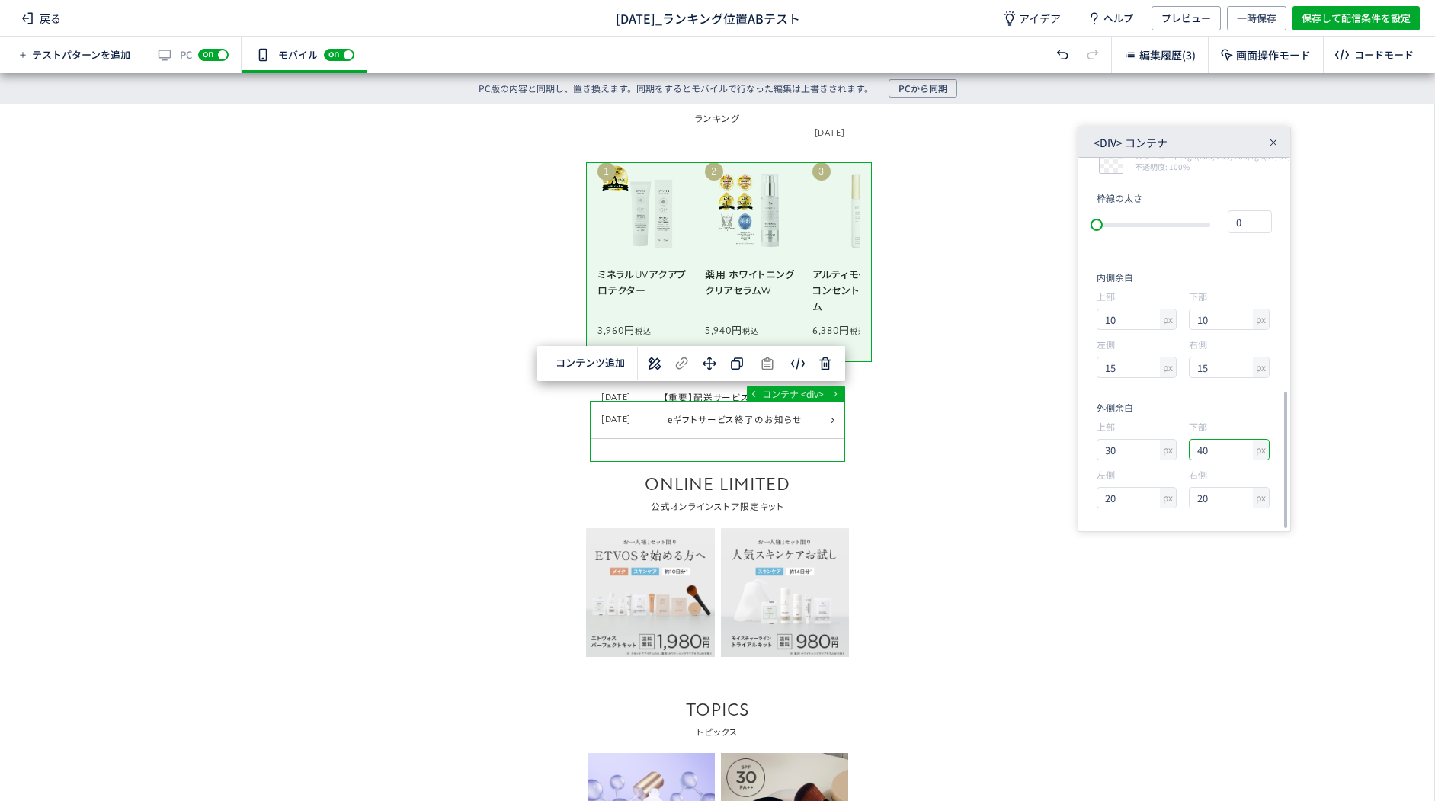
click at [1003, 482] on div "... main div#block_of_top_body div div コンテナ <div> 選択した要素の前 選択した要素の後 選択した領域内の先頭 …" at bounding box center [717, 437] width 1434 height 667
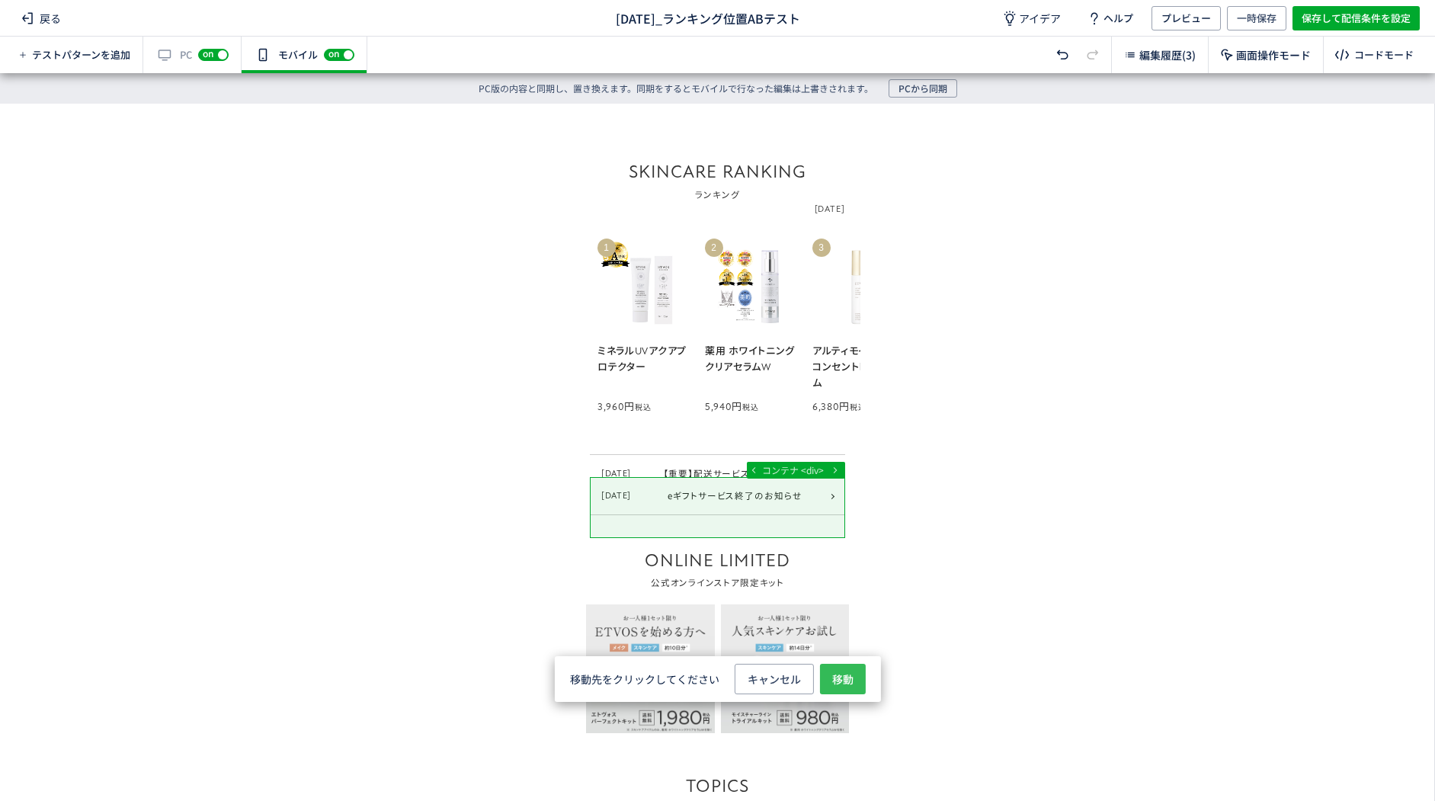
click at [843, 680] on span "移動" at bounding box center [842, 679] width 21 height 30
click at [838, 572] on span "選択した要素の後" at bounding box center [842, 578] width 79 height 14
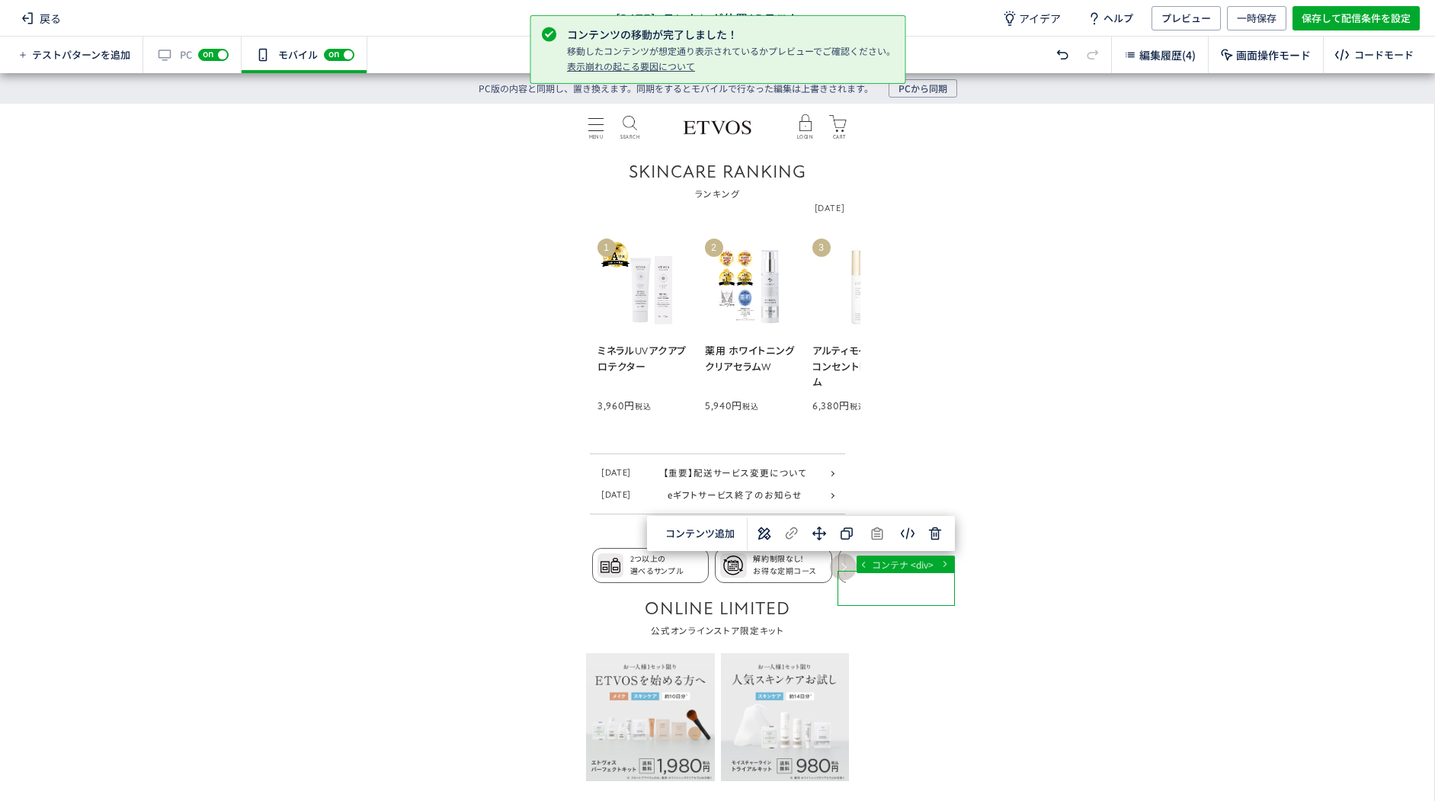
click at [975, 521] on div "... div div div div コンテナ <div> 選択した要素の前 選択した要素の後 選択した領域内の先頭 選択した領域内の末尾 コンテンツ追加 …" at bounding box center [717, 437] width 1434 height 667
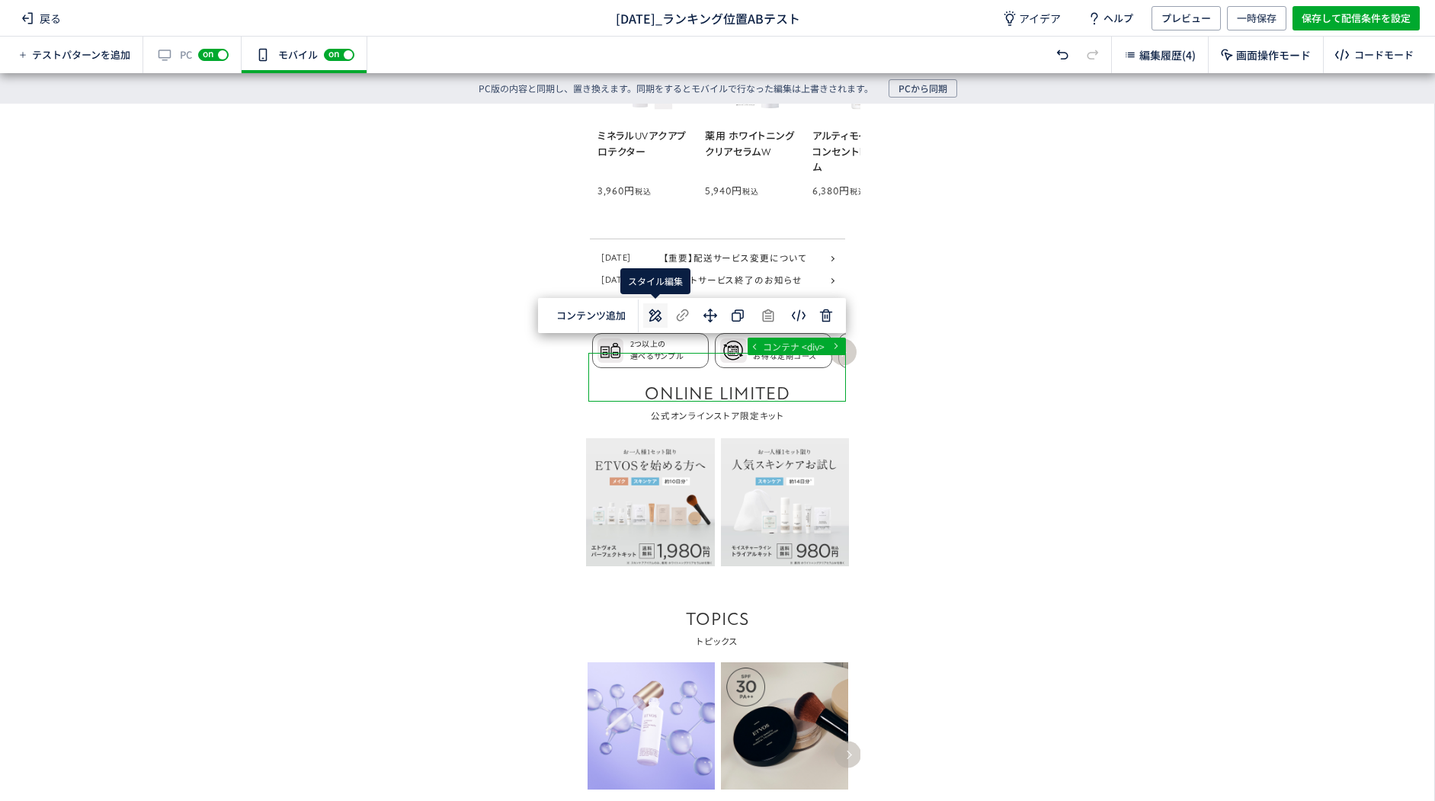
click at [655, 306] on icon at bounding box center [655, 315] width 18 height 18
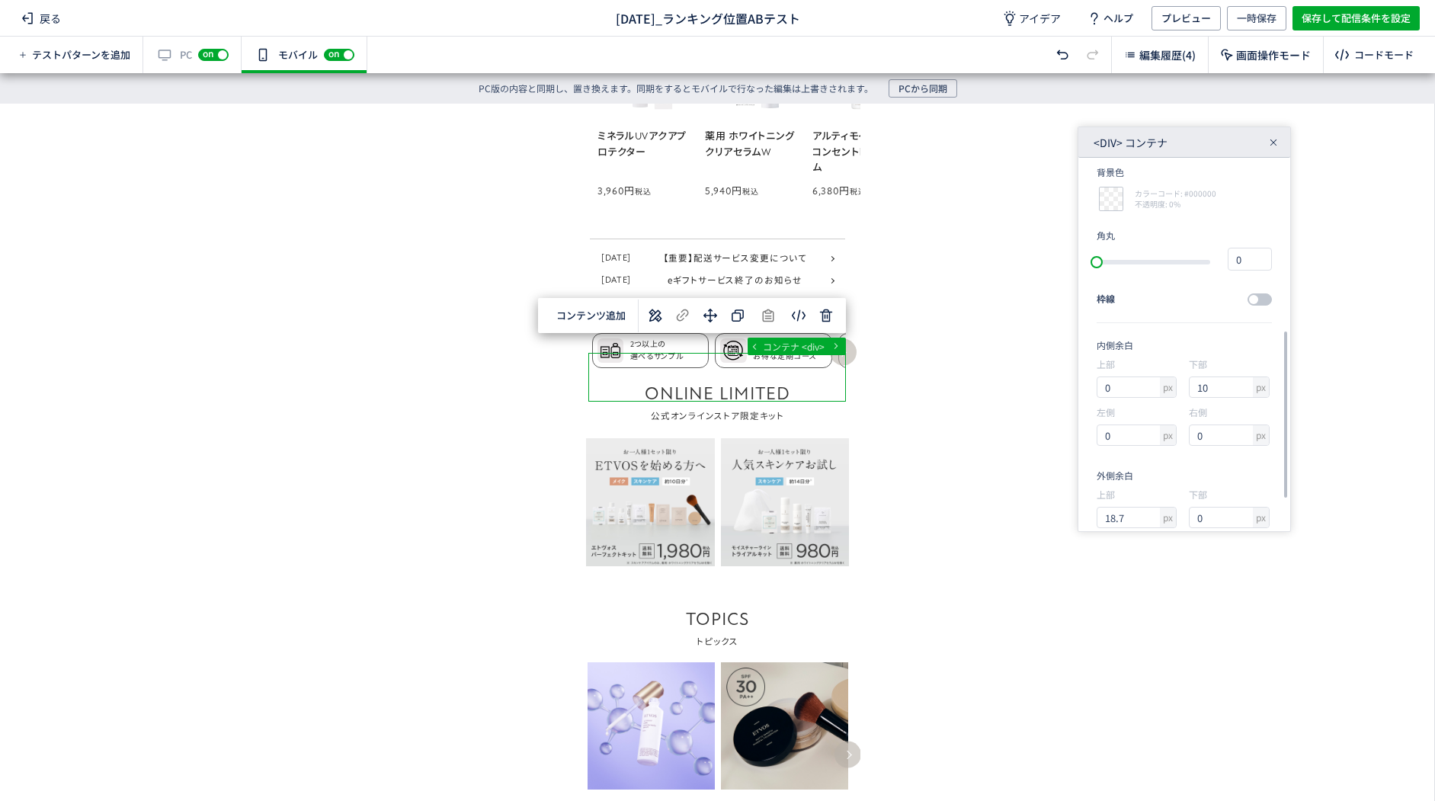
scroll to position [449, 0]
drag, startPoint x: 1214, startPoint y: 318, endPoint x: 1146, endPoint y: 339, distance: 71.6
click at [1178, 315] on div "上部 px 0 下部 px 10 左側 px 0 右側 px 0" at bounding box center [1183, 338] width 175 height 96
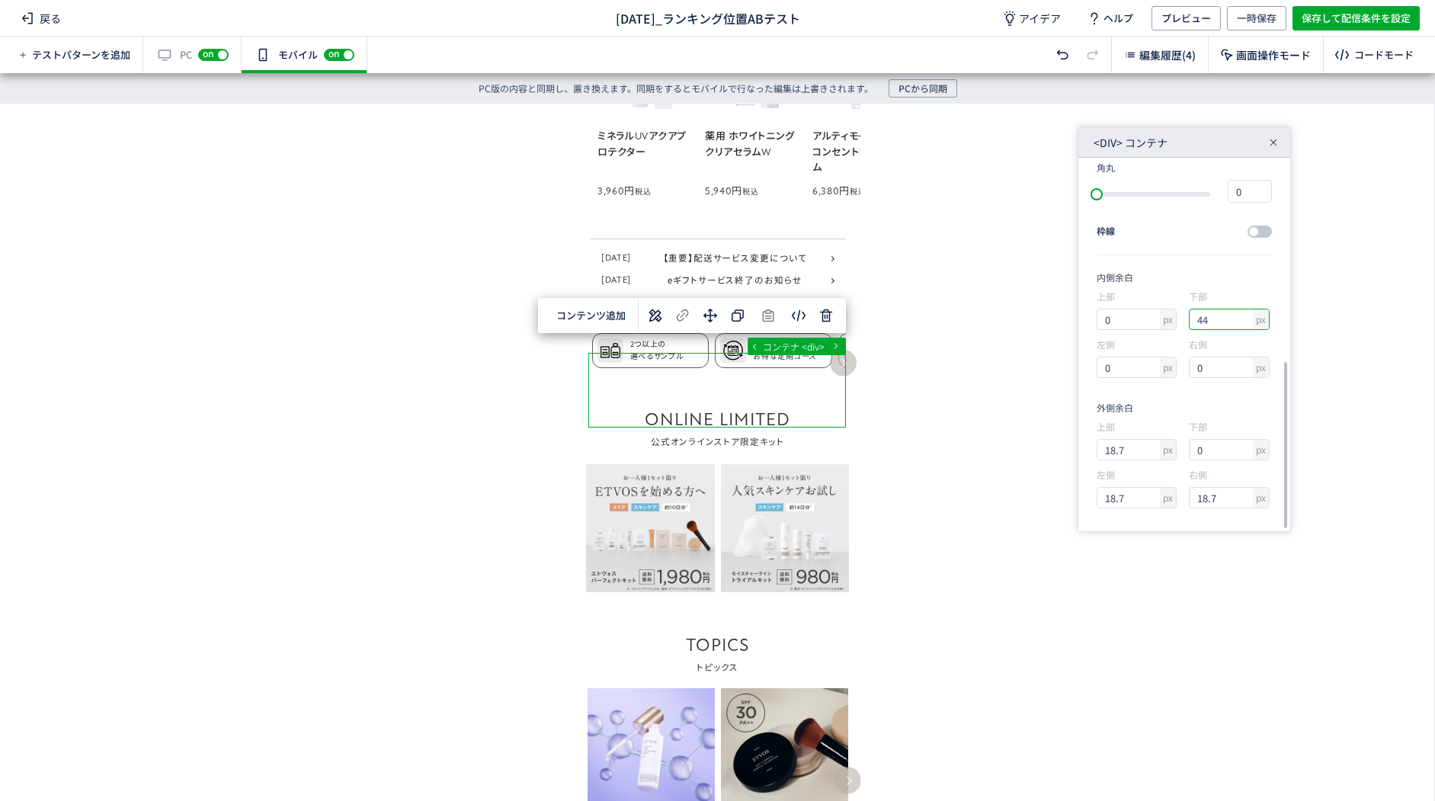
type input "43"
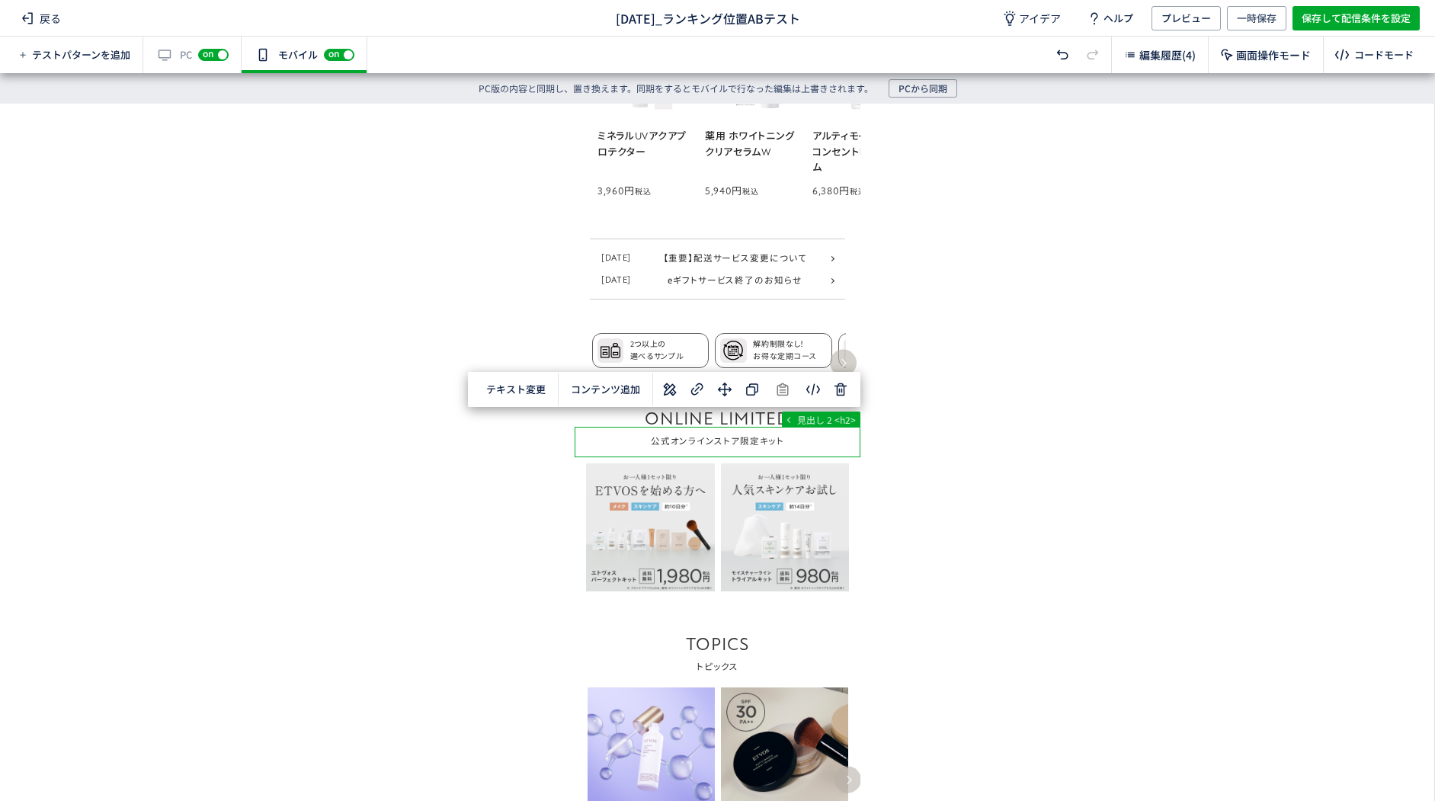
click at [928, 422] on div "... main div#block_of_top_body div div 見出し 2 <h2> テキスト変更 選択した要素の前 選択した要素の後 選択した…" at bounding box center [717, 437] width 1434 height 667
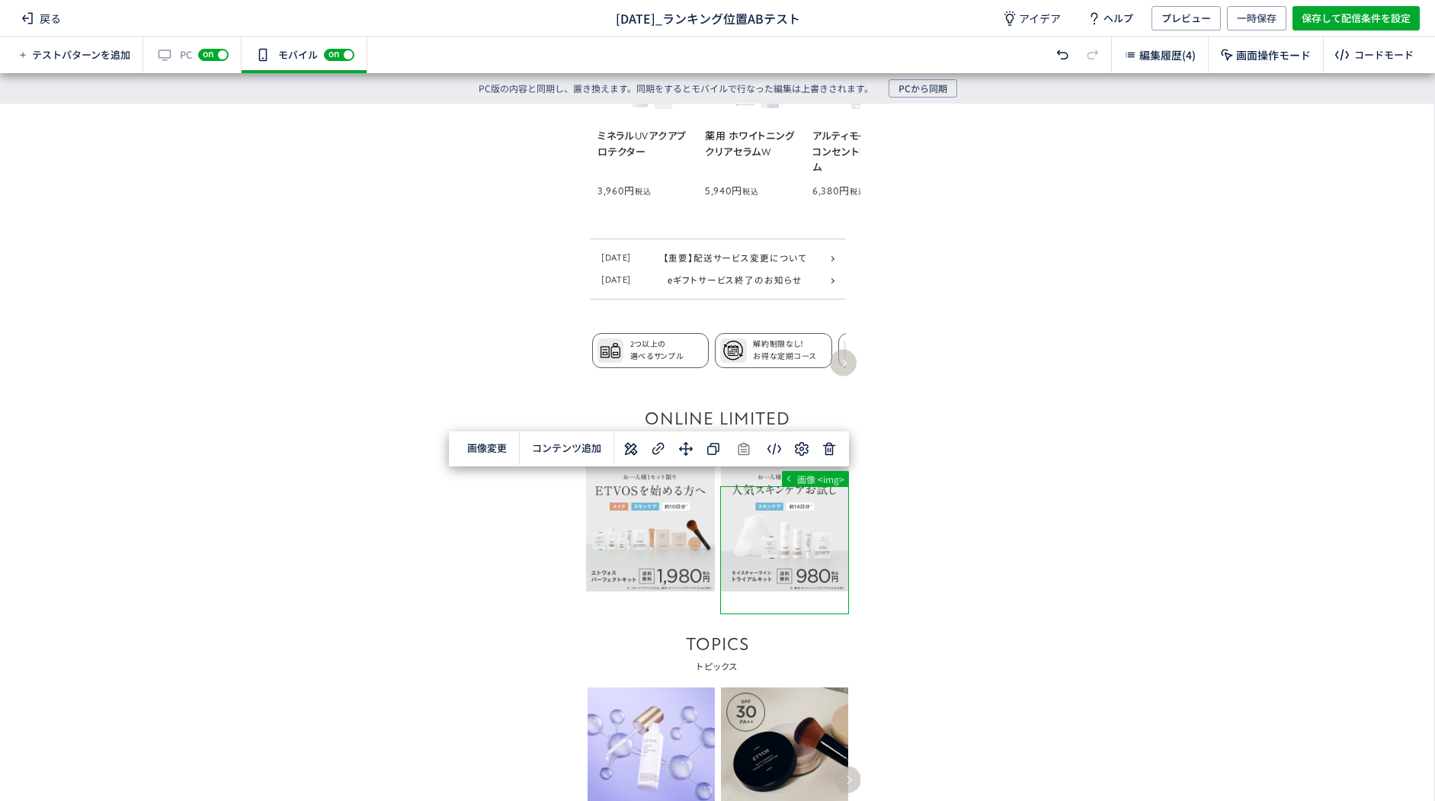
drag, startPoint x: 904, startPoint y: 520, endPoint x: 869, endPoint y: 533, distance: 37.1
click at [904, 520] on div "... div div a figure 画像 <img> 画像変更 選択した要素の前 選択した要素の後 コンテンツ追加 単色 カラーコード R 0 G 0 …" at bounding box center [717, 437] width 1434 height 667
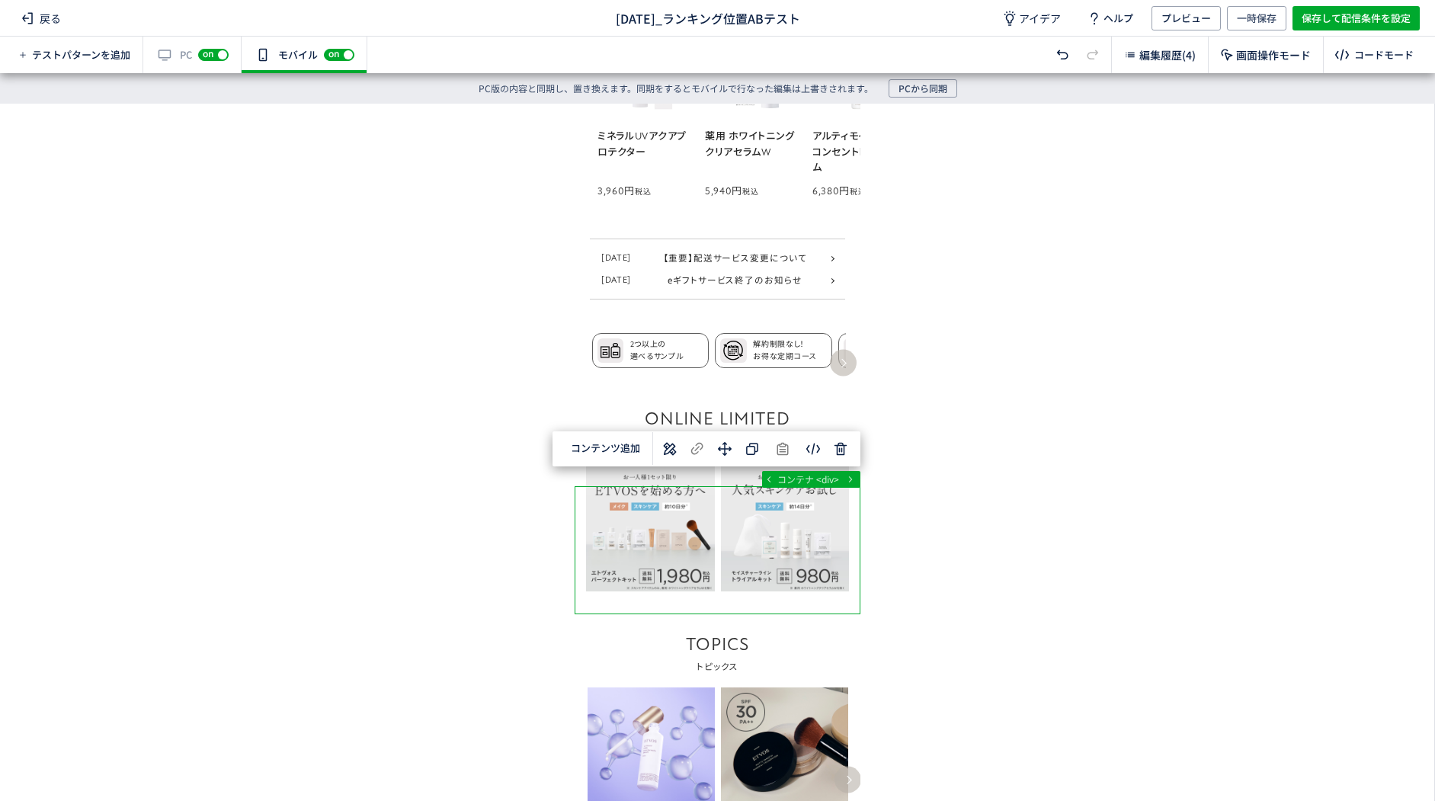
click at [479, 554] on div "... div main div#block_of_top_body div コンテナ <div> 選択した要素の前 選択した要素の後 選択した領域内の先頭 …" at bounding box center [717, 437] width 1434 height 667
click at [450, 450] on div "... div main div#block_of_top_body div コンテナ <div> 選択した要素の前 選択した要素の後 選択した領域内の先頭 …" at bounding box center [717, 437] width 1434 height 667
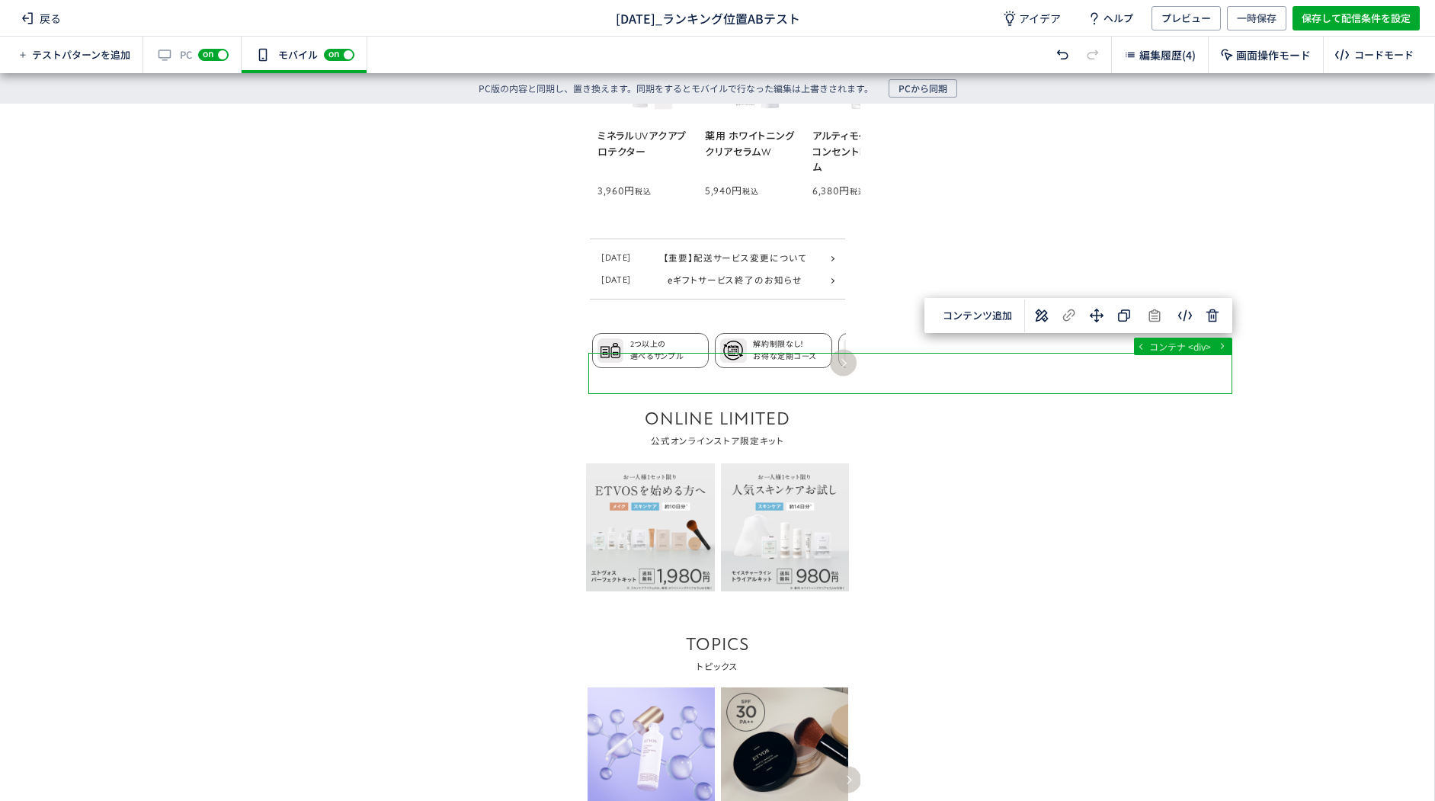
drag, startPoint x: 1051, startPoint y: 370, endPoint x: 1020, endPoint y: 399, distance: 43.1
click at [1052, 370] on div "... div div div div コンテナ <div> 選択した要素の前 選択した要素の後 選択した領域内の先頭 選択した領域内の末尾 コンテンツ追加 …" at bounding box center [717, 437] width 1434 height 667
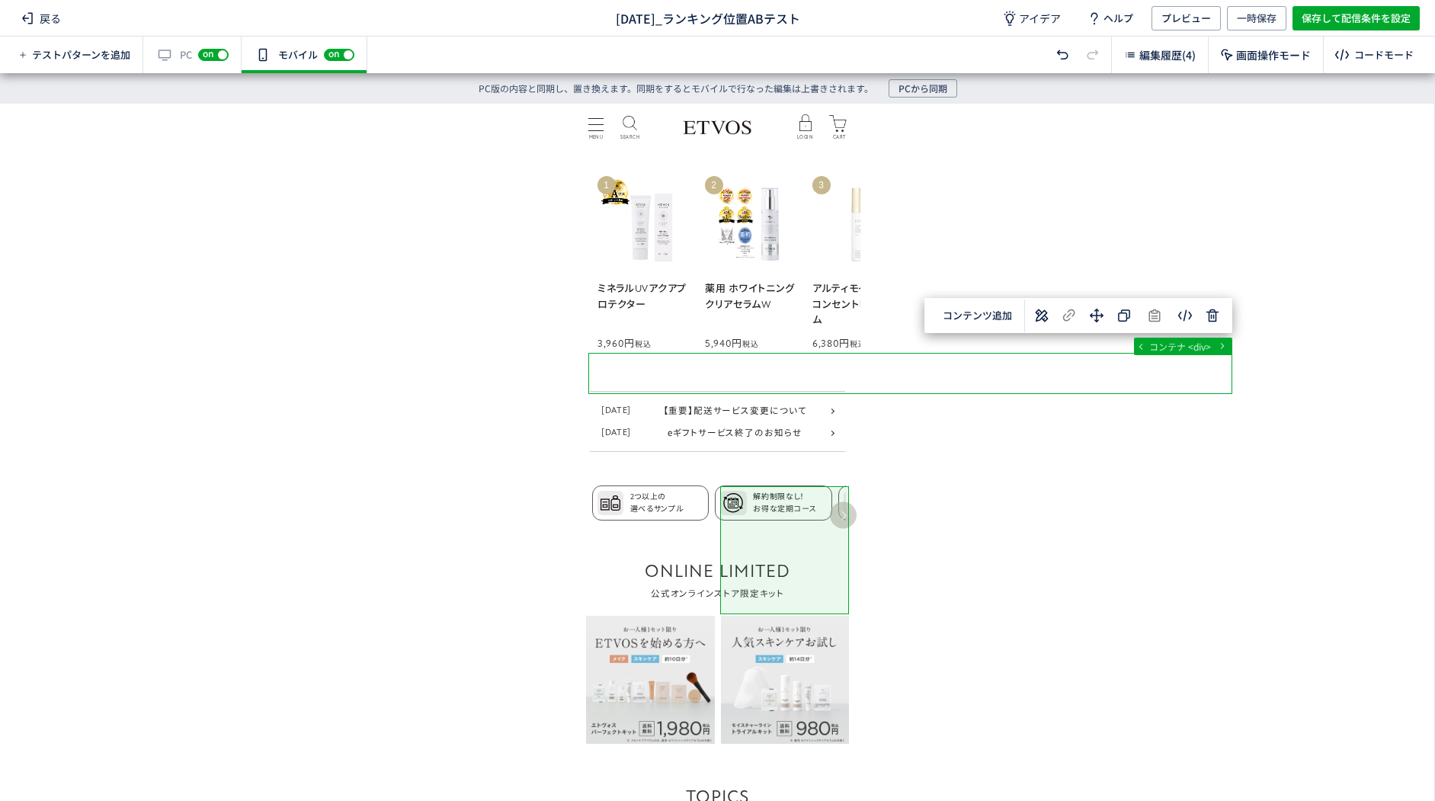
scroll to position [1216, 0]
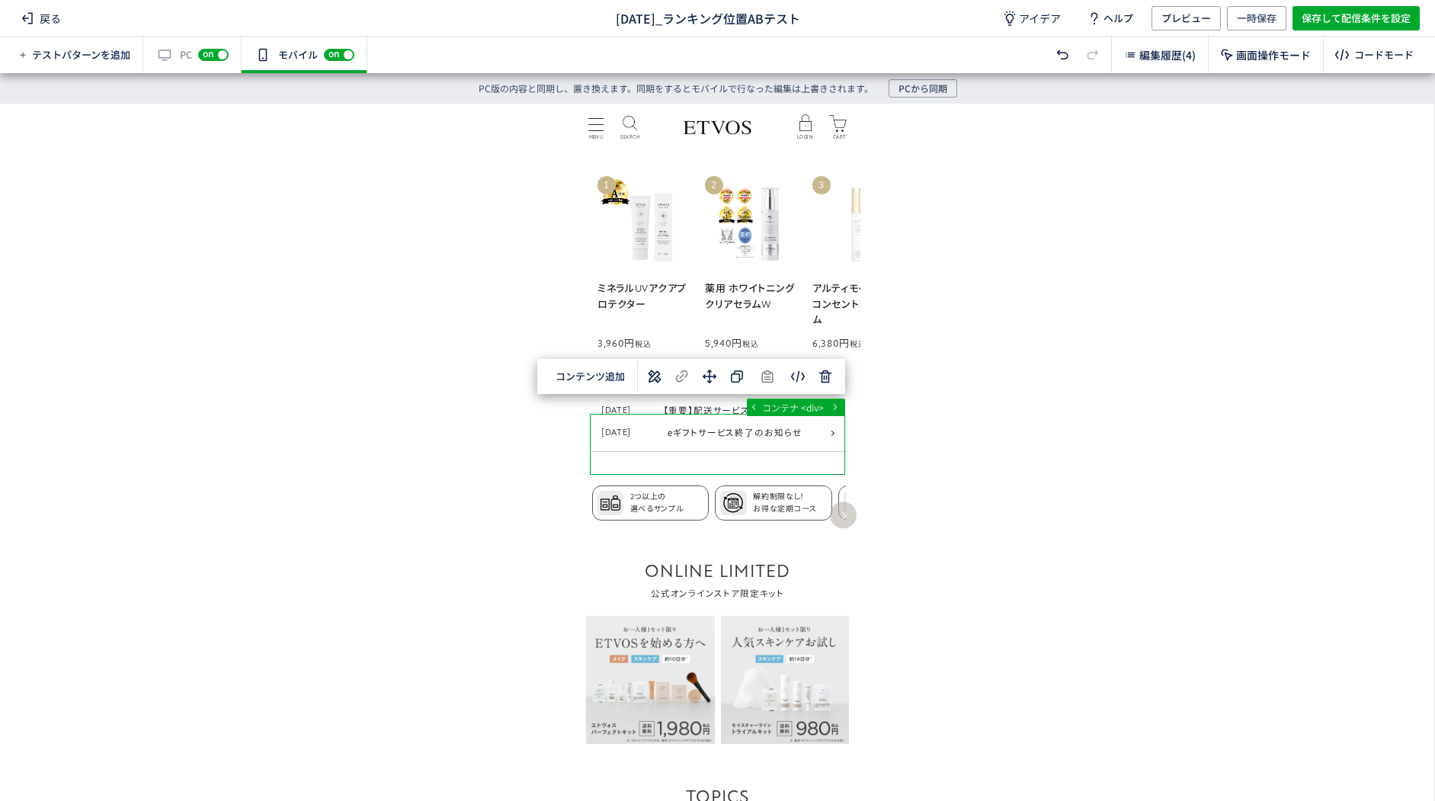
click at [652, 376] on use at bounding box center [654, 376] width 13 height 13
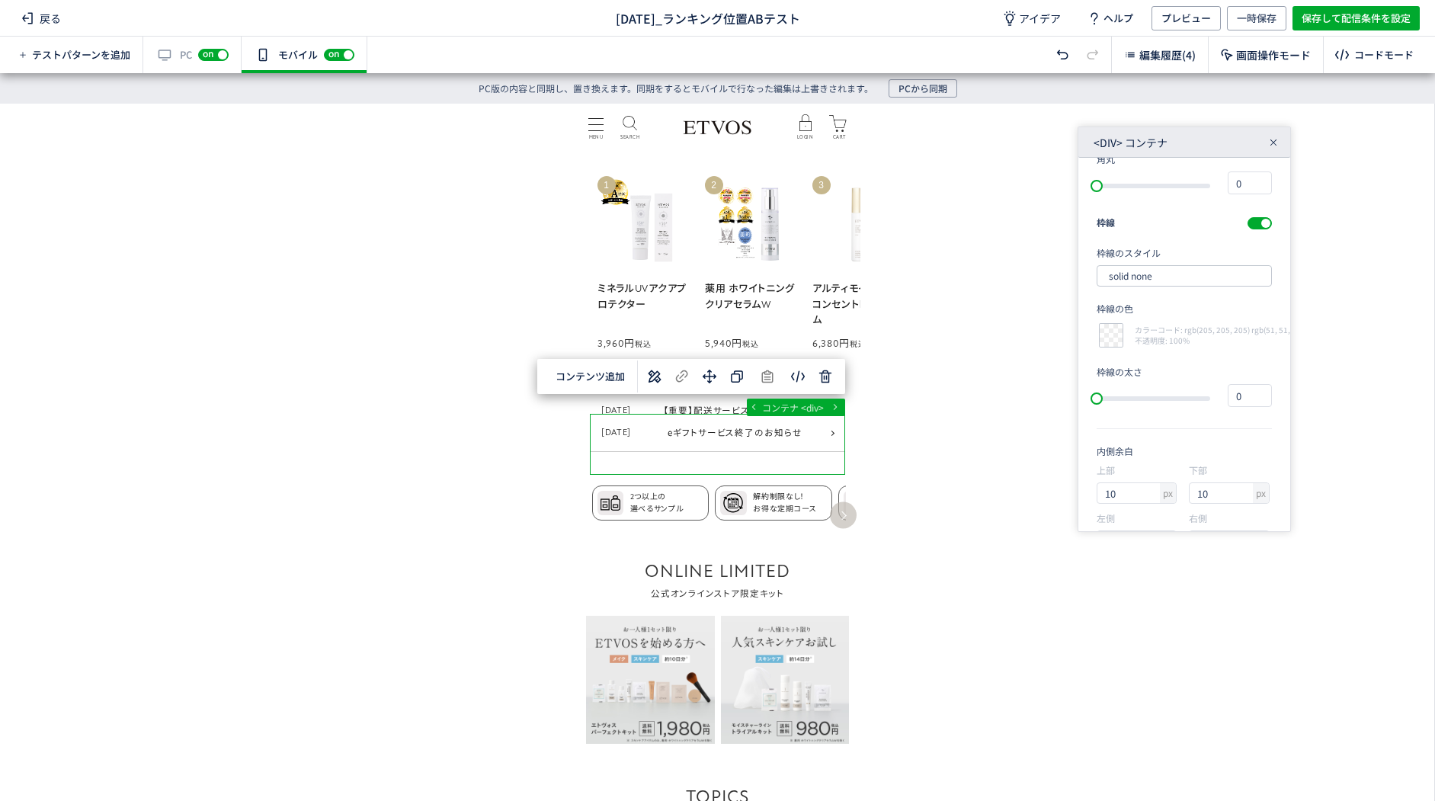
scroll to position [631, 0]
drag, startPoint x: 1208, startPoint y: 443, endPoint x: 1186, endPoint y: 443, distance: 22.1
click at [1186, 443] on div "上部 px 30 下部 px 40 左側 px 20 右側 px 20" at bounding box center [1183, 468] width 175 height 96
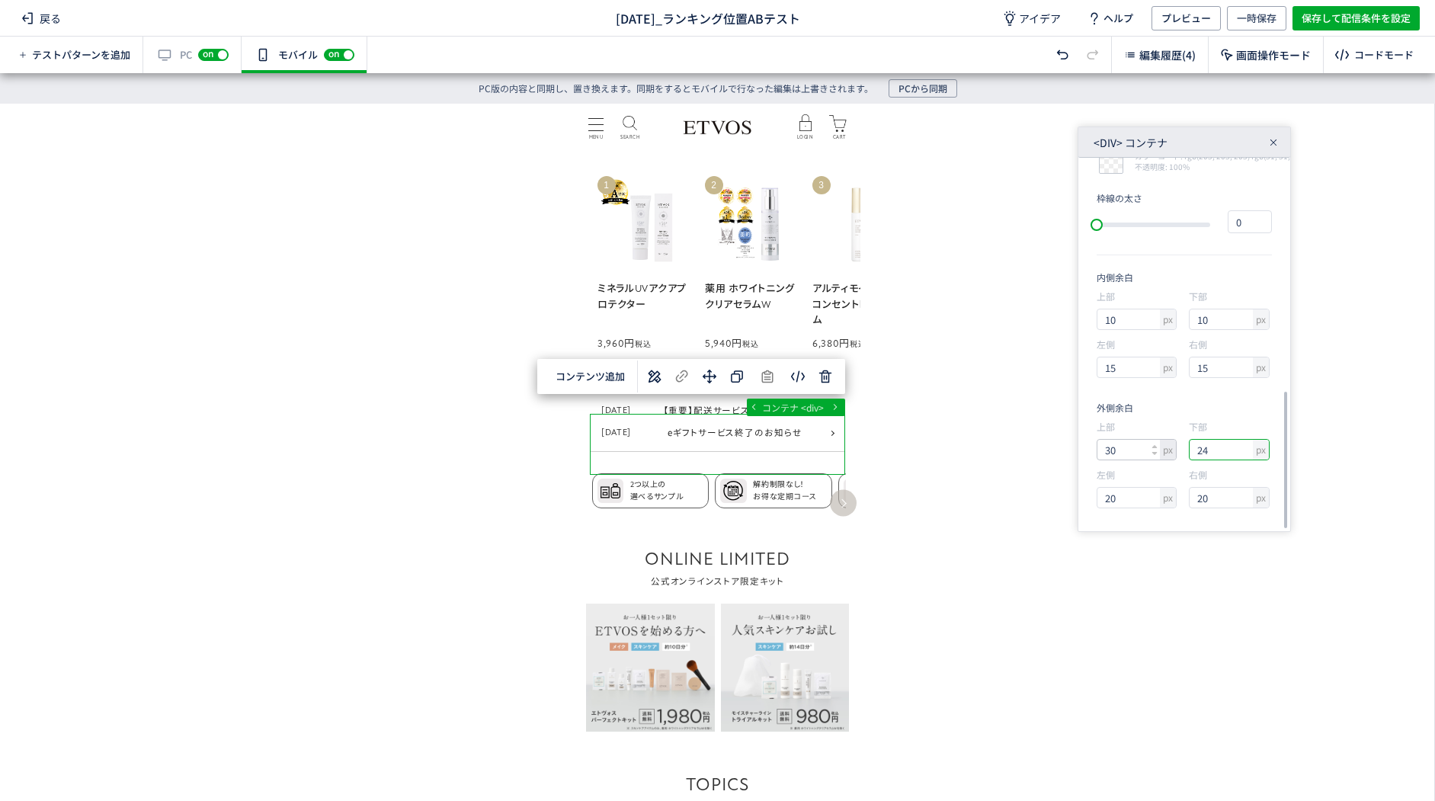
type input "23"
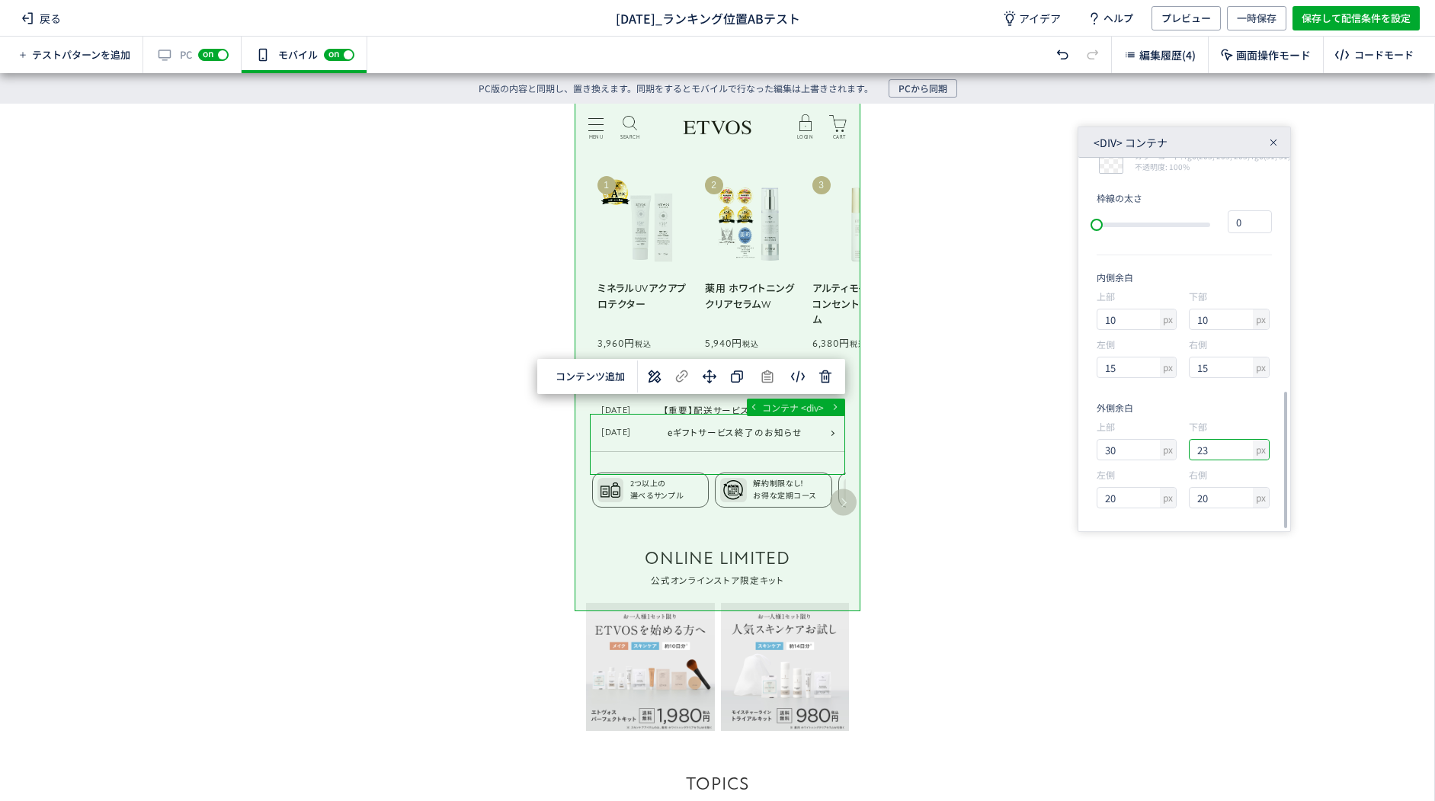
click at [1048, 538] on div "... main div#block_of_top_body div div コンテナ <div> 選択した要素の前 選択した要素の後 選択した領域内の先頭 …" at bounding box center [717, 437] width 1434 height 667
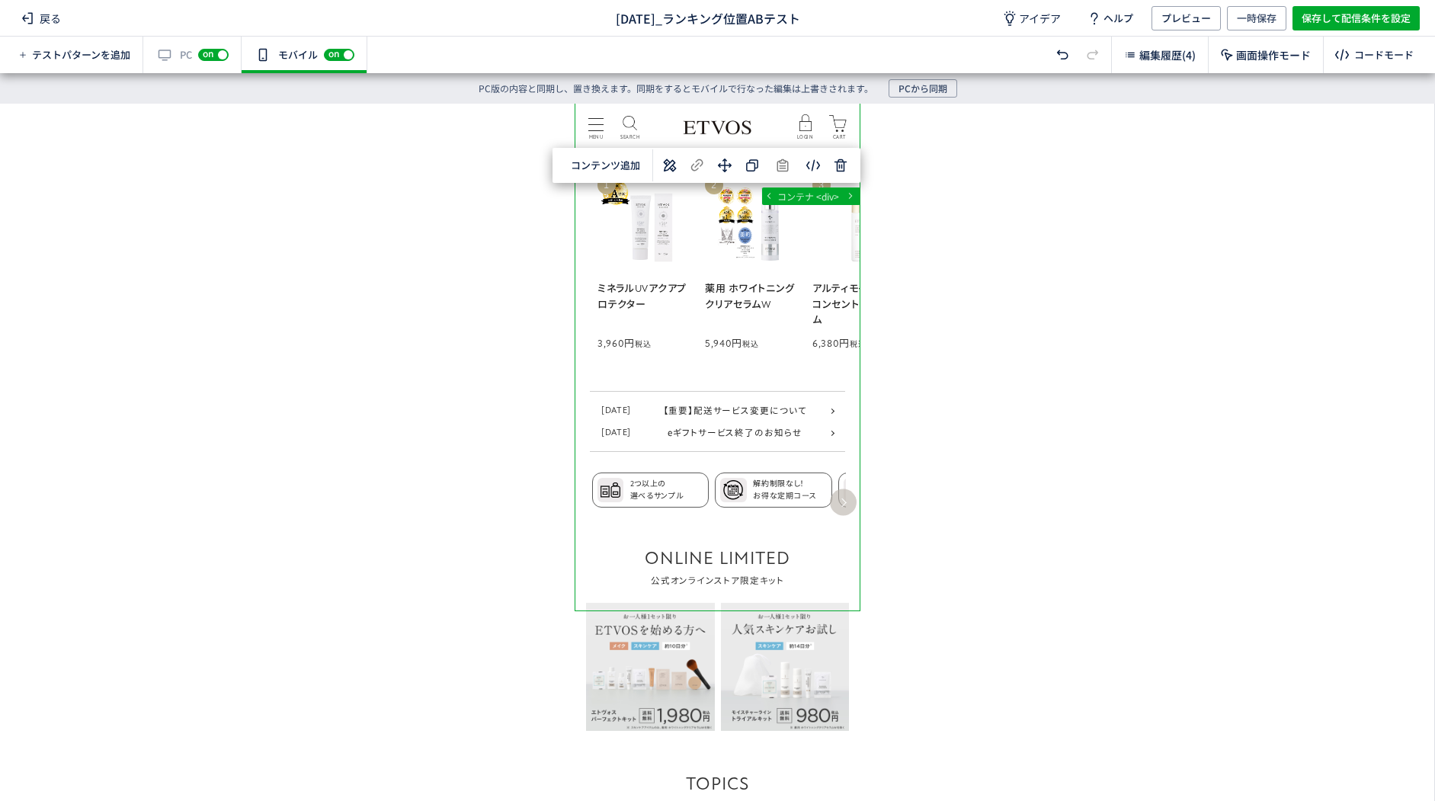
click at [946, 533] on div "... div main div#block_of_top_body div コンテナ <div> 選択した要素の前 選択した要素の後 選択した領域内の先頭 …" at bounding box center [717, 437] width 1434 height 667
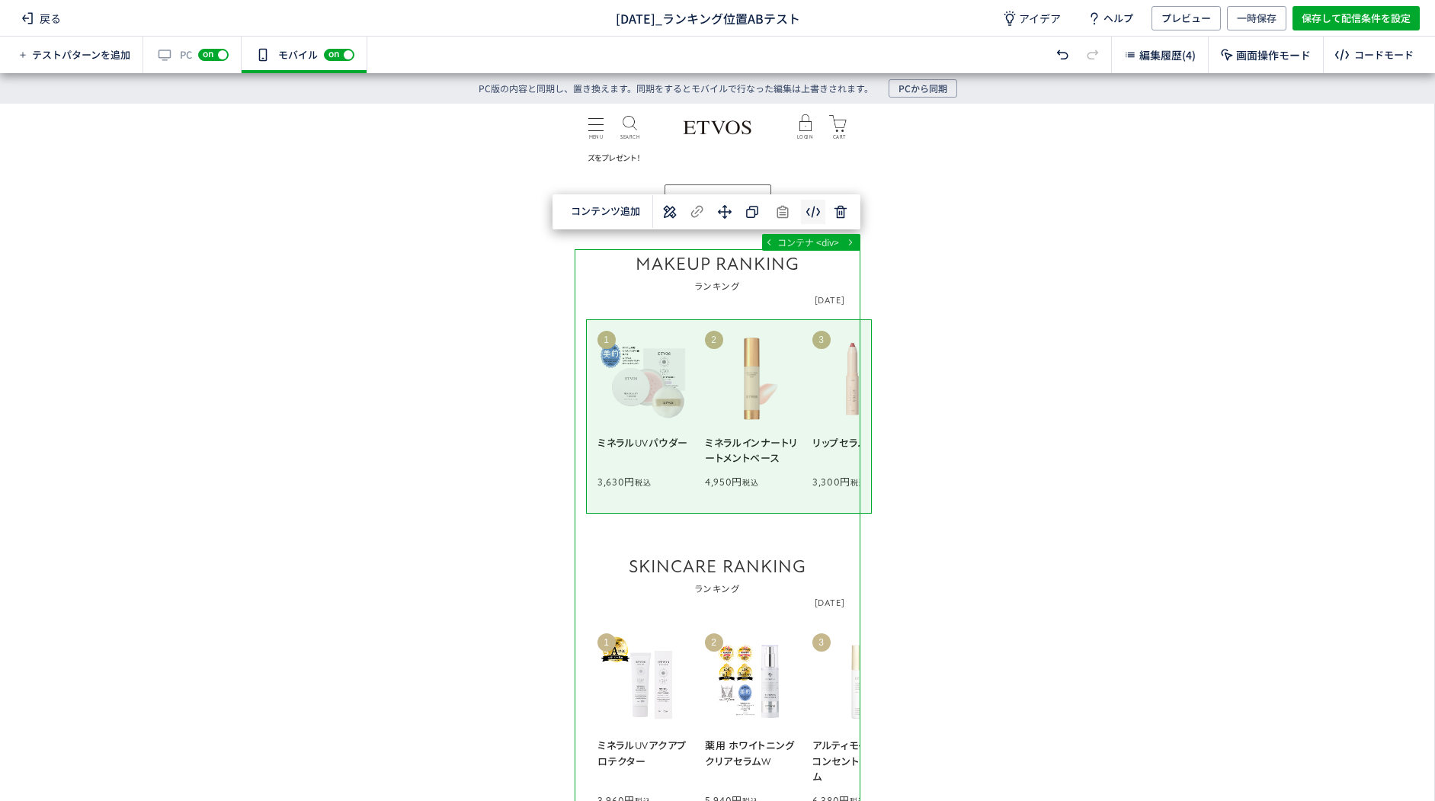
scroll to position [530, 0]
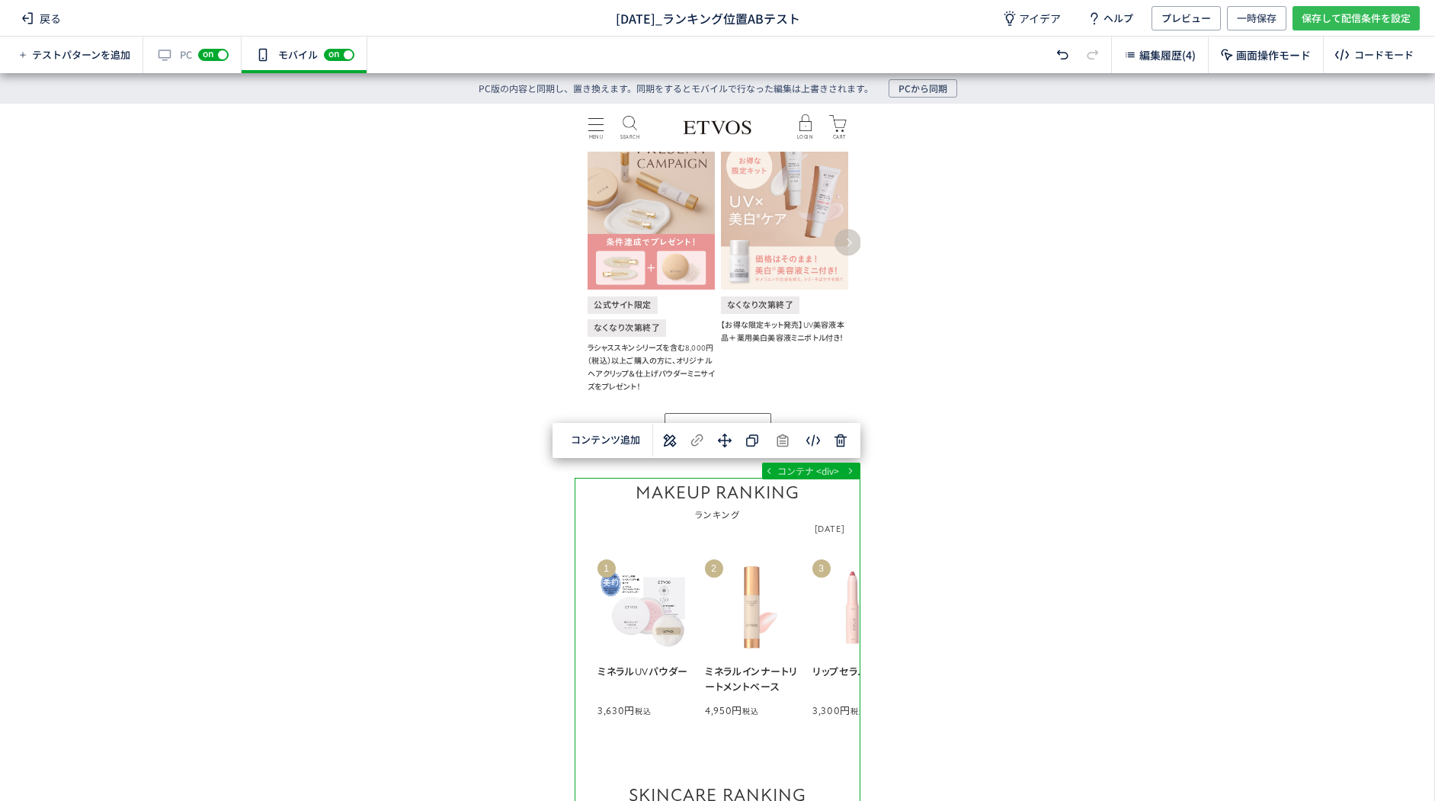
click at [1308, 14] on span "保存して配信条件を設定" at bounding box center [1355, 18] width 109 height 24
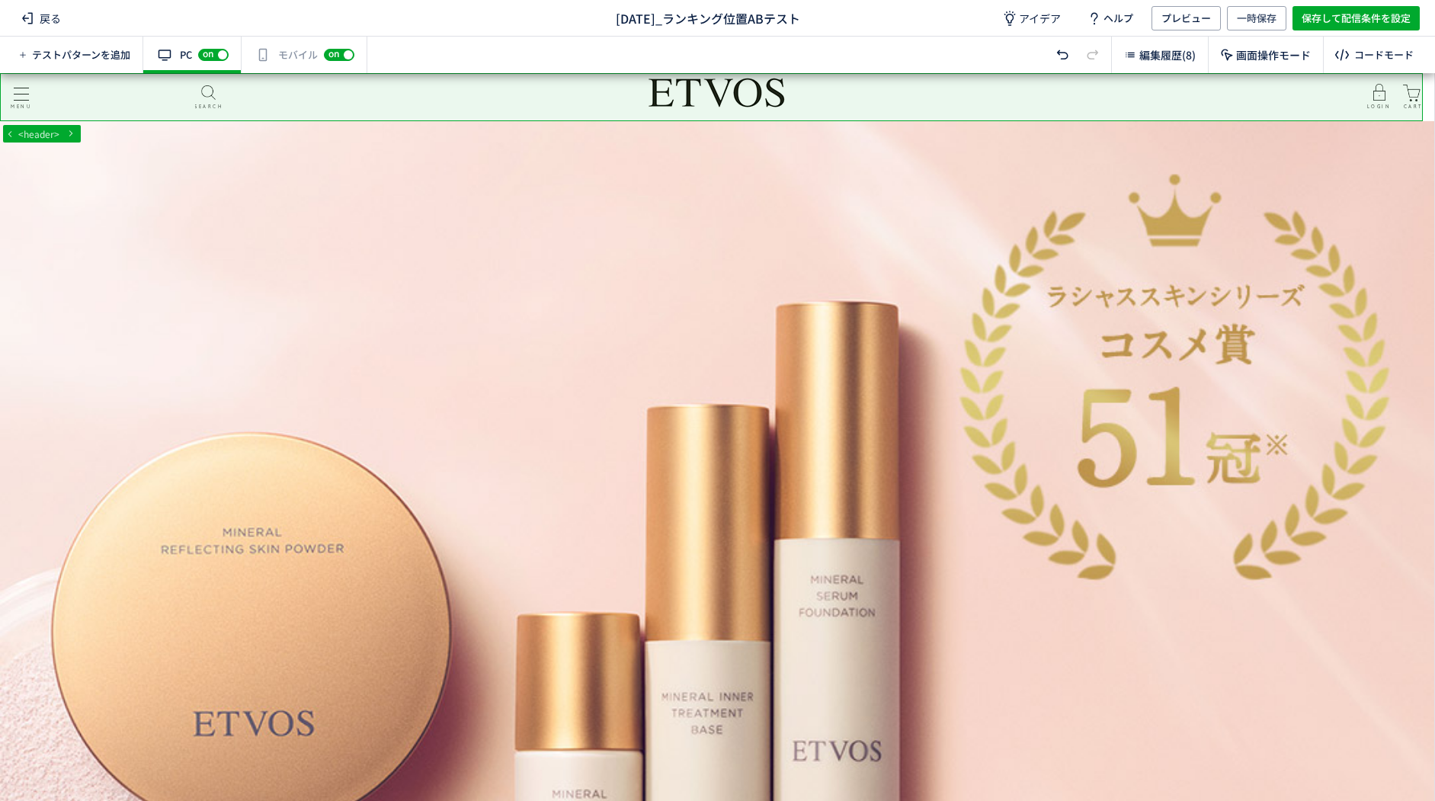
click at [277, 53] on div "有効な編集箇所が確認されません モバイル off on" at bounding box center [305, 55] width 126 height 37
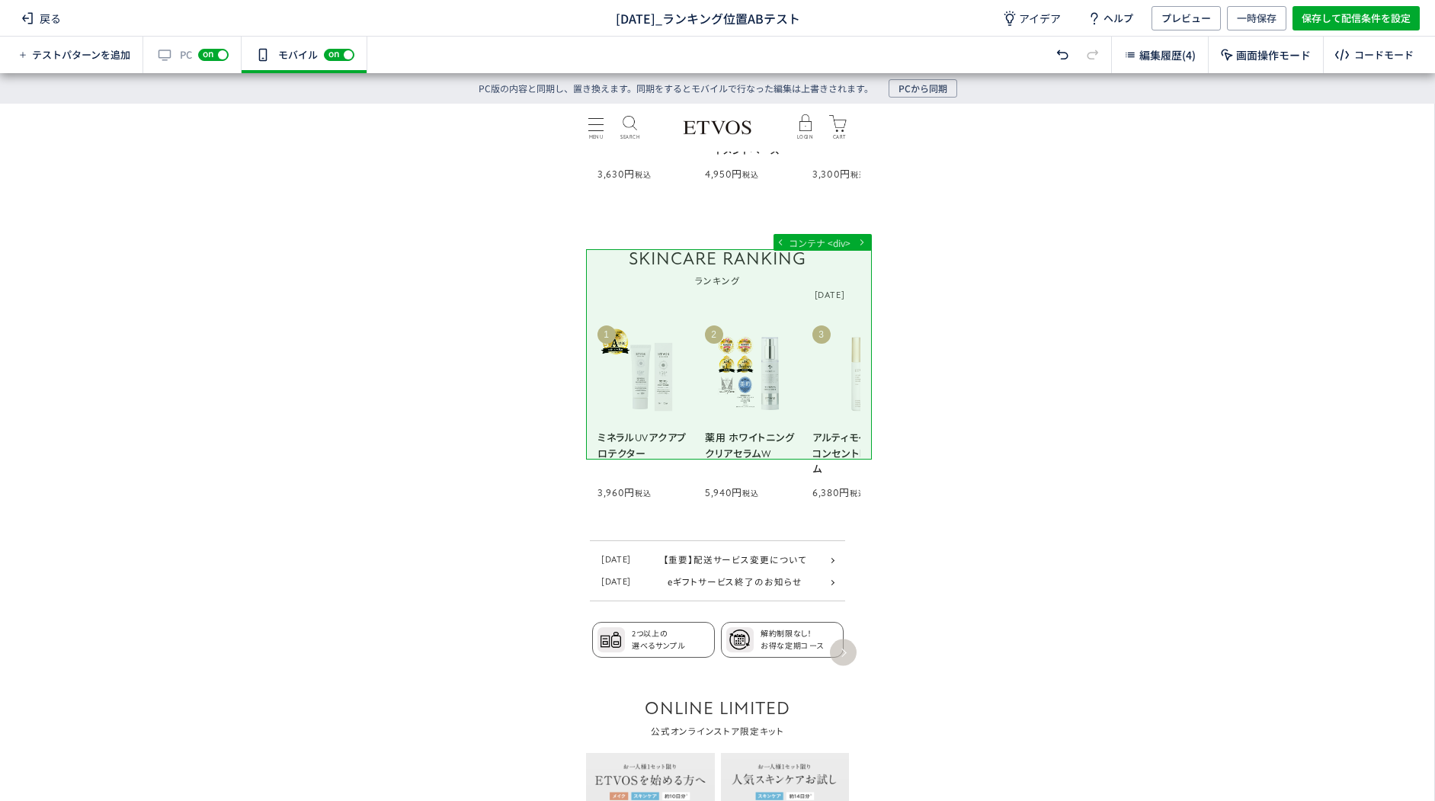
scroll to position [1295, 0]
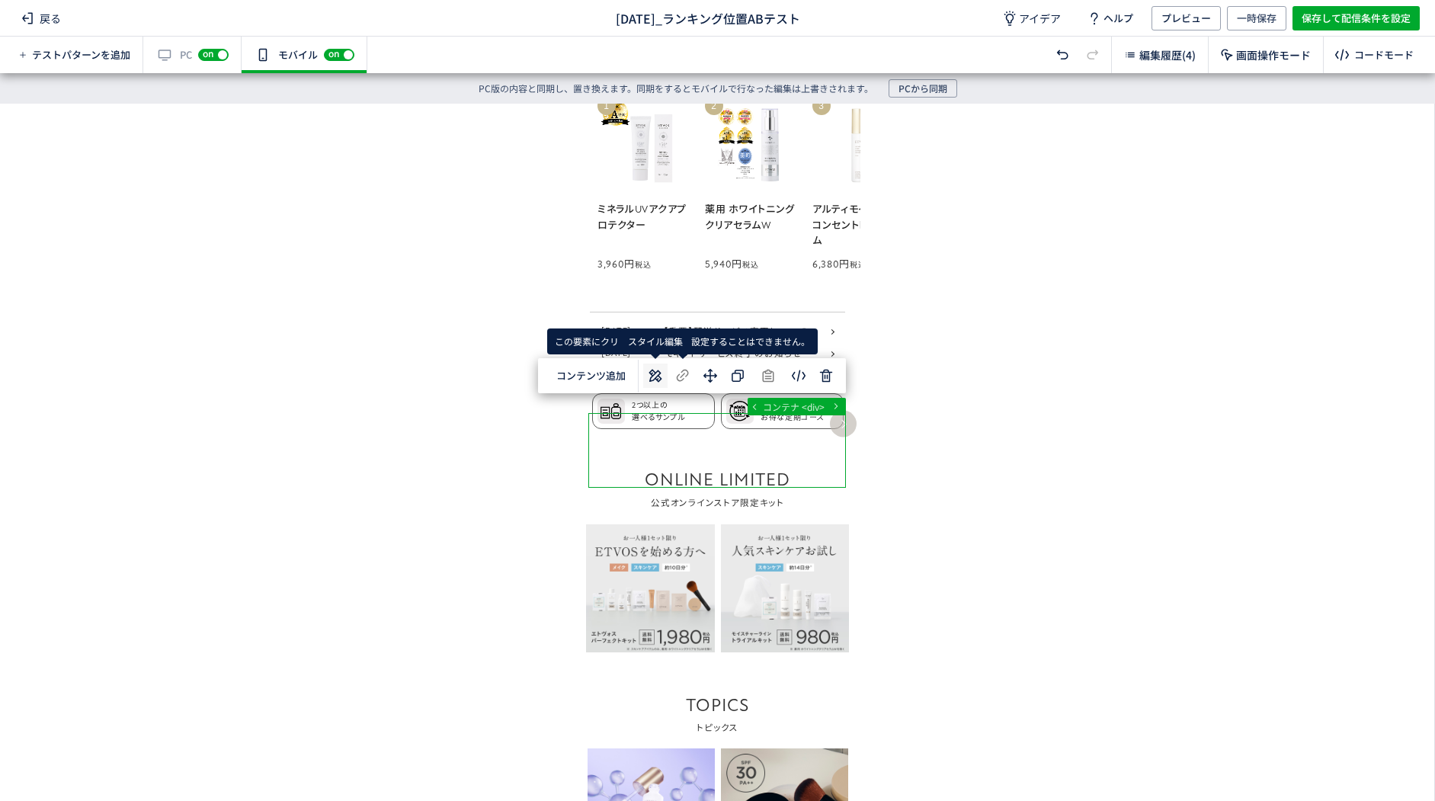
click at [664, 377] on icon at bounding box center [655, 375] width 18 height 18
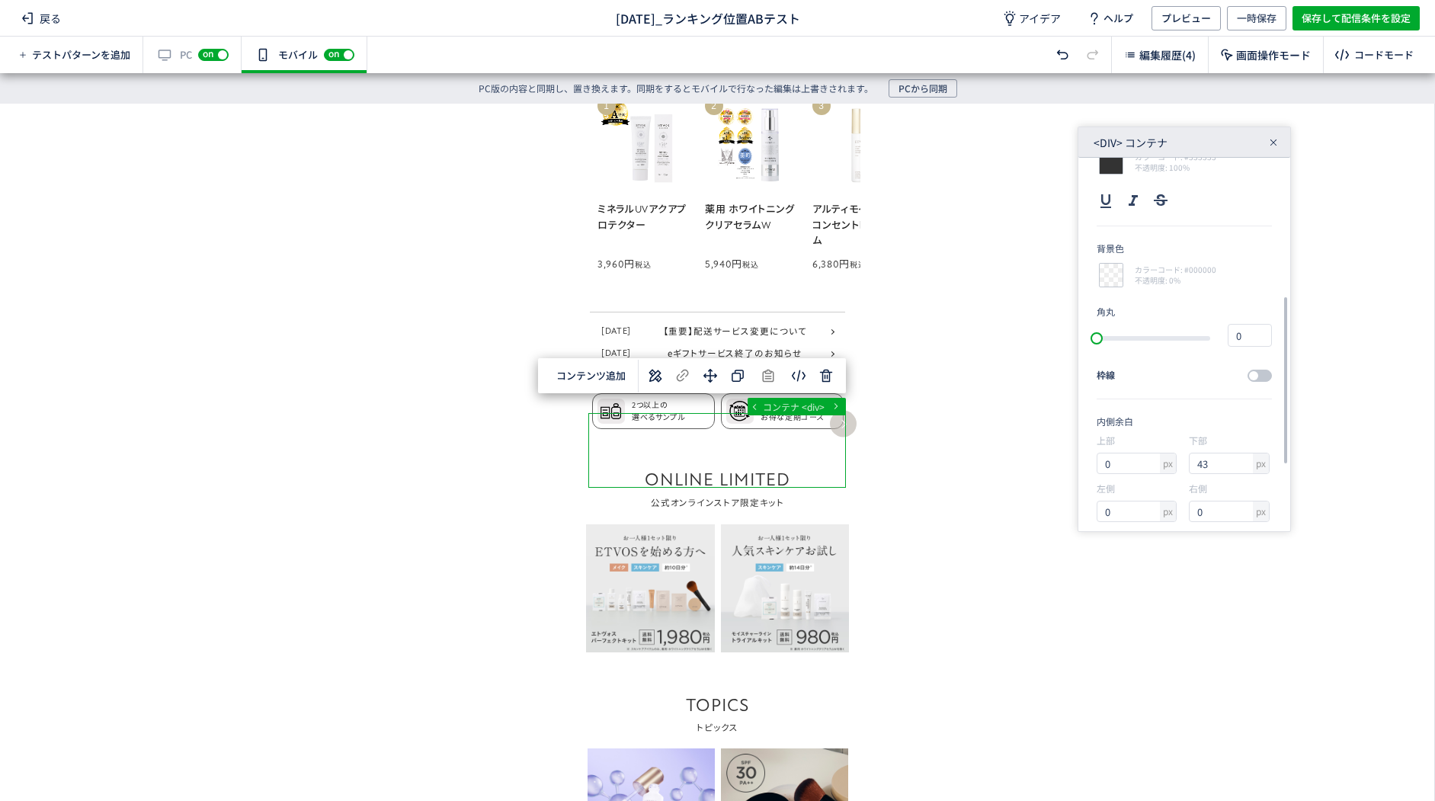
scroll to position [449, 0]
drag, startPoint x: 1198, startPoint y: 316, endPoint x: 1170, endPoint y: 318, distance: 27.5
click at [1171, 318] on div "上部 px 0 下部 px 43 左側 px 0 右側 px 0" at bounding box center [1183, 338] width 175 height 96
type input "0"
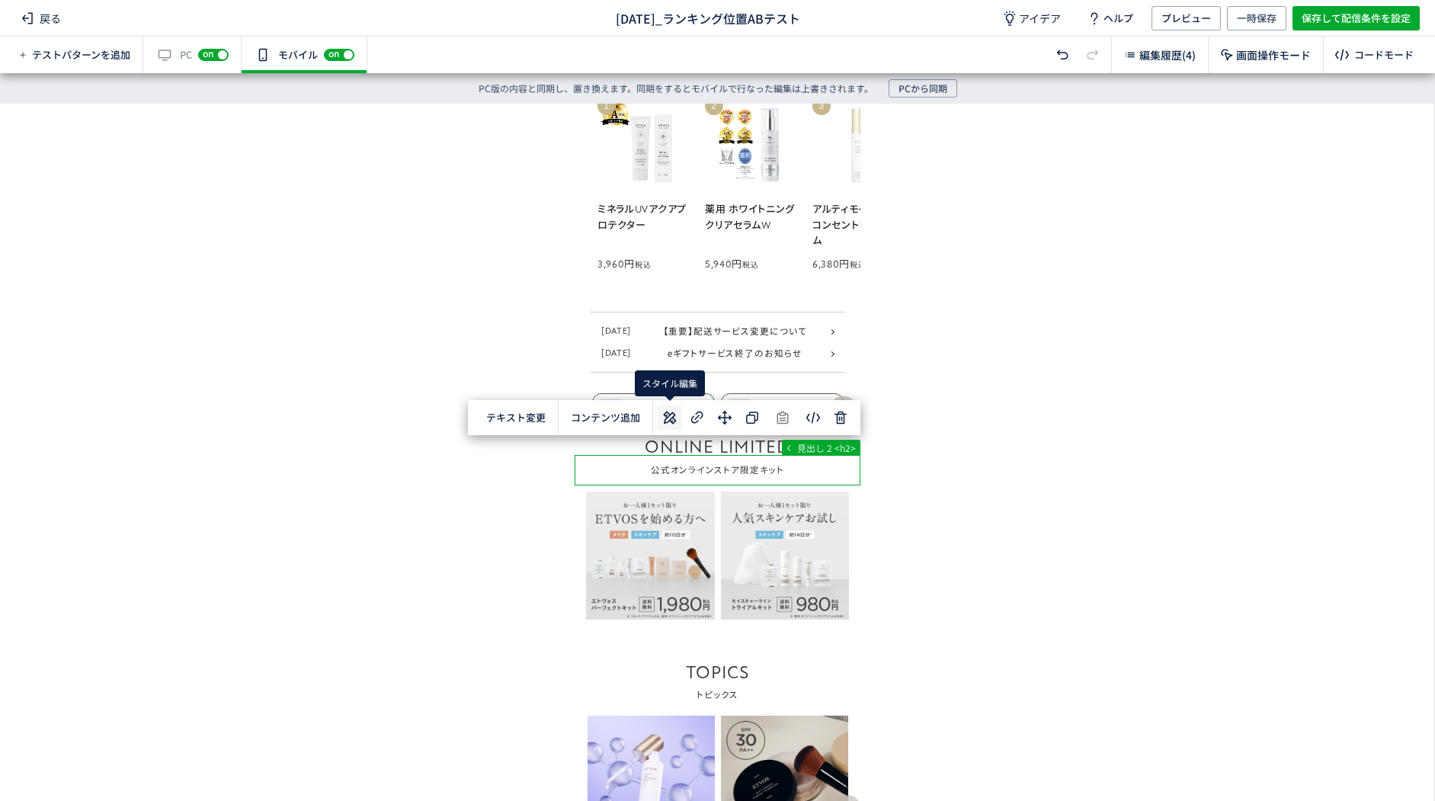
click at [670, 424] on icon at bounding box center [670, 417] width 18 height 18
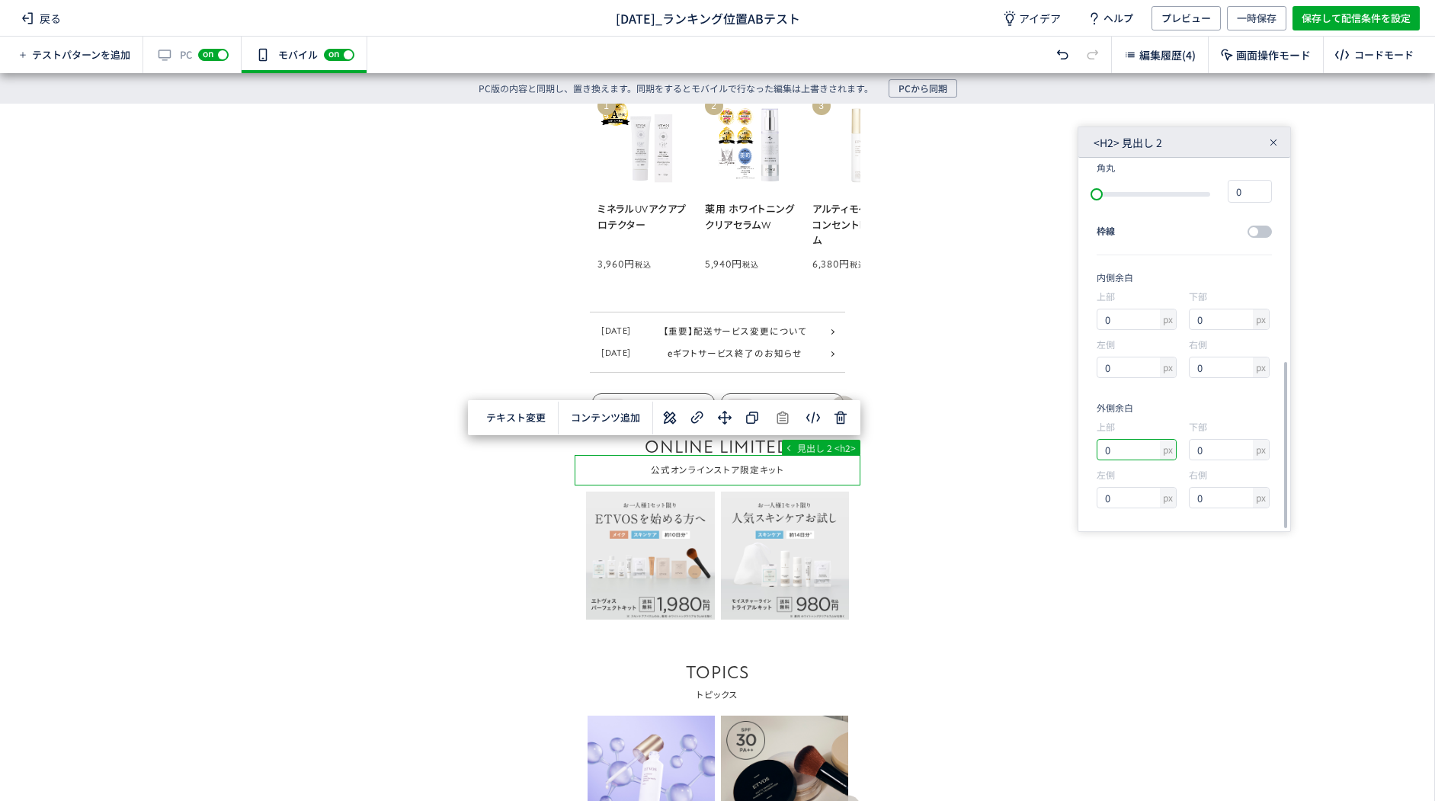
drag, startPoint x: 1093, startPoint y: 450, endPoint x: 1077, endPoint y: 450, distance: 16.8
click at [1077, 450] on div "<h2> 見出し 2 要素サイズ 幅 px 375 高さ px 40.1 フォント atten-new, Noto Sans JP, Avenir, Sego…" at bounding box center [1183, 328] width 213 height 405
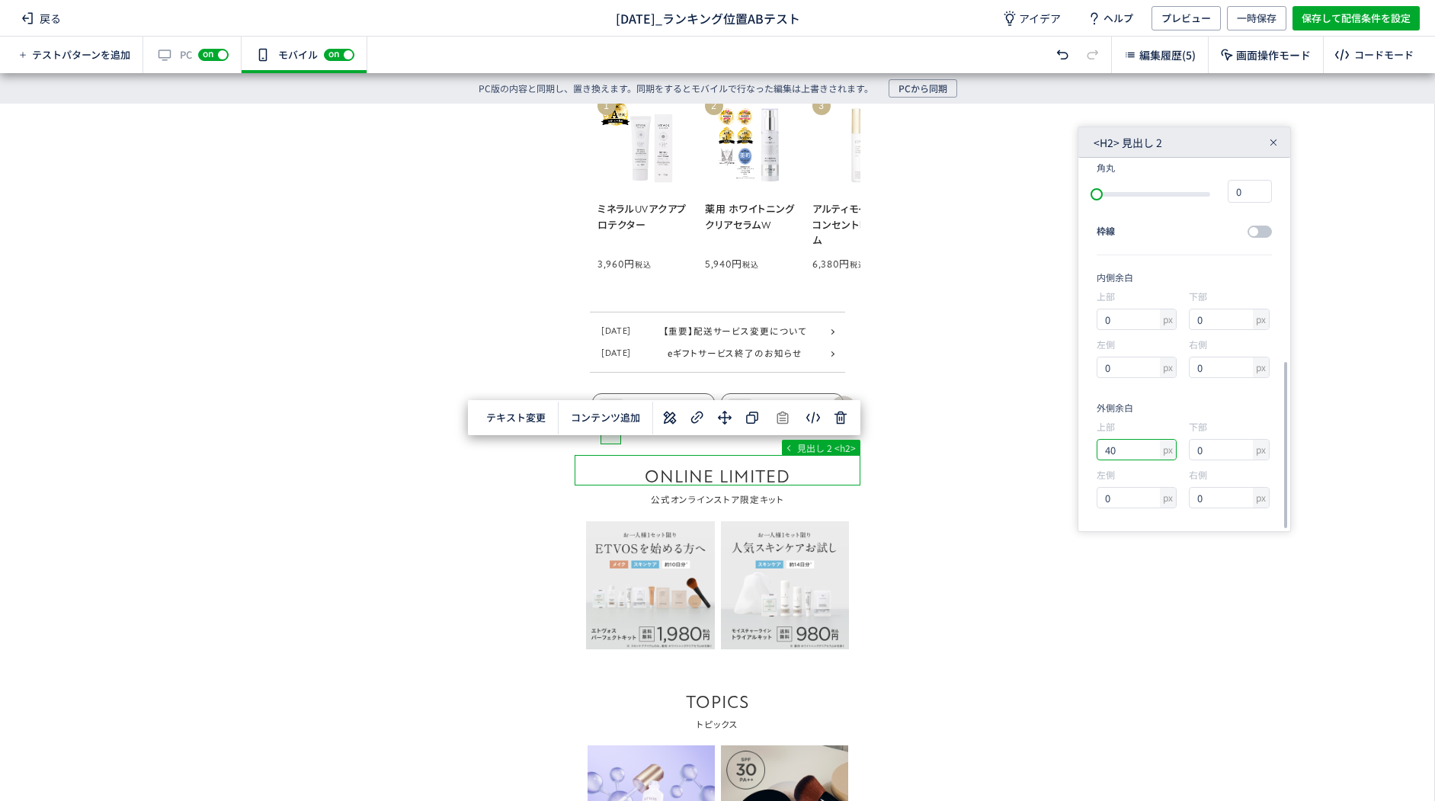
type input "41"
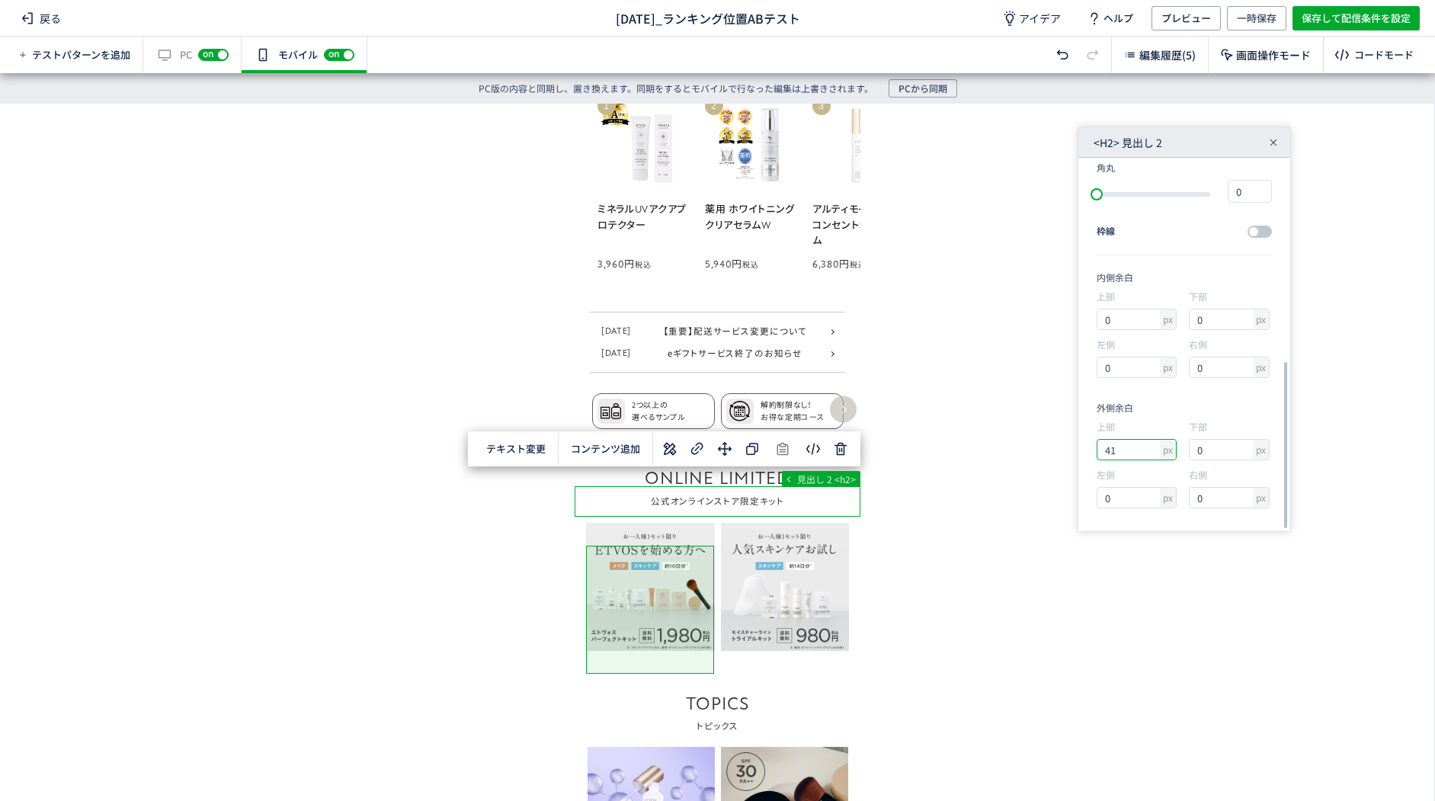
scroll to position [1448, 0]
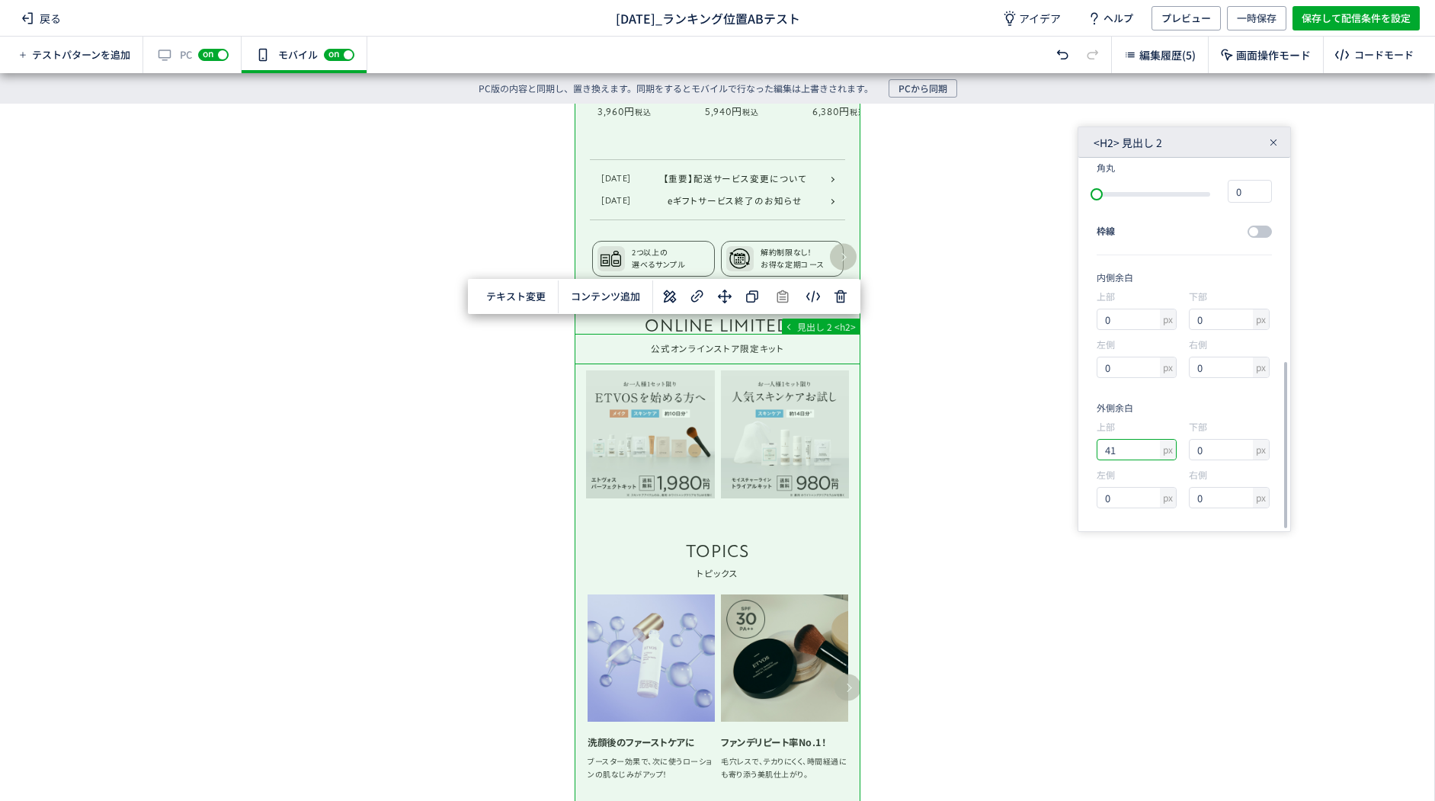
click at [960, 488] on div "... main div#block_of_top_body div div 見出し 2 <h2> テキスト変更 選択した要素の前 選択した要素の後 選択した…" at bounding box center [717, 437] width 1434 height 667
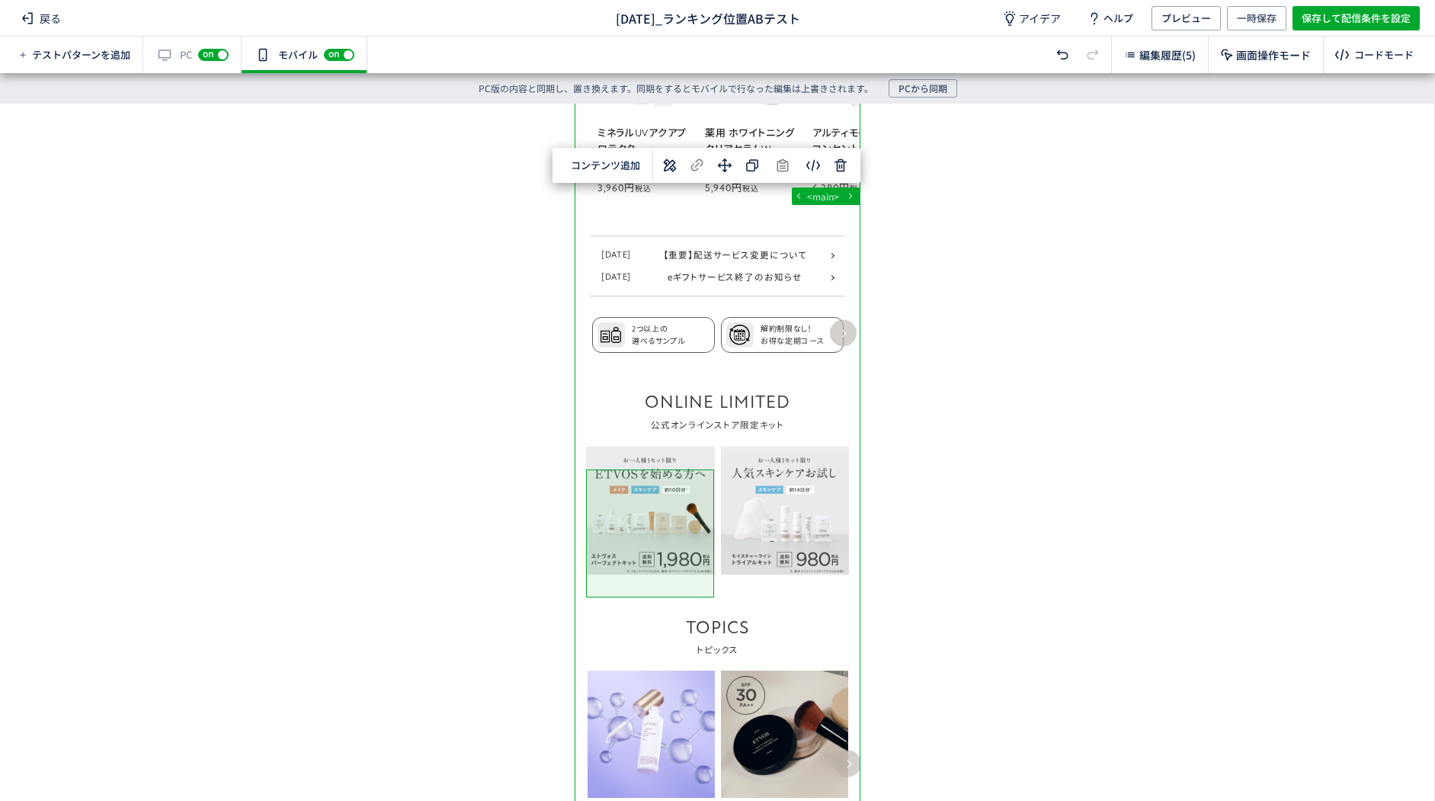
scroll to position [1143, 0]
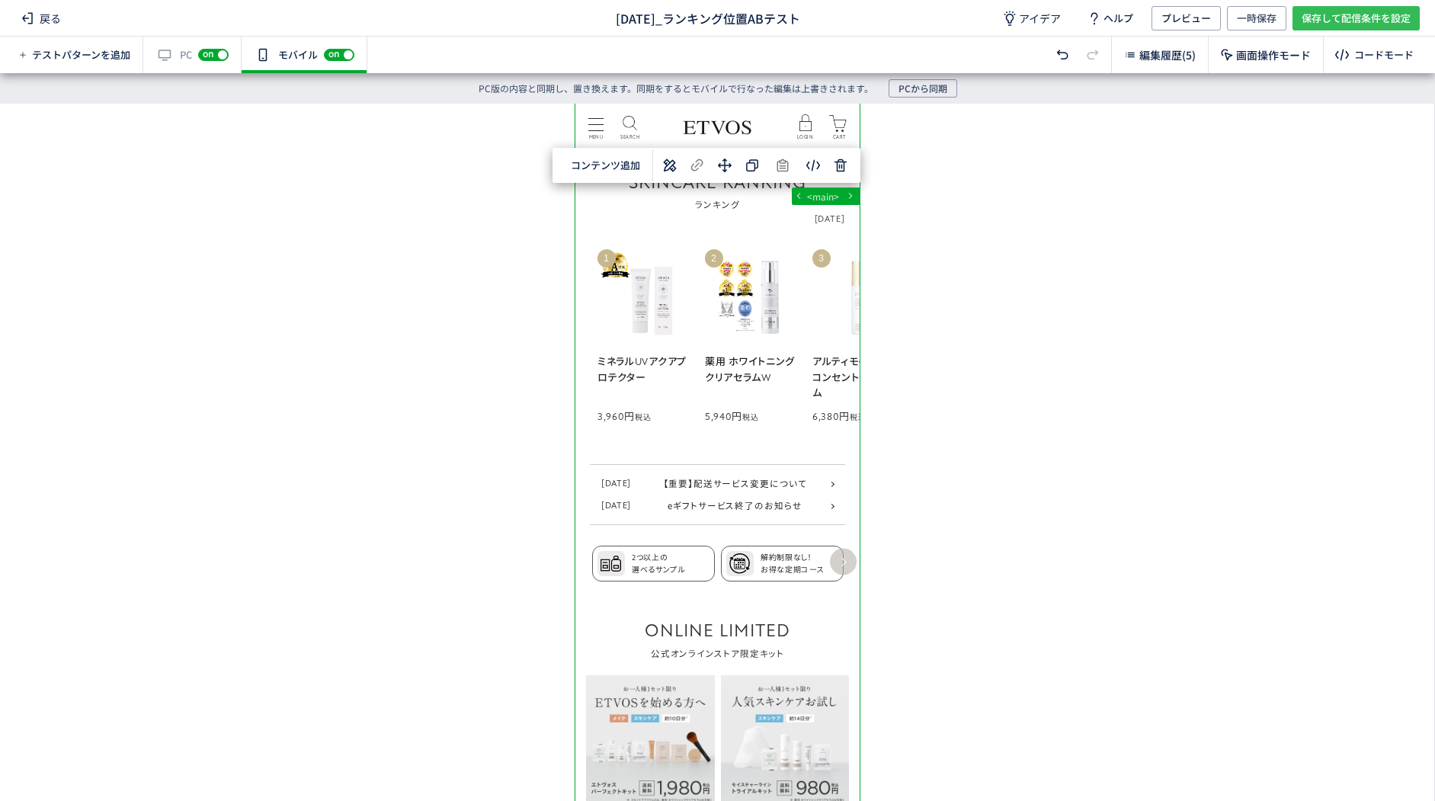
click at [1325, 14] on span "保存して配信条件を設定" at bounding box center [1355, 18] width 109 height 24
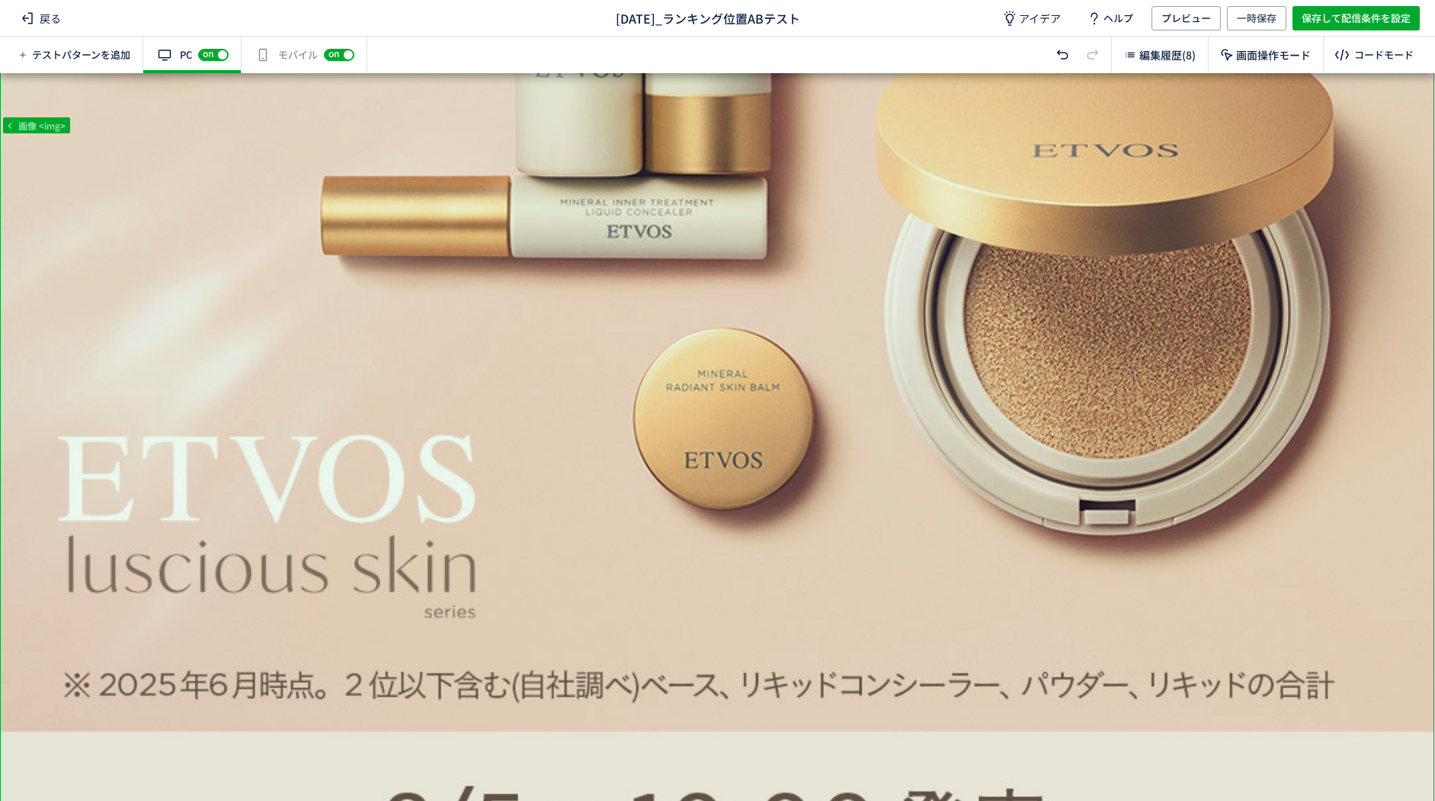
click at [291, 59] on div "有効な編集箇所が確認されません モバイル off on" at bounding box center [305, 55] width 126 height 37
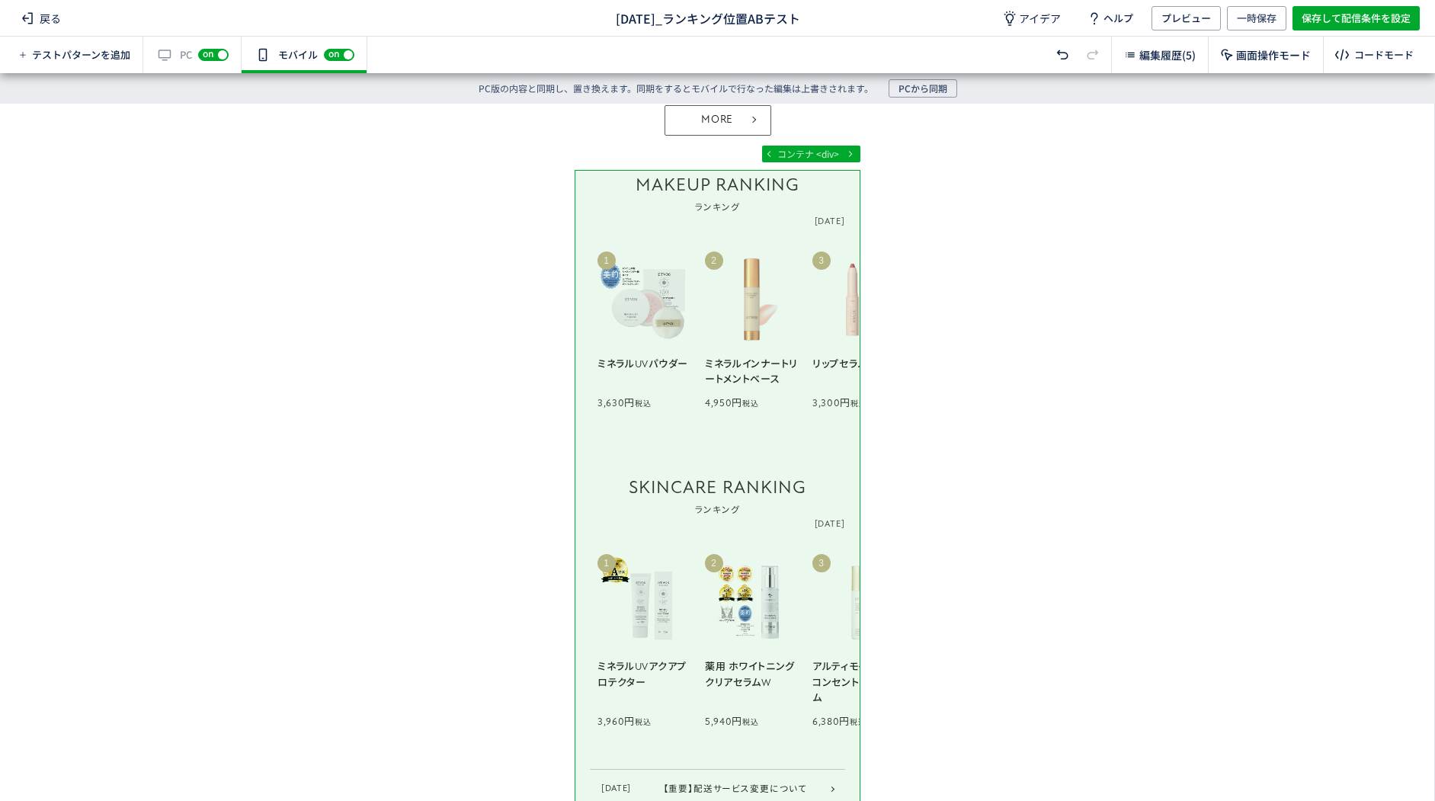
scroll to position [1143, 0]
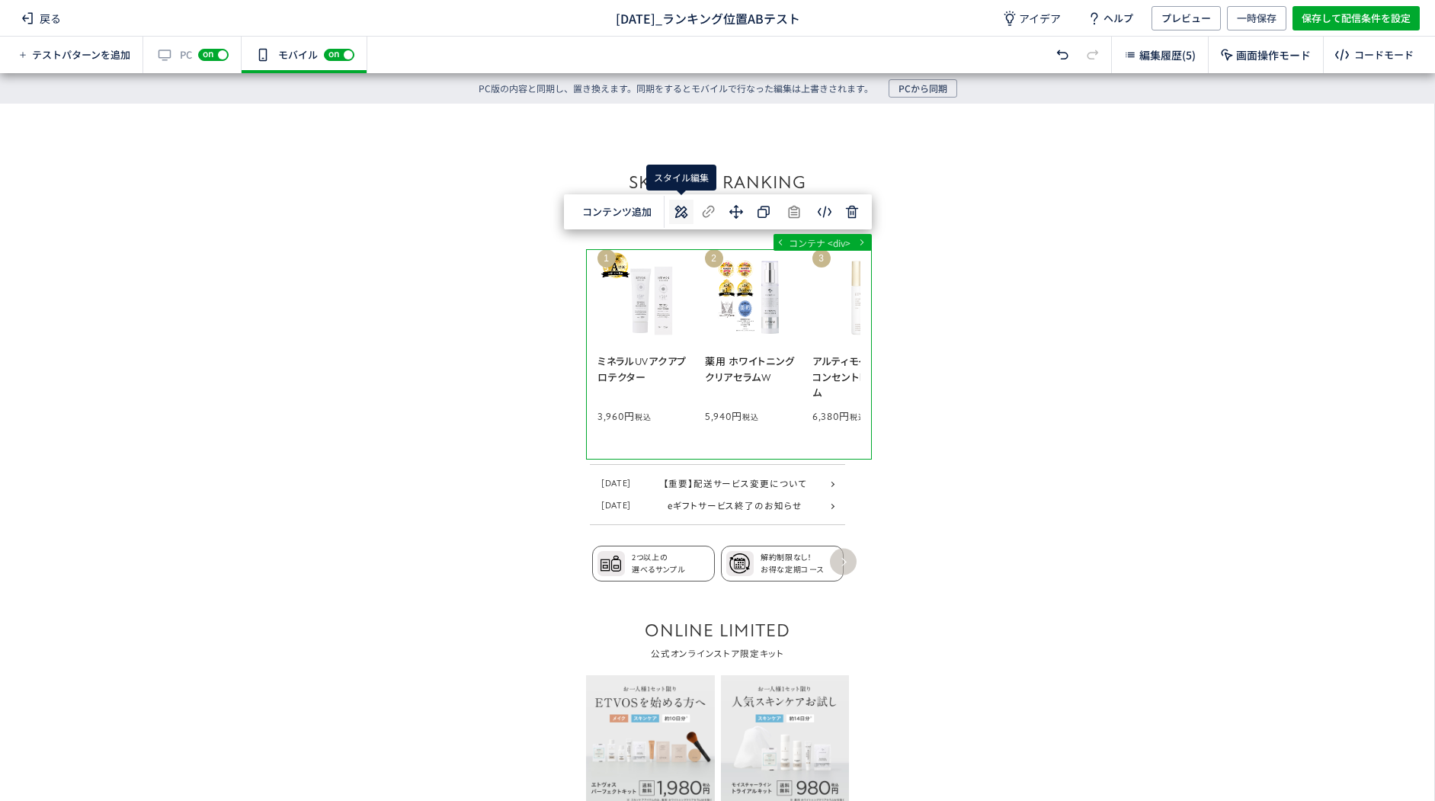
click at [686, 216] on use at bounding box center [680, 211] width 13 height 13
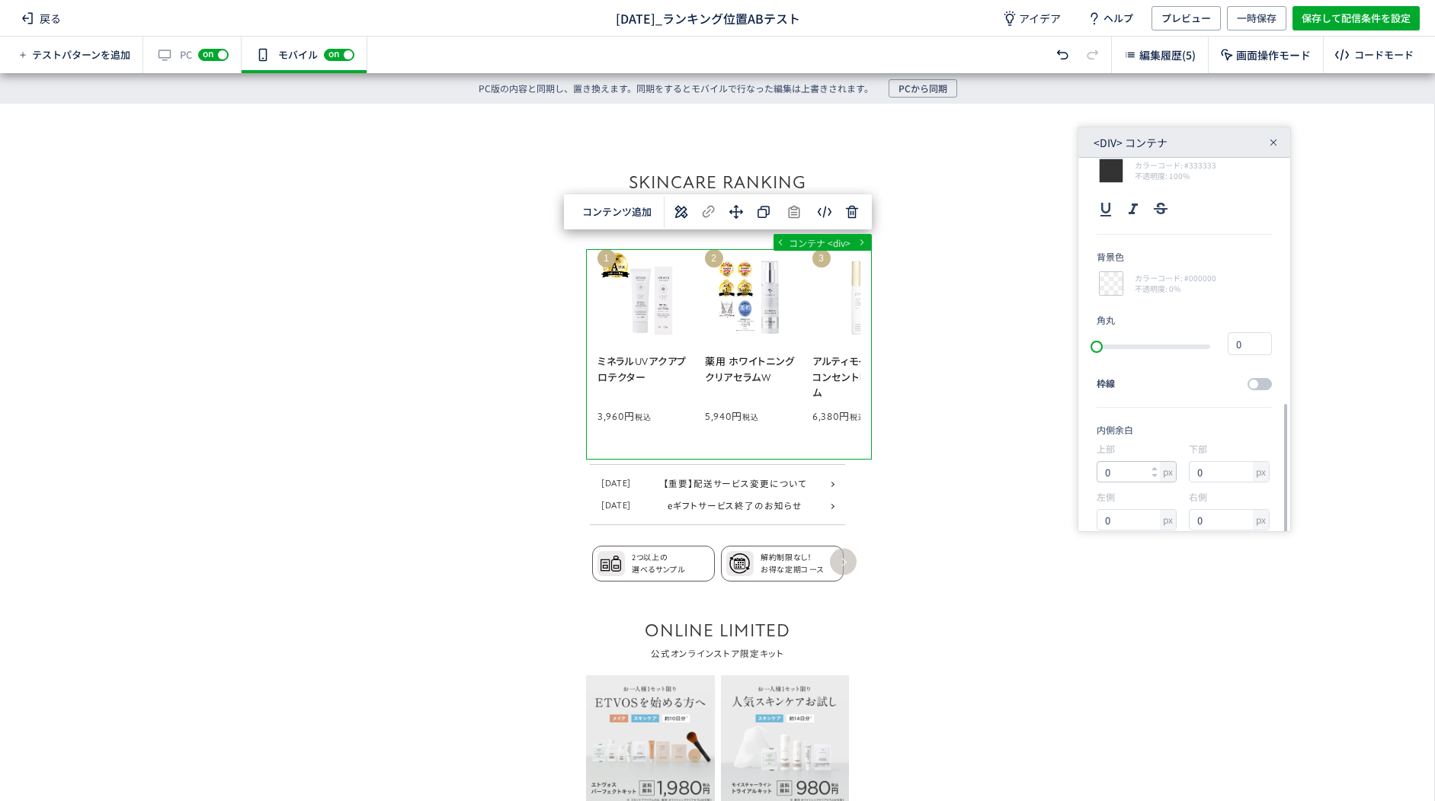
scroll to position [373, 0]
drag, startPoint x: 1199, startPoint y: 395, endPoint x: 1162, endPoint y: 392, distance: 37.5
click at [1168, 393] on div "上部 px 0 下部 px 0 左側 px 0 右側 px 0" at bounding box center [1183, 414] width 175 height 96
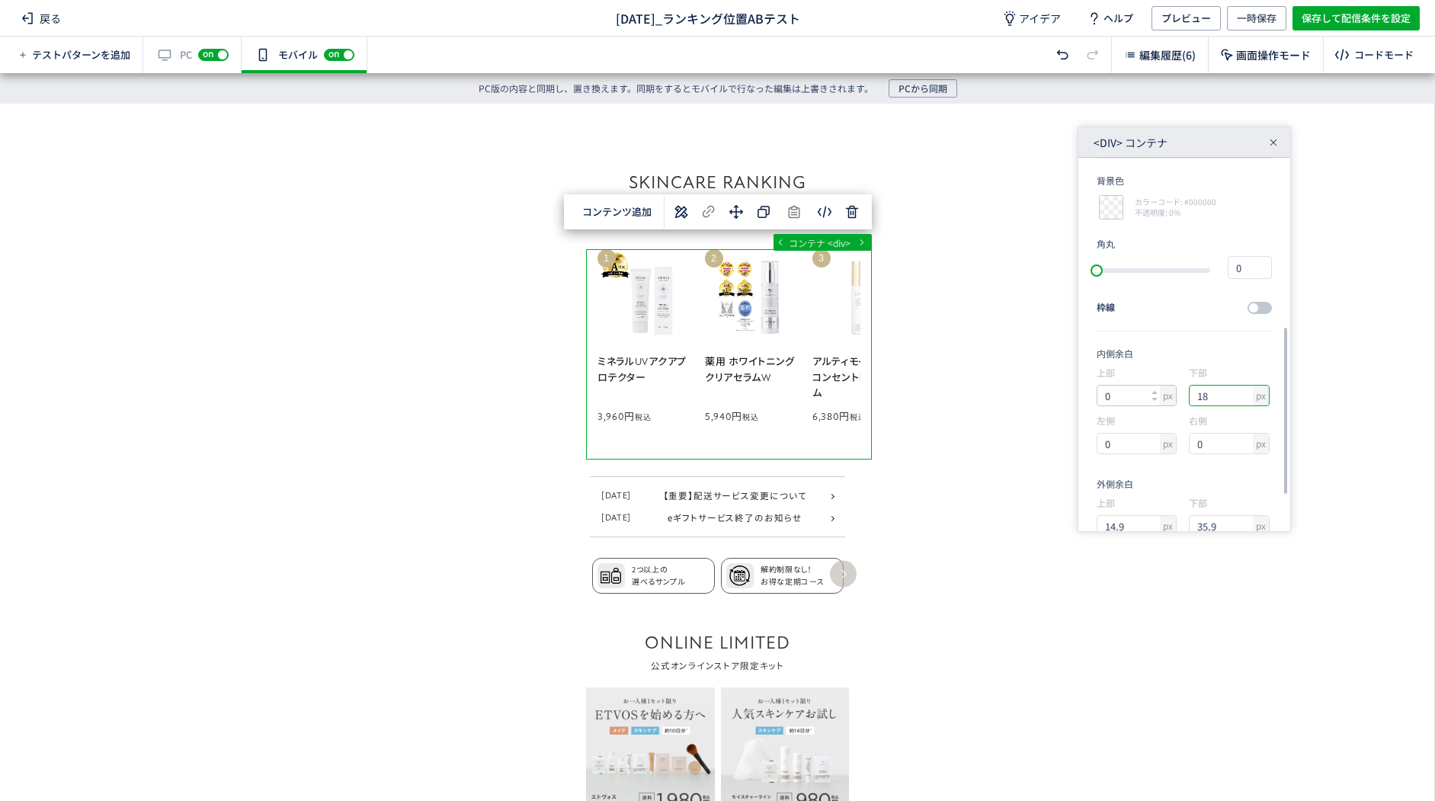
type input "19"
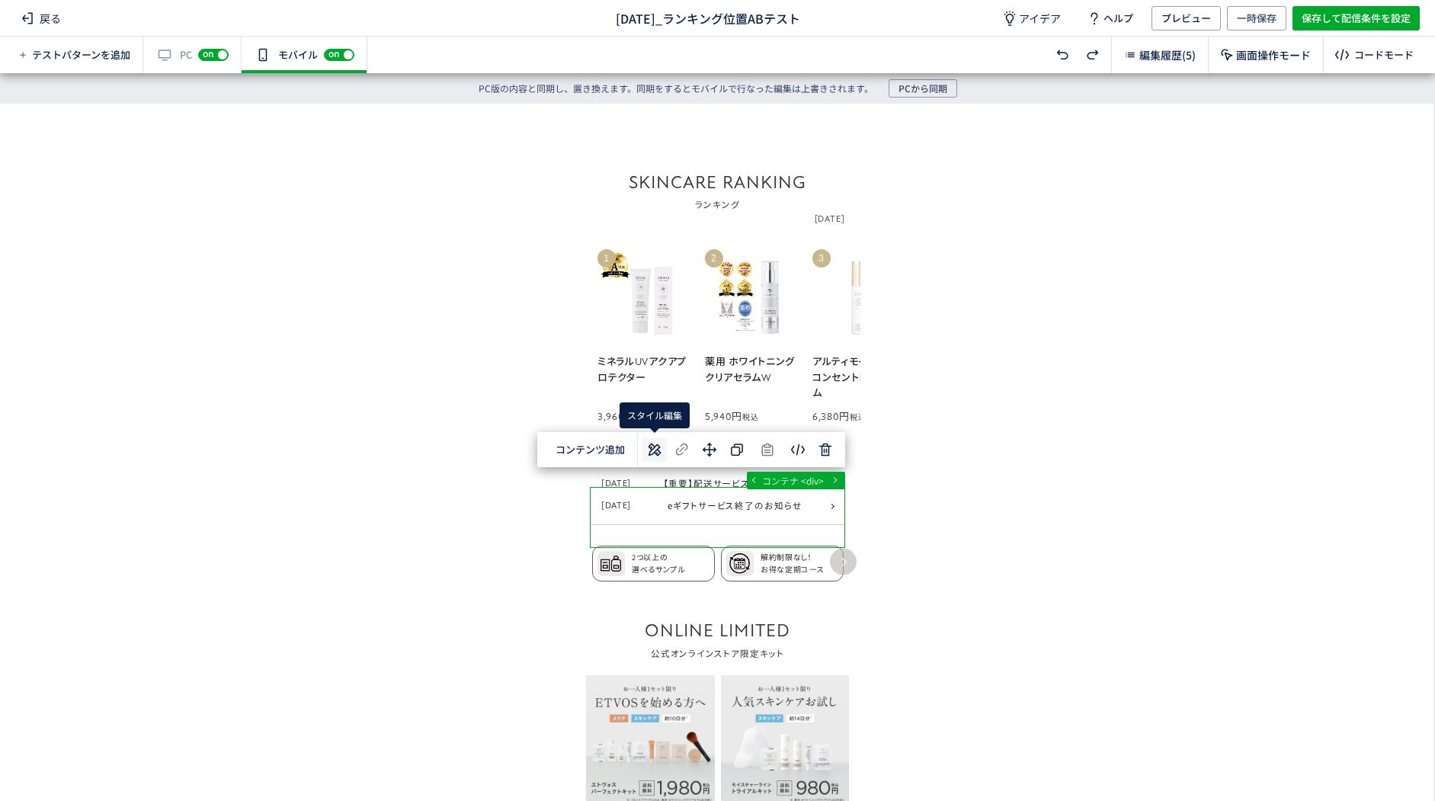
click at [651, 447] on use at bounding box center [654, 449] width 13 height 13
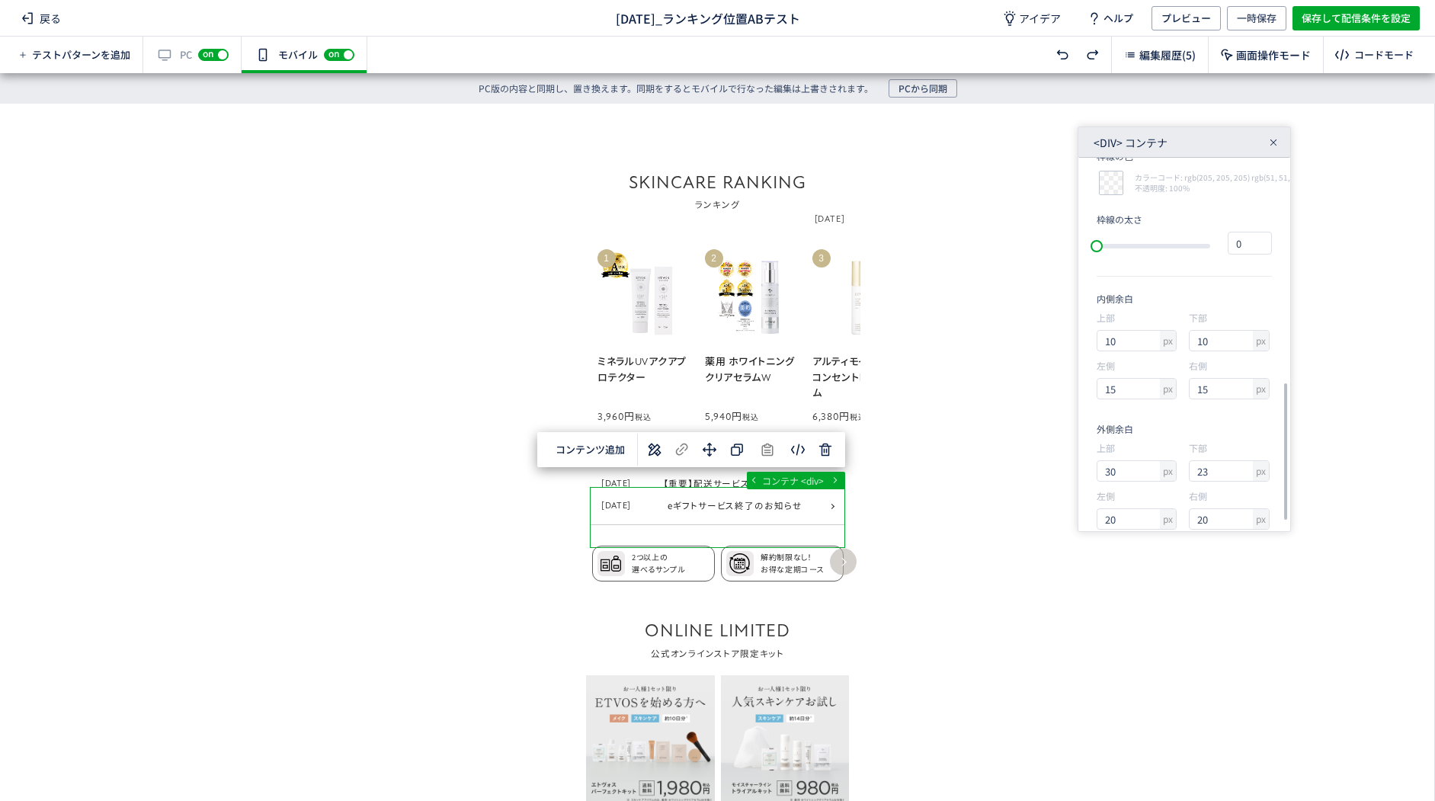
scroll to position [631, 0]
drag, startPoint x: 1094, startPoint y: 315, endPoint x: 1067, endPoint y: 320, distance: 27.2
click at [1084, 314] on div "要素サイズ 幅 px 335 高さ px 80.5 フォント atten-new, Noto Sans JP, Avenir, Segoe UI, 游ゴシック…" at bounding box center [1184, 344] width 212 height 373
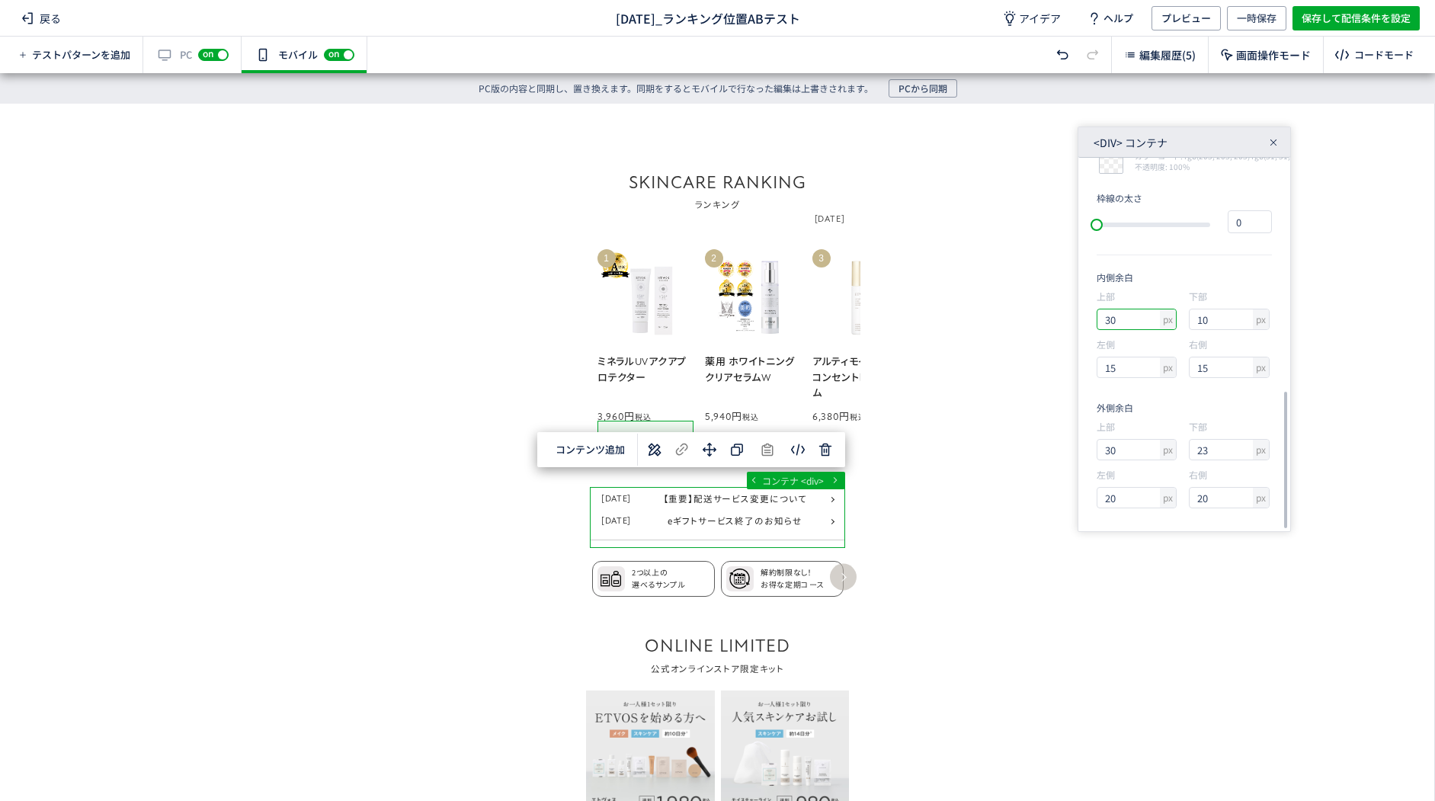
type input "31"
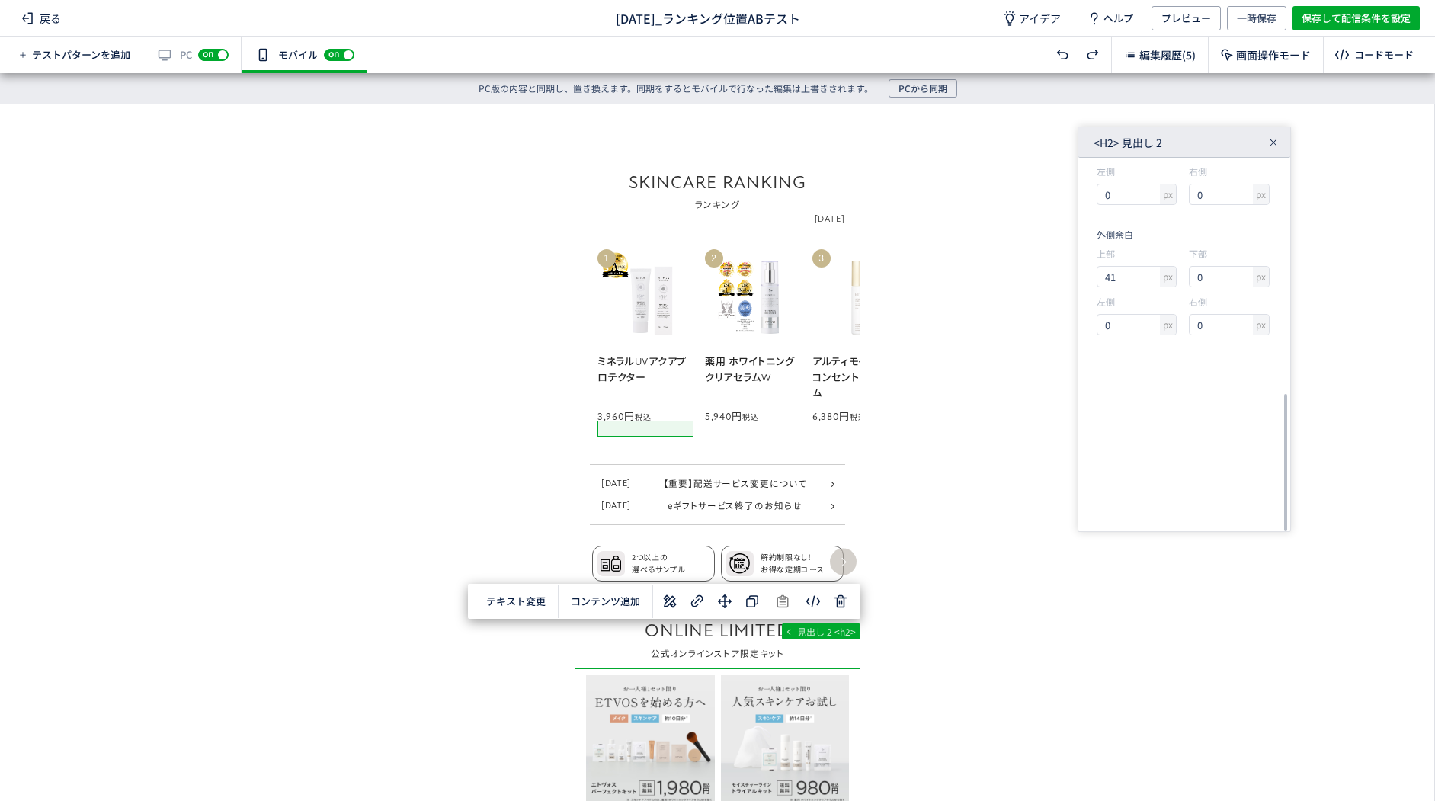
scroll to position [449, 0]
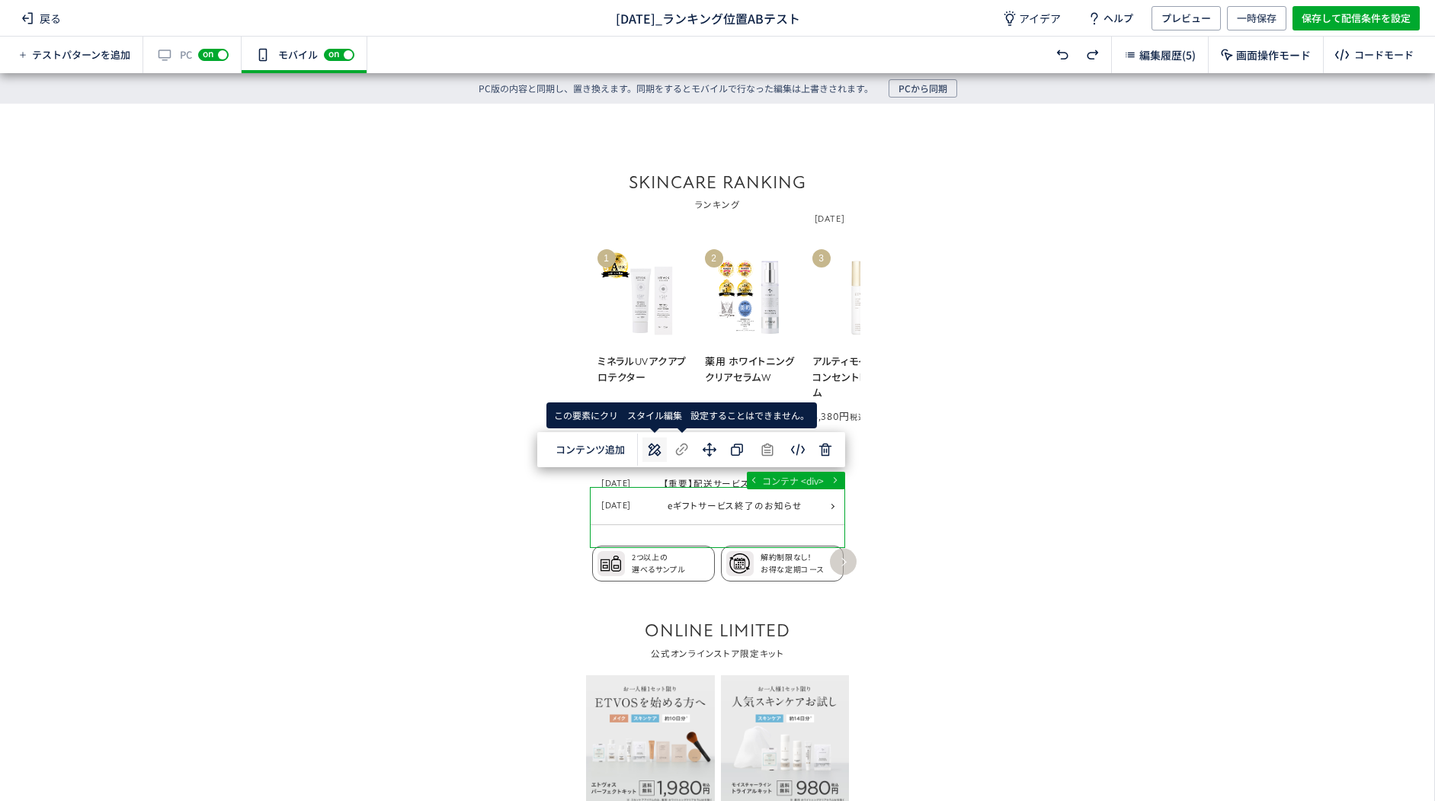
click at [654, 448] on icon at bounding box center [654, 449] width 18 height 18
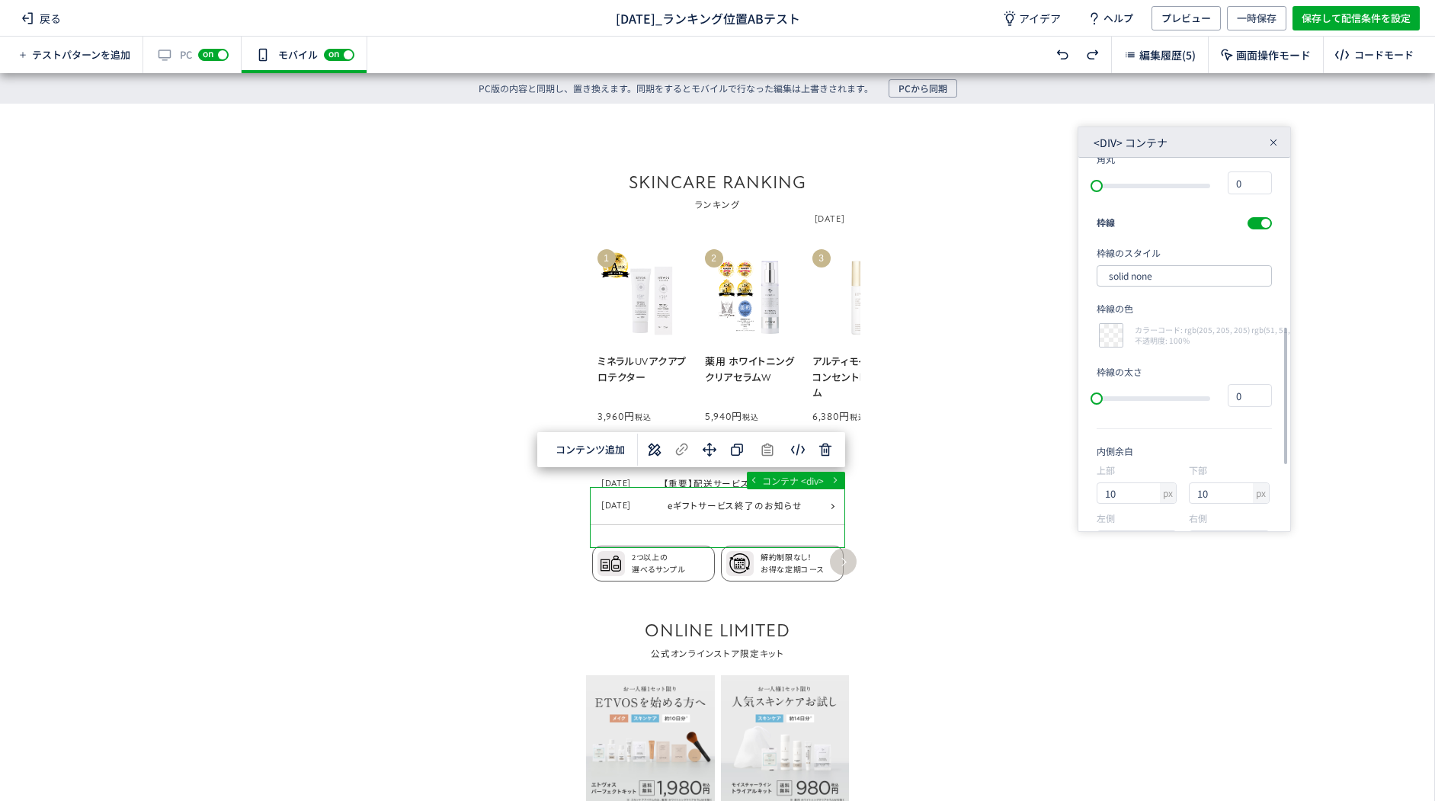
scroll to position [631, 0]
drag, startPoint x: 1103, startPoint y: 455, endPoint x: 1090, endPoint y: 450, distance: 14.7
click at [1090, 450] on div "要素サイズ 幅 px 335 高さ px 80.5 フォント atten-new, Noto Sans JP, Avenir, Segoe UI, 游ゴシック…" at bounding box center [1184, 344] width 212 height 373
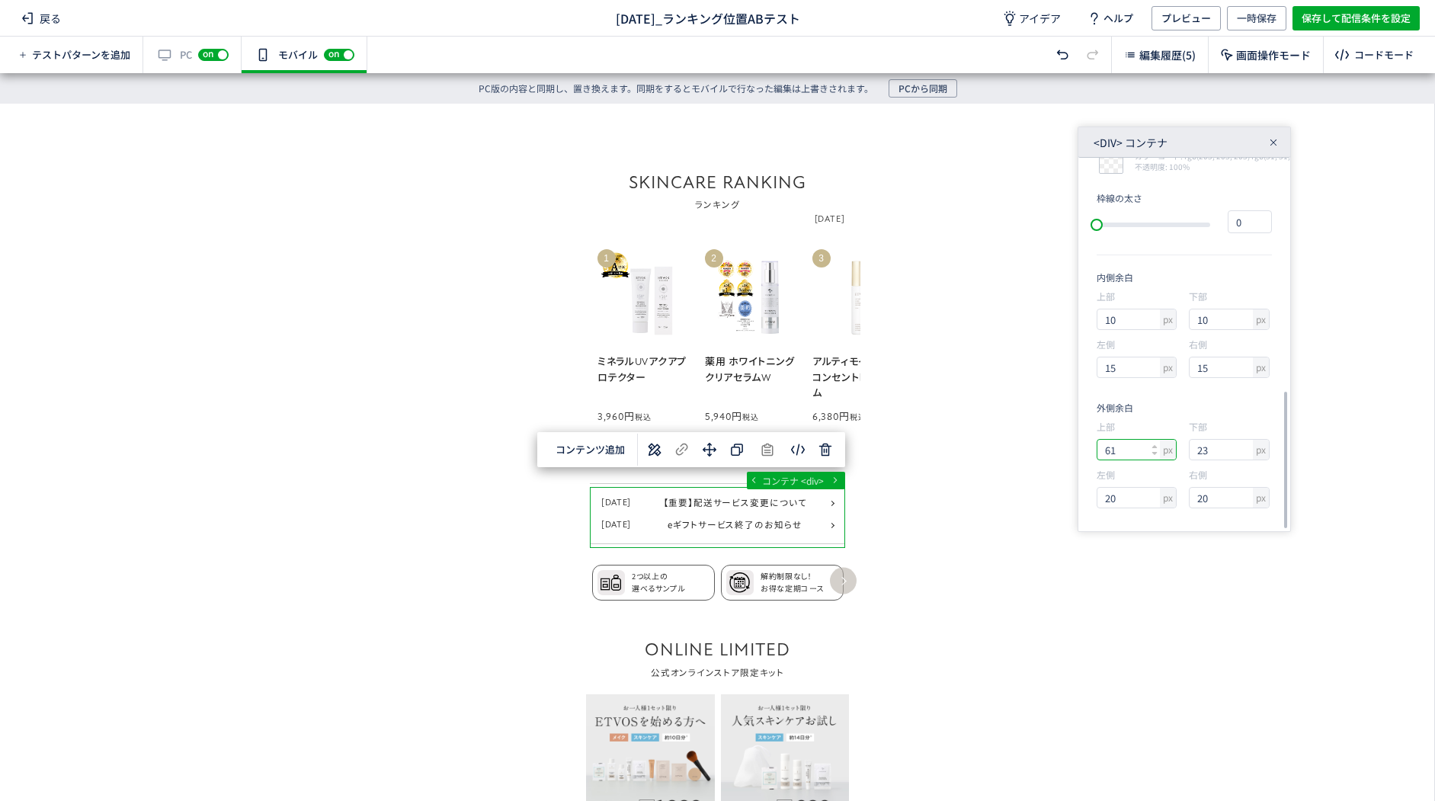
type input "60"
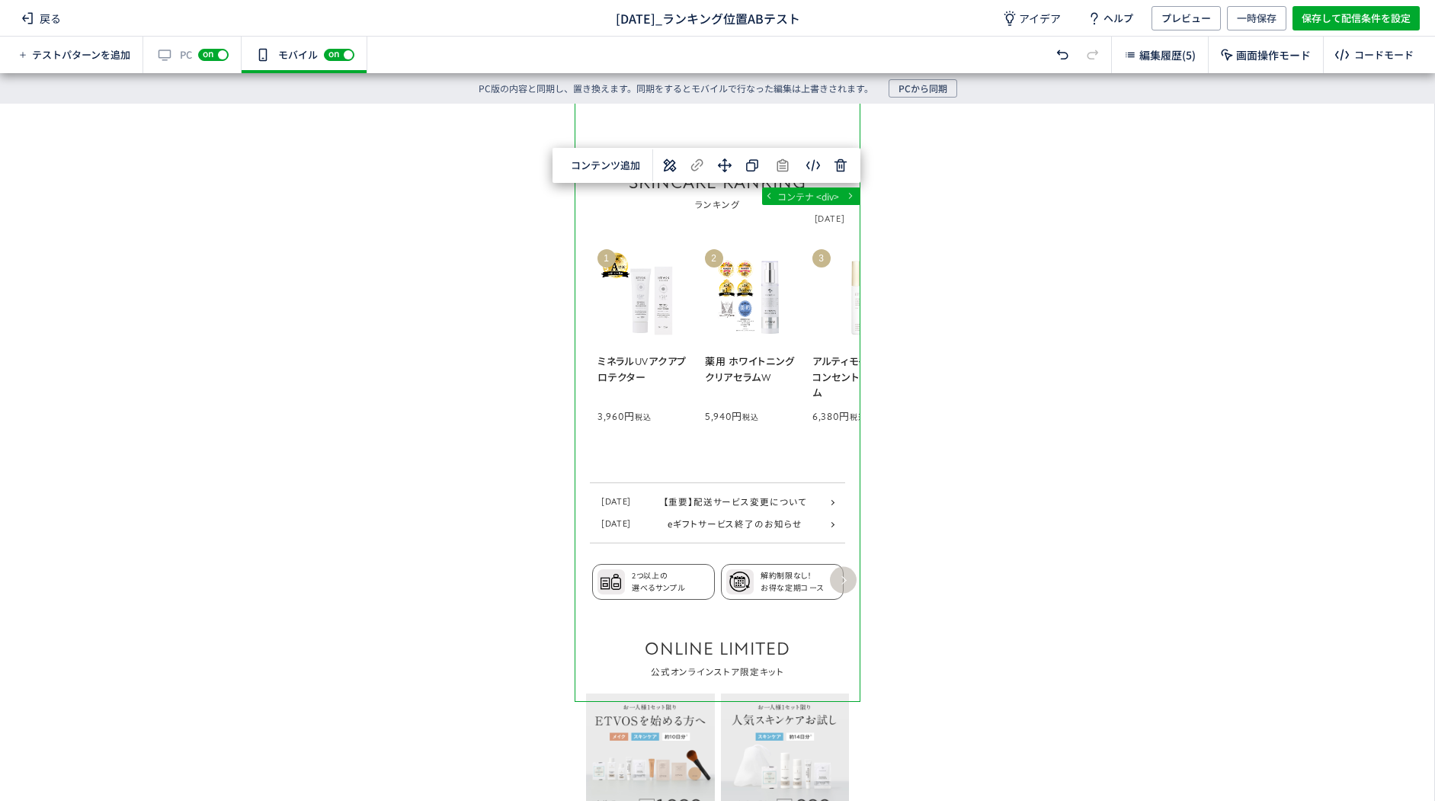
click at [978, 459] on div "... div main div#block_of_top_body div コンテナ <div> 選択した要素の前 選択した要素の後 選択した領域内の先頭 …" at bounding box center [717, 437] width 1434 height 667
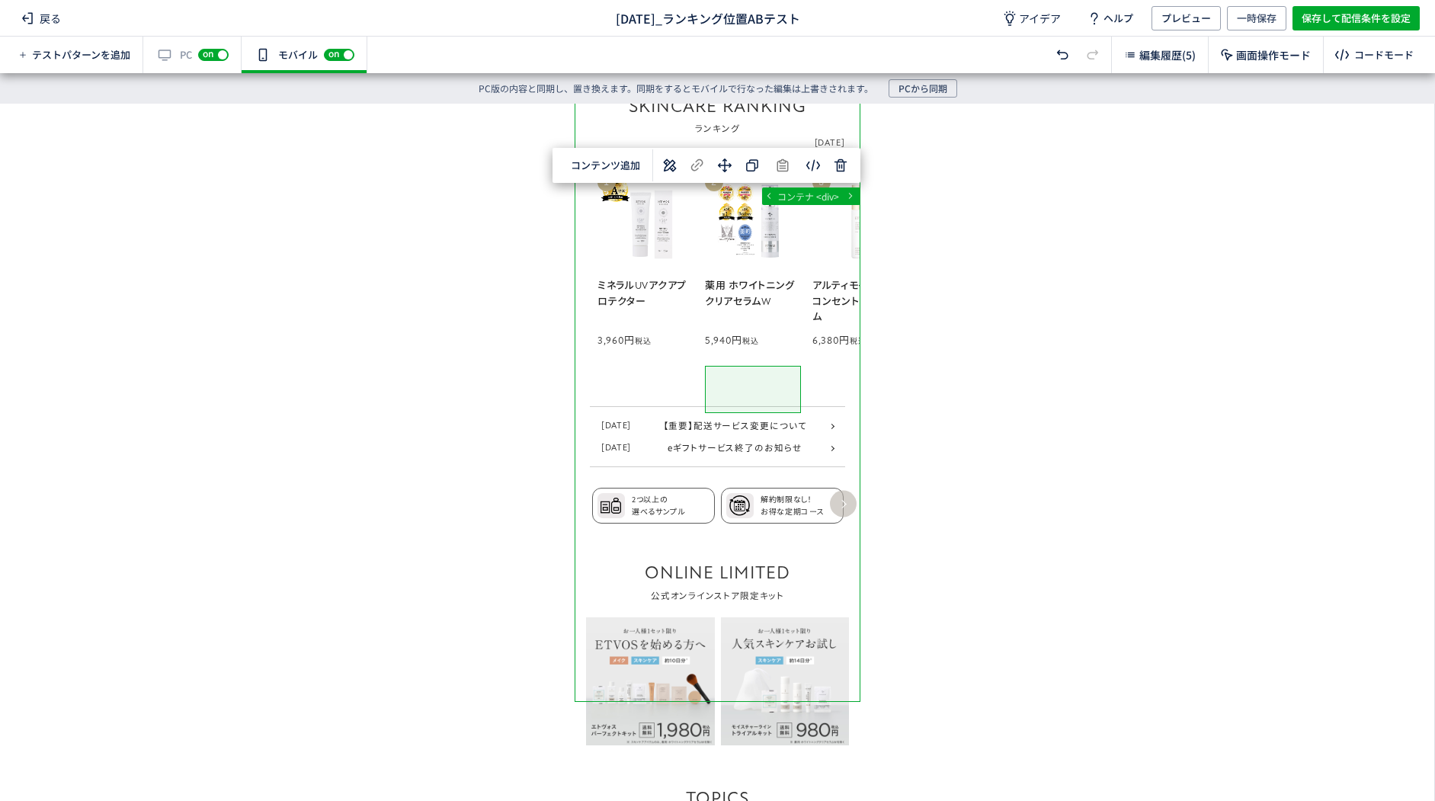
scroll to position [1219, 0]
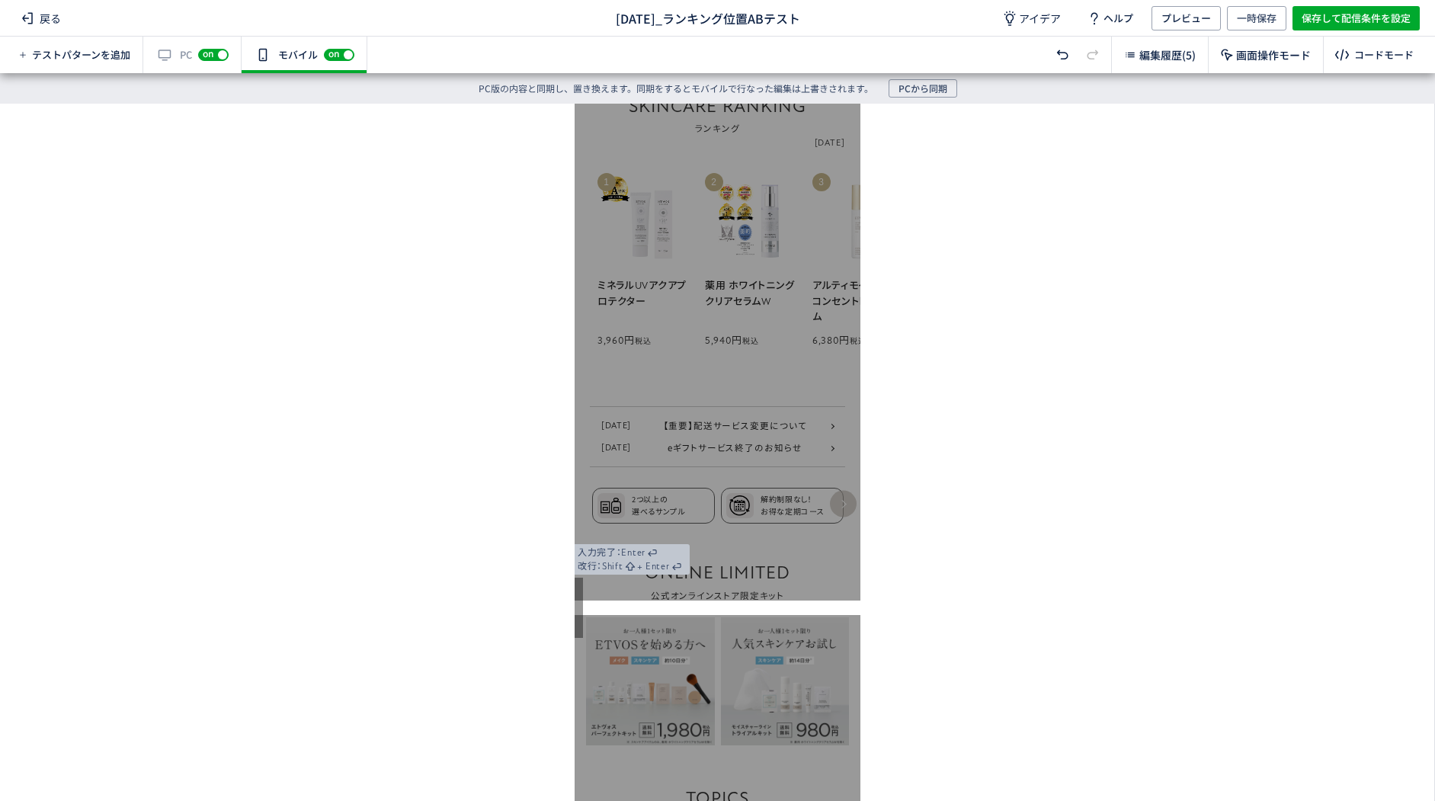
click at [952, 580] on div at bounding box center [717, 452] width 1434 height 697
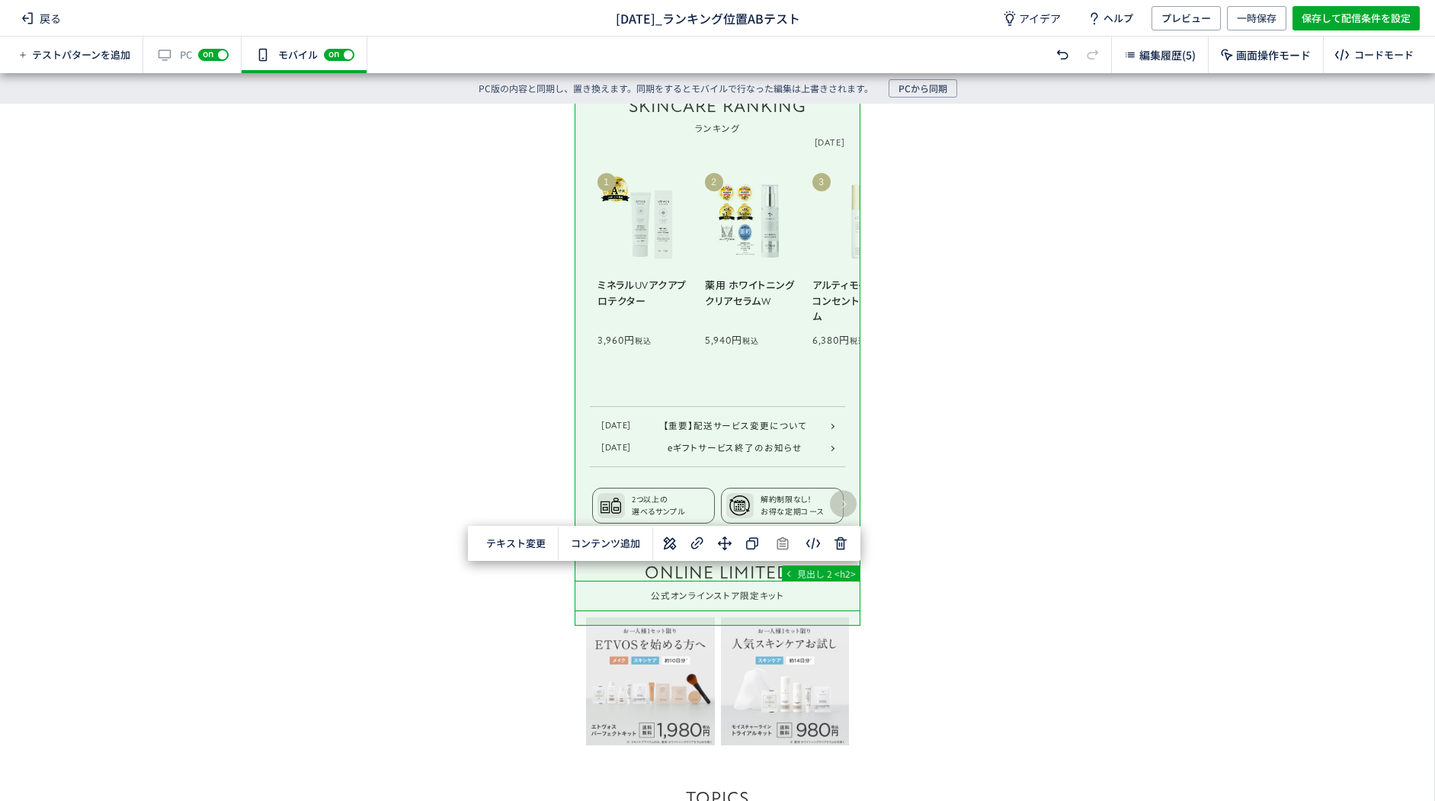
click at [955, 574] on div "... main div#block_of_top_body div div 見出し 2 <h2> テキスト変更 選択した要素の前 選択した要素の後 選択した…" at bounding box center [717, 437] width 1434 height 667
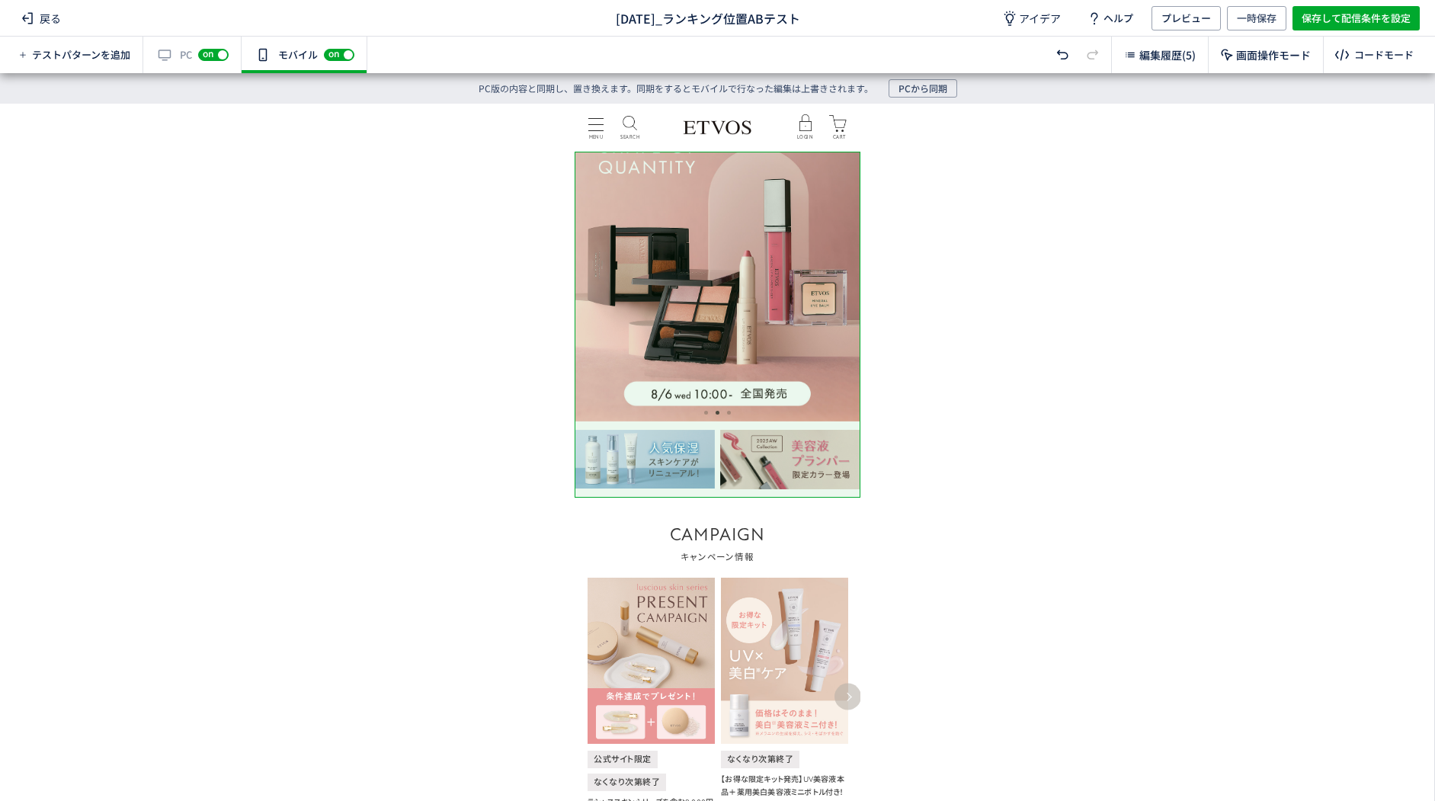
scroll to position [0, 0]
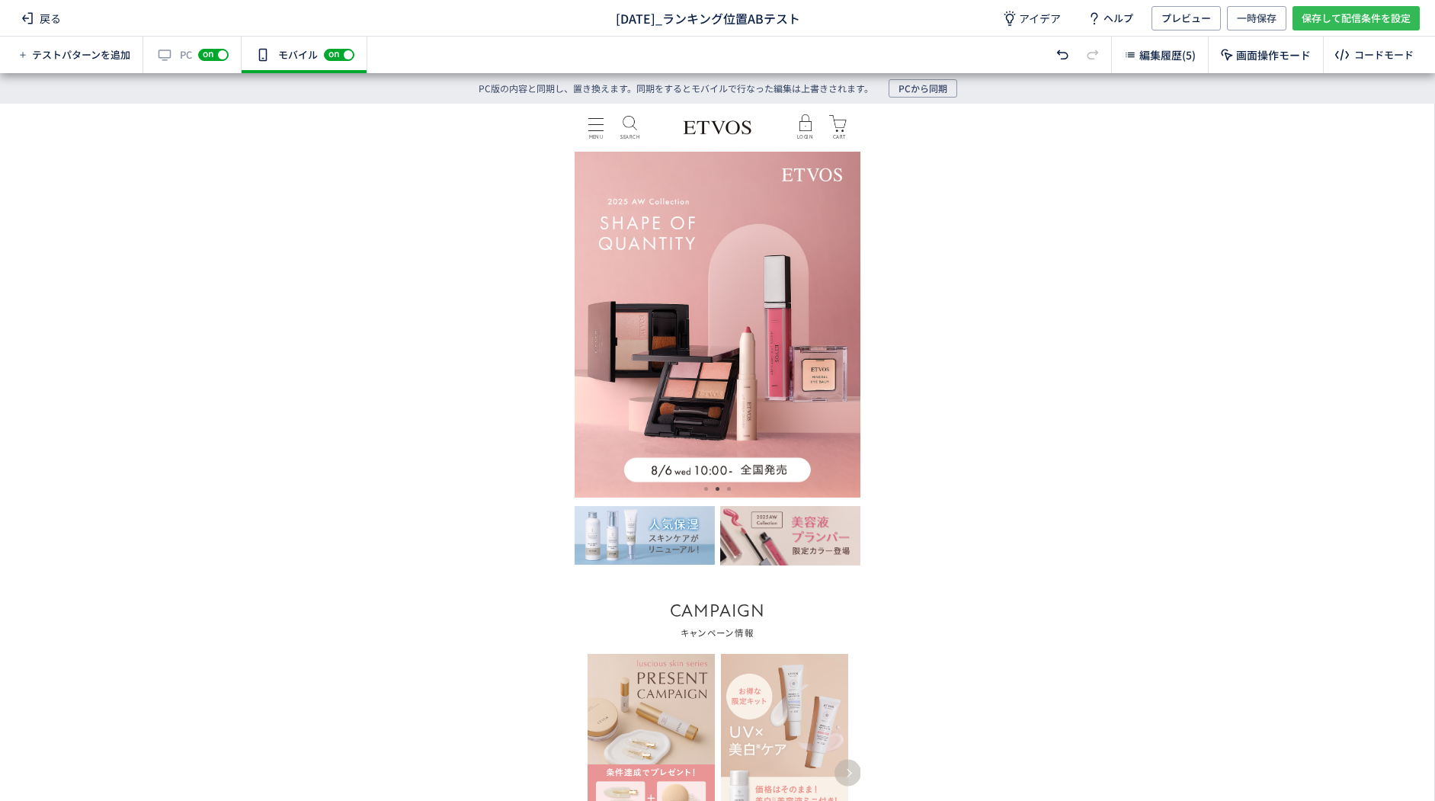
click at [1307, 27] on span "保存して配信条件を設定" at bounding box center [1355, 18] width 109 height 24
